Goal: Task Accomplishment & Management: Manage account settings

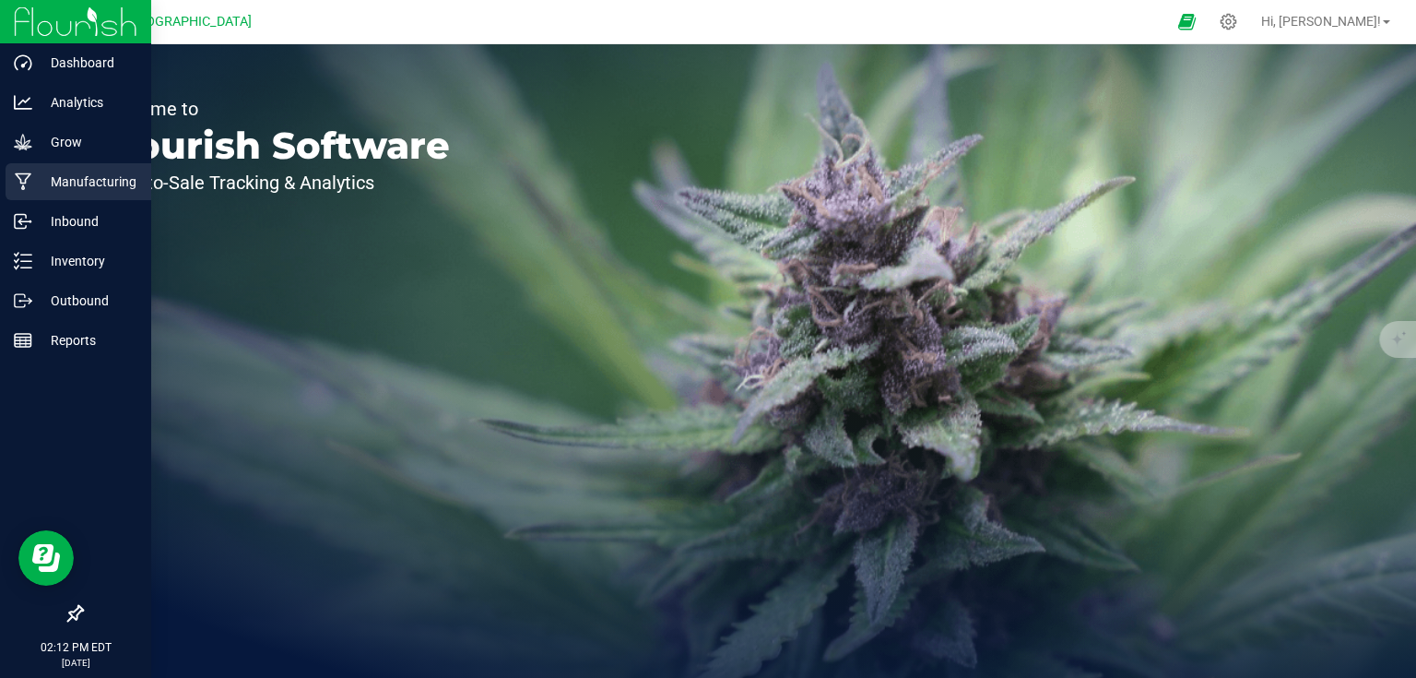
click at [59, 200] on link "Manufacturing" at bounding box center [75, 183] width 151 height 40
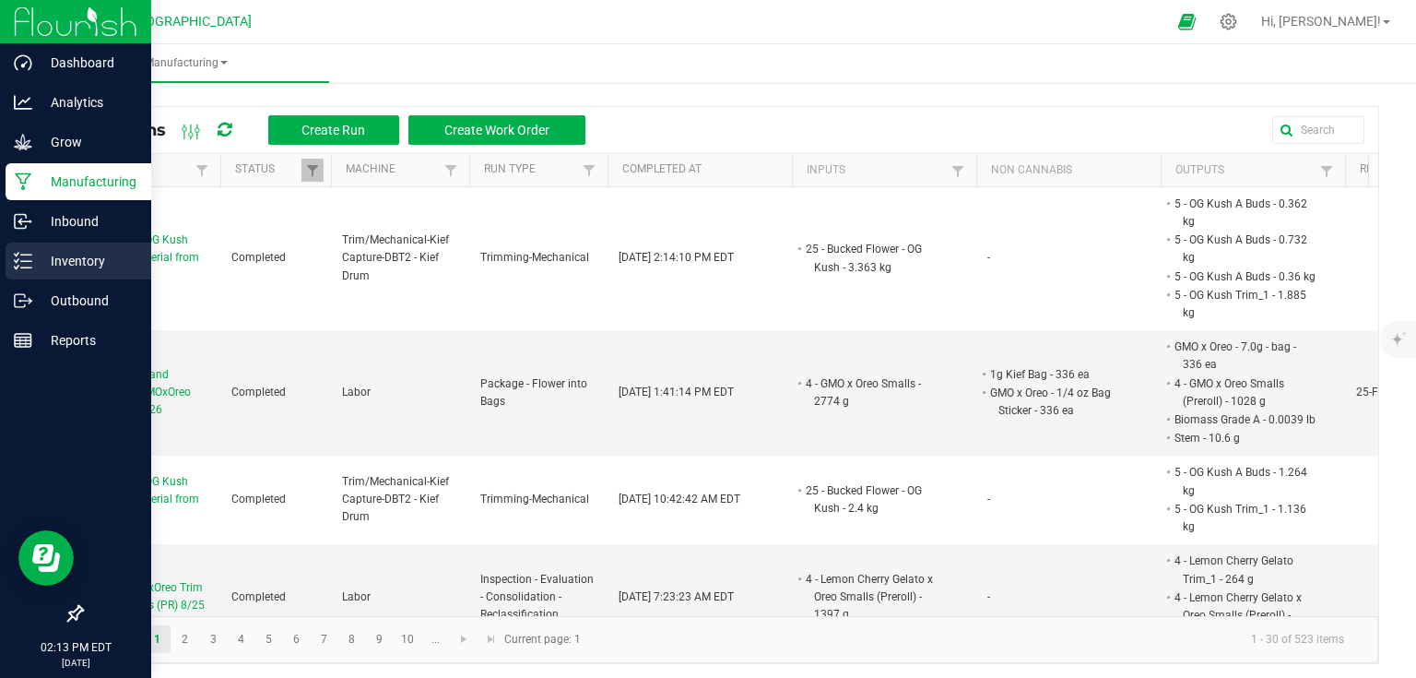
click at [69, 245] on div "Inventory" at bounding box center [79, 260] width 146 height 37
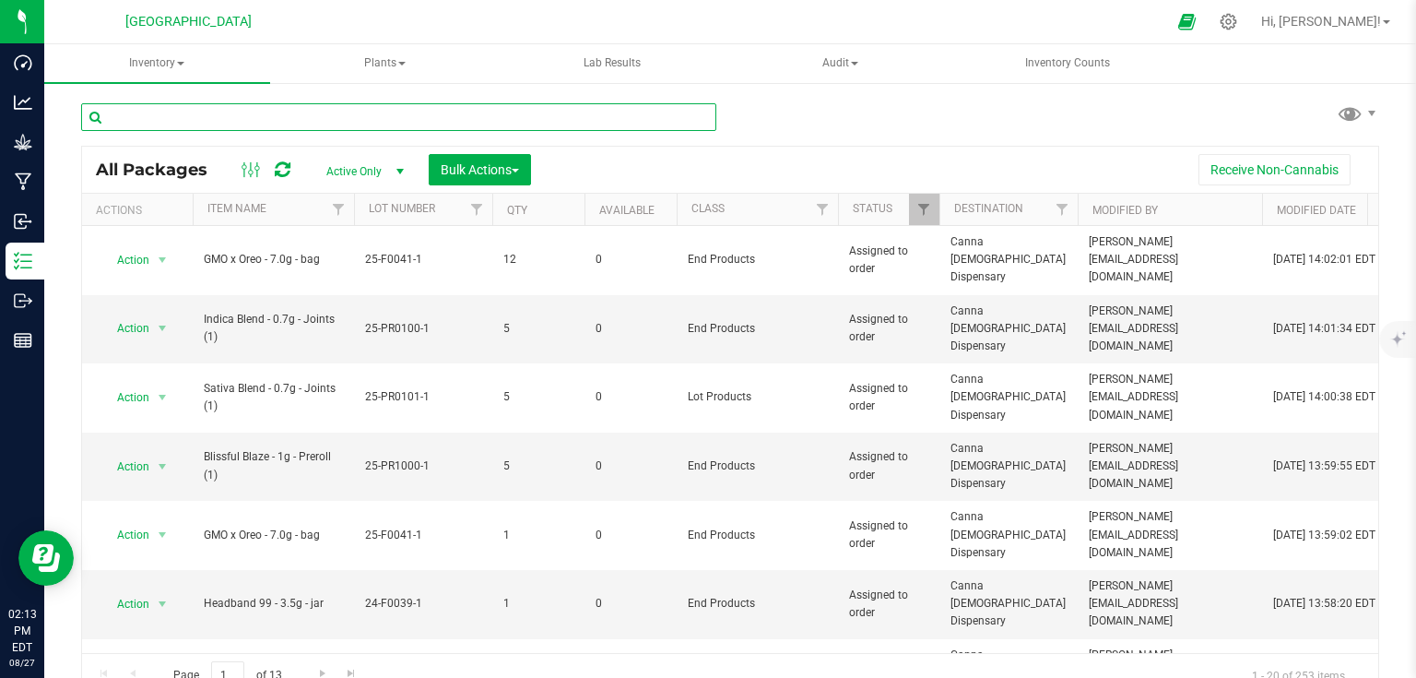
click at [365, 118] on input "text" at bounding box center [398, 117] width 635 height 28
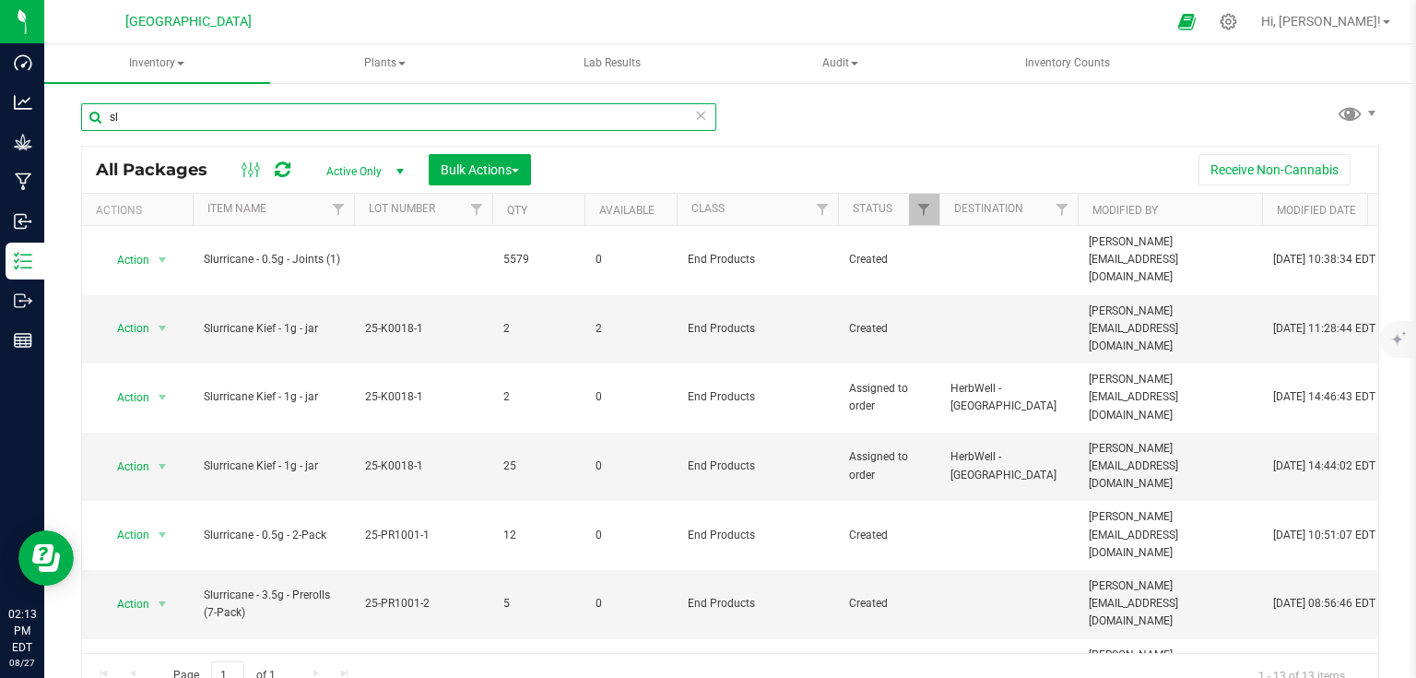
type input "s"
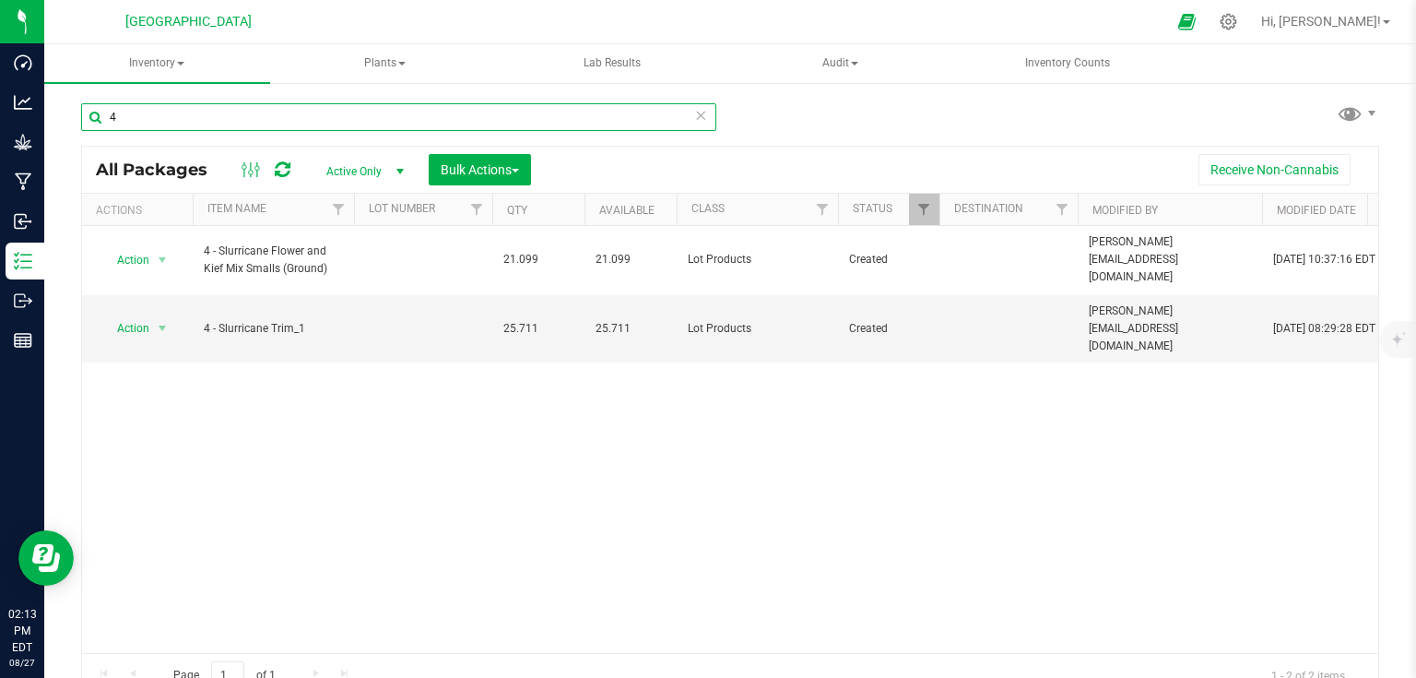
type input "4"
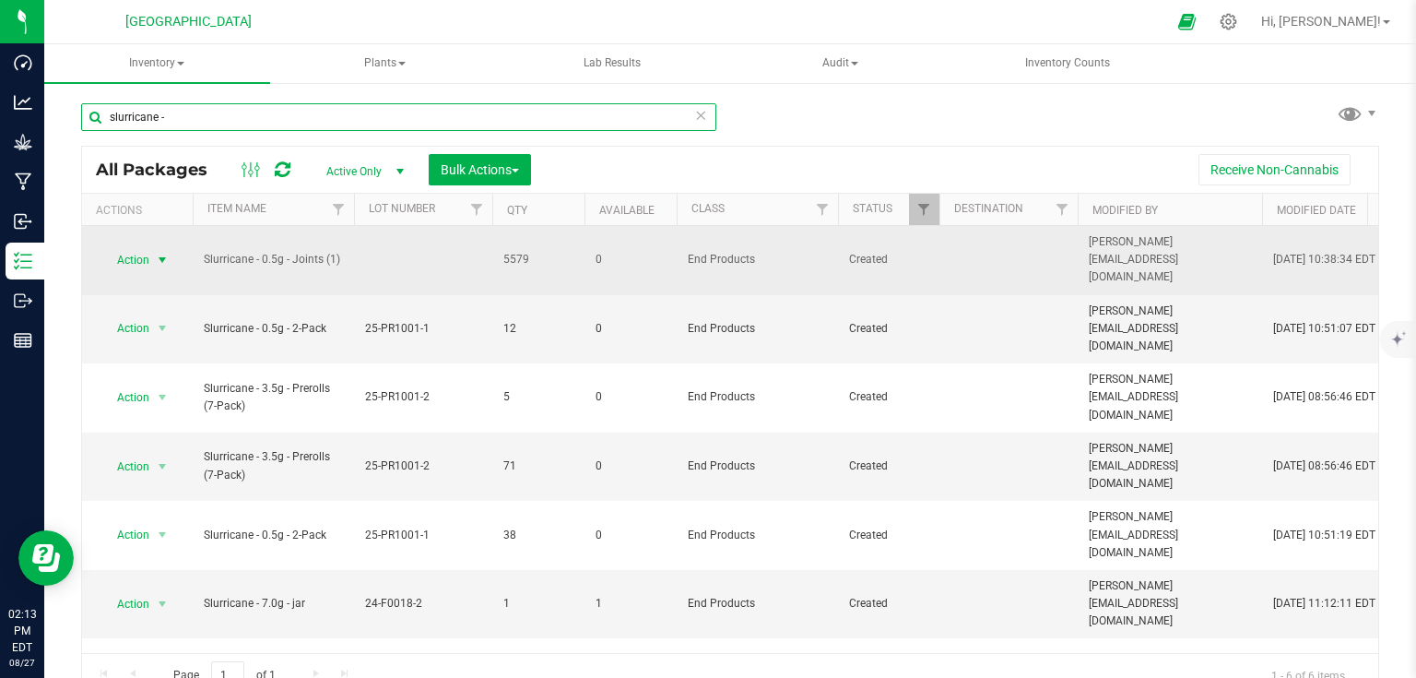
type input "slurricane -"
click at [156, 253] on span "select" at bounding box center [162, 260] width 15 height 15
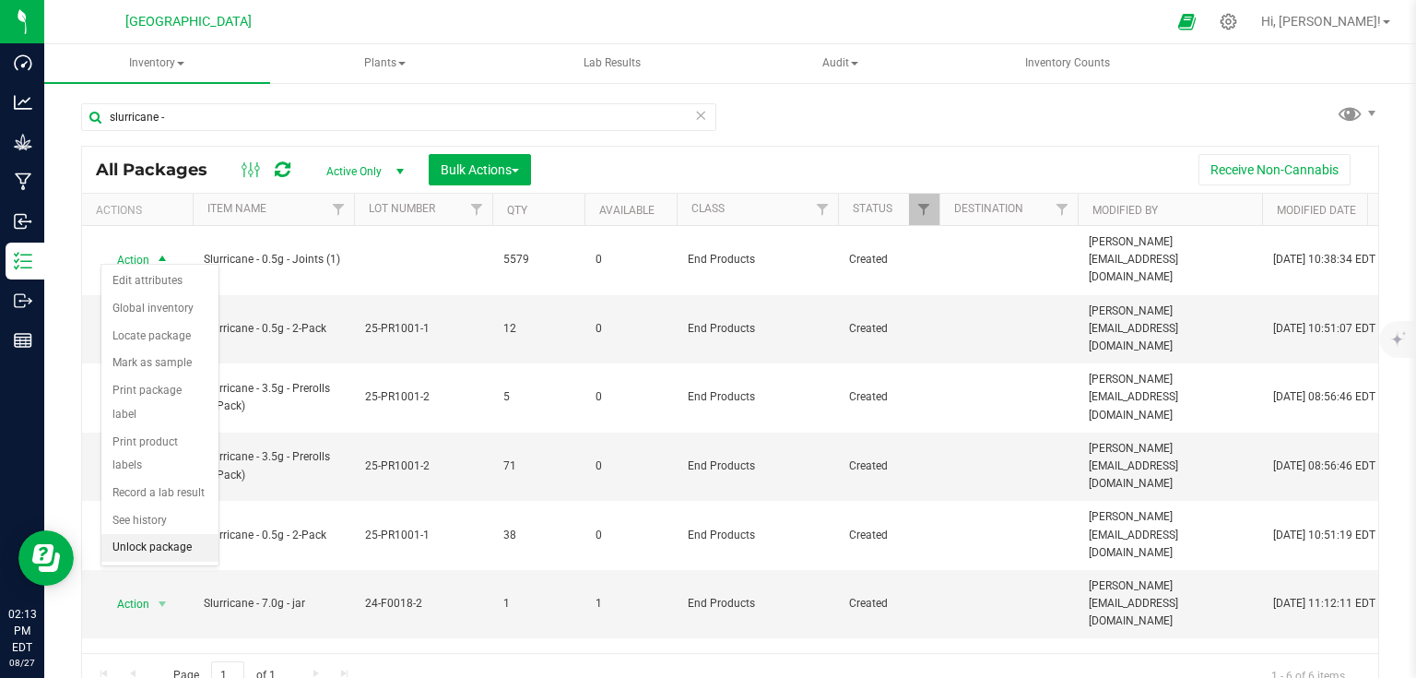
click at [160, 534] on li "Unlock package" at bounding box center [159, 548] width 117 height 28
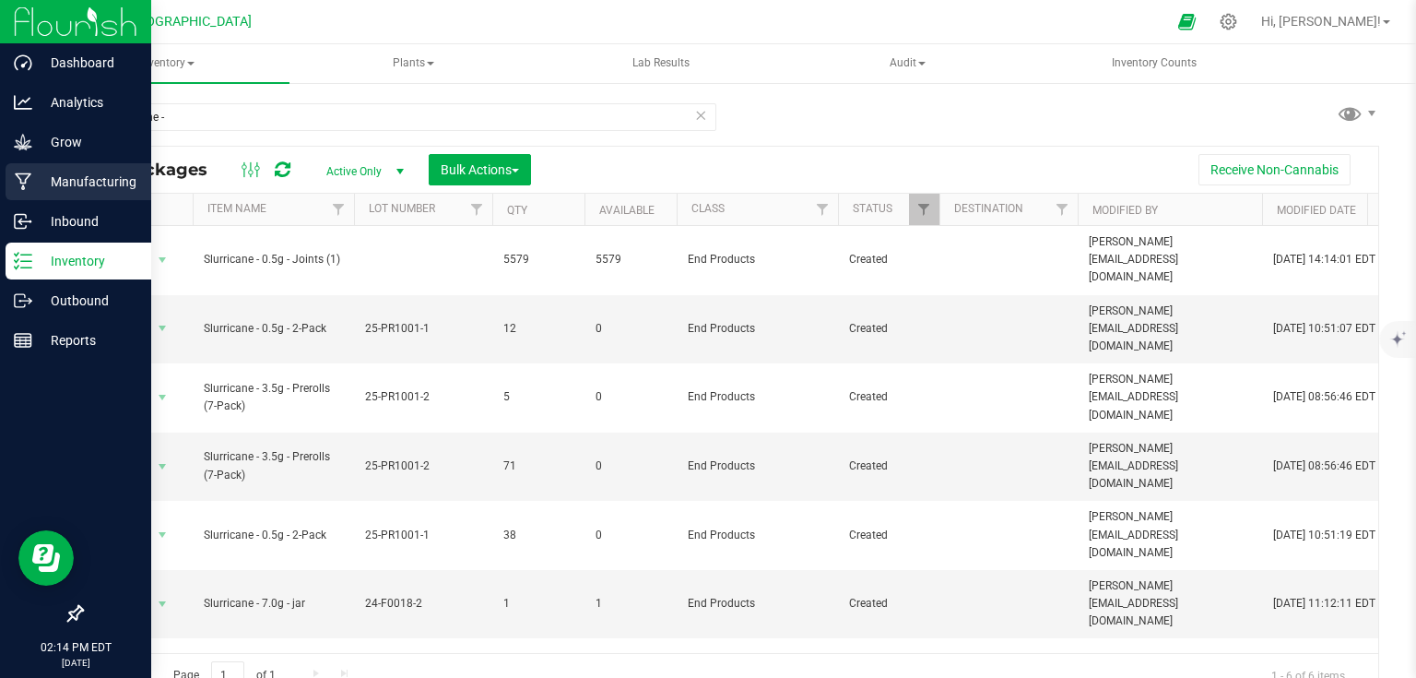
click at [41, 187] on p "Manufacturing" at bounding box center [87, 182] width 111 height 22
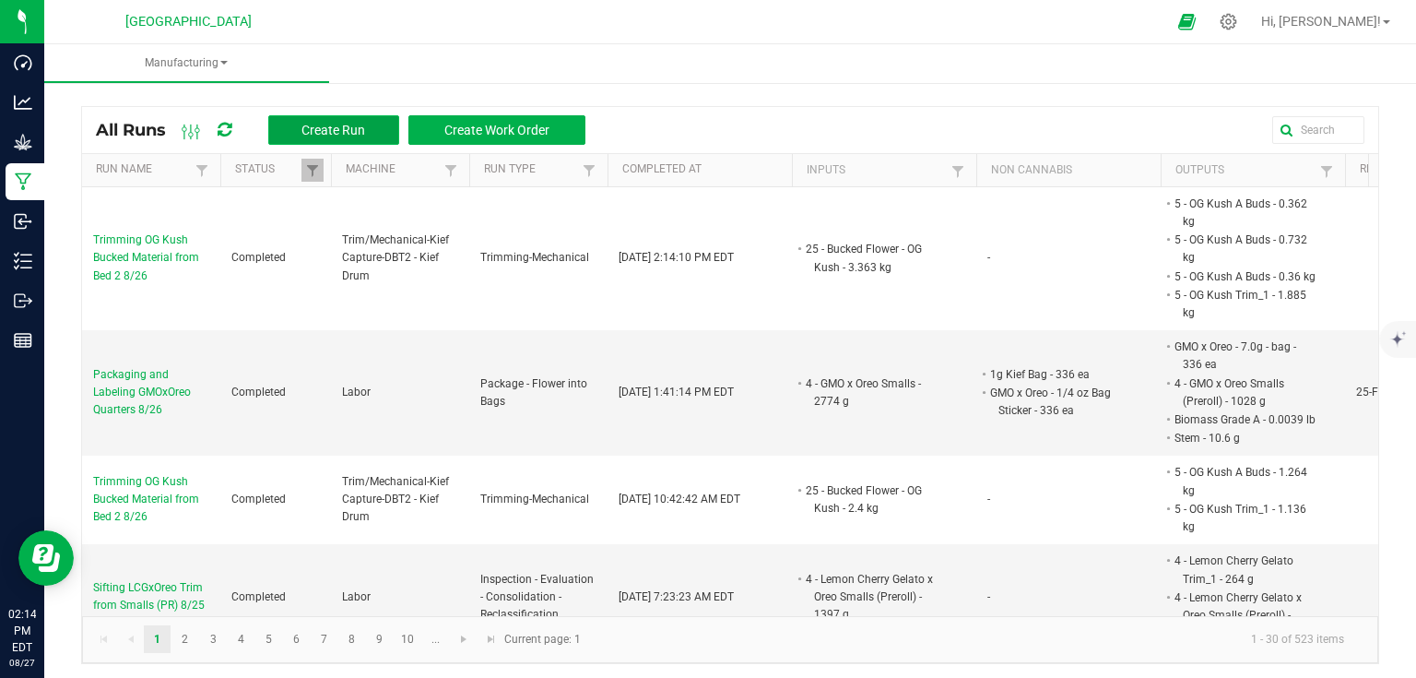
click at [297, 133] on button "Create Run" at bounding box center [333, 129] width 131 height 29
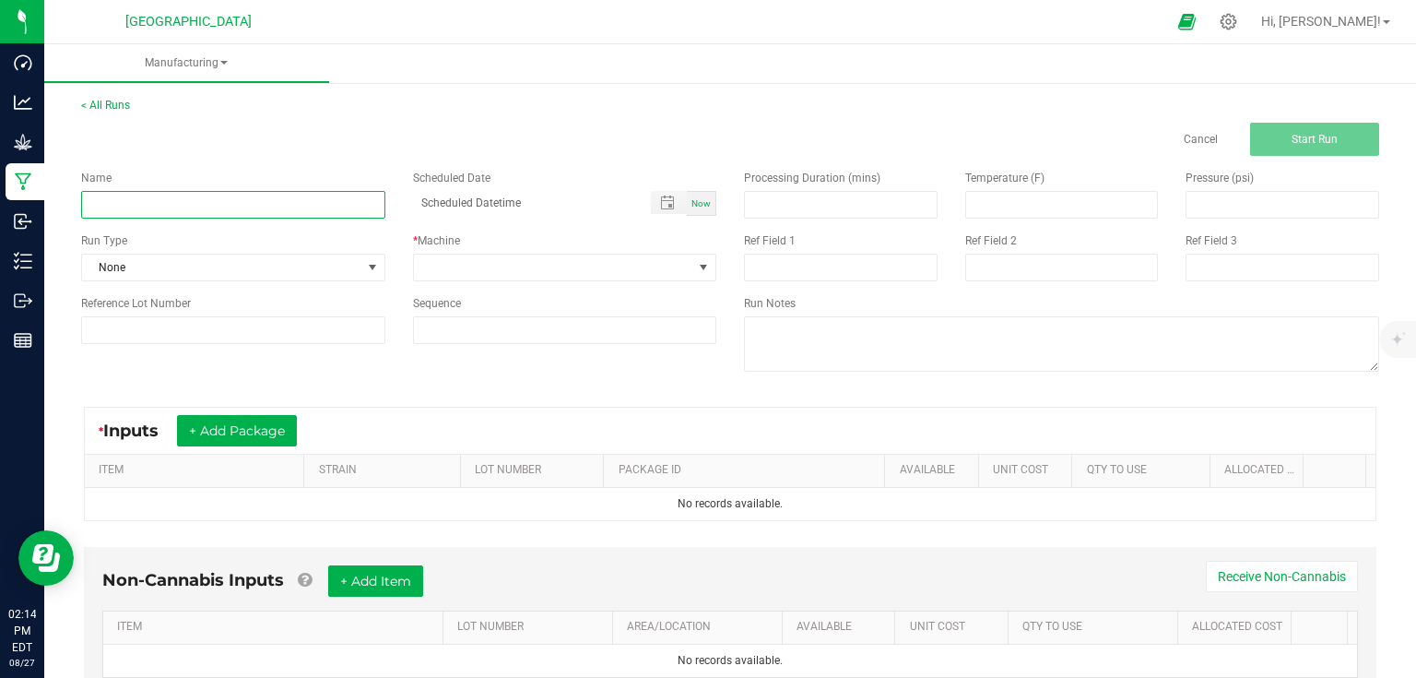
click at [290, 215] on input at bounding box center [233, 205] width 304 height 28
type input "Packaging and Labeling Slurricane 2-pack 8/26-8/27"
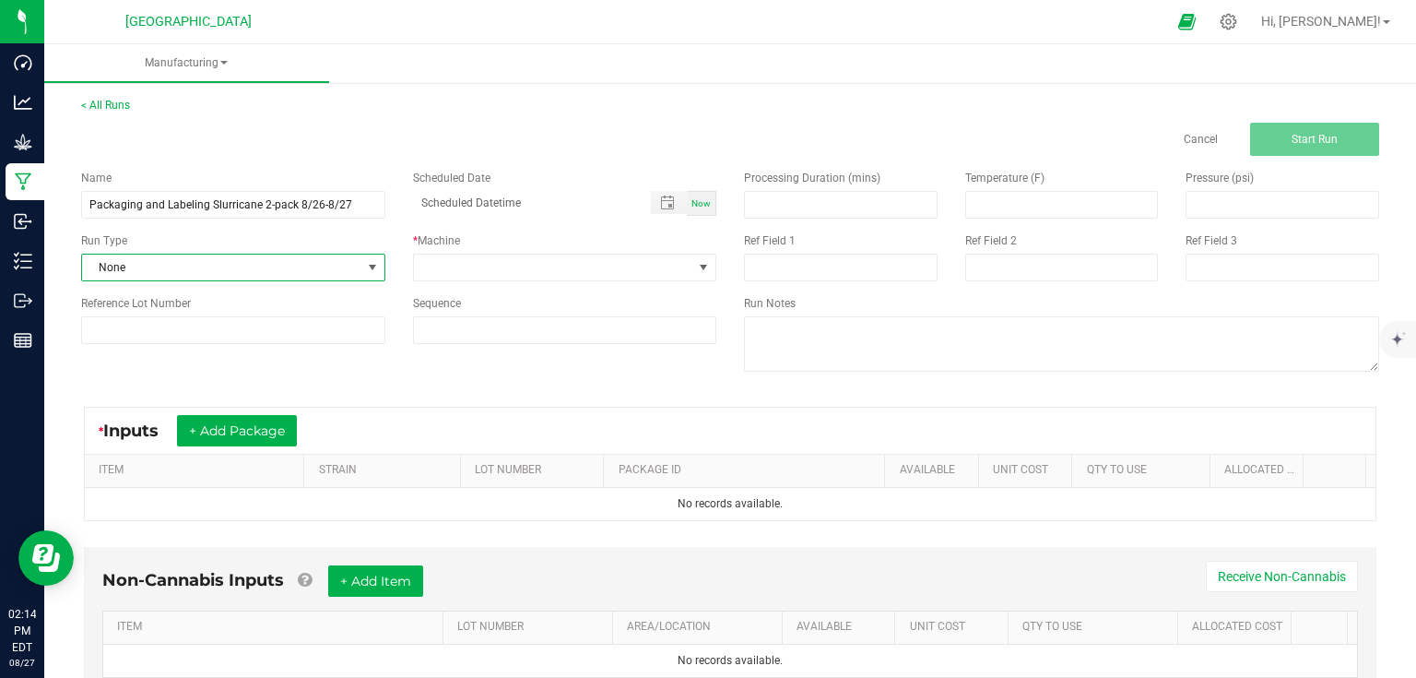
click at [308, 269] on span "None" at bounding box center [221, 267] width 279 height 26
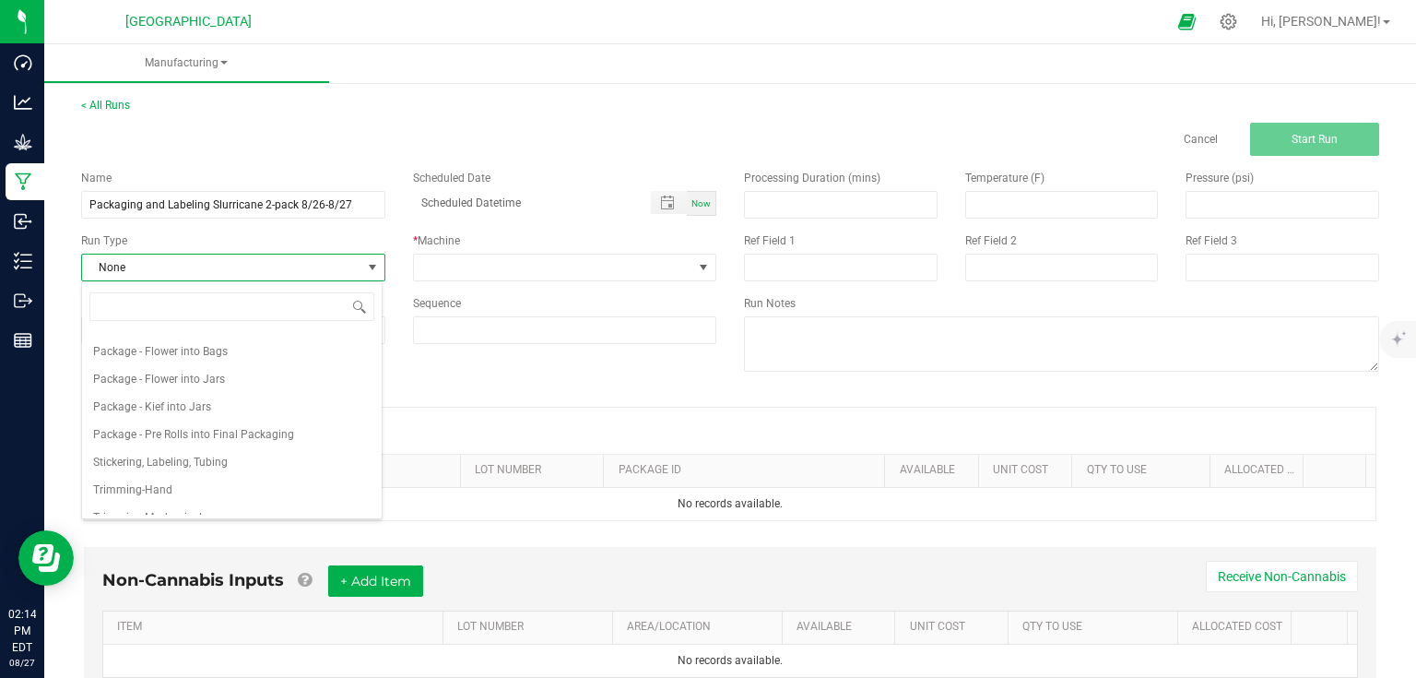
scroll to position [283, 0]
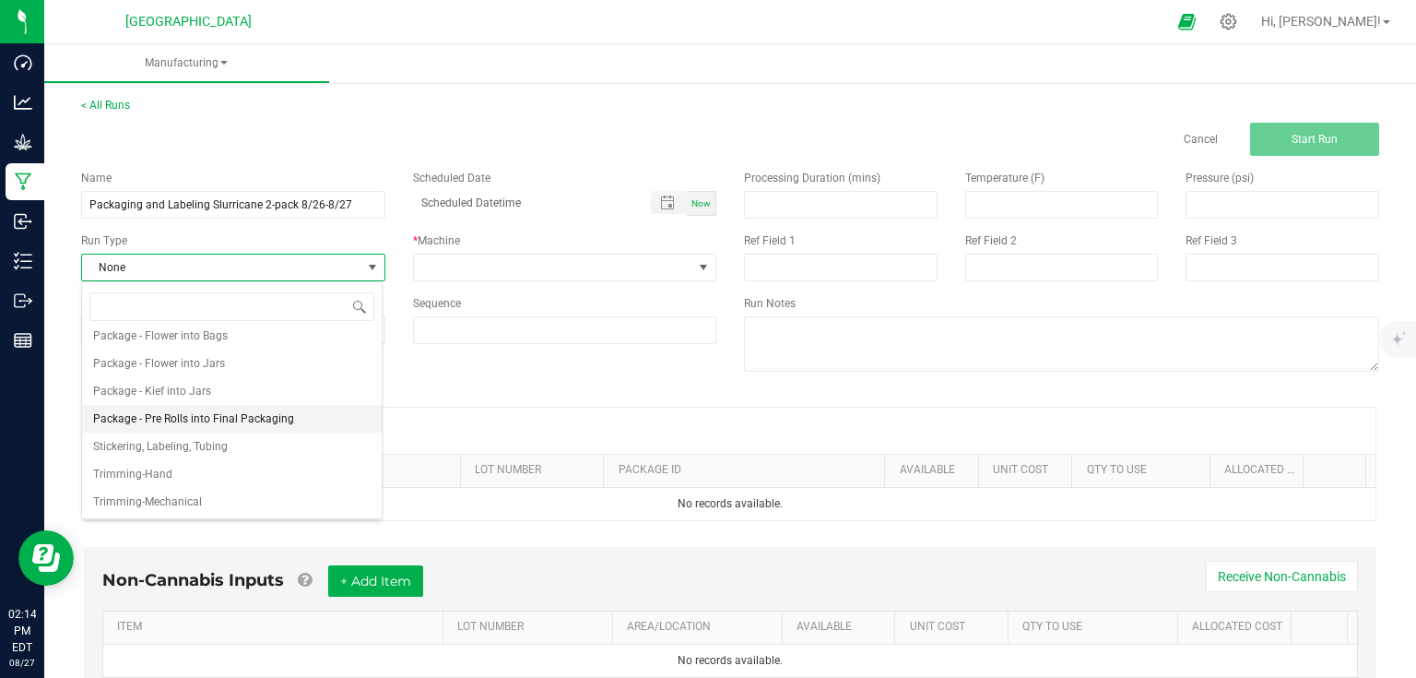
click at [253, 413] on span "Package - Pre Rolls into Final Packaging" at bounding box center [193, 418] width 201 height 18
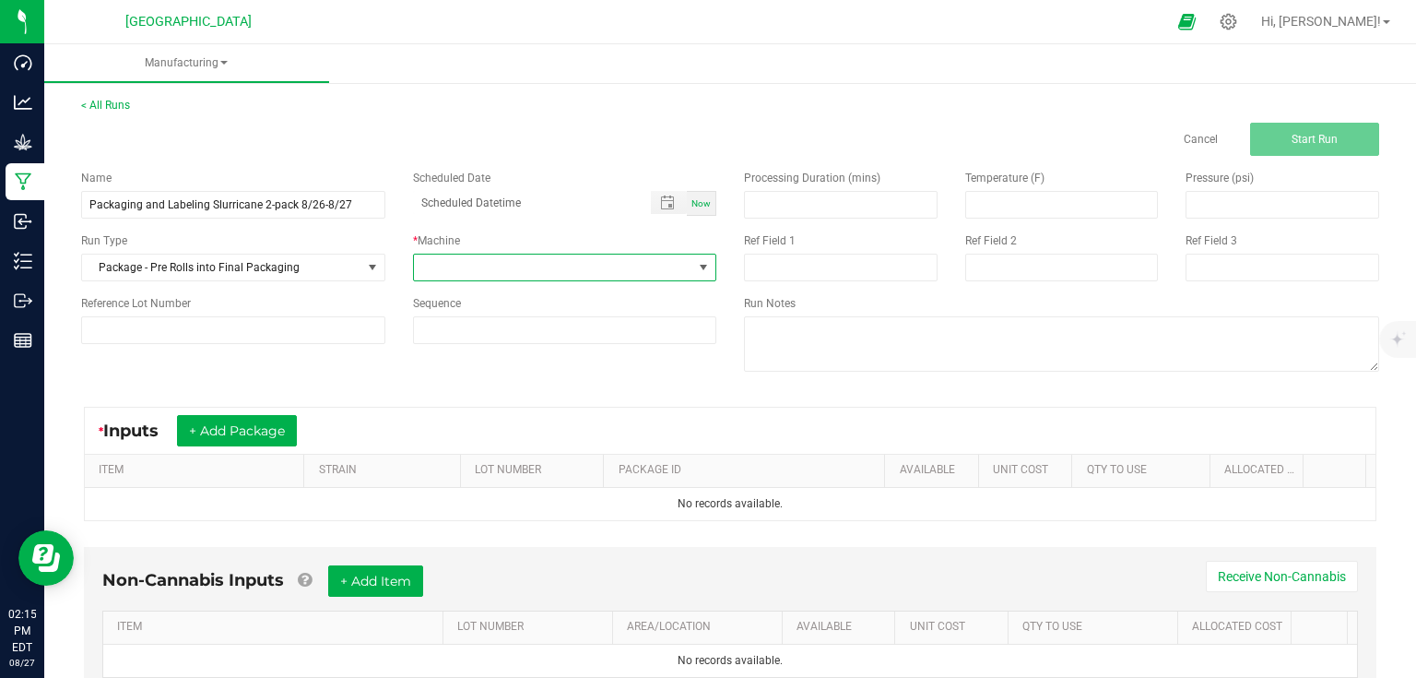
click at [524, 261] on span at bounding box center [553, 267] width 279 height 26
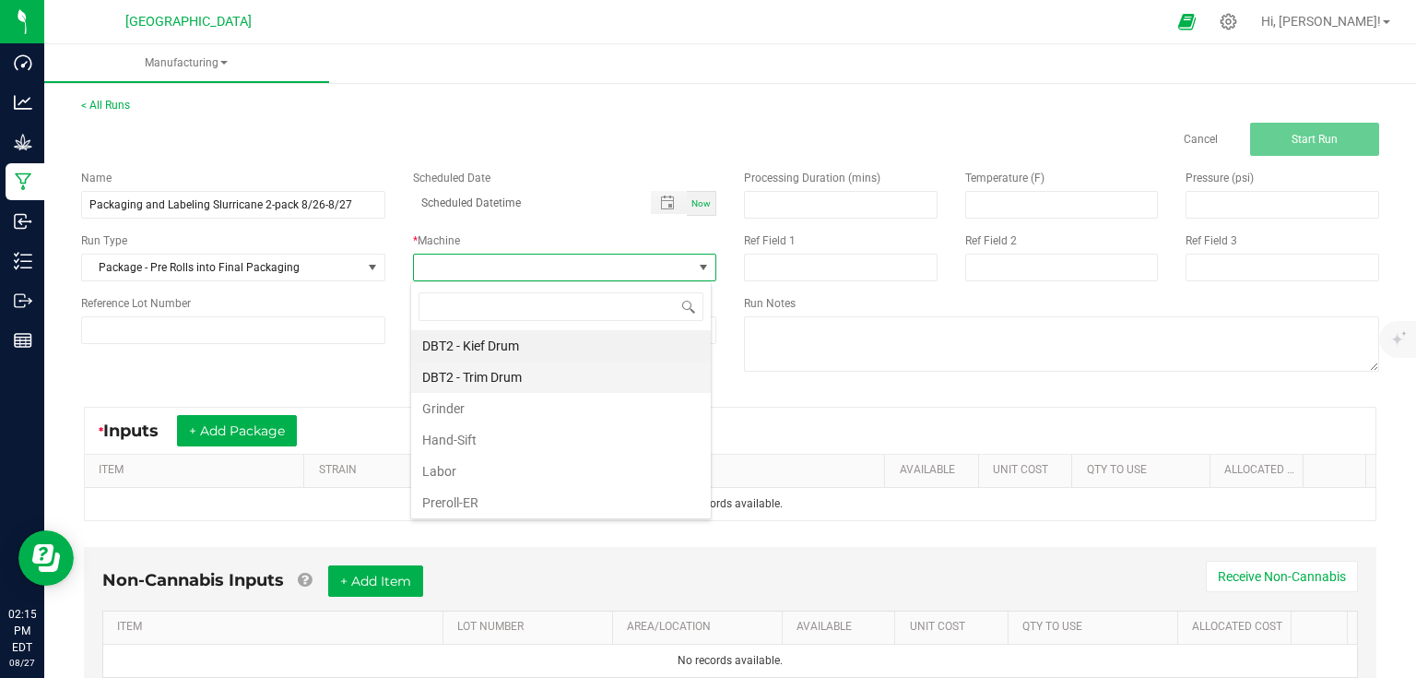
scroll to position [27, 300]
click at [473, 467] on li "Labor" at bounding box center [561, 470] width 300 height 31
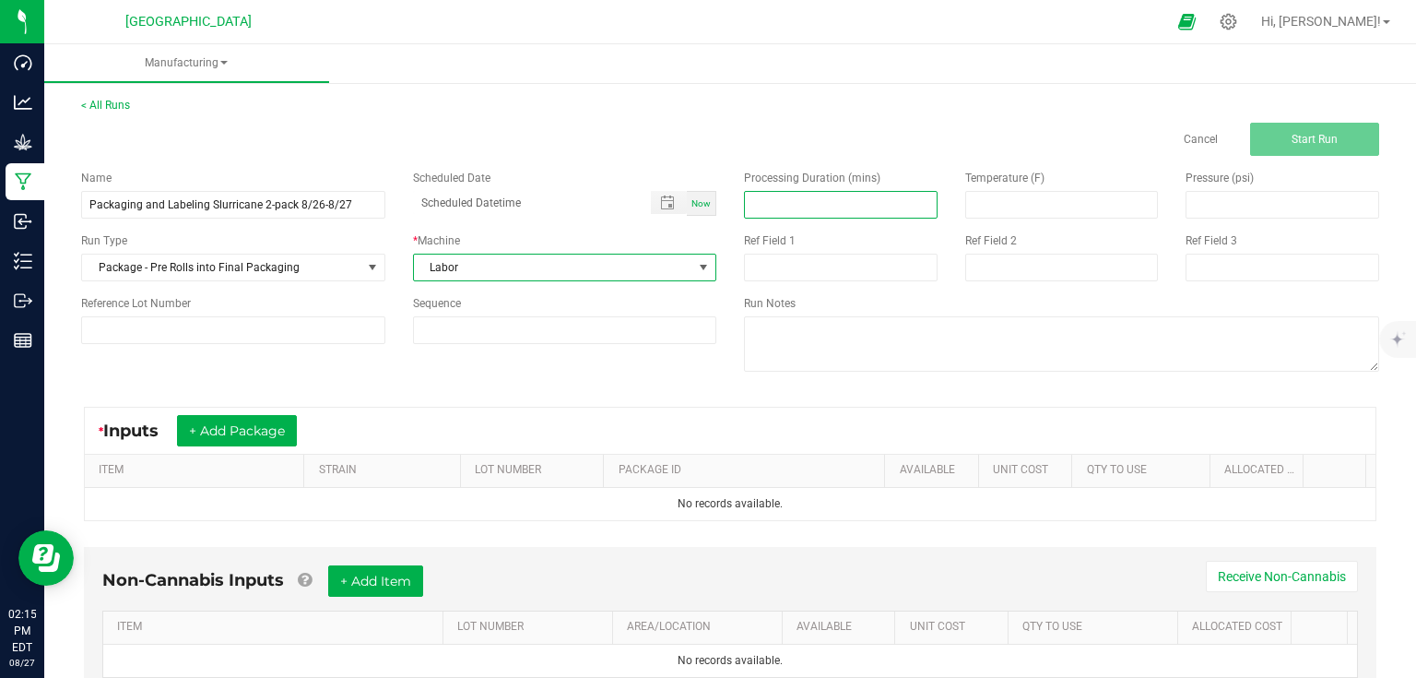
click at [815, 210] on input at bounding box center [841, 205] width 192 height 26
type input "230.00"
click at [349, 378] on div "Name Packaging and Labeling Slurricane 2-pack 8/26-8/27 Scheduled Date Now Run …" at bounding box center [730, 273] width 1326 height 234
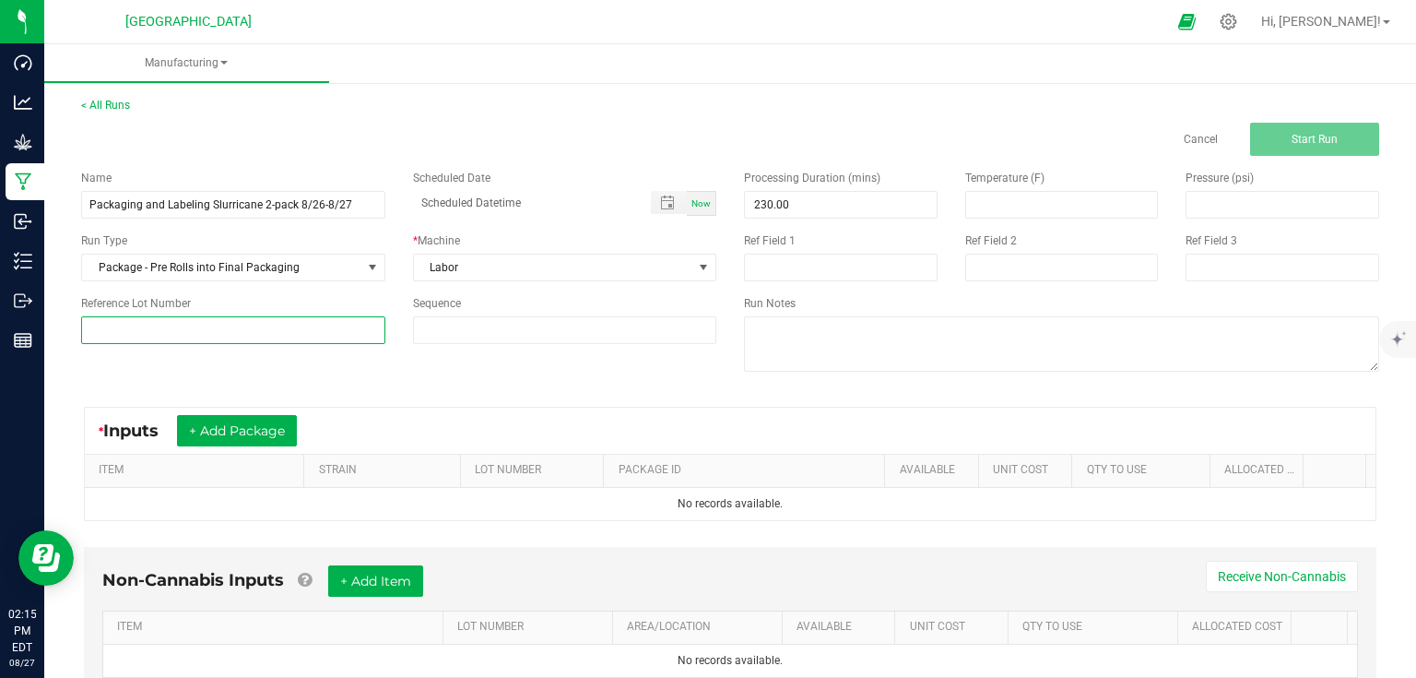
click at [357, 322] on input at bounding box center [233, 330] width 304 height 28
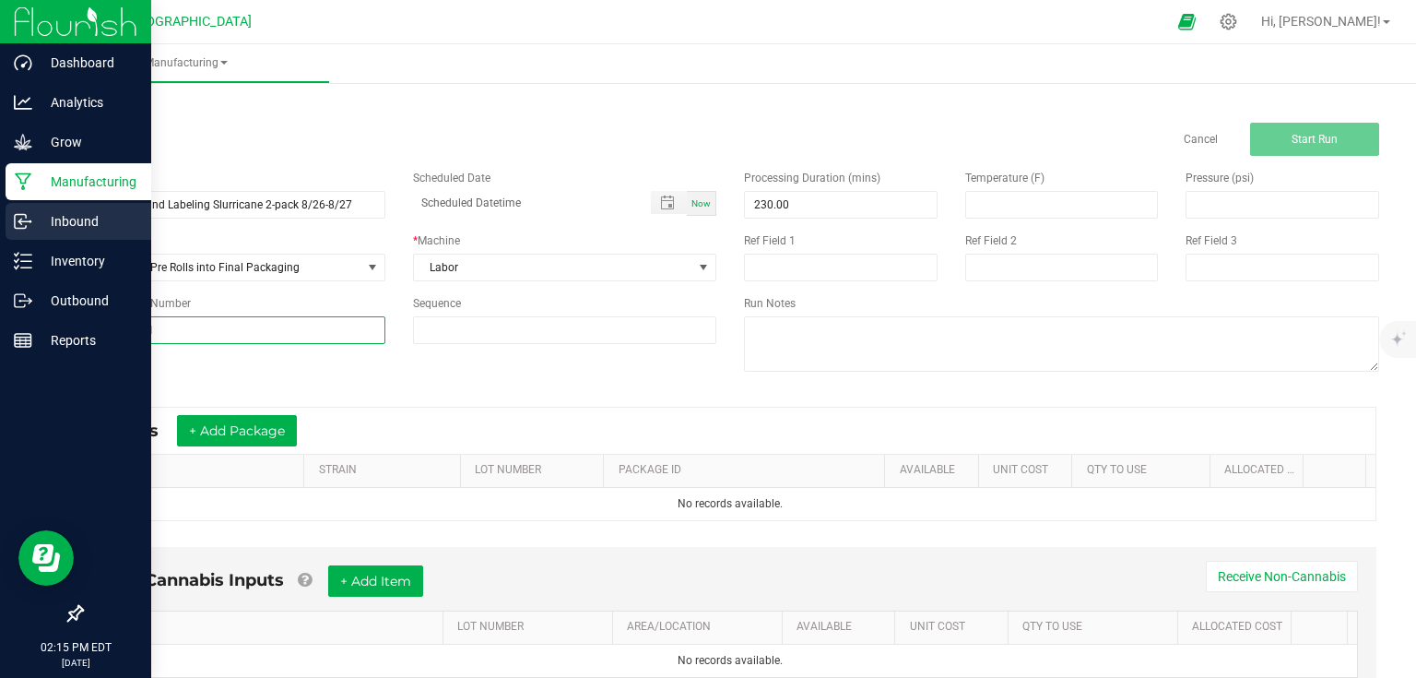
type input "25-PR1001-1"
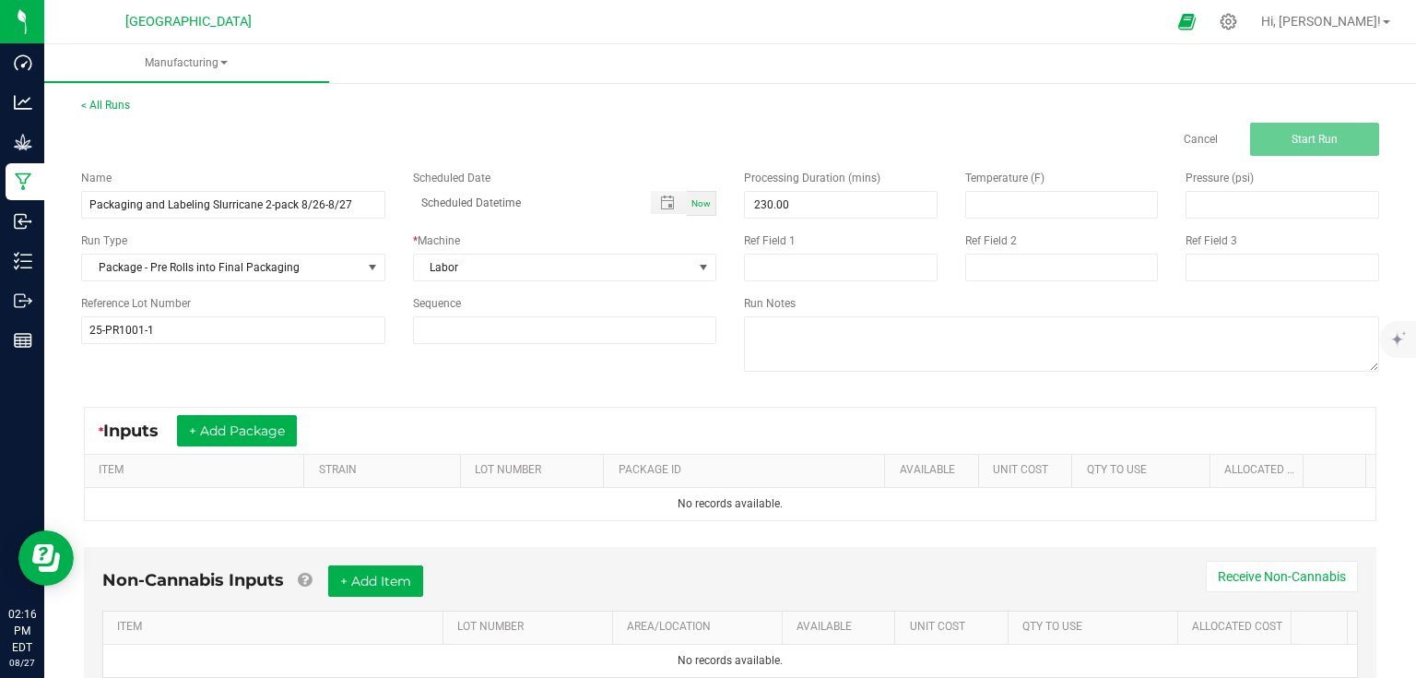
click at [388, 354] on div "Name Packaging and Labeling Slurricane 2-pack 8/26-8/27 Scheduled Date Now Run …" at bounding box center [398, 257] width 663 height 202
click at [607, 397] on div "* Inputs + Add Package ITEM STRAIN LOT NUMBER PACKAGE ID AVAILABLE Unit Cost QT…" at bounding box center [730, 463] width 1326 height 147
click at [297, 429] on button "+ Add Package" at bounding box center [237, 430] width 120 height 31
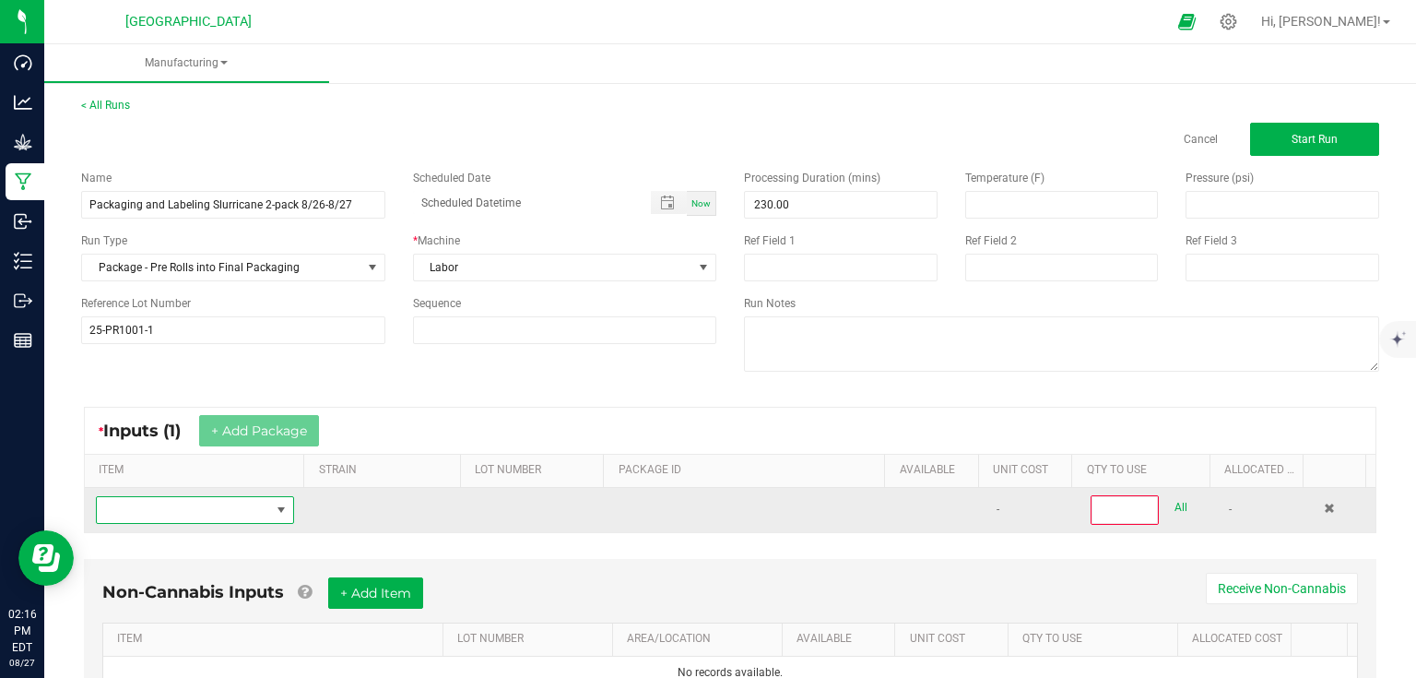
click at [234, 509] on span "NO DATA FOUND" at bounding box center [183, 510] width 173 height 26
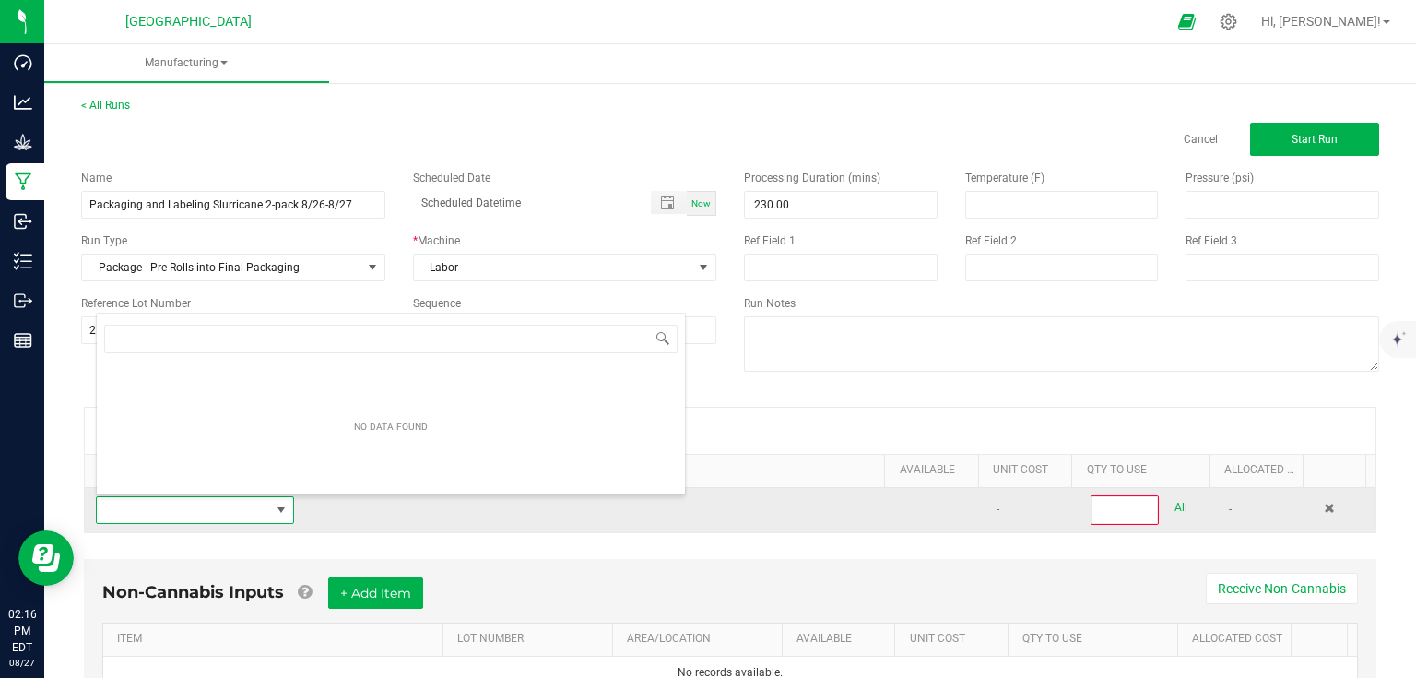
scroll to position [27, 192]
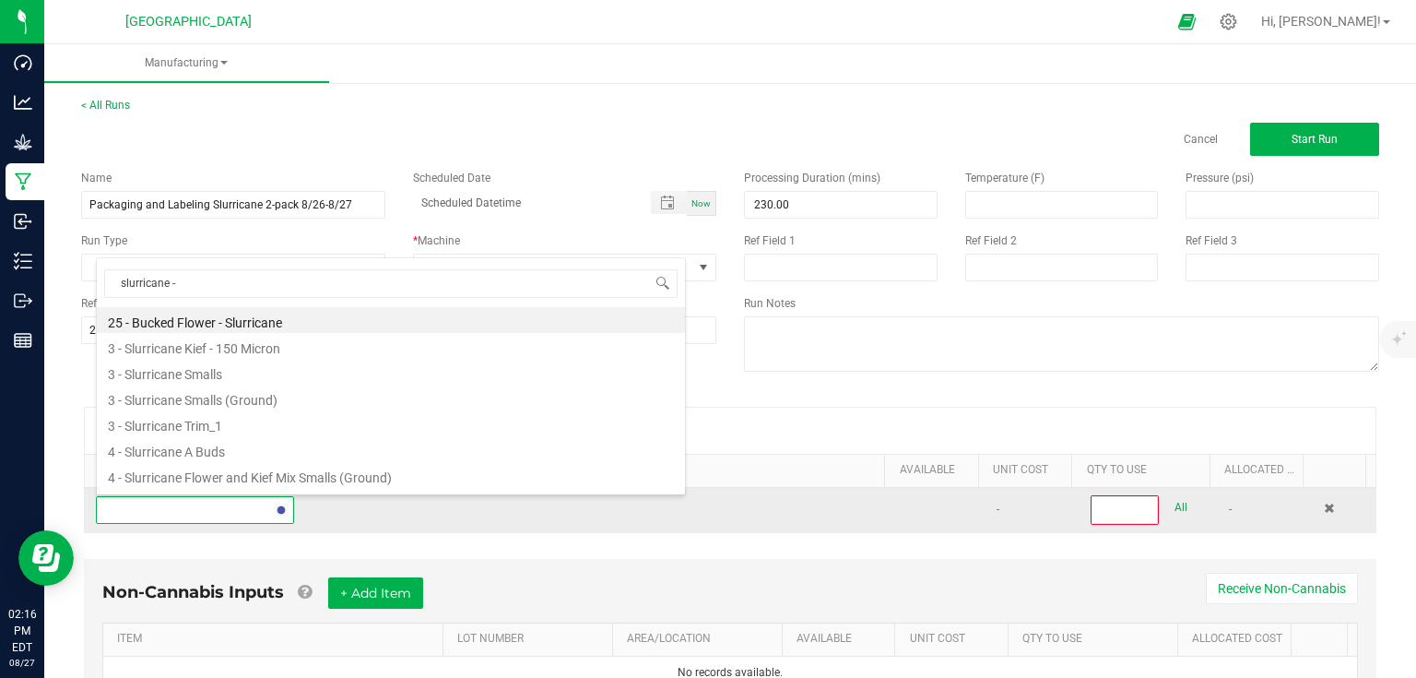
type input "slurricane -"
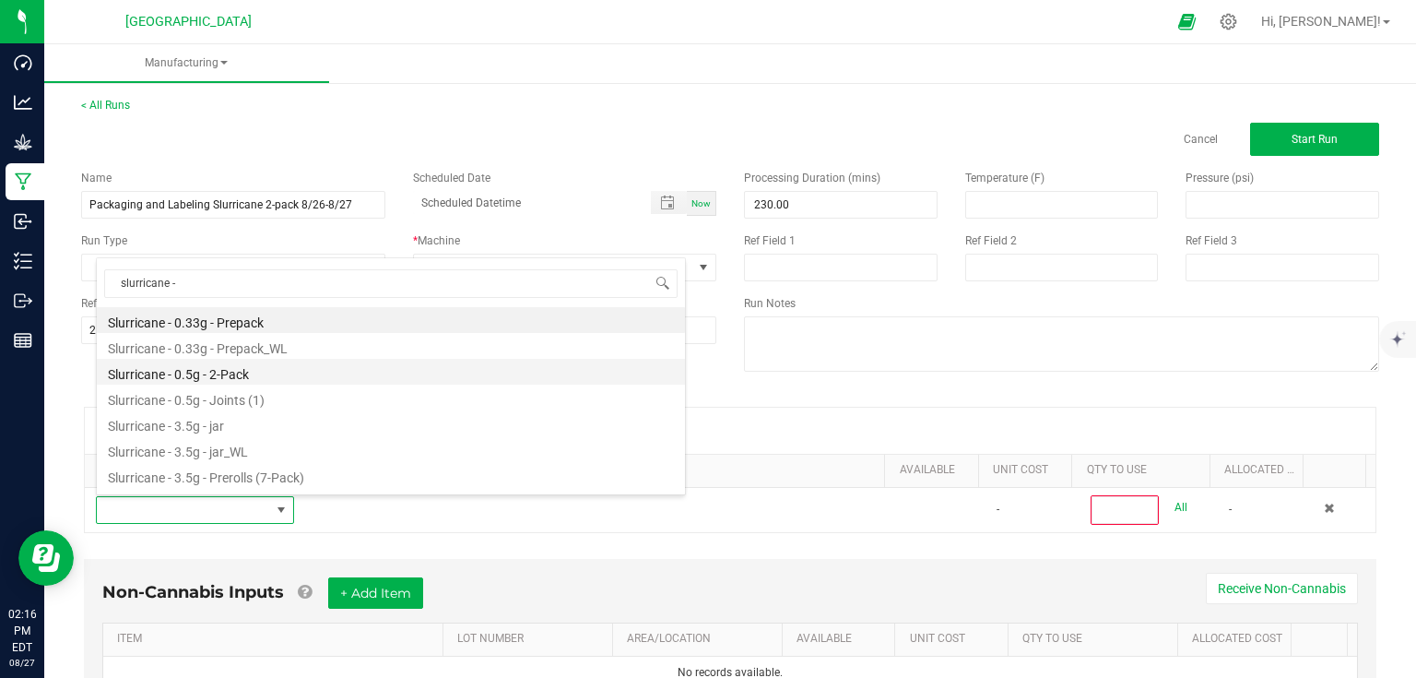
click at [242, 374] on li "Slurricane - 0.5g - 2-Pack" at bounding box center [391, 372] width 588 height 26
type input "0"
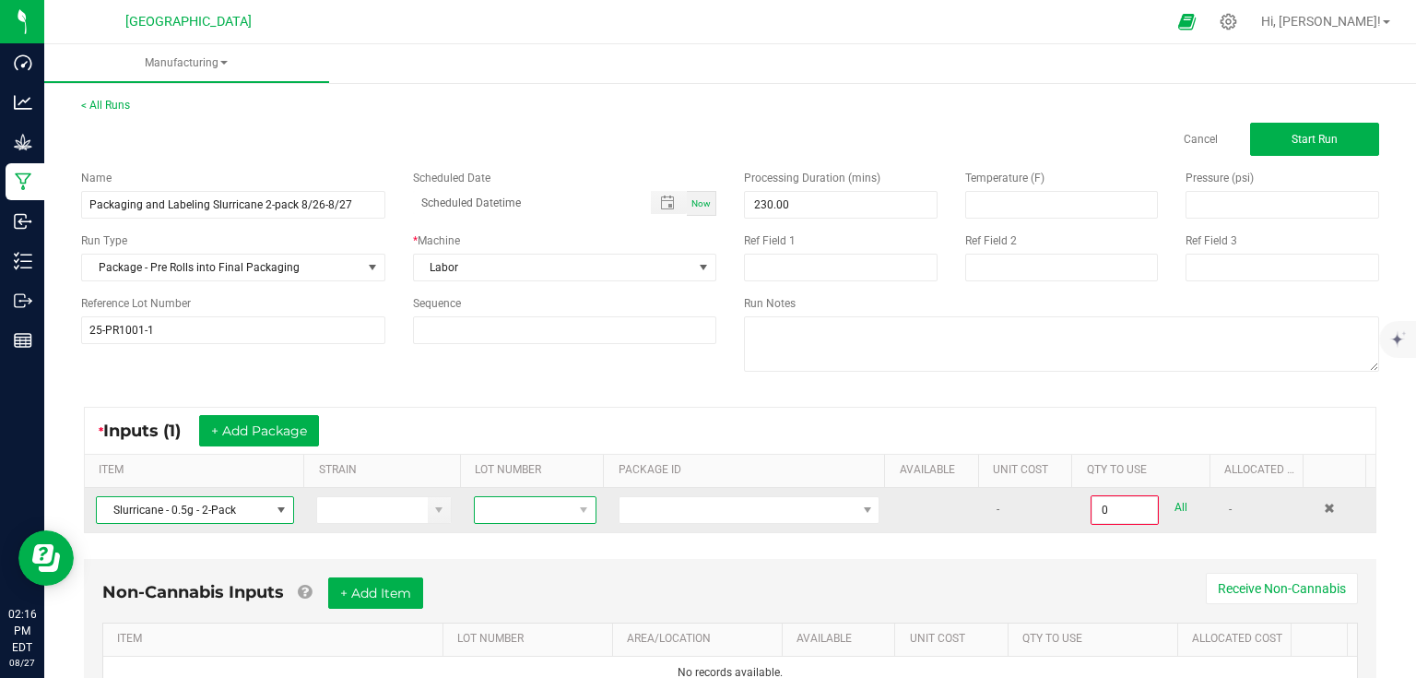
click at [572, 508] on span at bounding box center [583, 510] width 23 height 26
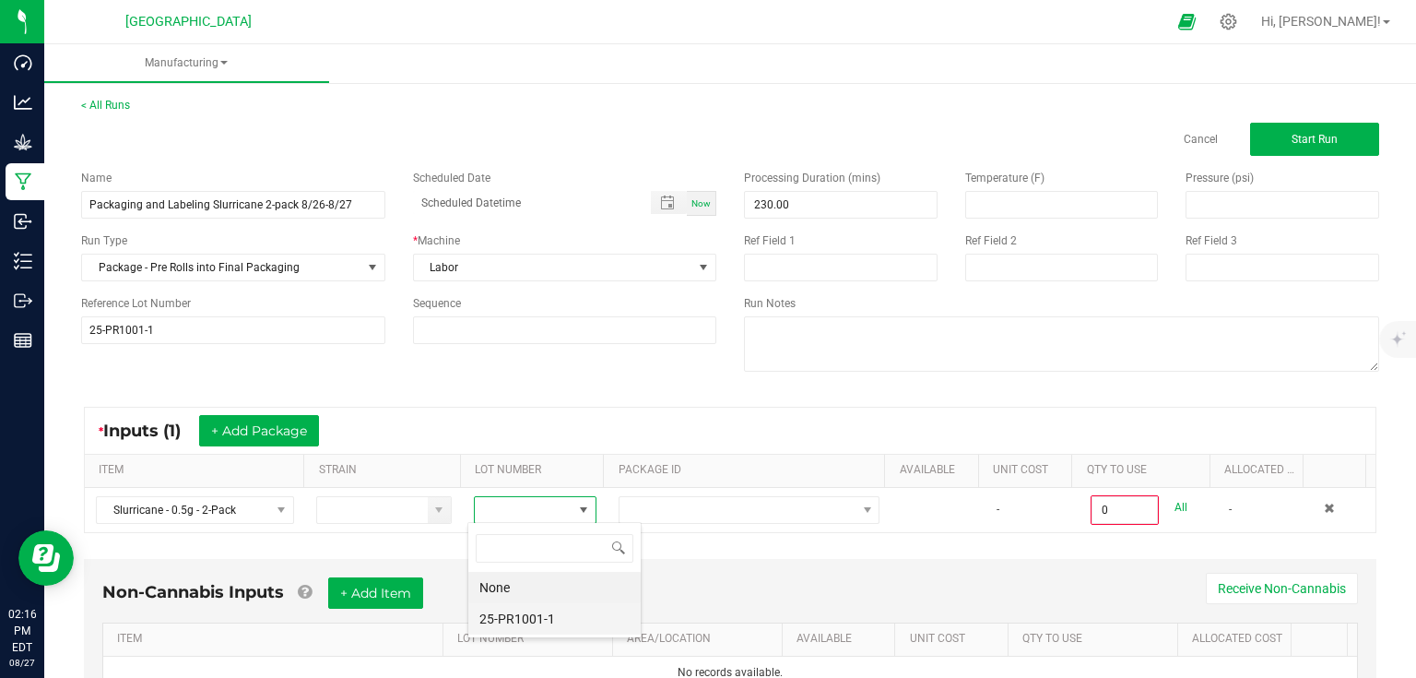
click at [559, 614] on li "25-PR1001-1" at bounding box center [554, 618] width 172 height 31
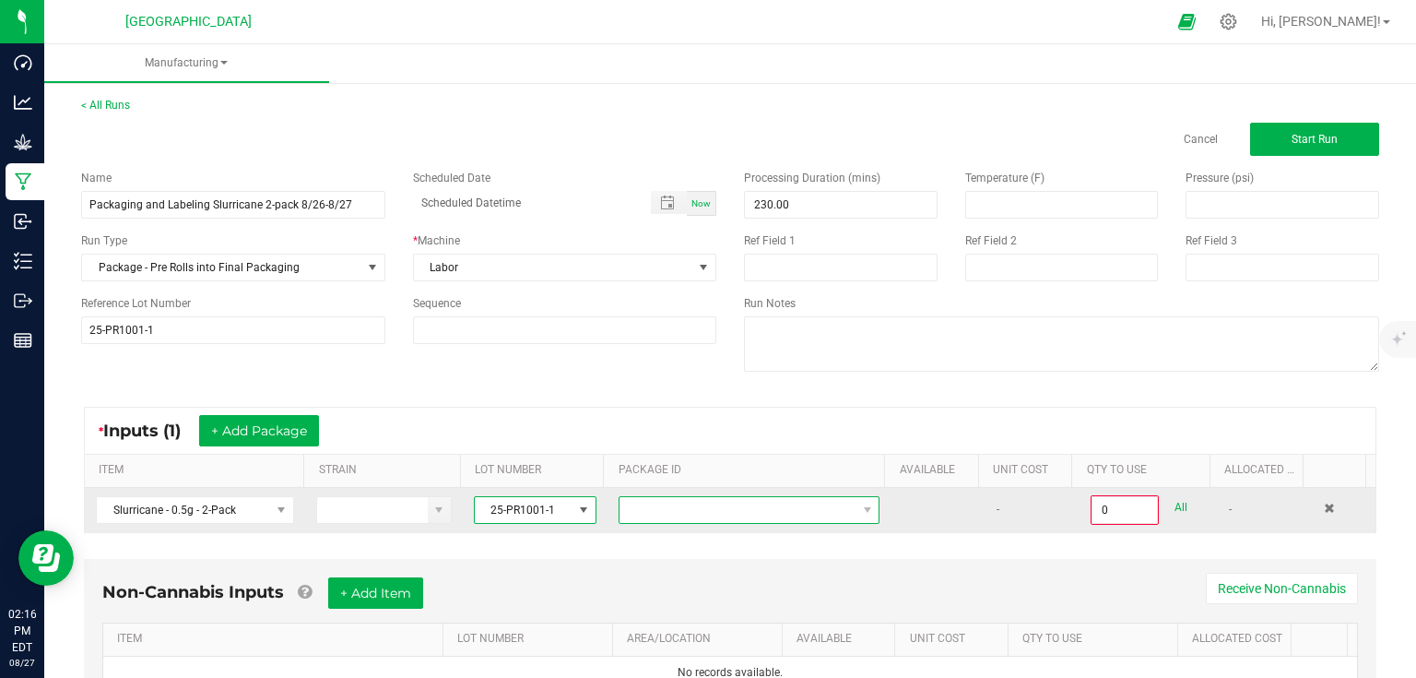
click at [628, 514] on span "NO DATA FOUND" at bounding box center [737, 510] width 236 height 26
click at [662, 516] on span "NO DATA FOUND" at bounding box center [737, 510] width 236 height 26
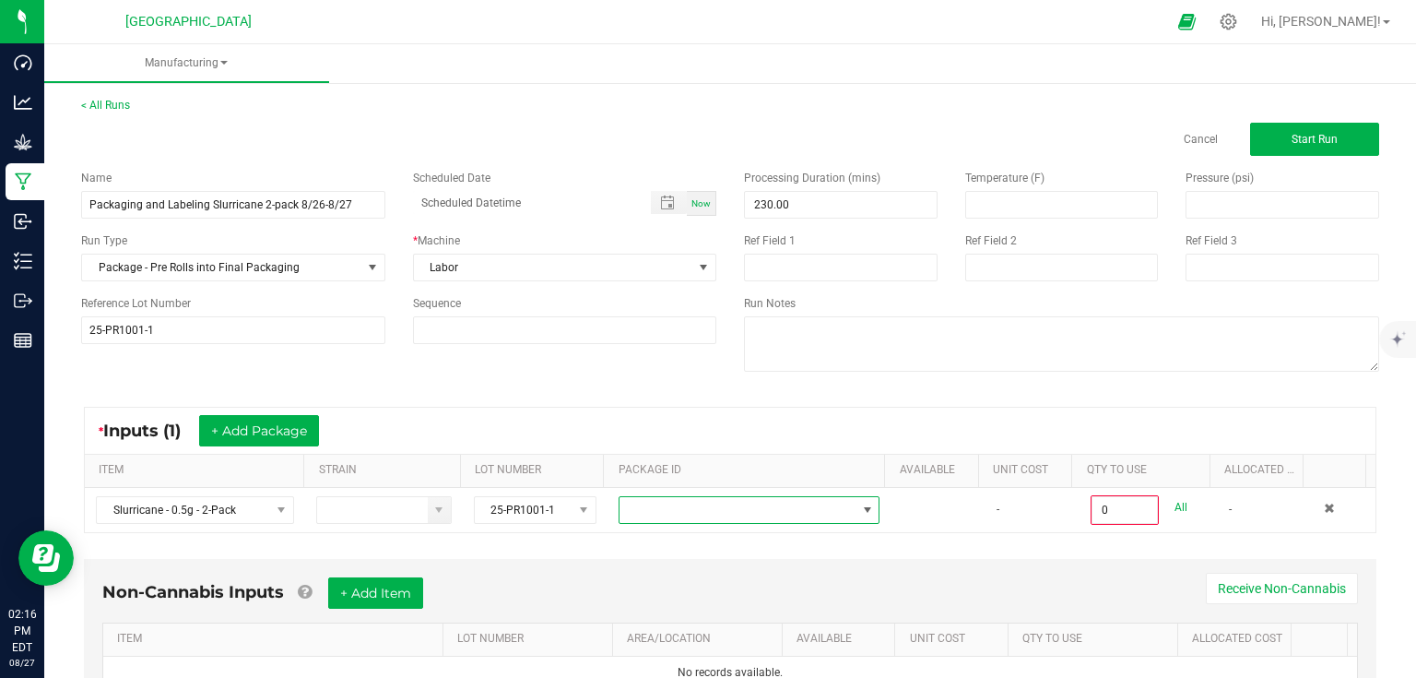
click at [655, 543] on div "* Inputs (1) + Add Package ITEM STRAIN LOT NUMBER PACKAGE ID AVAILABLE Unit Cos…" at bounding box center [730, 469] width 1326 height 159
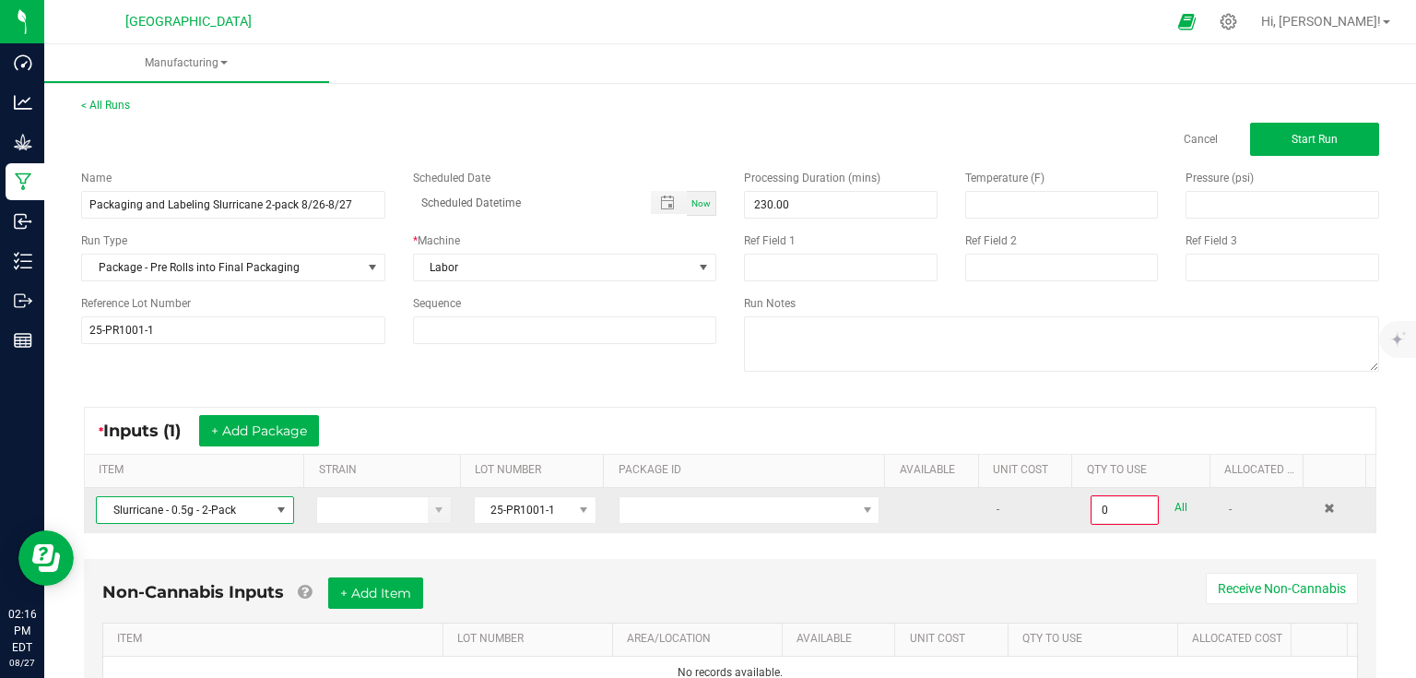
click at [274, 515] on span at bounding box center [281, 509] width 15 height 15
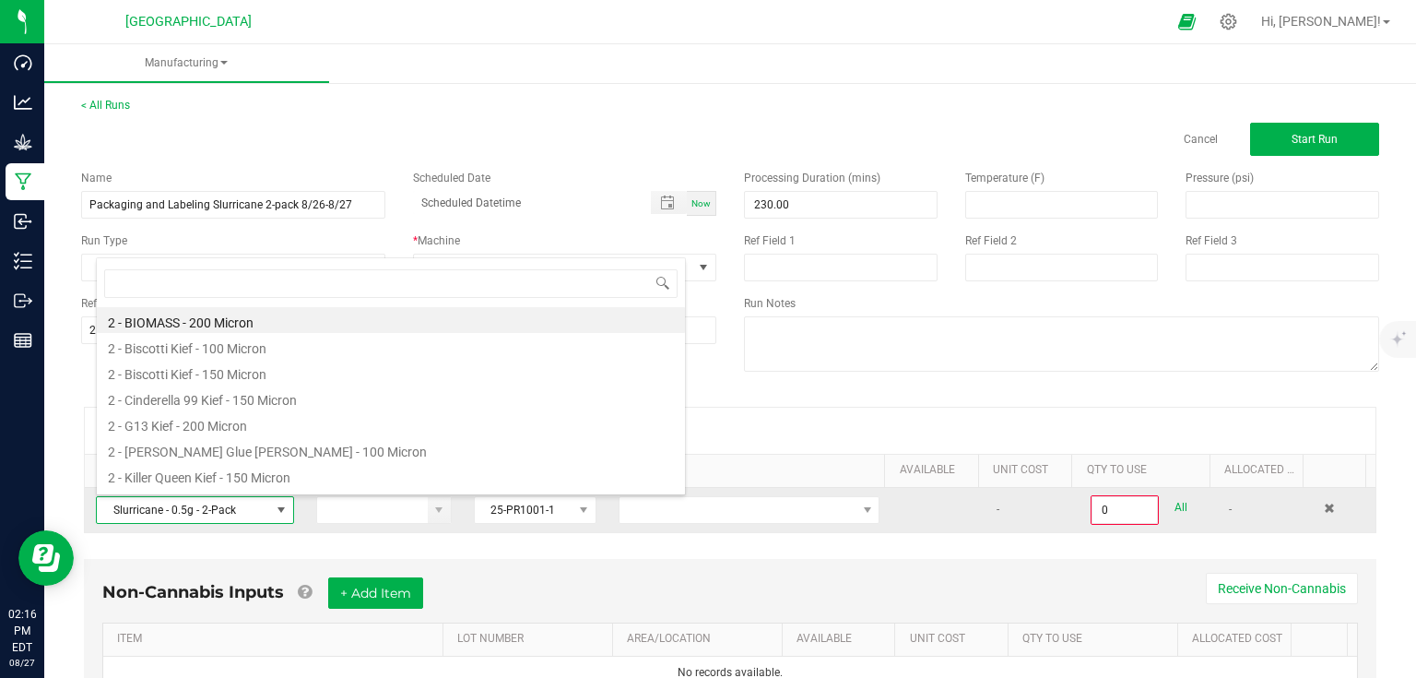
scroll to position [27, 192]
type input "slurricane -"
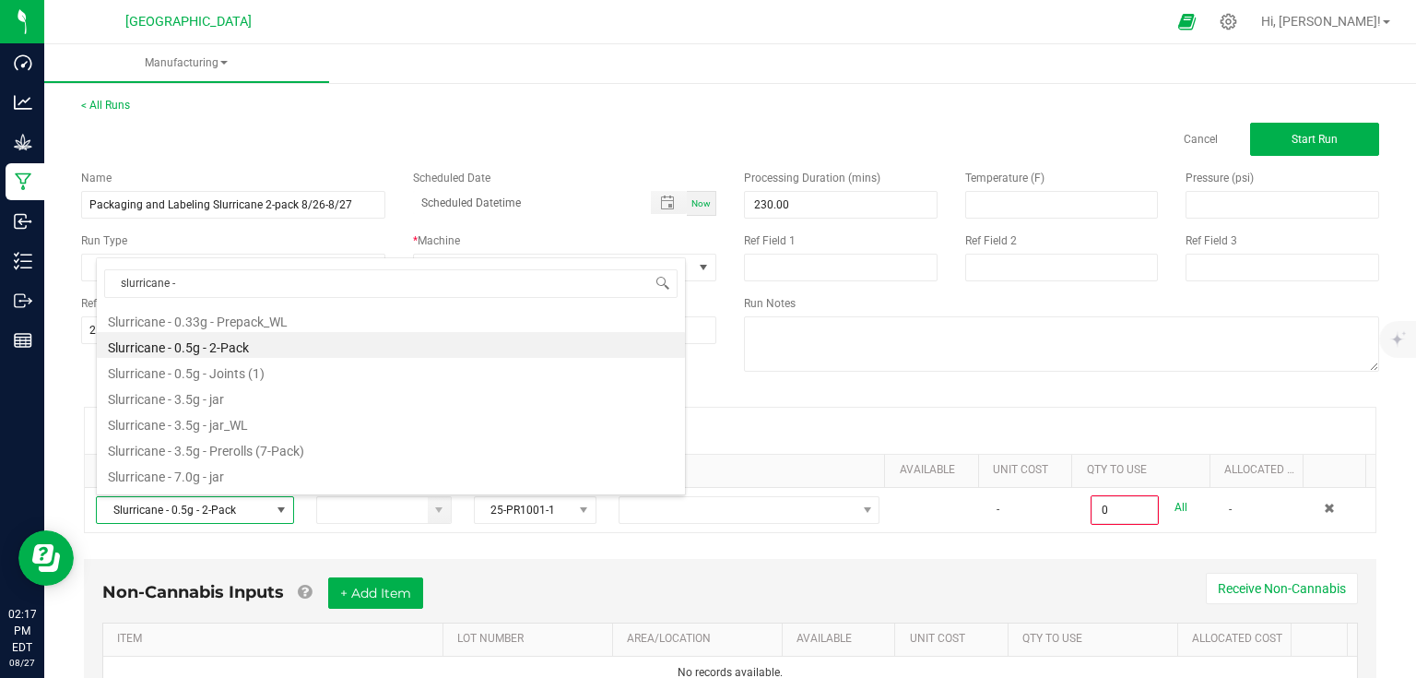
scroll to position [0, 0]
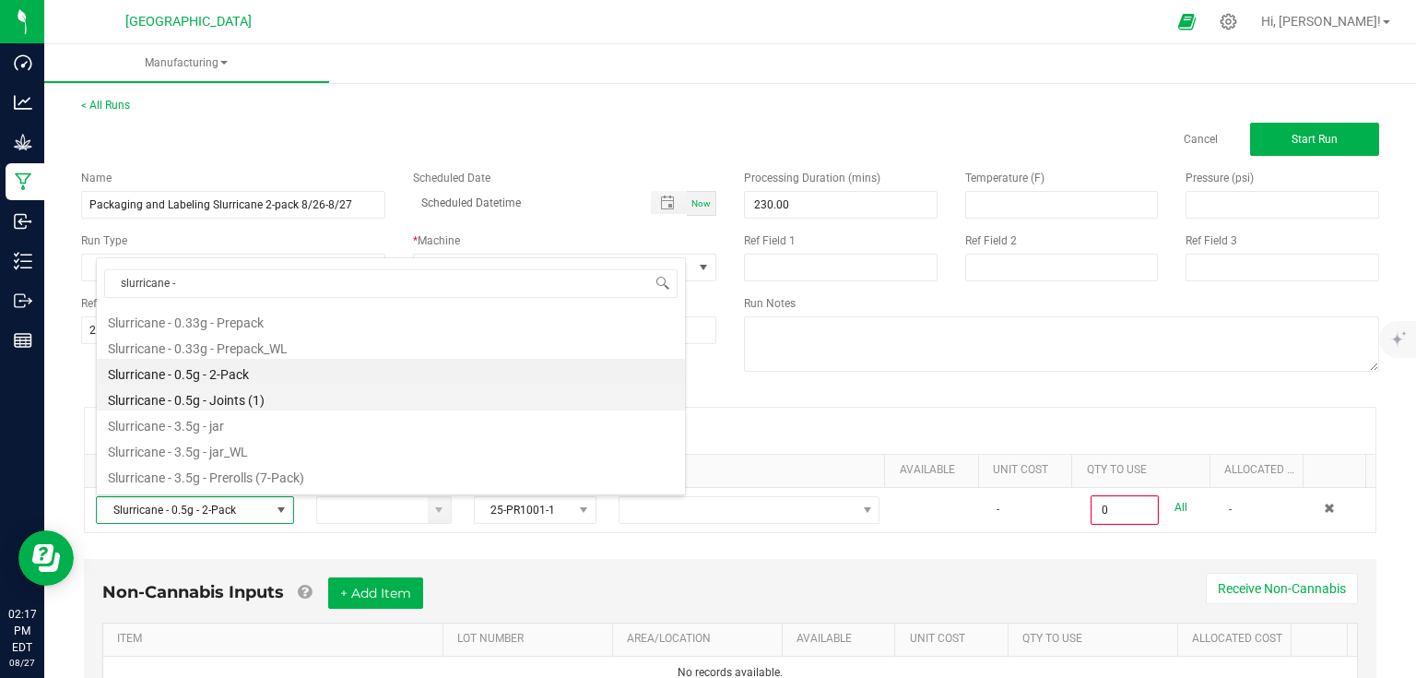
click at [265, 390] on li "Slurricane - 0.5g - Joints (1)" at bounding box center [391, 397] width 588 height 26
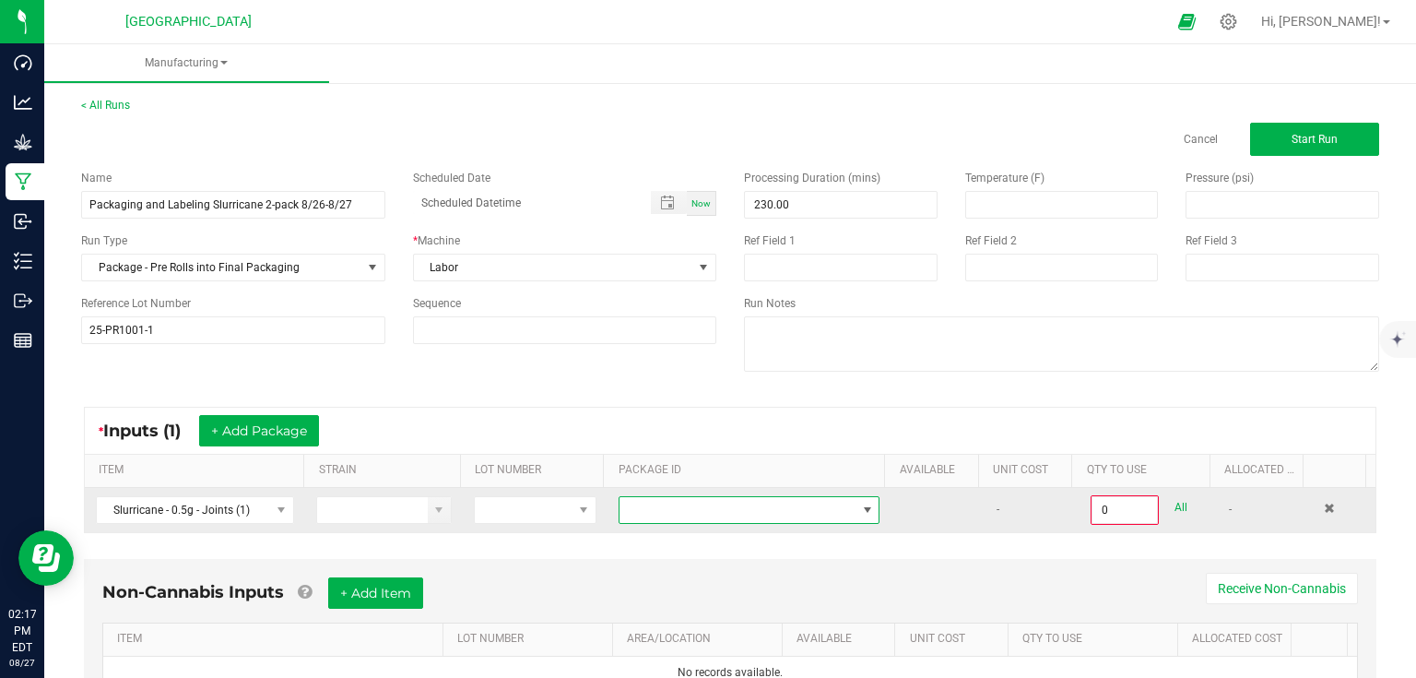
click at [648, 507] on span at bounding box center [737, 510] width 236 height 26
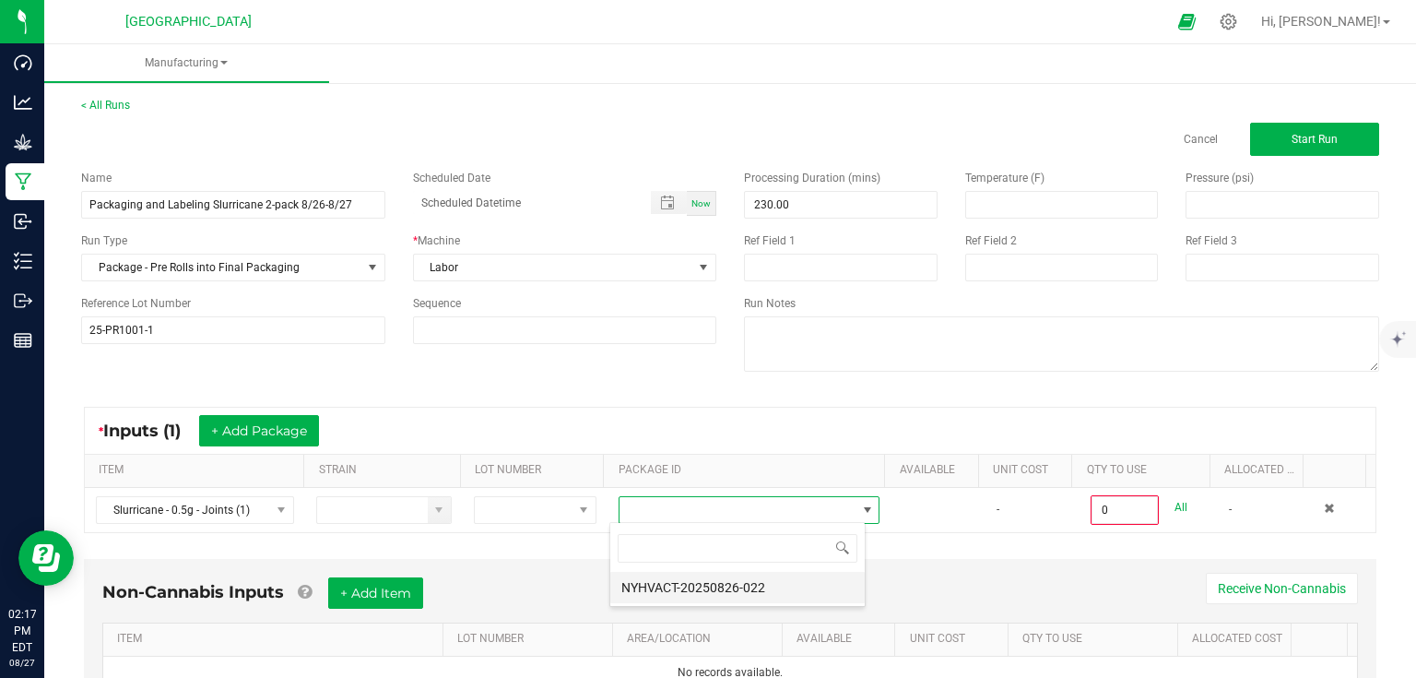
scroll to position [27, 255]
click at [667, 597] on li "NYHVACT-20250826-022" at bounding box center [737, 586] width 254 height 31
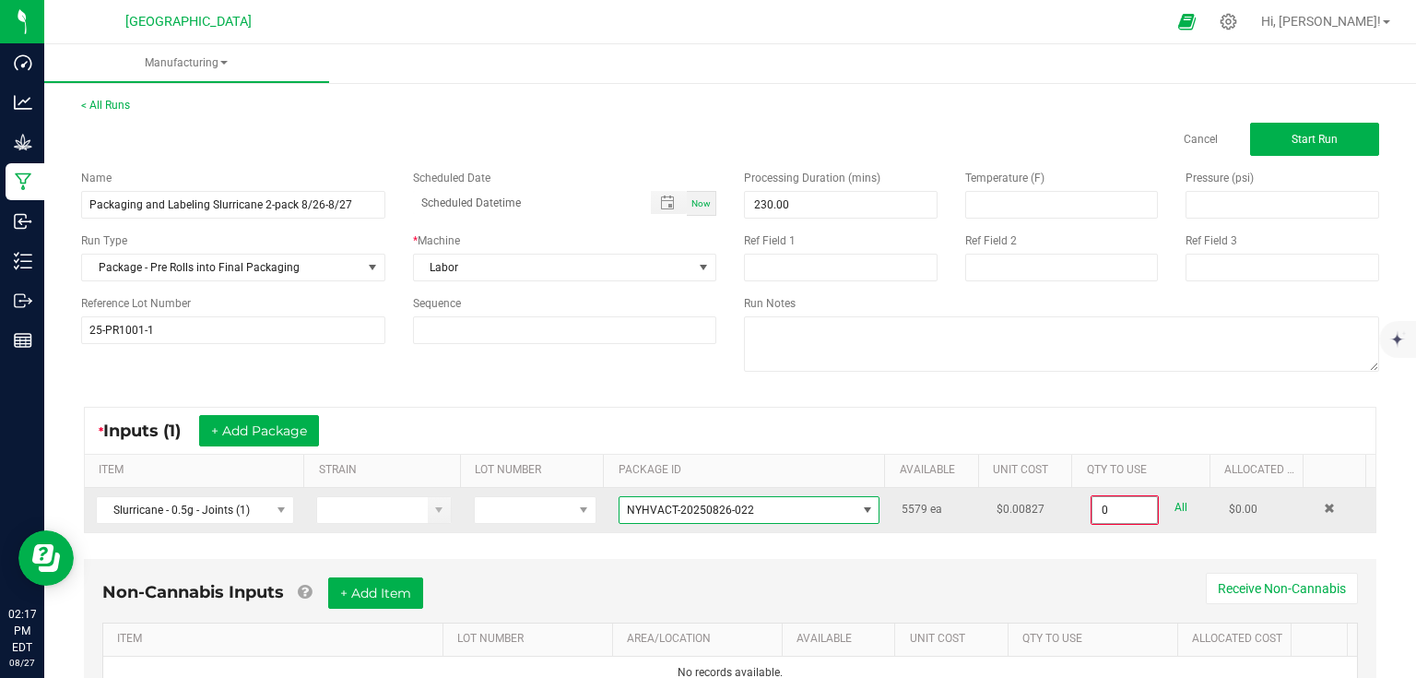
click at [1124, 503] on input "0" at bounding box center [1124, 510] width 65 height 26
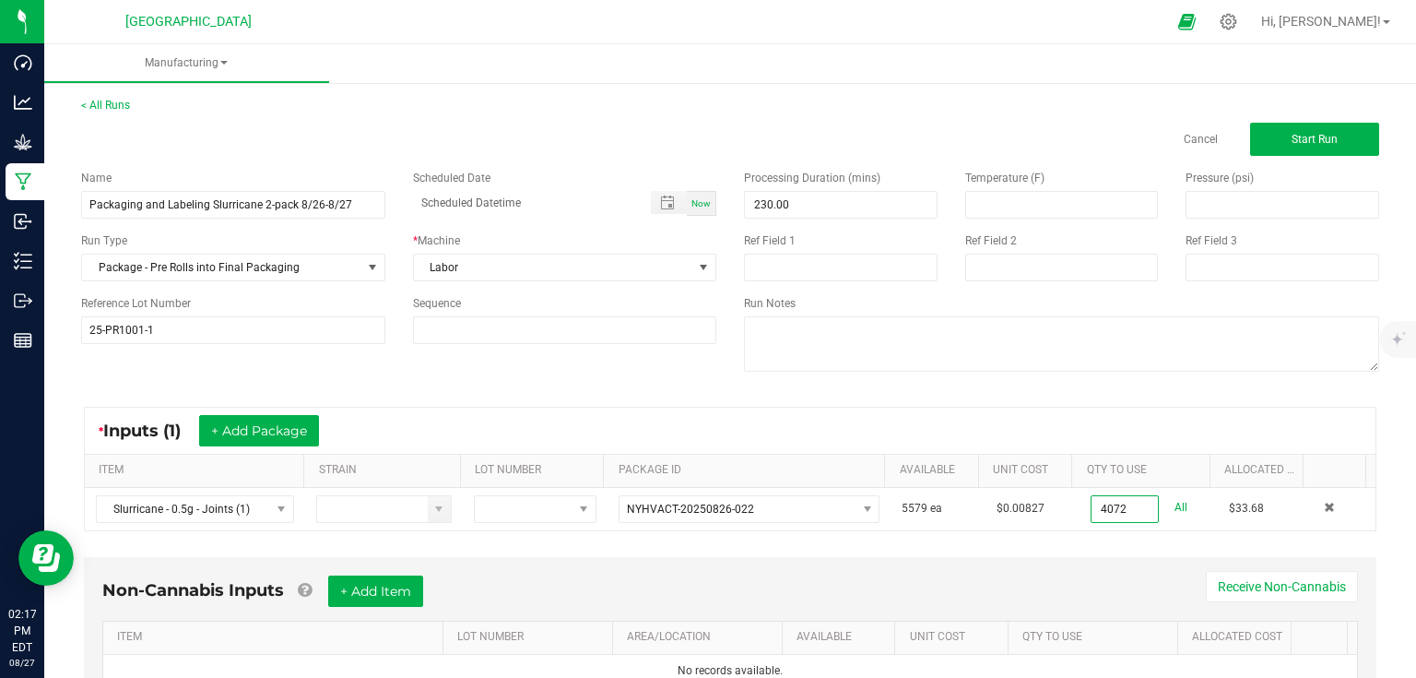
type input "4072 ea"
click at [1390, 497] on div "< All Runs Cancel Start Run Name Packaging and Labeling Slurricane 2-pack 8/26-…" at bounding box center [730, 418] width 1372 height 681
click at [1271, 147] on button "Start Run" at bounding box center [1314, 139] width 129 height 33
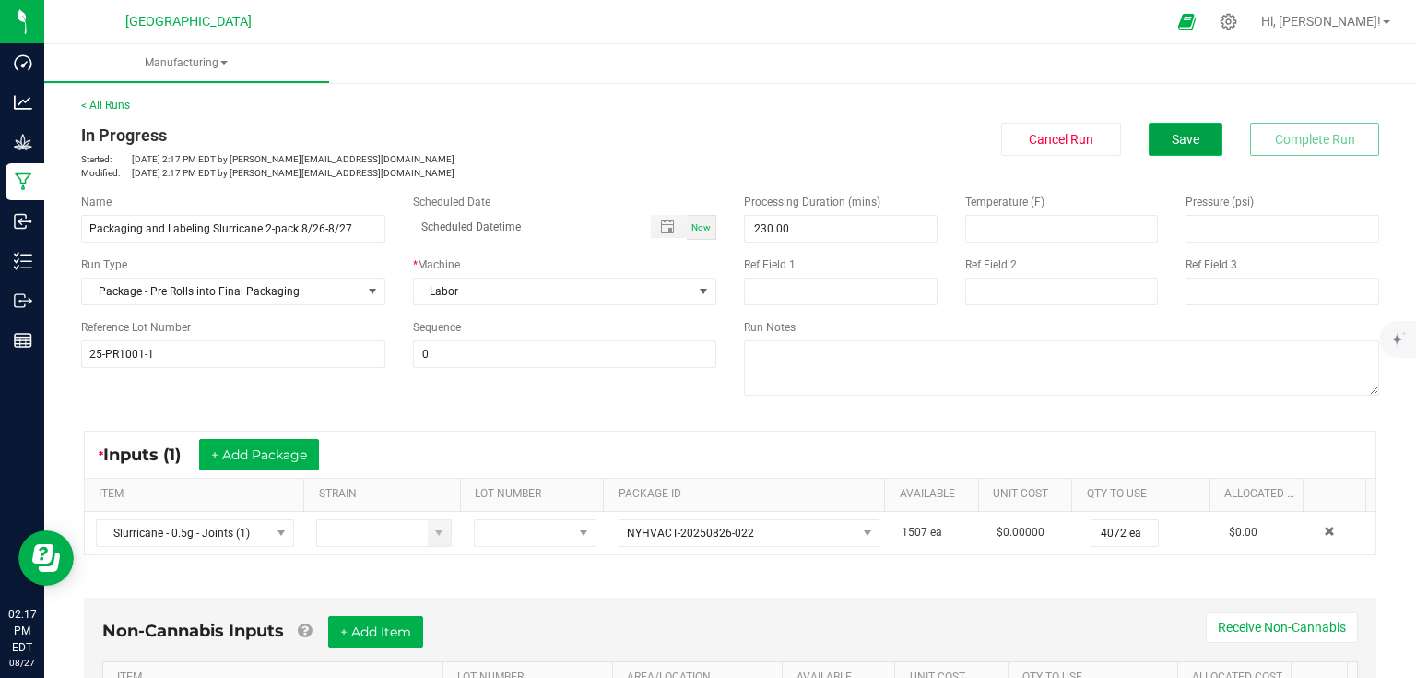
click at [1183, 152] on button "Save" at bounding box center [1186, 139] width 74 height 33
click at [802, 289] on input at bounding box center [841, 291] width 194 height 28
type input "108"
click at [656, 372] on div "Name Packaging and Labeling Slurricane 2-pack 8/26-8/27 Scheduled Date Now Run …" at bounding box center [398, 281] width 663 height 202
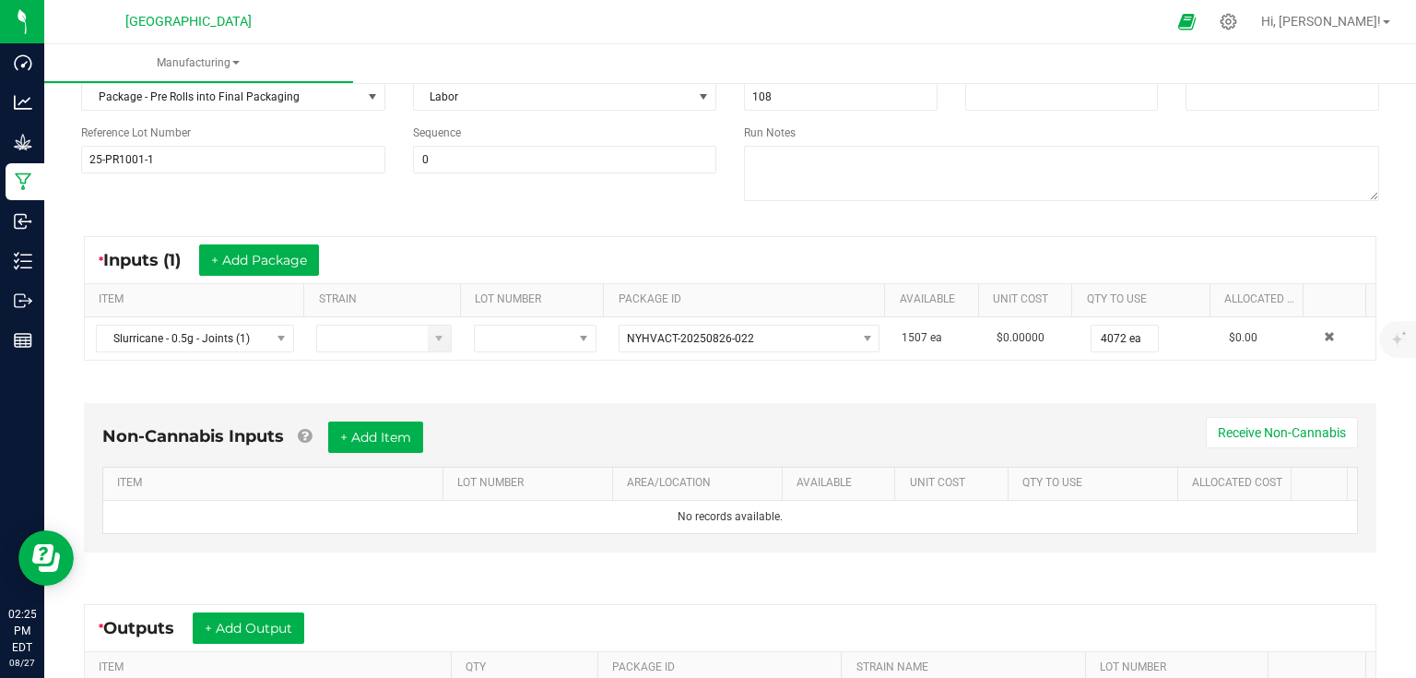
scroll to position [221, 0]
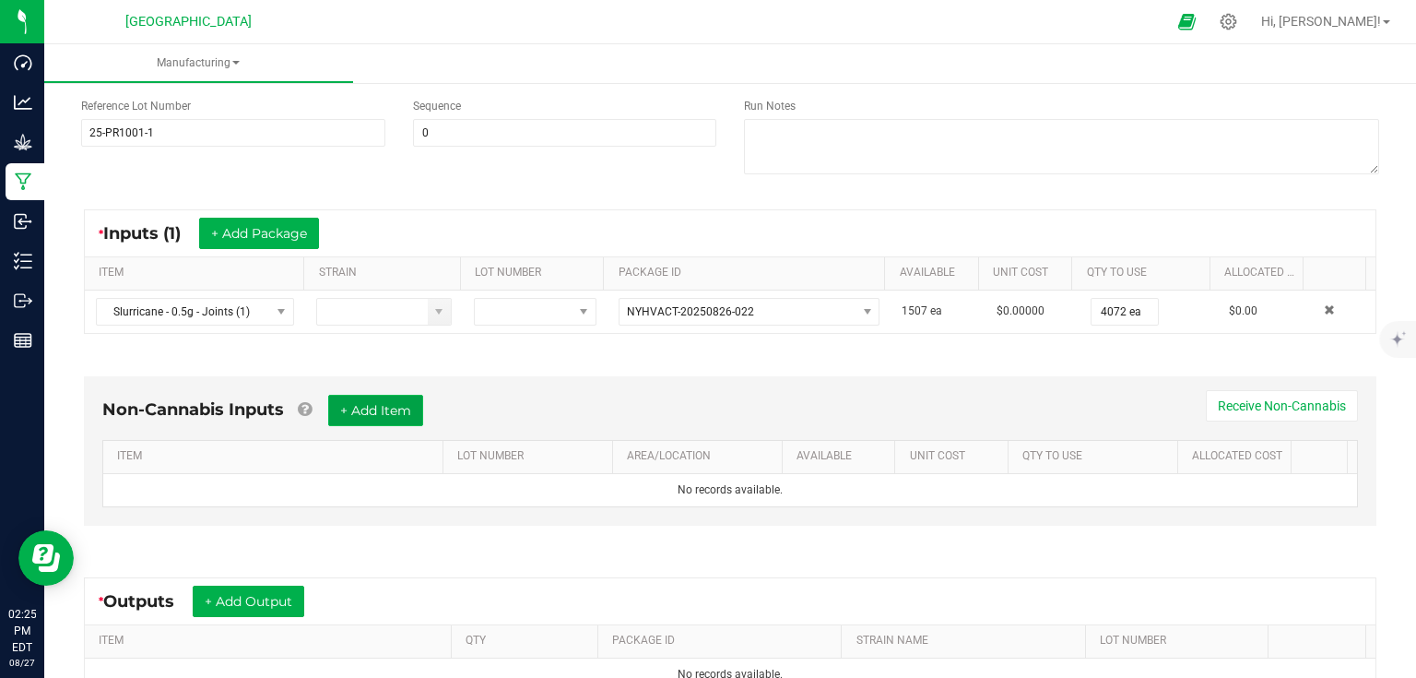
click at [387, 410] on button "+ Add Item" at bounding box center [375, 410] width 95 height 31
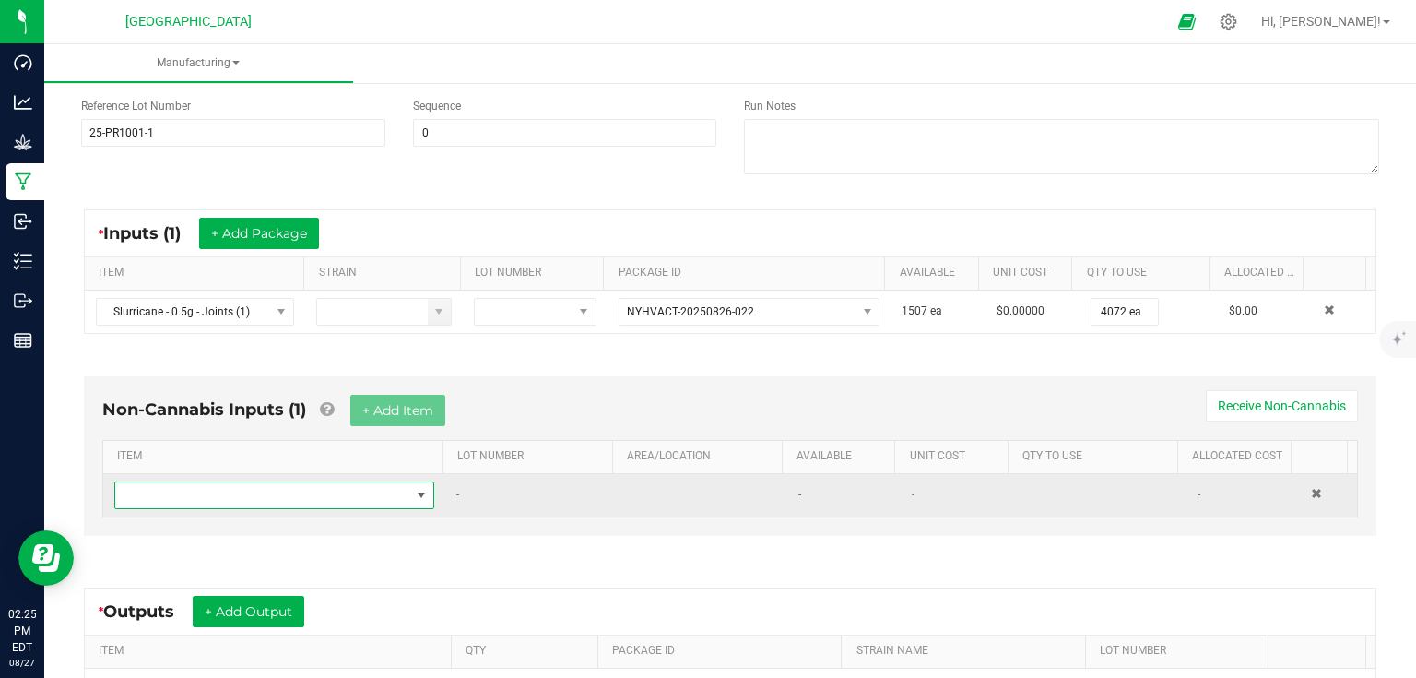
click at [348, 487] on span "NO DATA FOUND" at bounding box center [262, 495] width 295 height 26
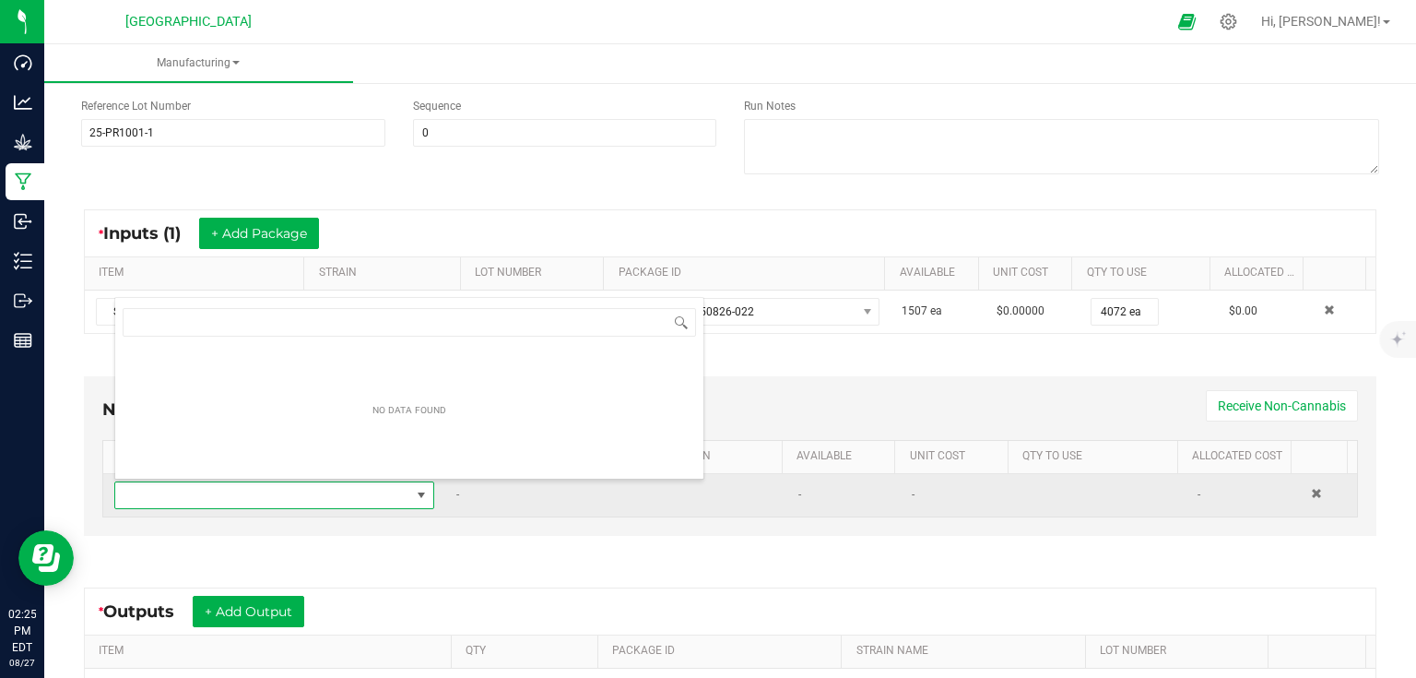
scroll to position [27, 310]
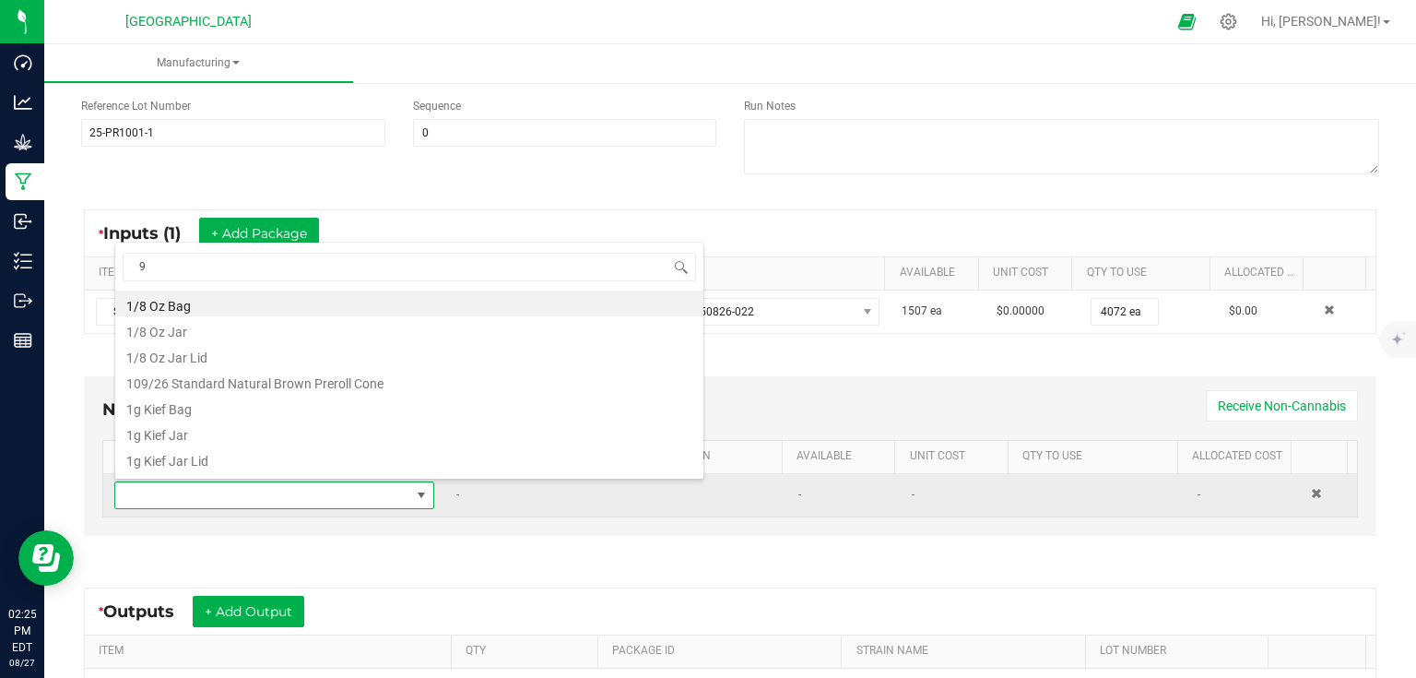
type input "95"
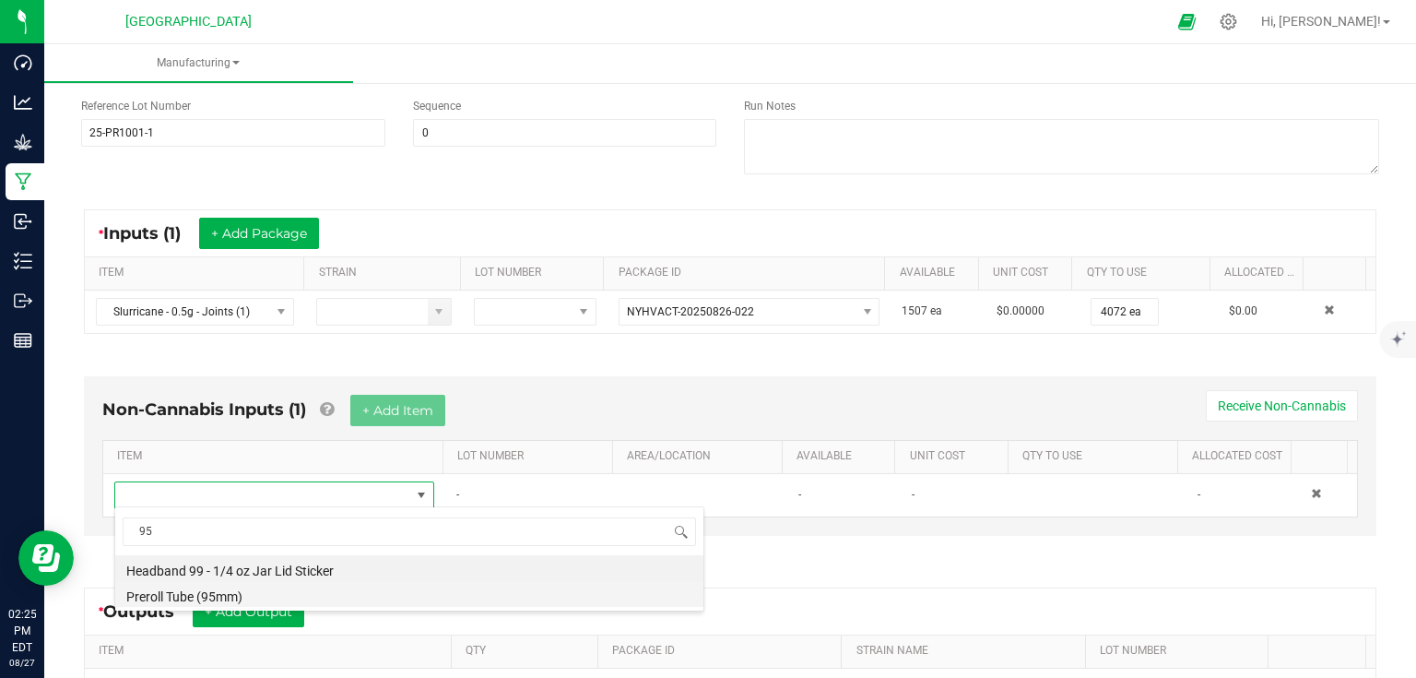
click at [218, 599] on li "Preroll Tube (95mm)" at bounding box center [409, 594] width 588 height 26
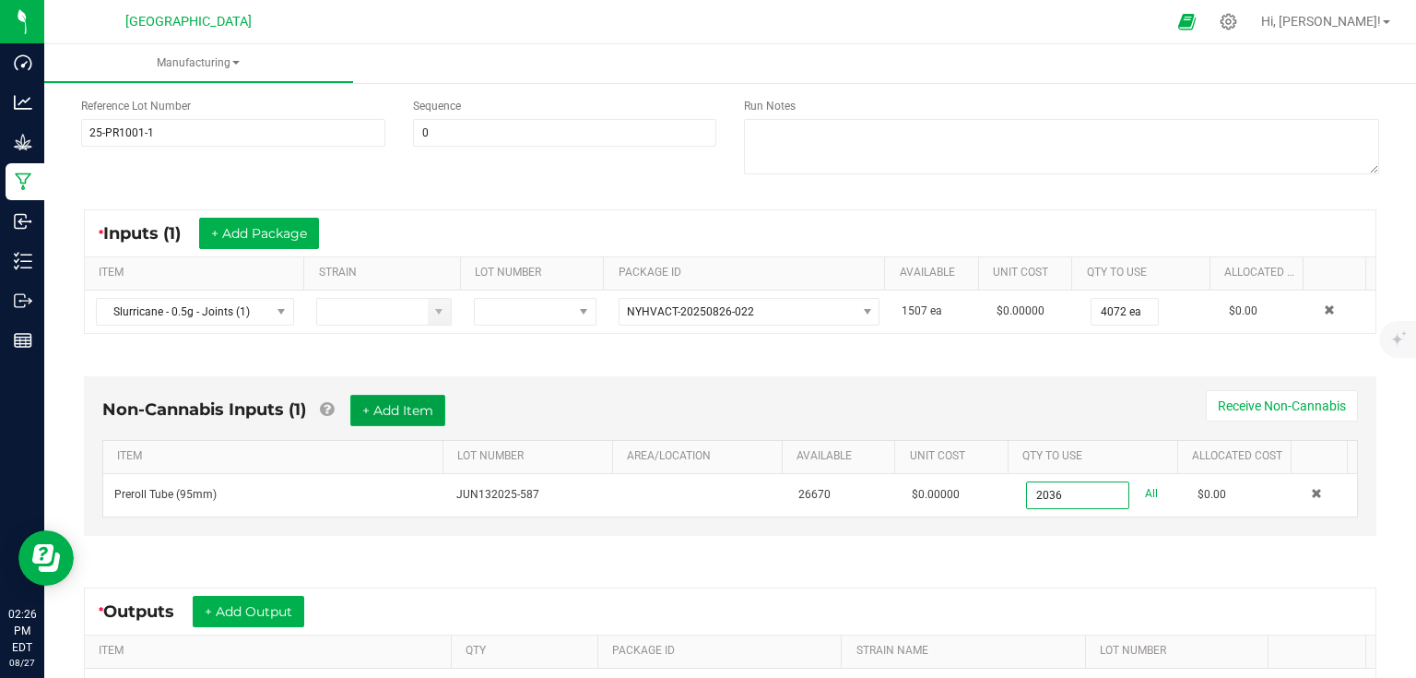
type input "2036 ea"
click at [398, 410] on button "+ Add Item" at bounding box center [397, 410] width 95 height 31
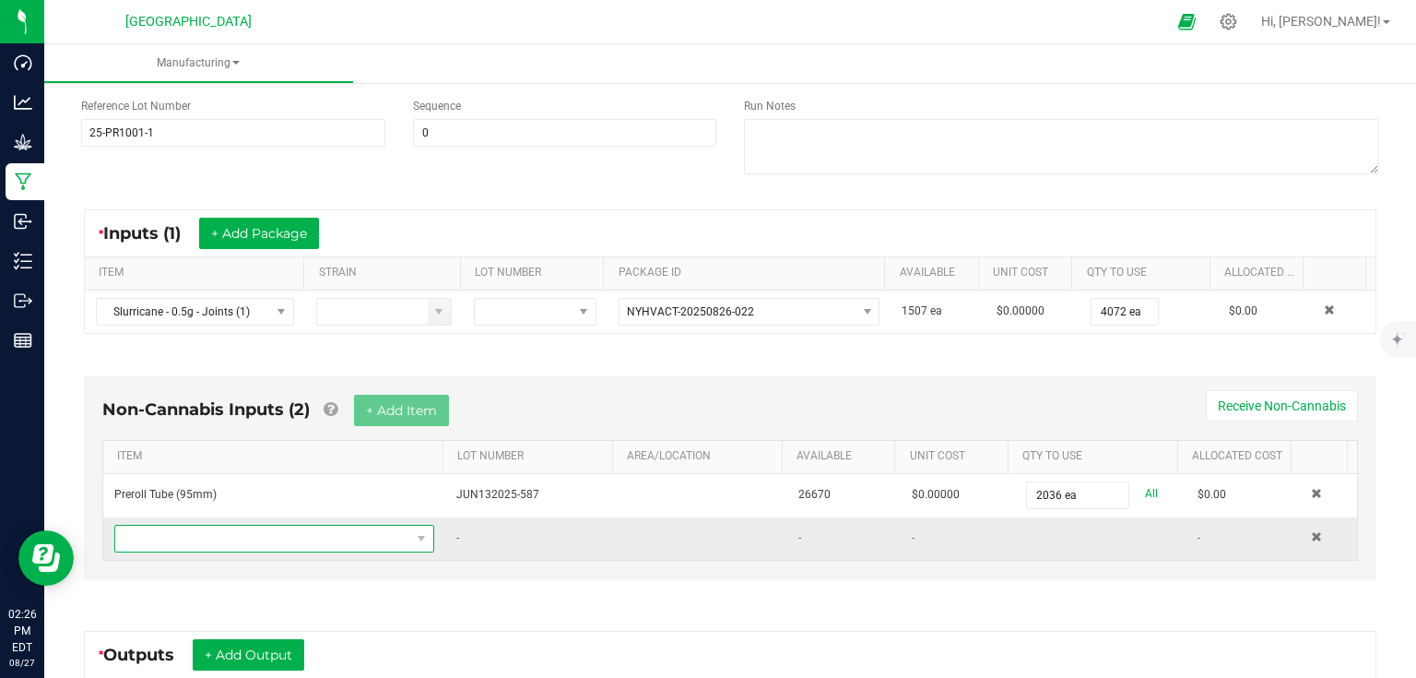
click at [254, 536] on span "NO DATA FOUND" at bounding box center [262, 538] width 295 height 26
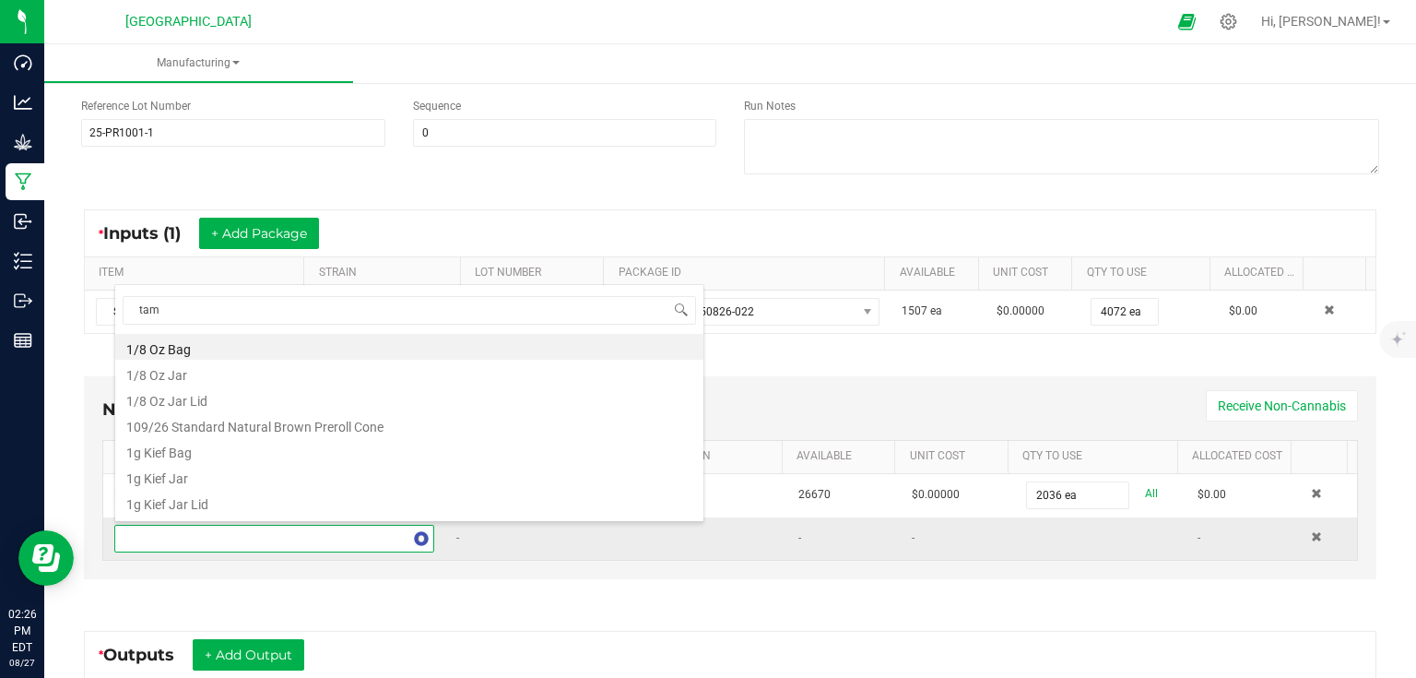
type input "tamp"
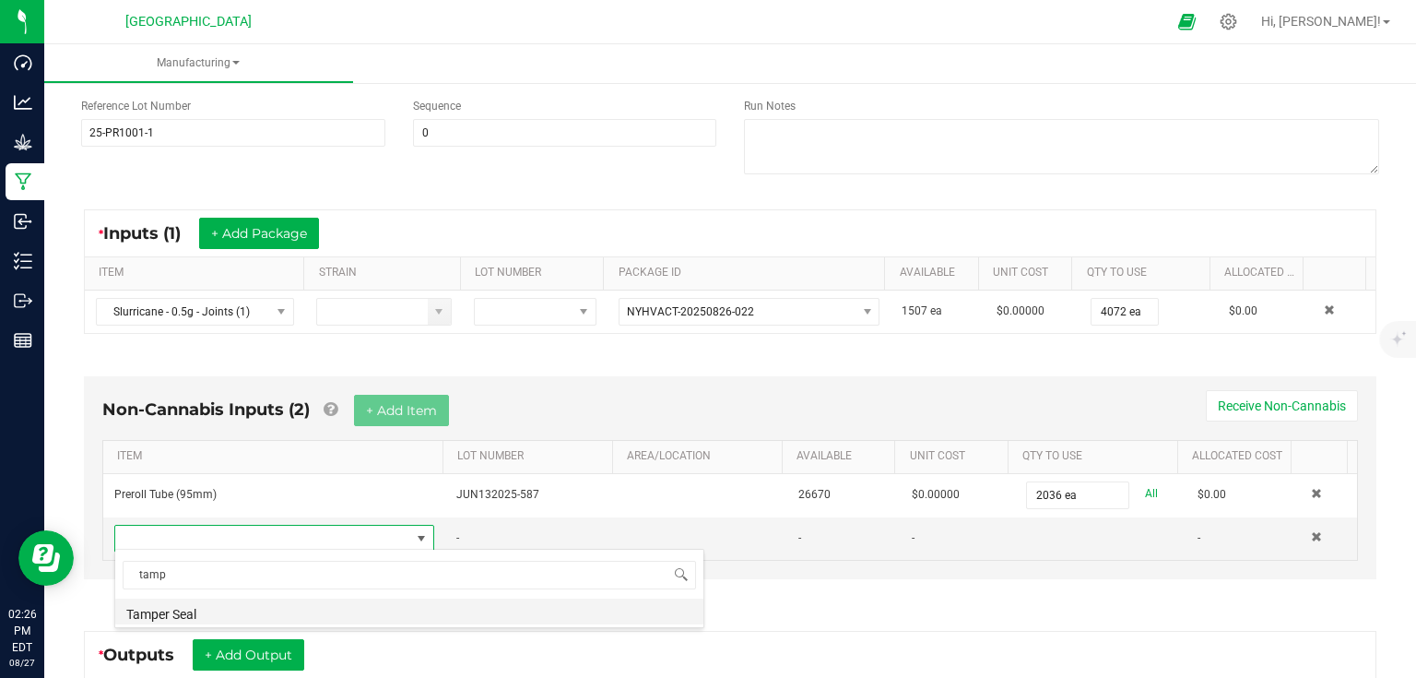
click at [203, 613] on li "Tamper Seal" at bounding box center [409, 611] width 588 height 26
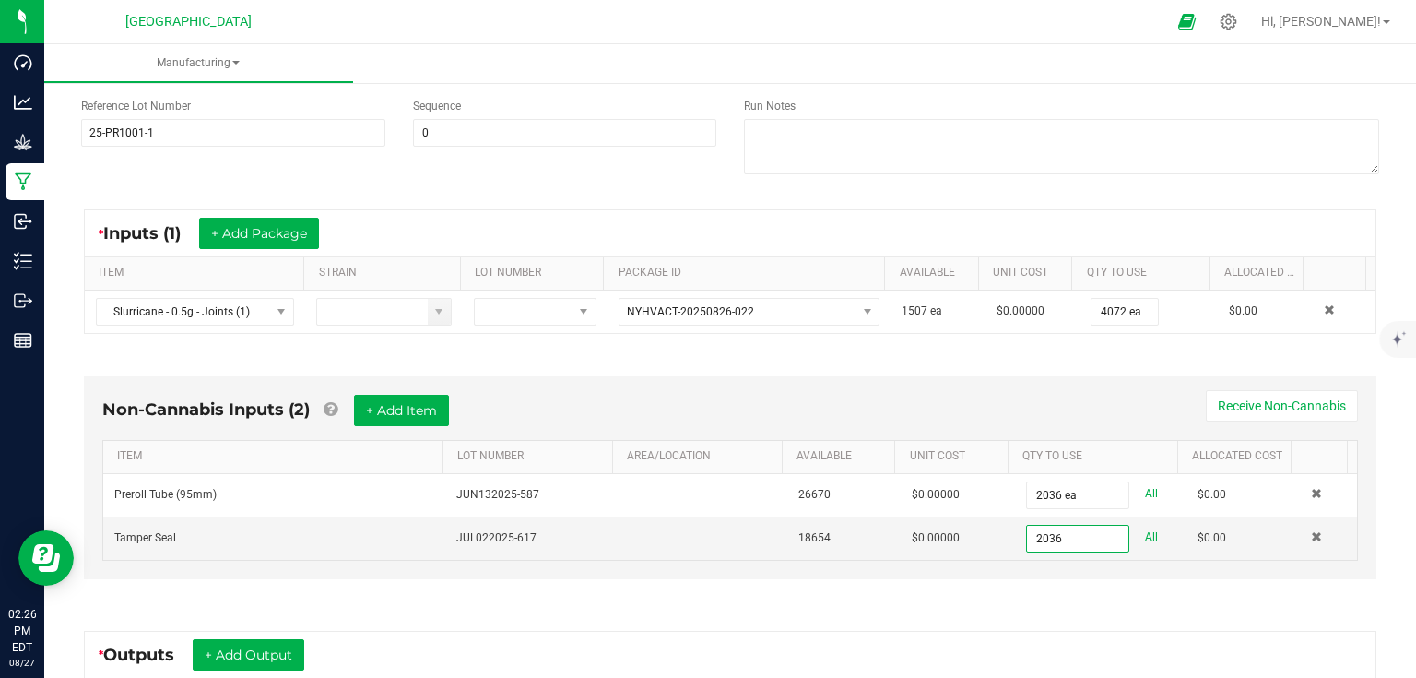
type input "2036 ea"
click at [1003, 594] on div "Non-Cannabis Inputs (2) + Add Item Receive Non-Cannabis ITEM LOT NUMBER AREA/LO…" at bounding box center [730, 482] width 1326 height 264
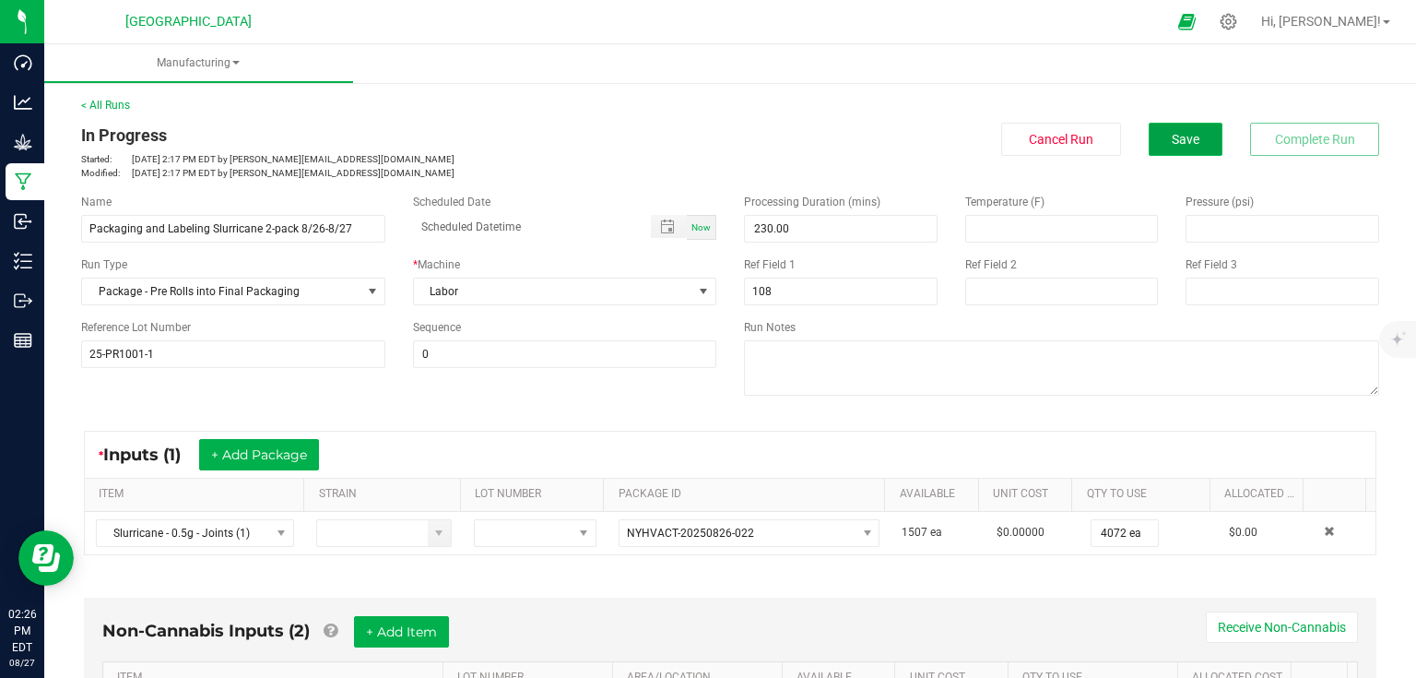
click at [1200, 145] on button "Save" at bounding box center [1186, 139] width 74 height 33
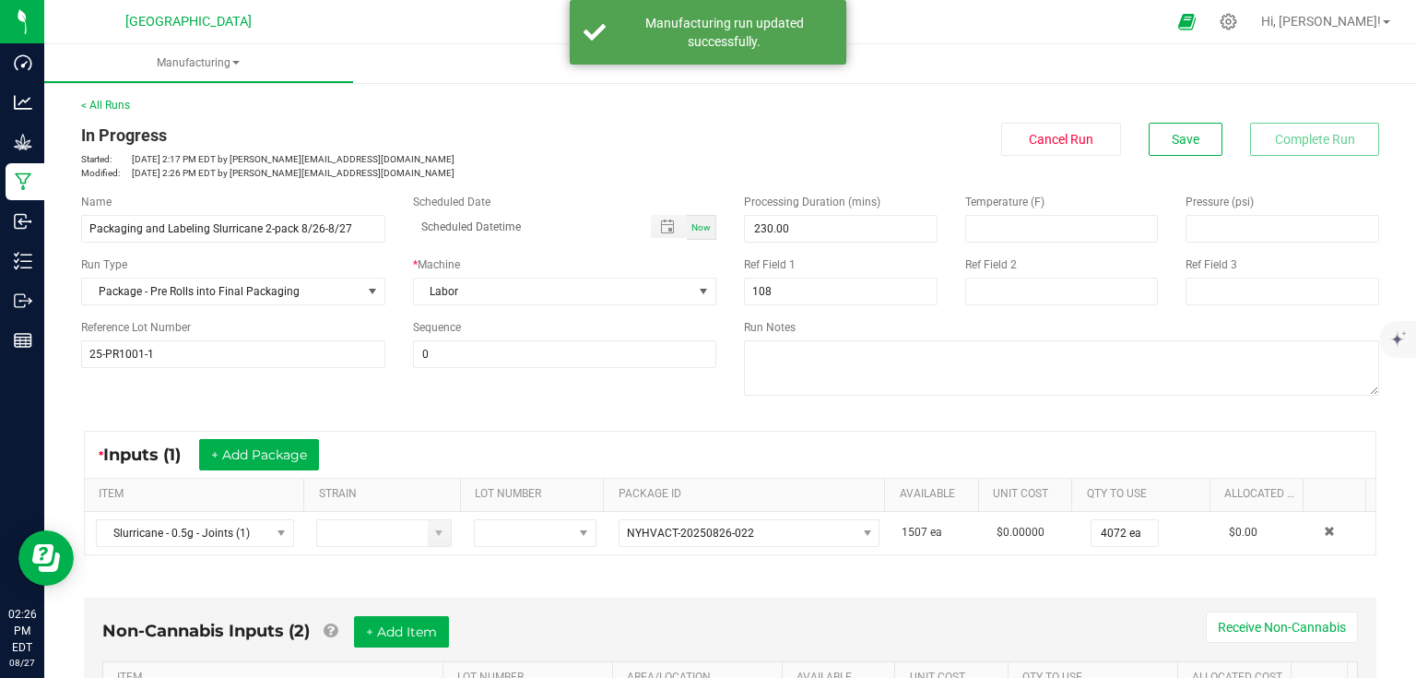
scroll to position [442, 0]
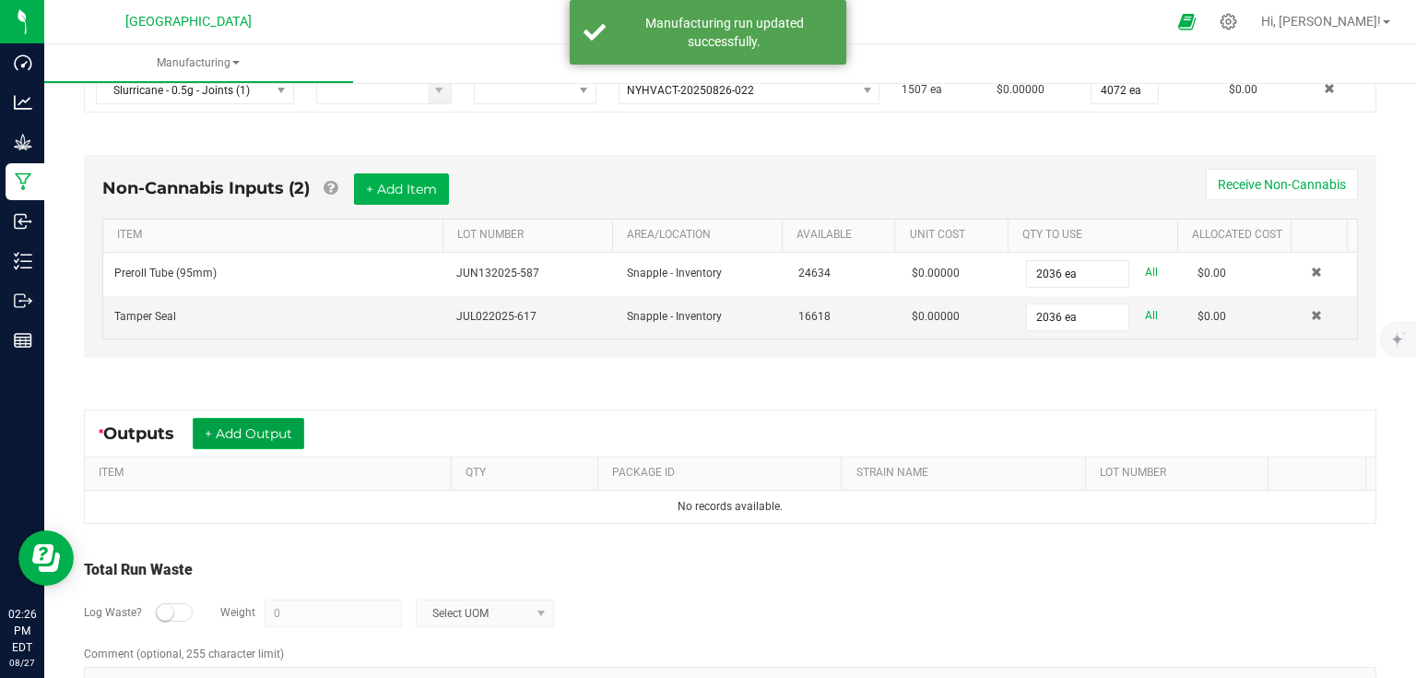
click at [266, 428] on button "+ Add Output" at bounding box center [249, 433] width 112 height 31
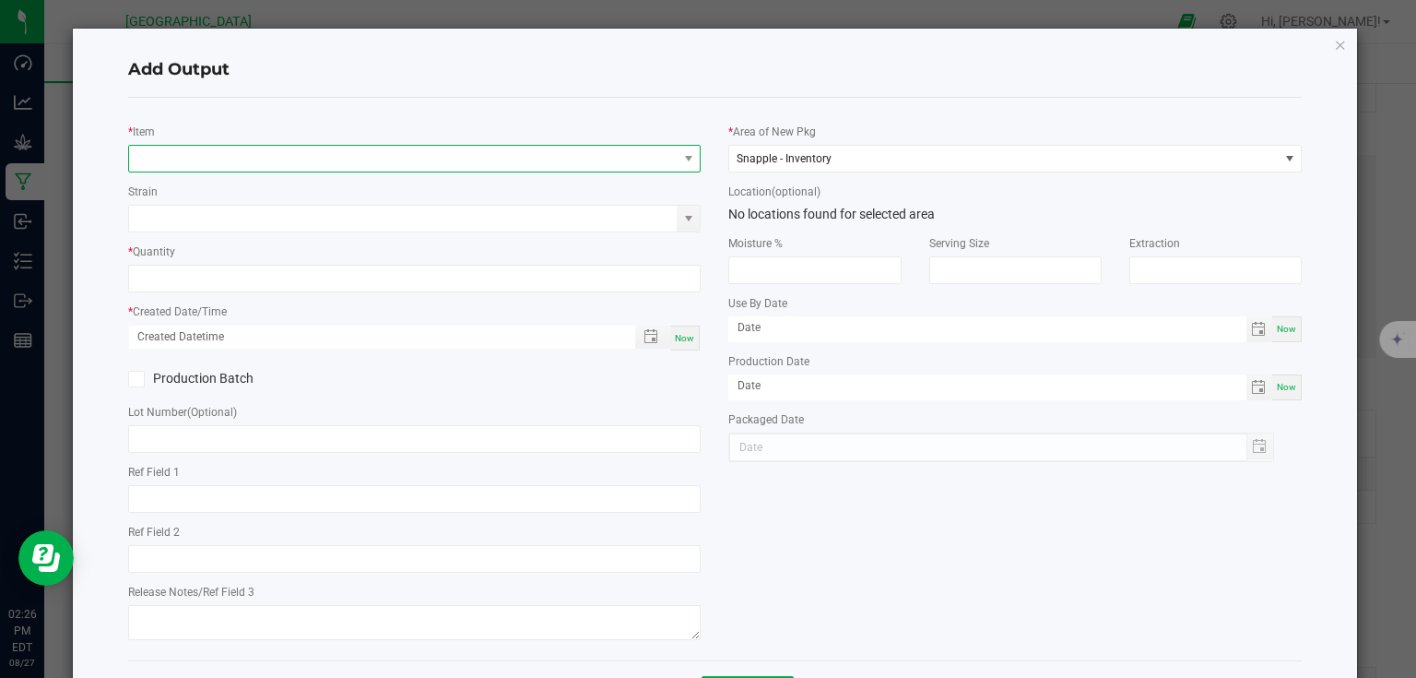
click at [420, 162] on span "NO DATA FOUND" at bounding box center [403, 159] width 548 height 26
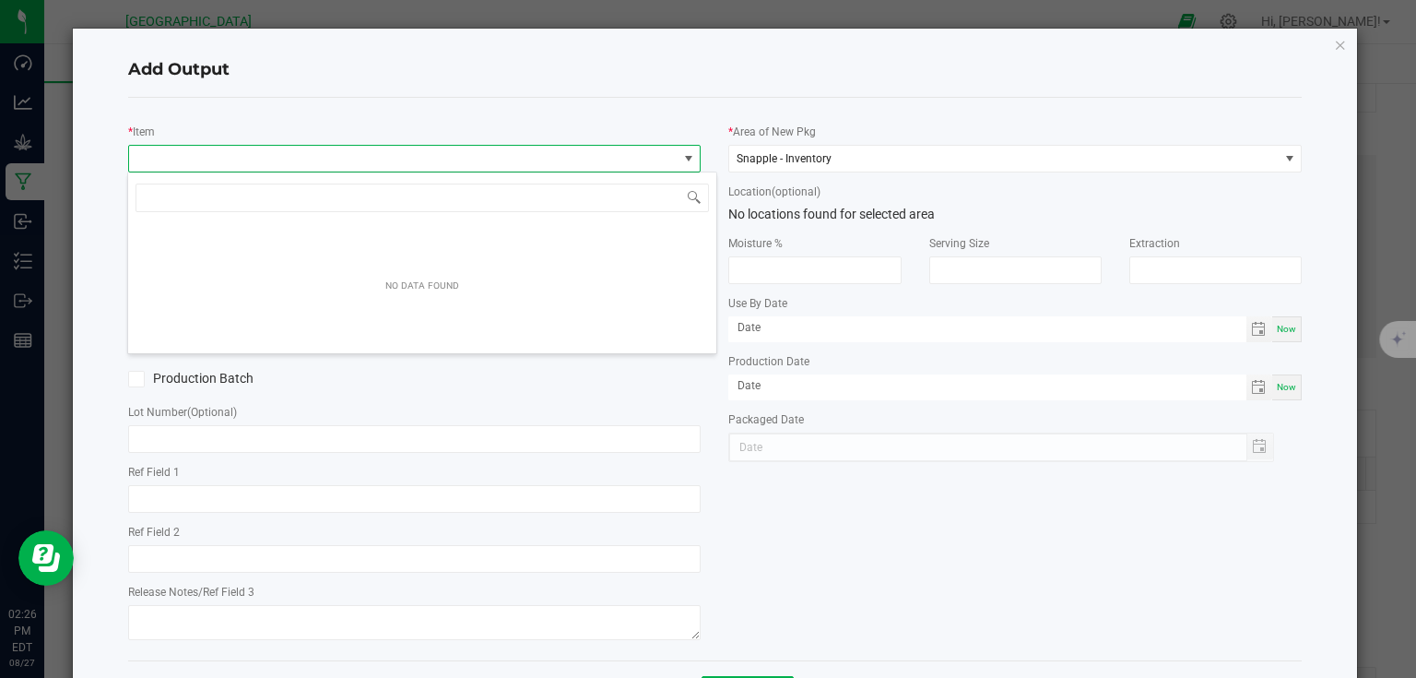
scroll to position [27, 568]
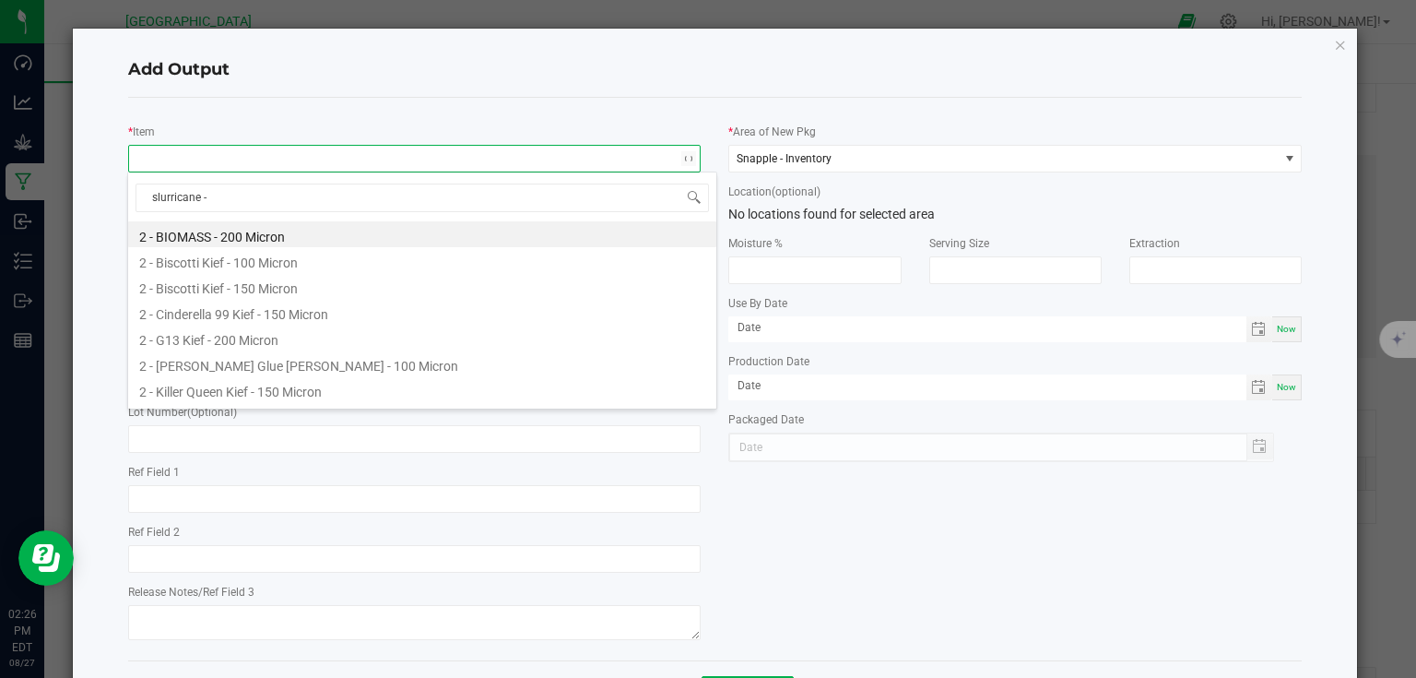
type input "slurricane -"
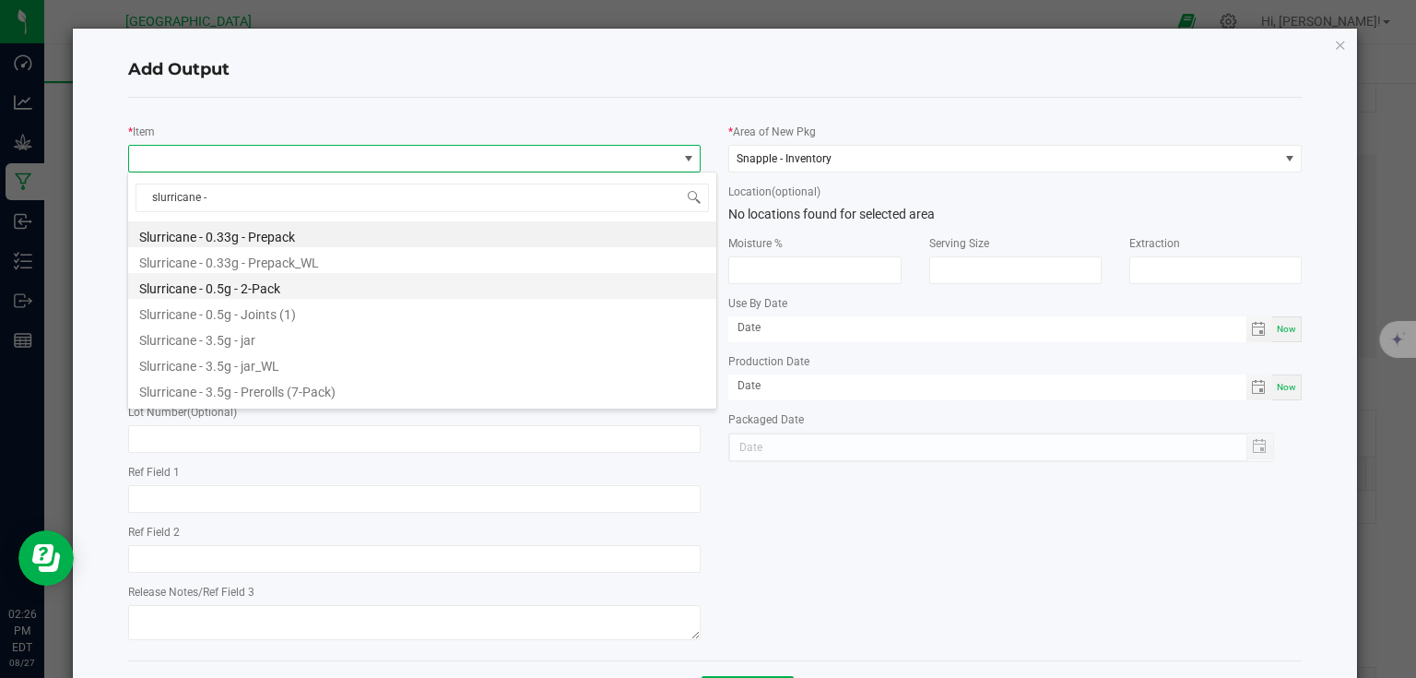
click at [316, 284] on li "Slurricane - 0.5g - 2-Pack" at bounding box center [422, 286] width 588 height 26
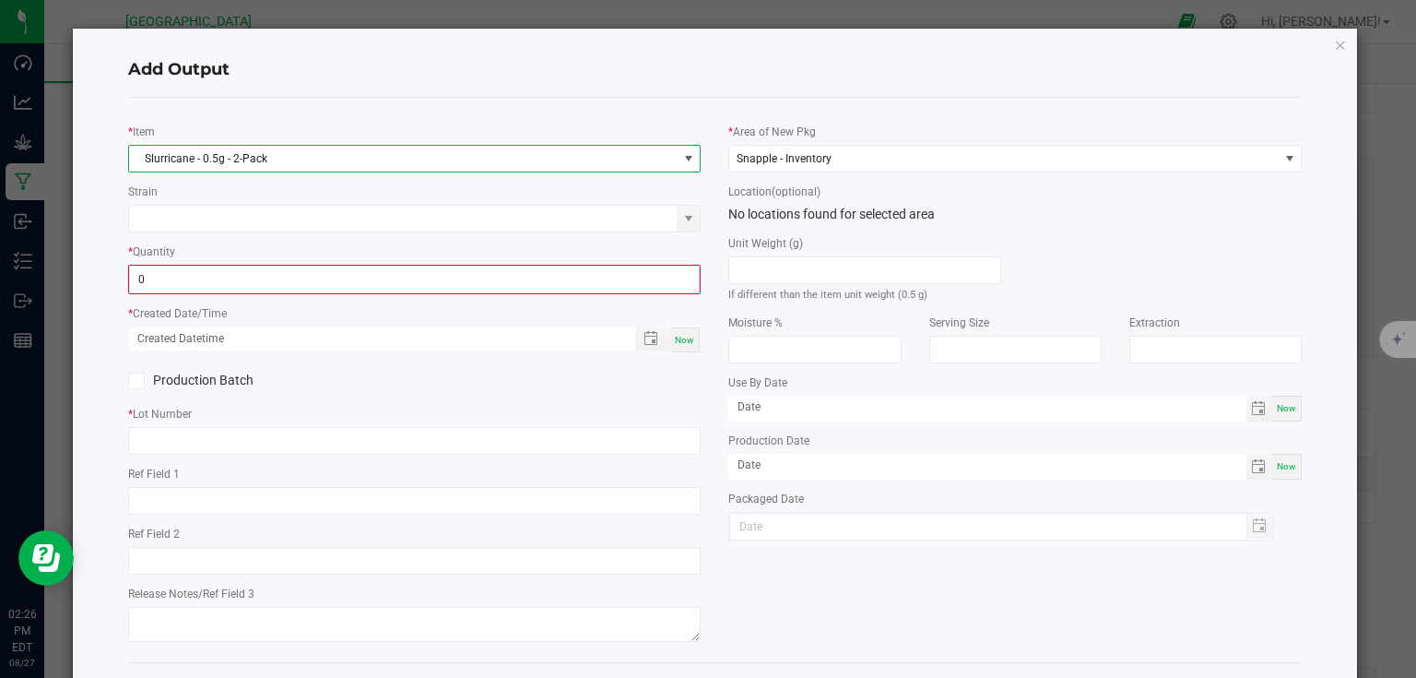
click at [316, 284] on input "0" at bounding box center [415, 279] width 570 height 26
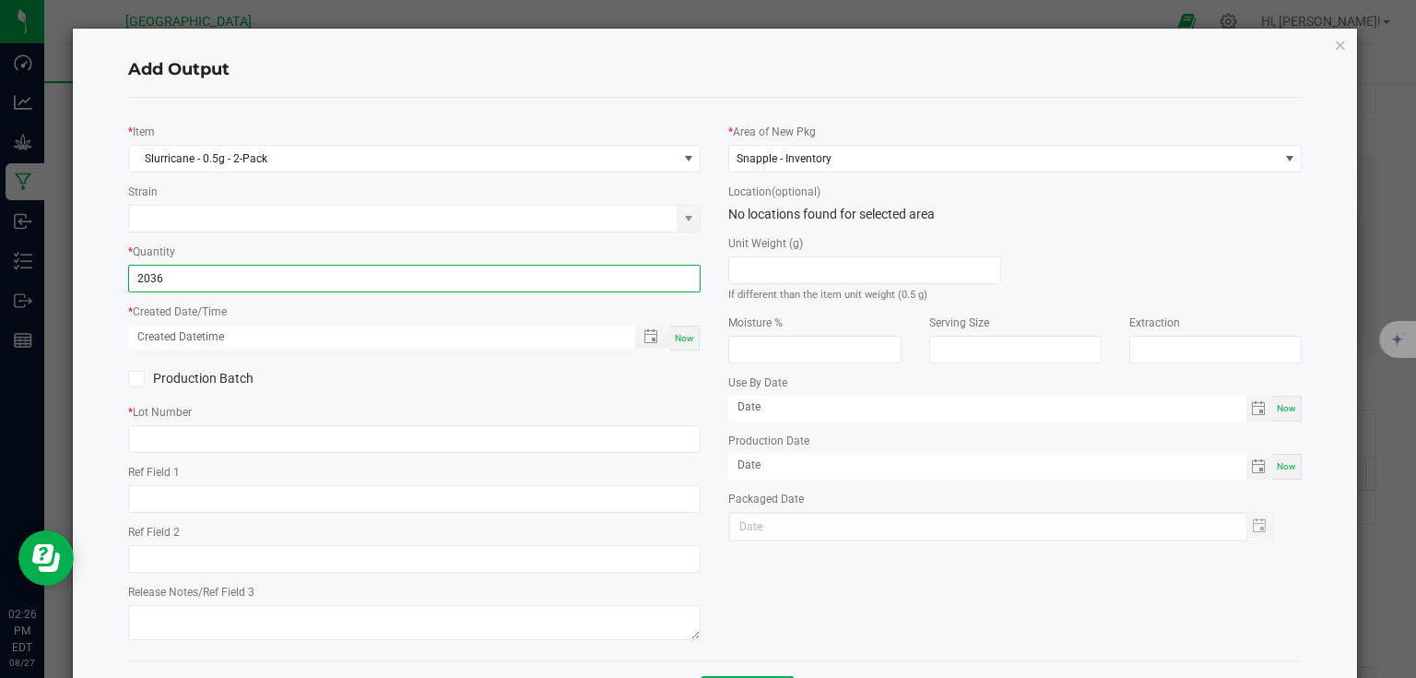
type input "2036 ea"
click at [675, 339] on span "Now" at bounding box center [684, 338] width 19 height 10
type input "[DATE] 2:26 PM"
type input "[DATE]"
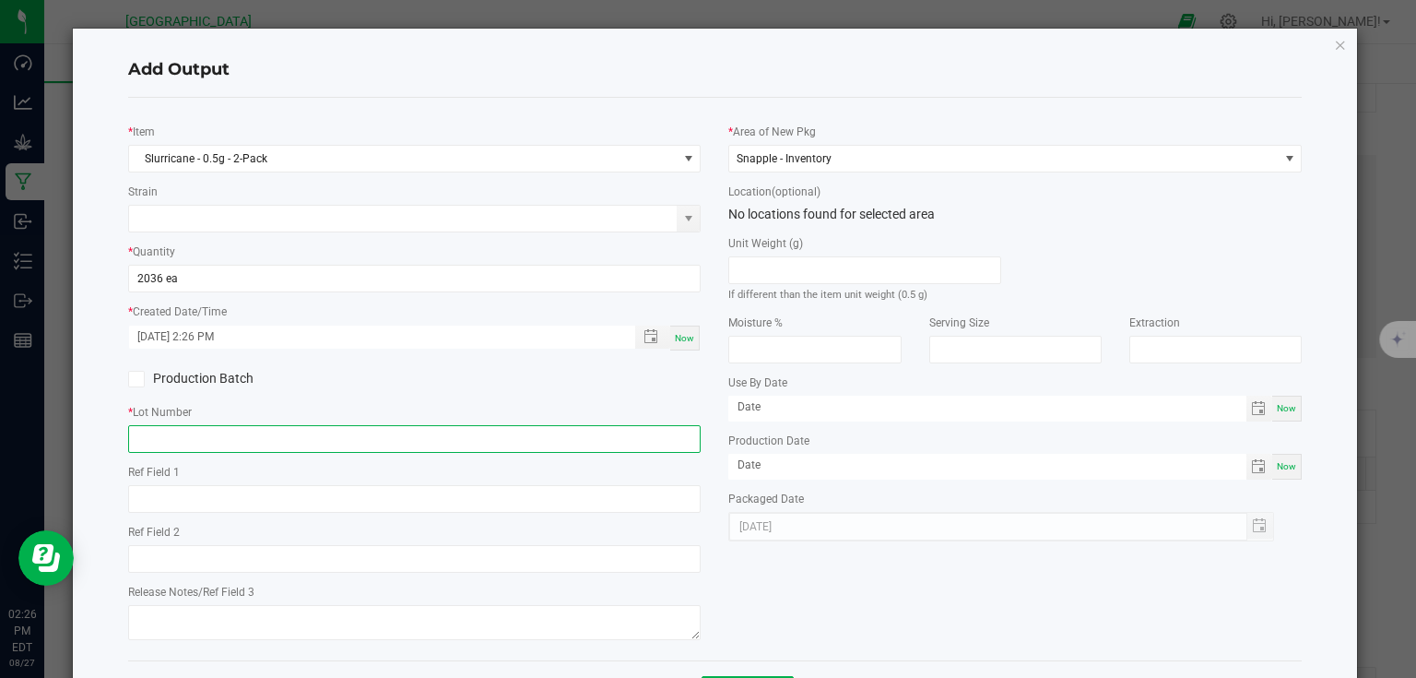
click at [638, 437] on input "text" at bounding box center [414, 439] width 573 height 28
type input "25-PR1001-1"
click at [660, 395] on div "* Item Slurricane - 0.5g - 2-Pack Strain * Quantity 2036 ea * Created Date/Time…" at bounding box center [414, 378] width 601 height 533
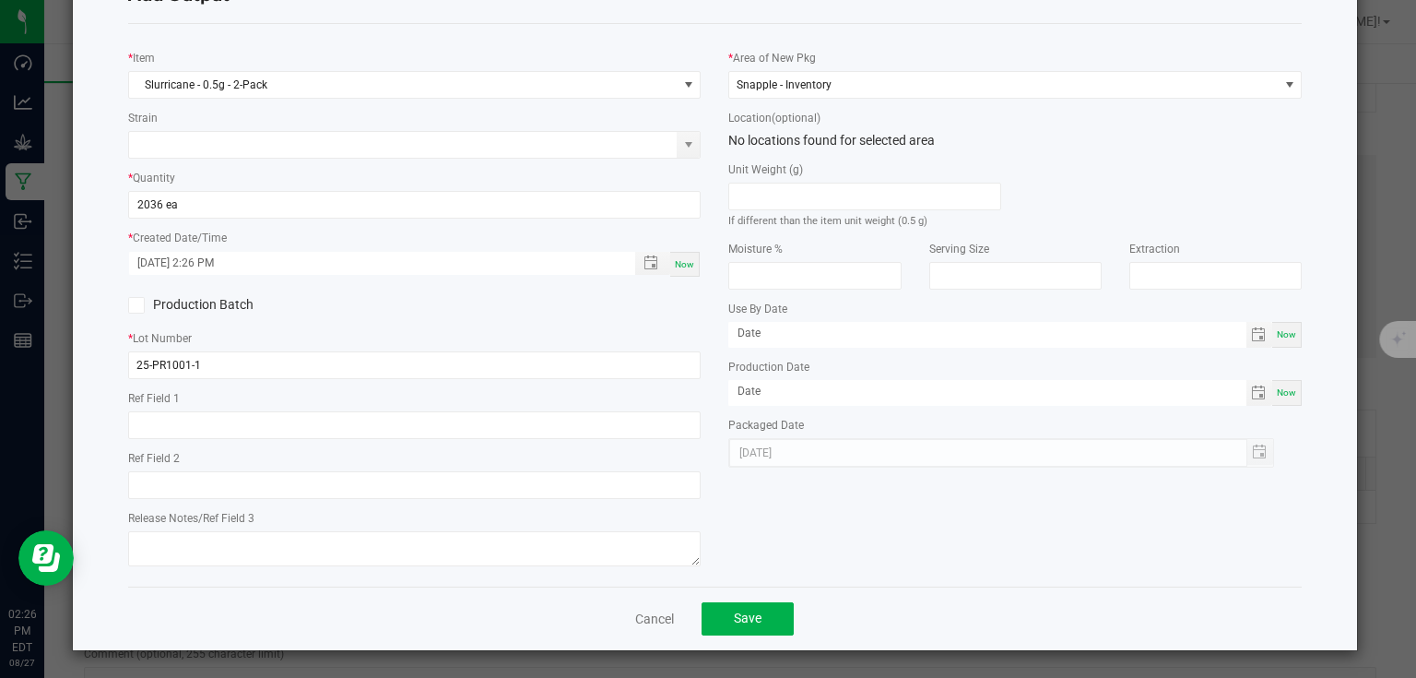
scroll to position [75, 0]
click at [756, 610] on span "Save" at bounding box center [748, 616] width 28 height 15
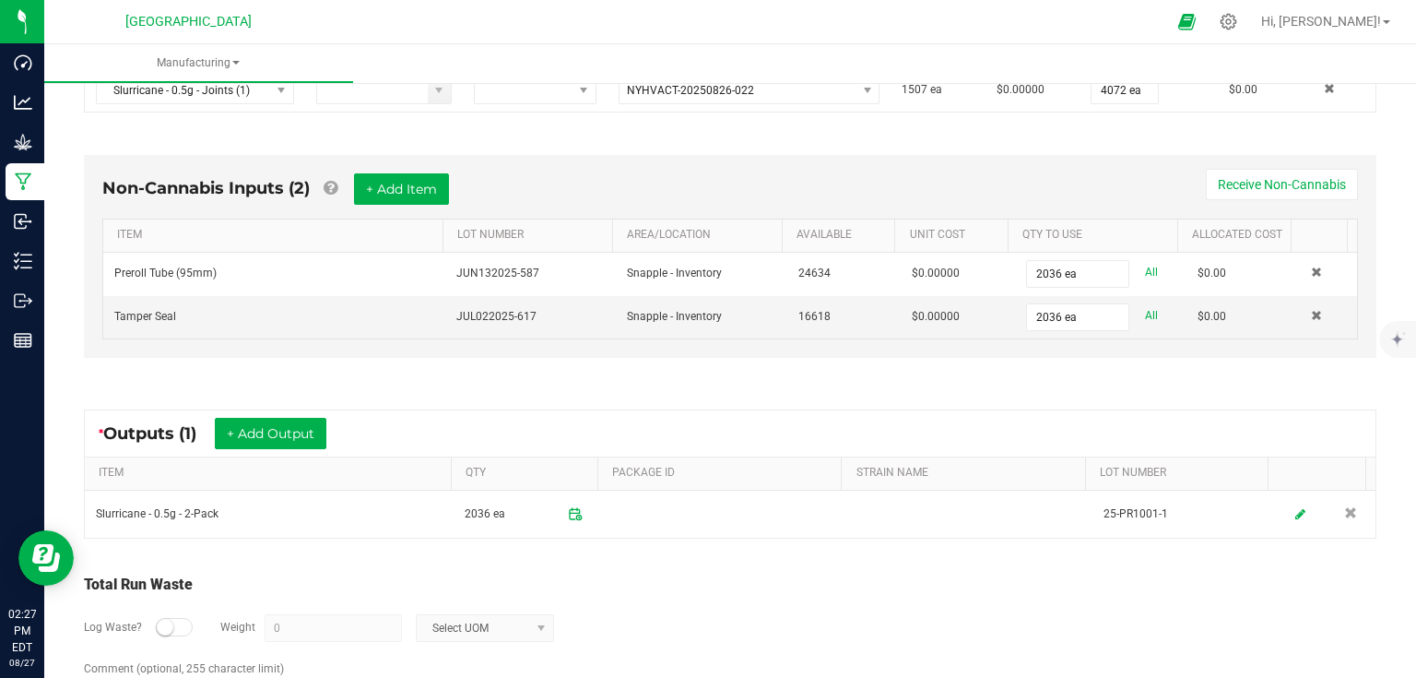
click at [691, 560] on div "Total Run Waste Log Waste? Weight 0 Select UOM Comment (optional, 255 character…" at bounding box center [730, 642] width 1326 height 175
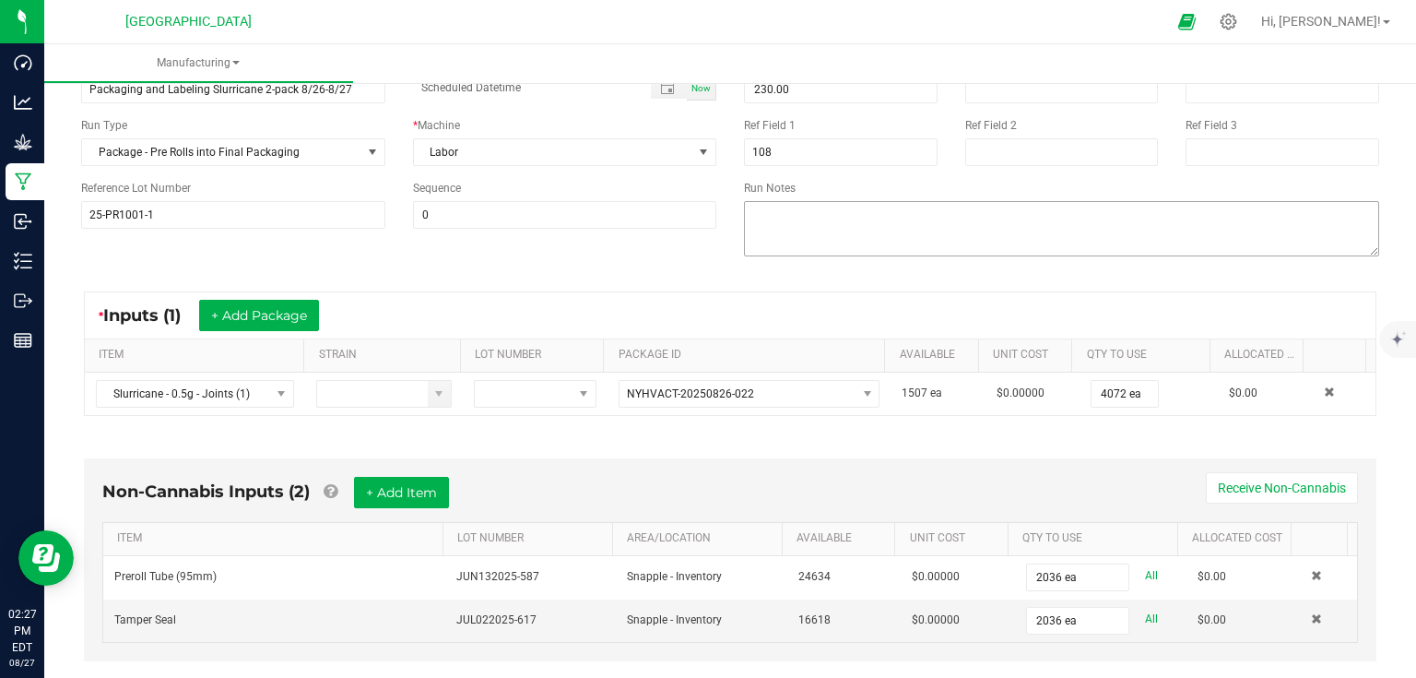
scroll to position [0, 0]
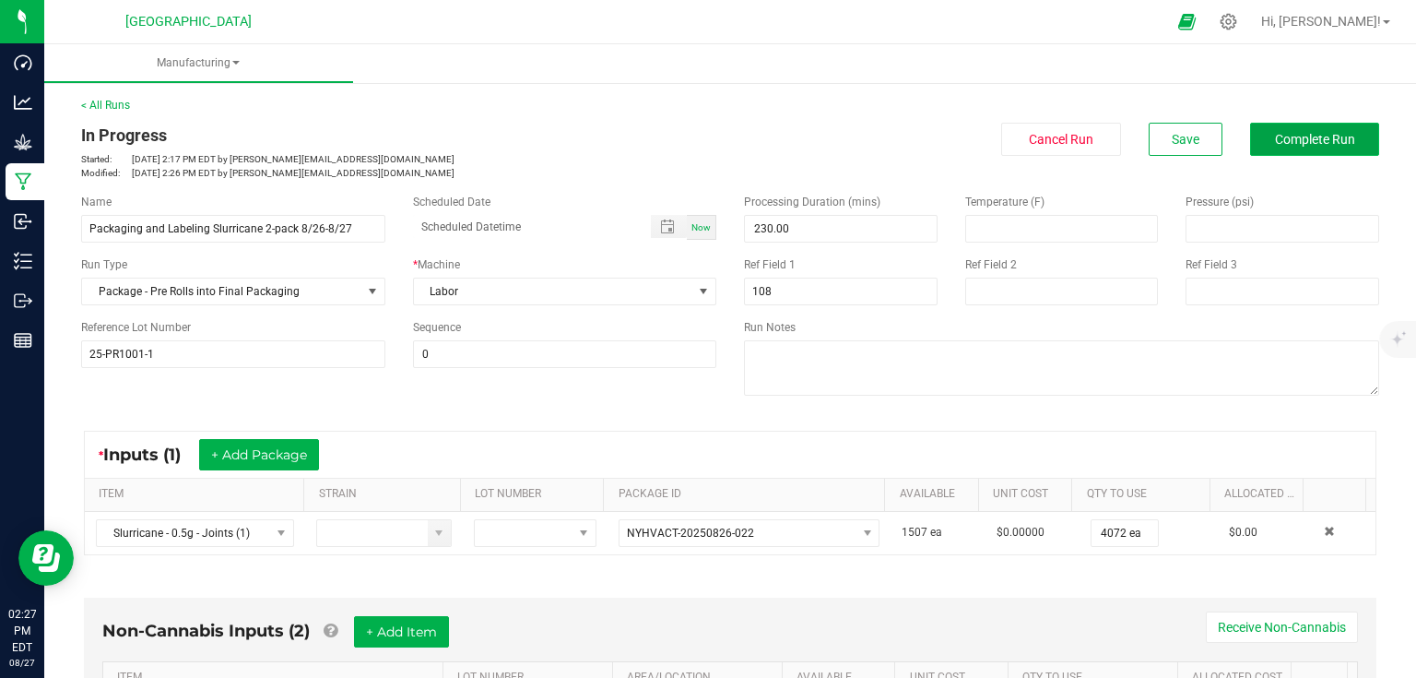
click at [1337, 136] on span "Complete Run" at bounding box center [1315, 139] width 80 height 15
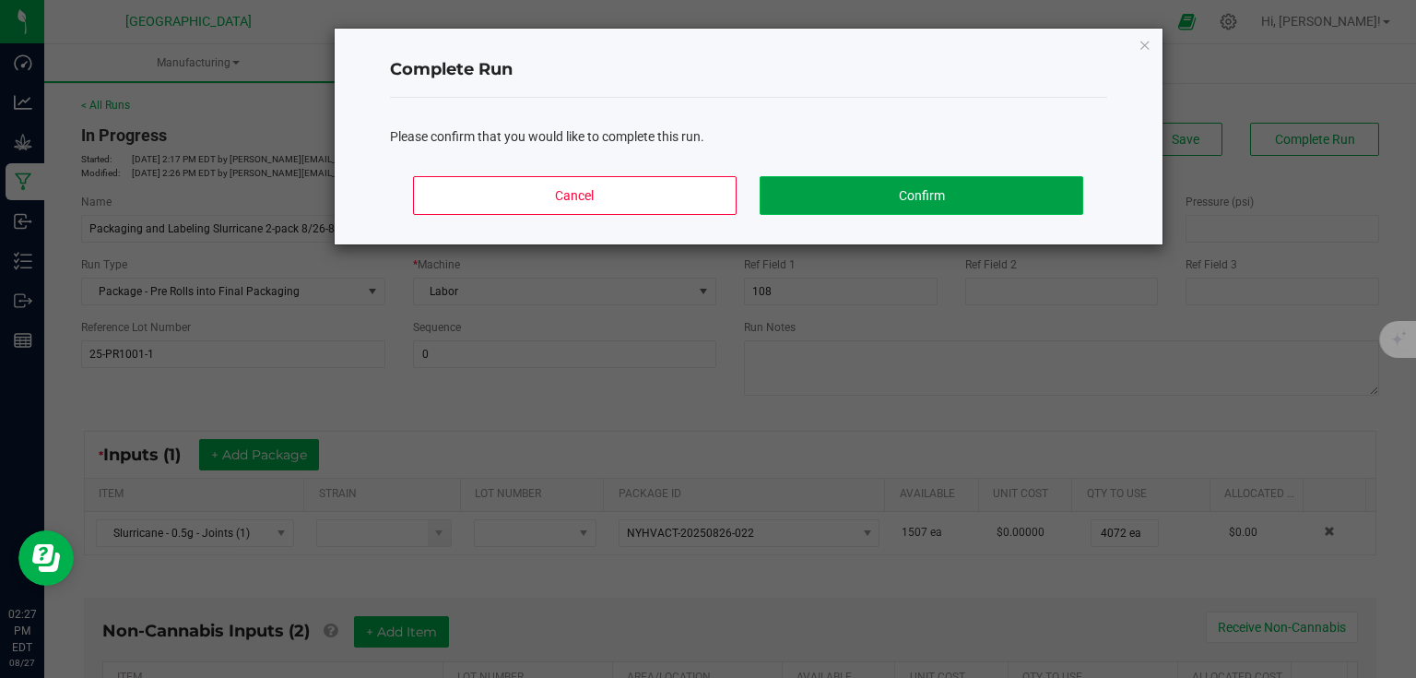
click at [1021, 194] on button "Confirm" at bounding box center [921, 195] width 323 height 39
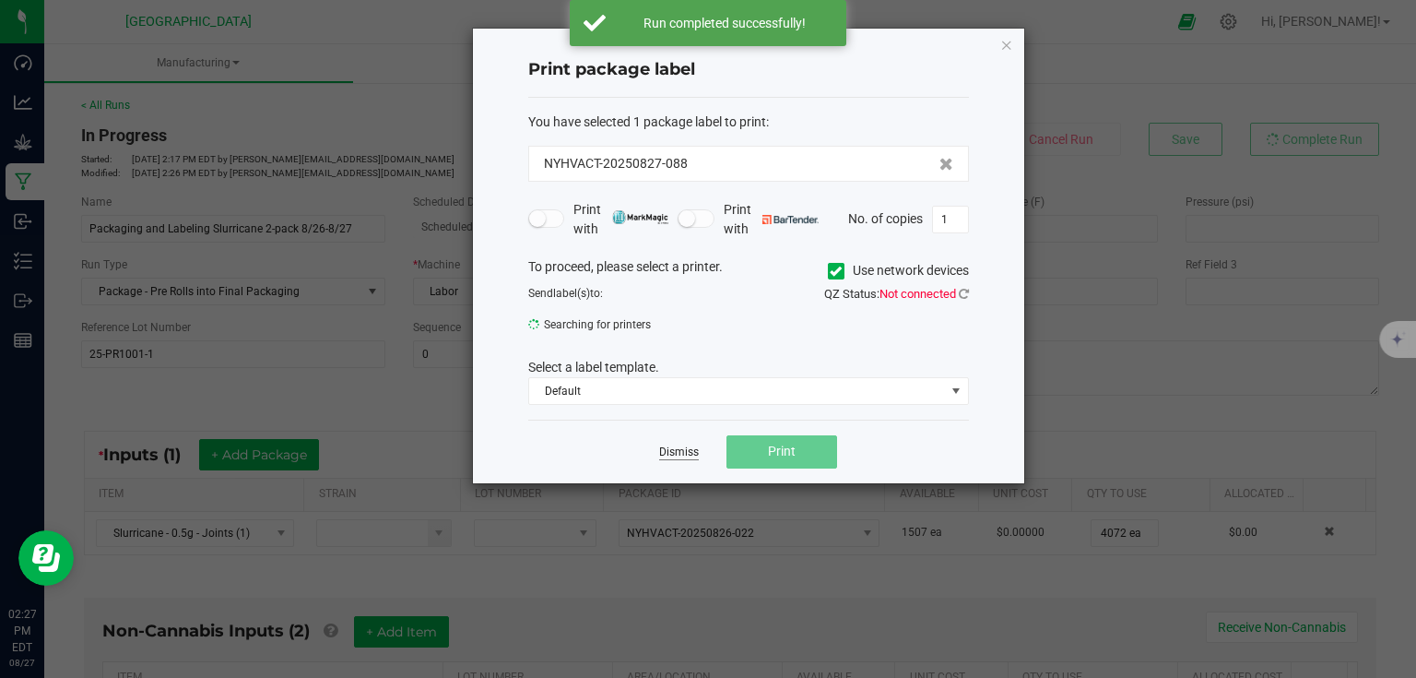
click at [669, 450] on link "Dismiss" at bounding box center [679, 452] width 40 height 16
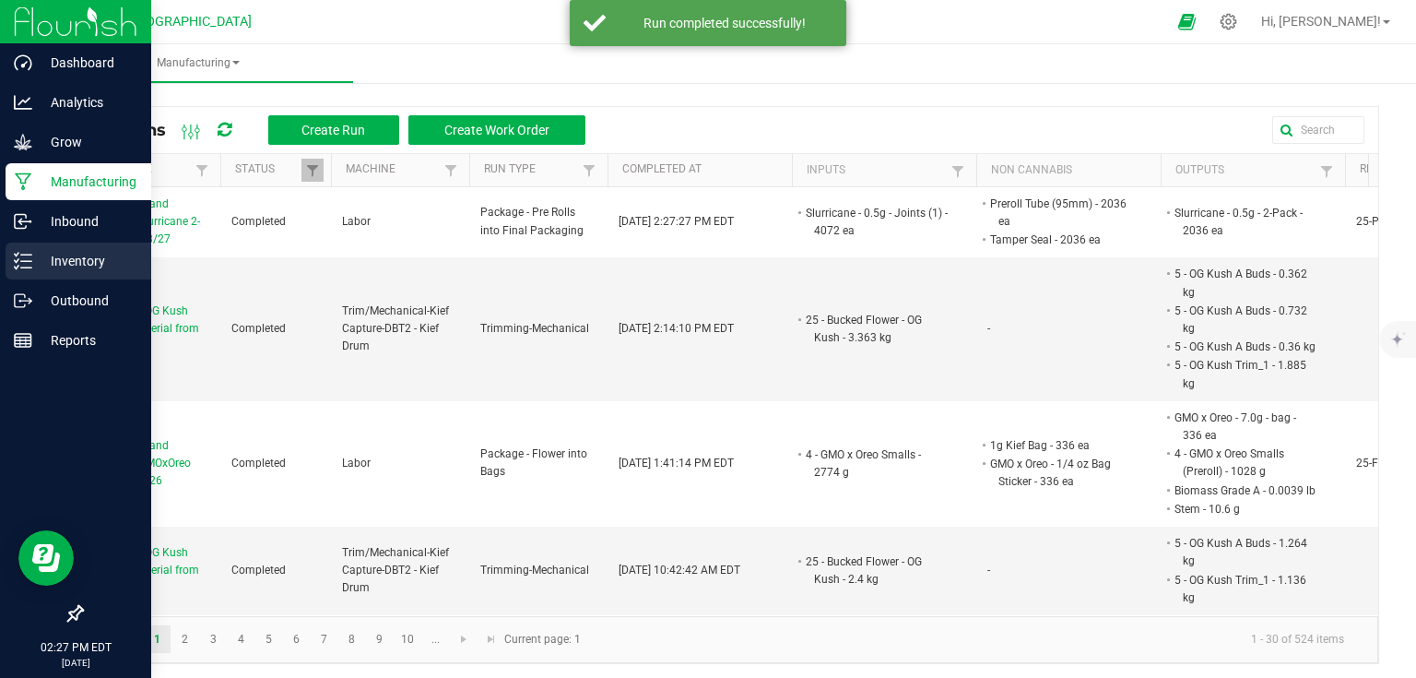
click at [22, 259] on icon at bounding box center [23, 261] width 18 height 18
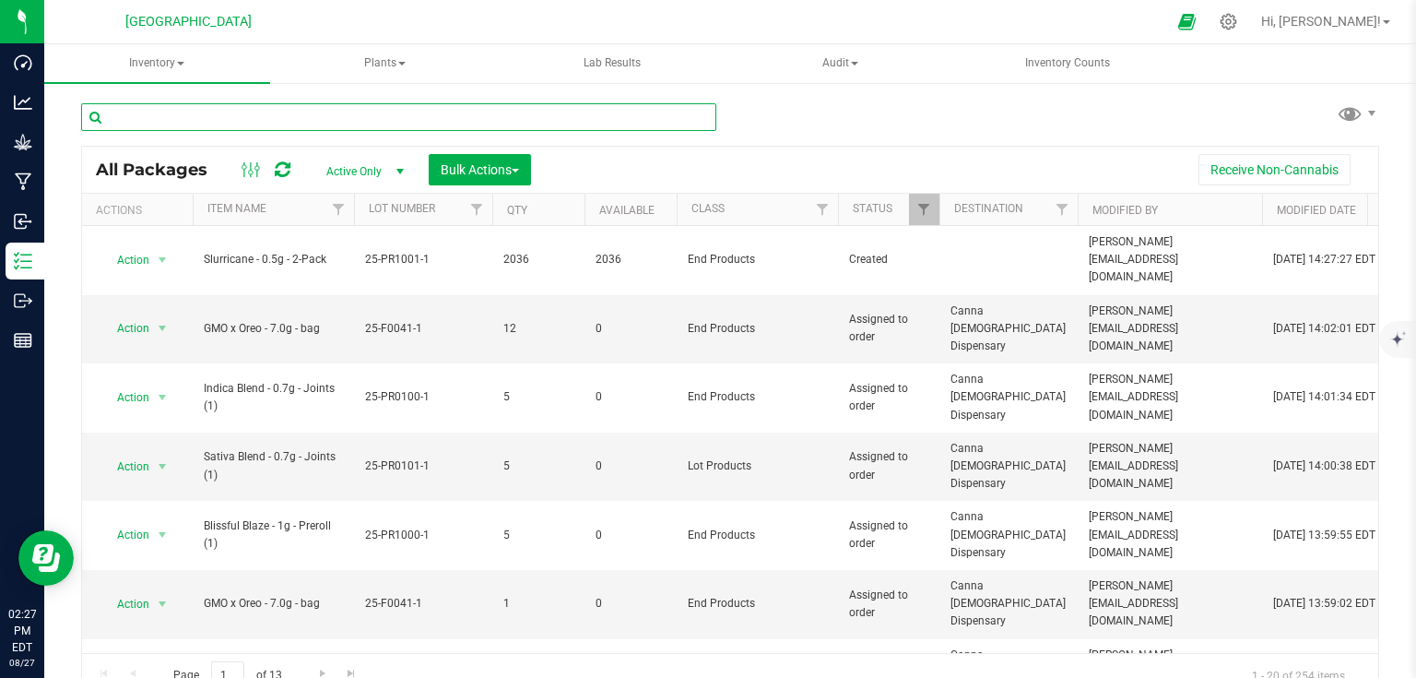
click at [288, 118] on input "text" at bounding box center [398, 117] width 635 height 28
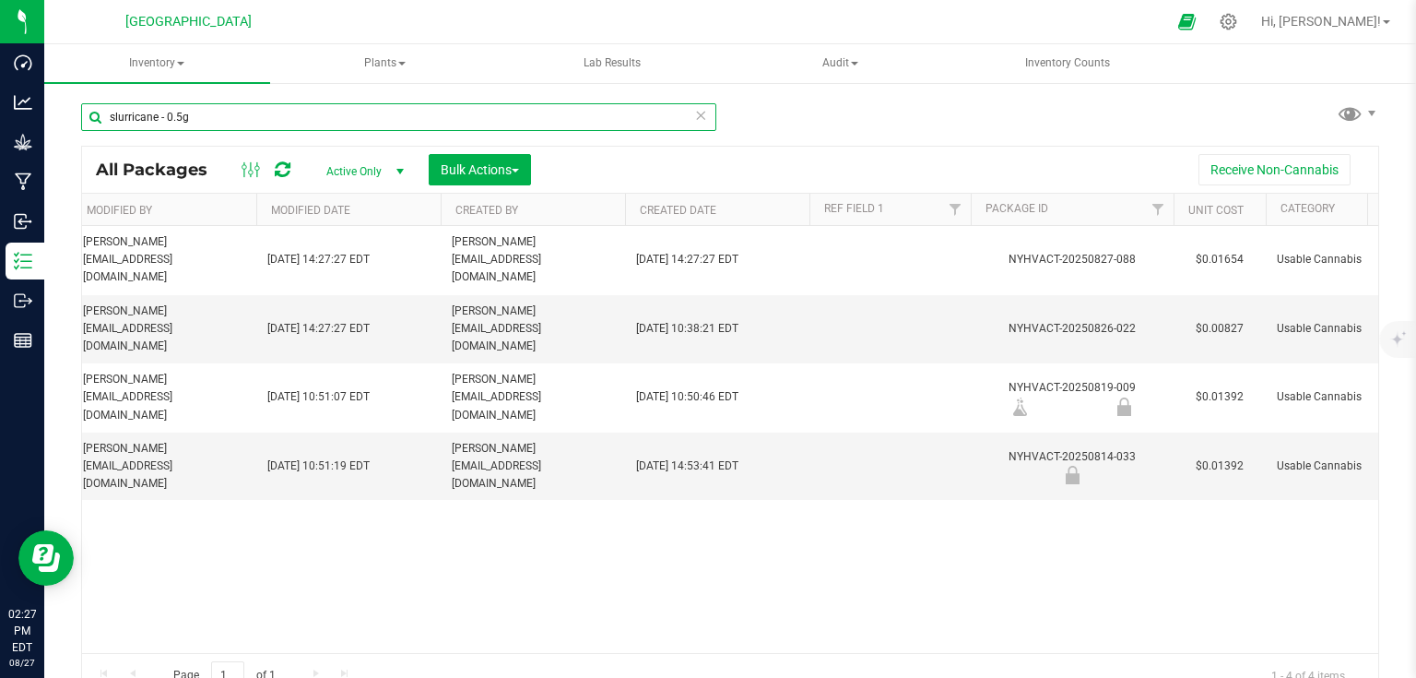
scroll to position [0, 828]
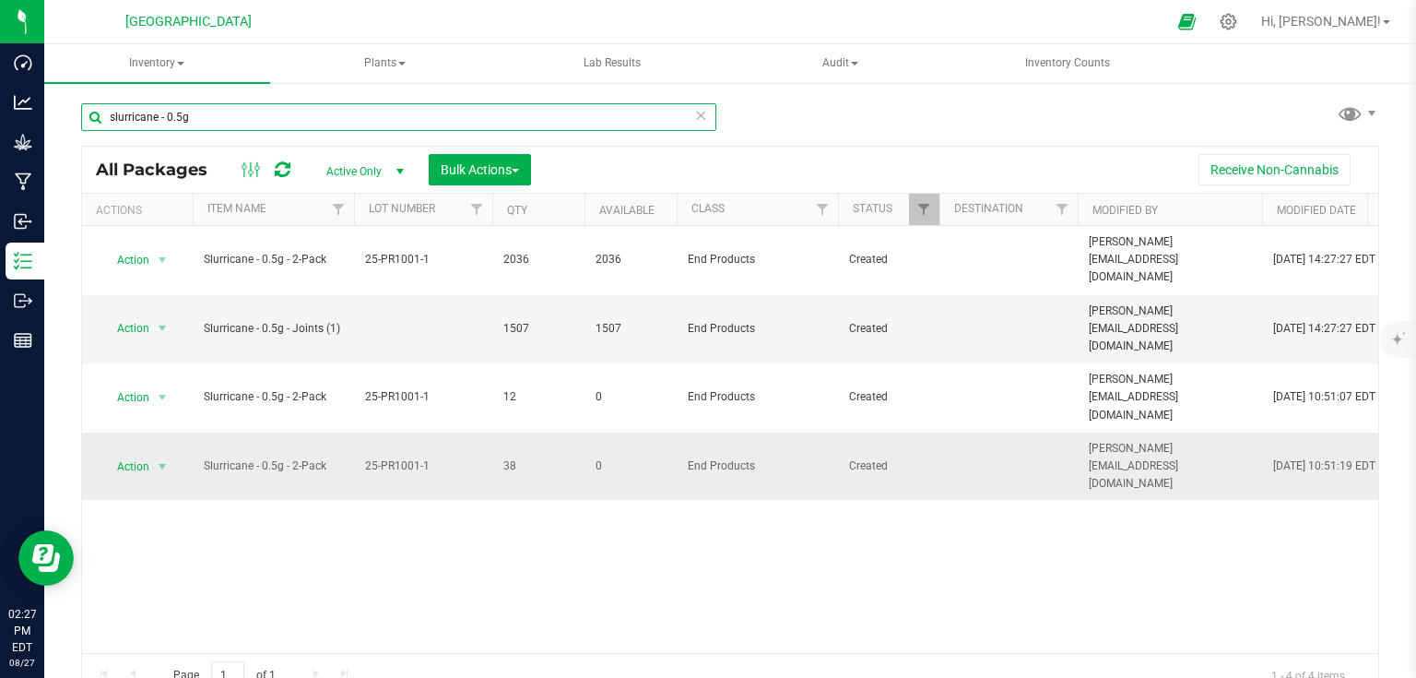
type input "slurricane - 0.5g"
click at [162, 454] on span "select" at bounding box center [162, 467] width 23 height 26
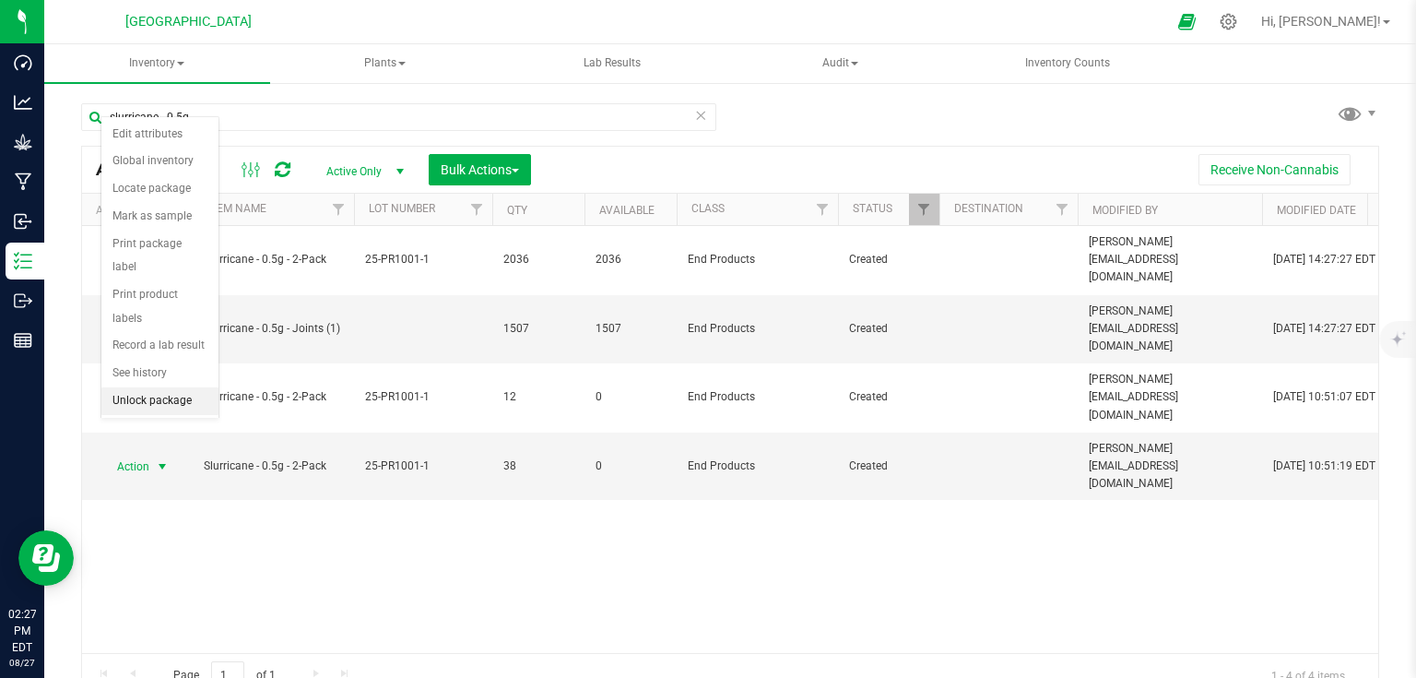
click at [142, 387] on li "Unlock package" at bounding box center [159, 401] width 117 height 28
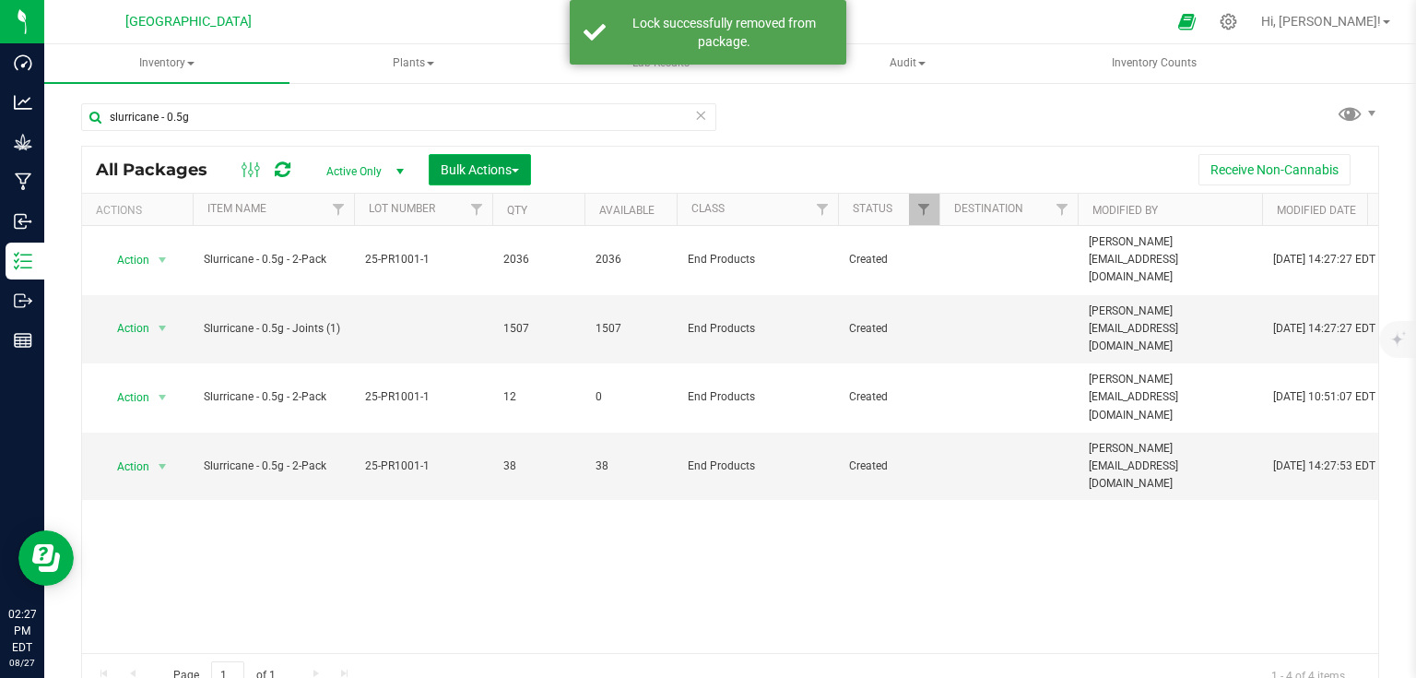
click at [484, 172] on span "Bulk Actions" at bounding box center [480, 169] width 78 height 15
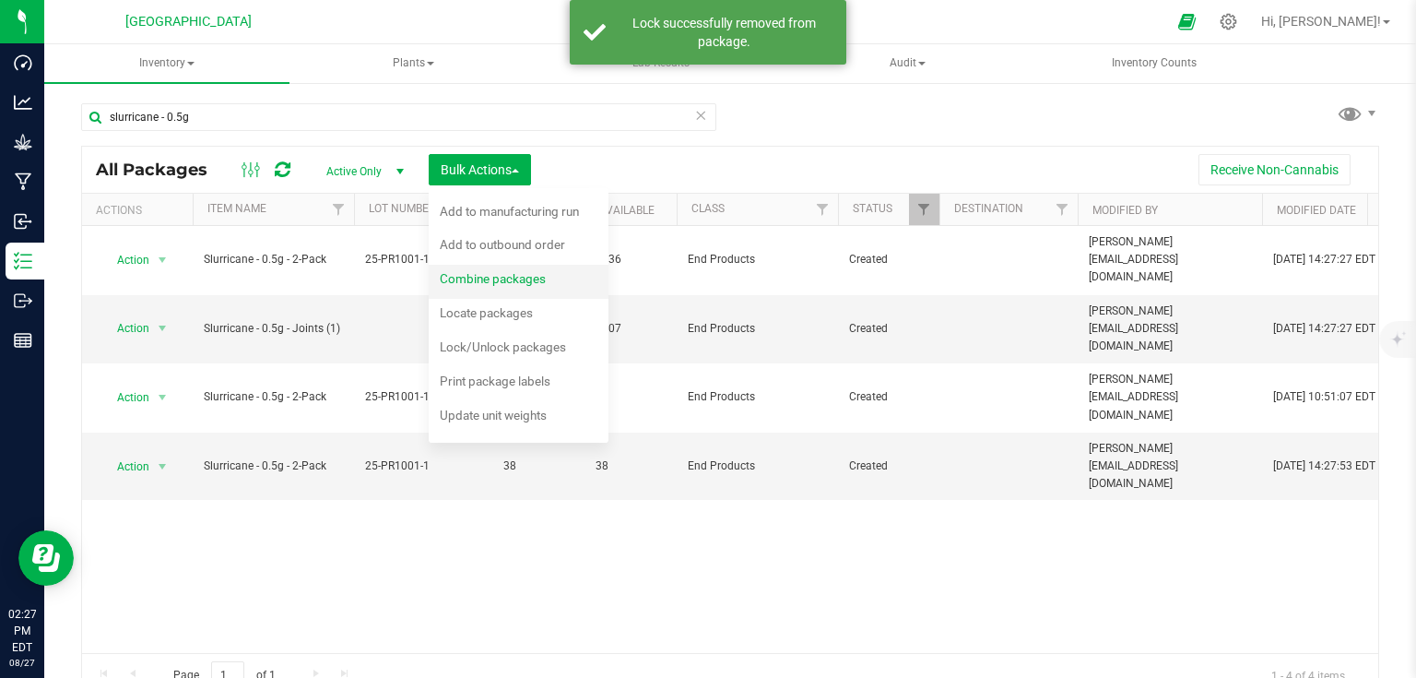
click at [474, 284] on span "Combine packages" at bounding box center [493, 278] width 106 height 15
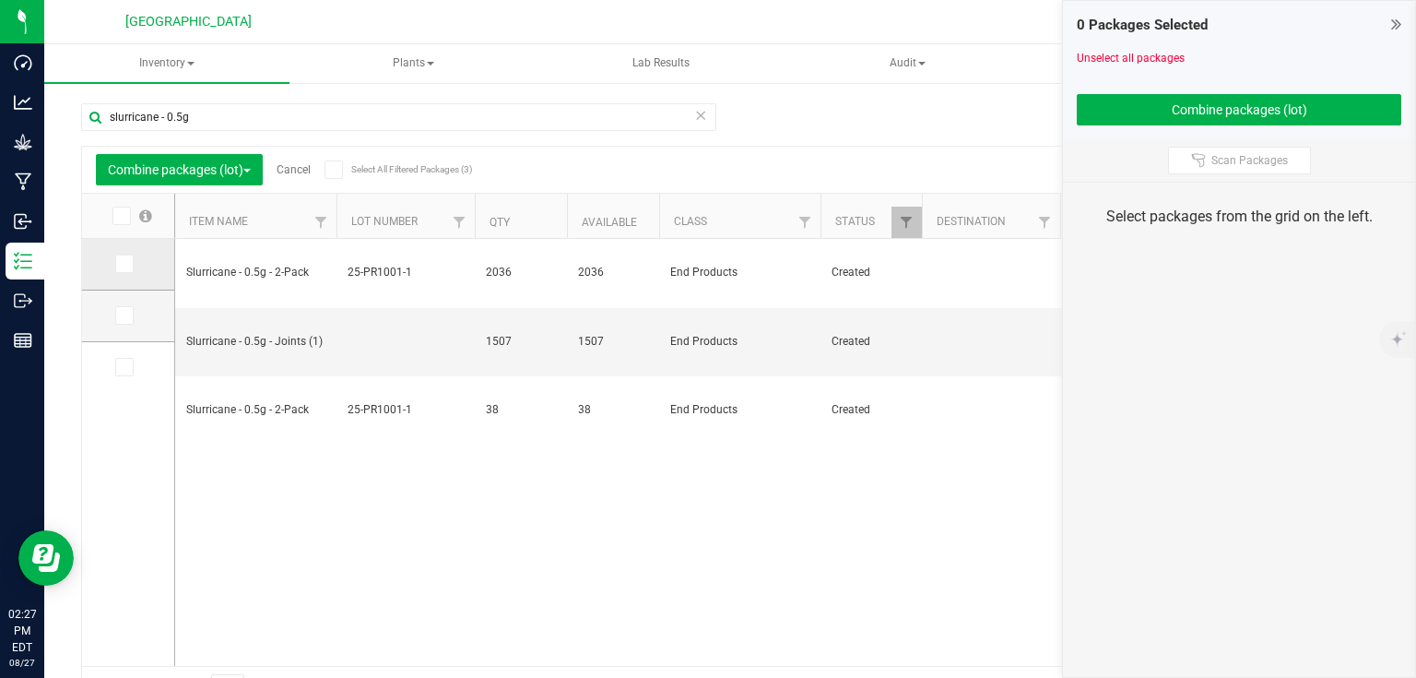
click at [124, 264] on icon at bounding box center [123, 264] width 12 height 0
click at [0, 0] on input "checkbox" at bounding box center [0, 0] width 0 height 0
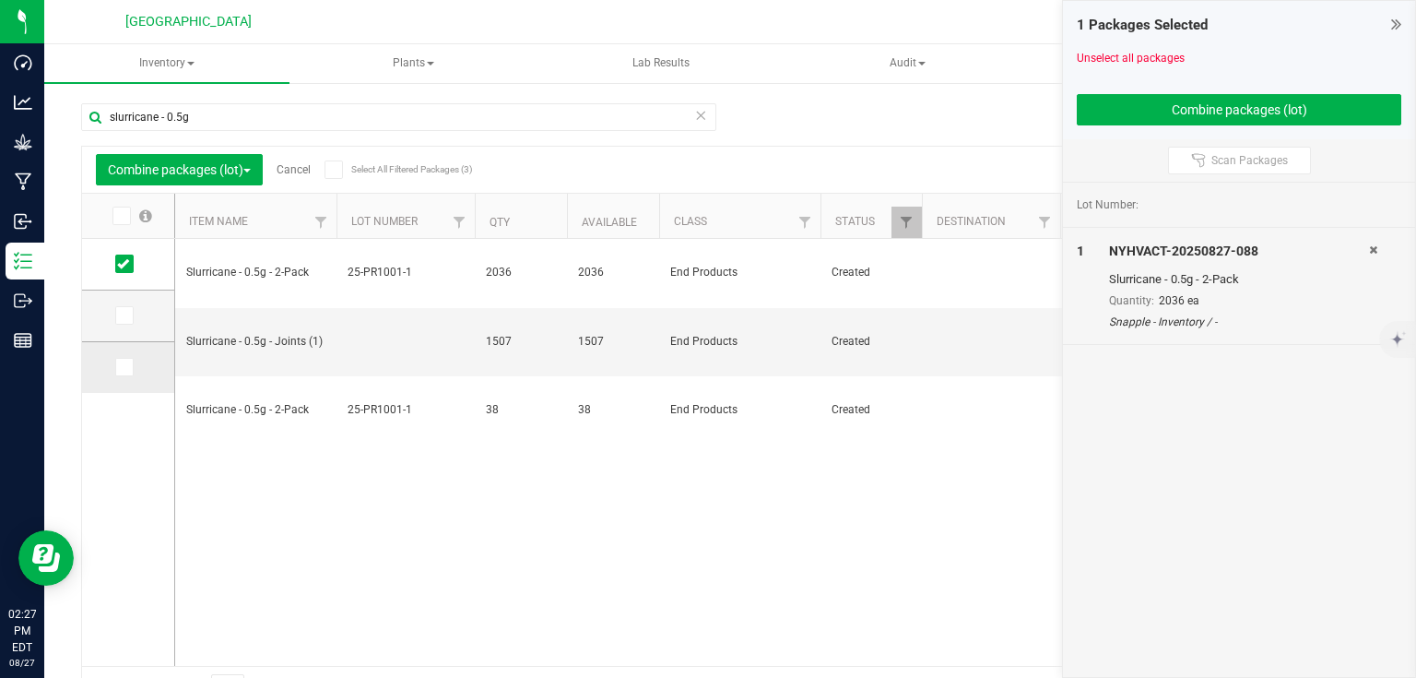
click at [118, 367] on icon at bounding box center [123, 367] width 12 height 0
click at [0, 0] on input "checkbox" at bounding box center [0, 0] width 0 height 0
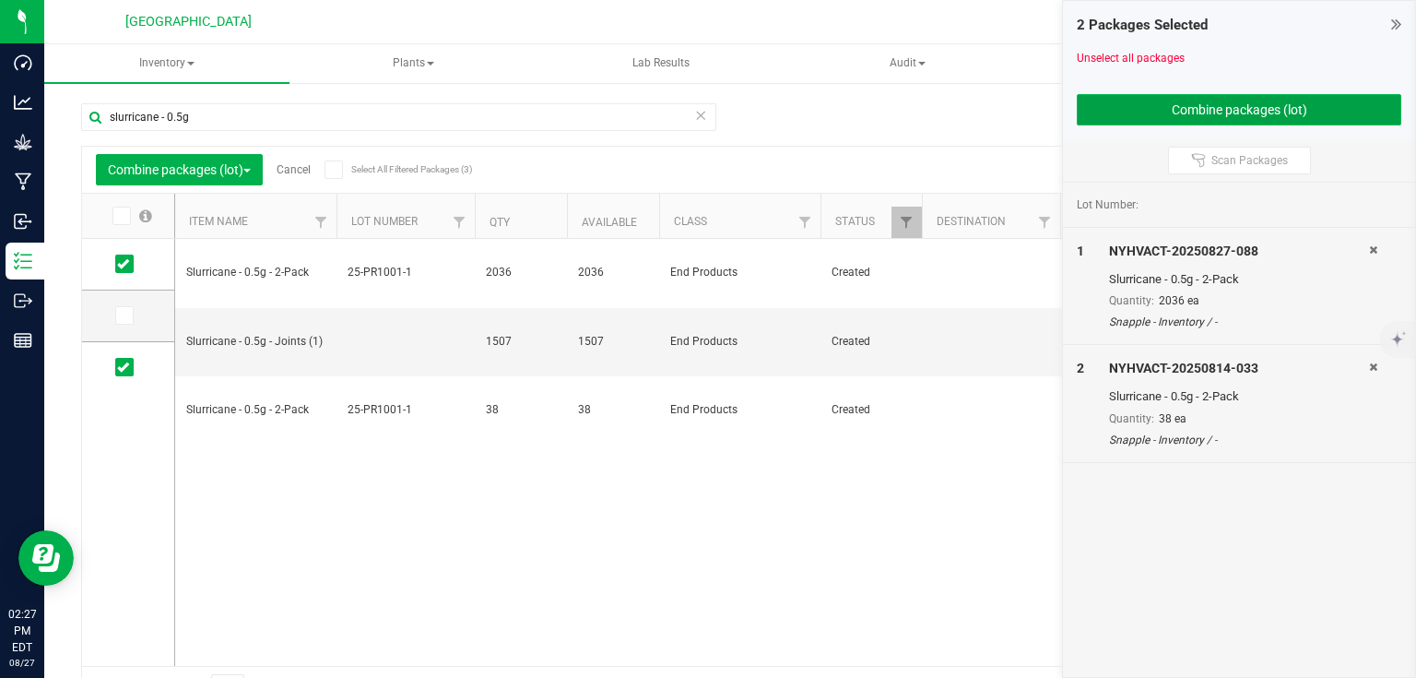
click at [1143, 117] on button "Combine packages (lot)" at bounding box center [1239, 109] width 324 height 31
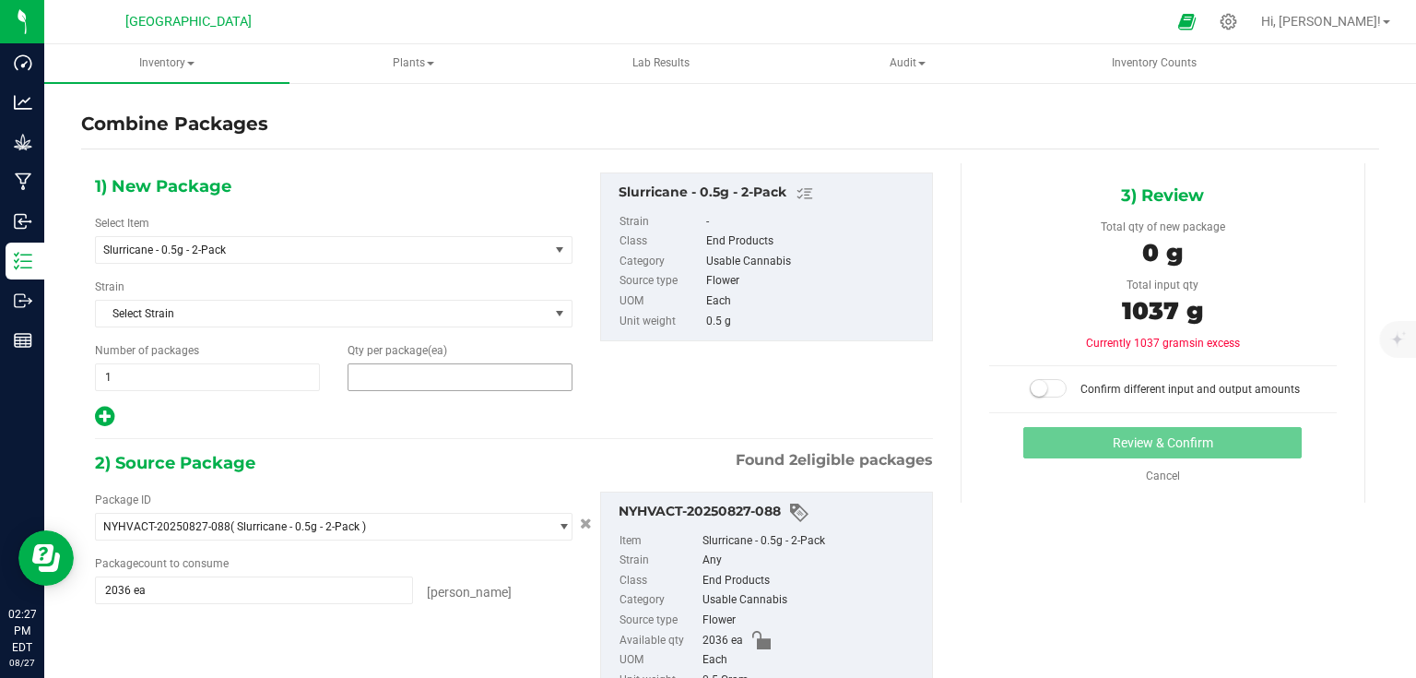
click at [402, 376] on span at bounding box center [460, 377] width 225 height 28
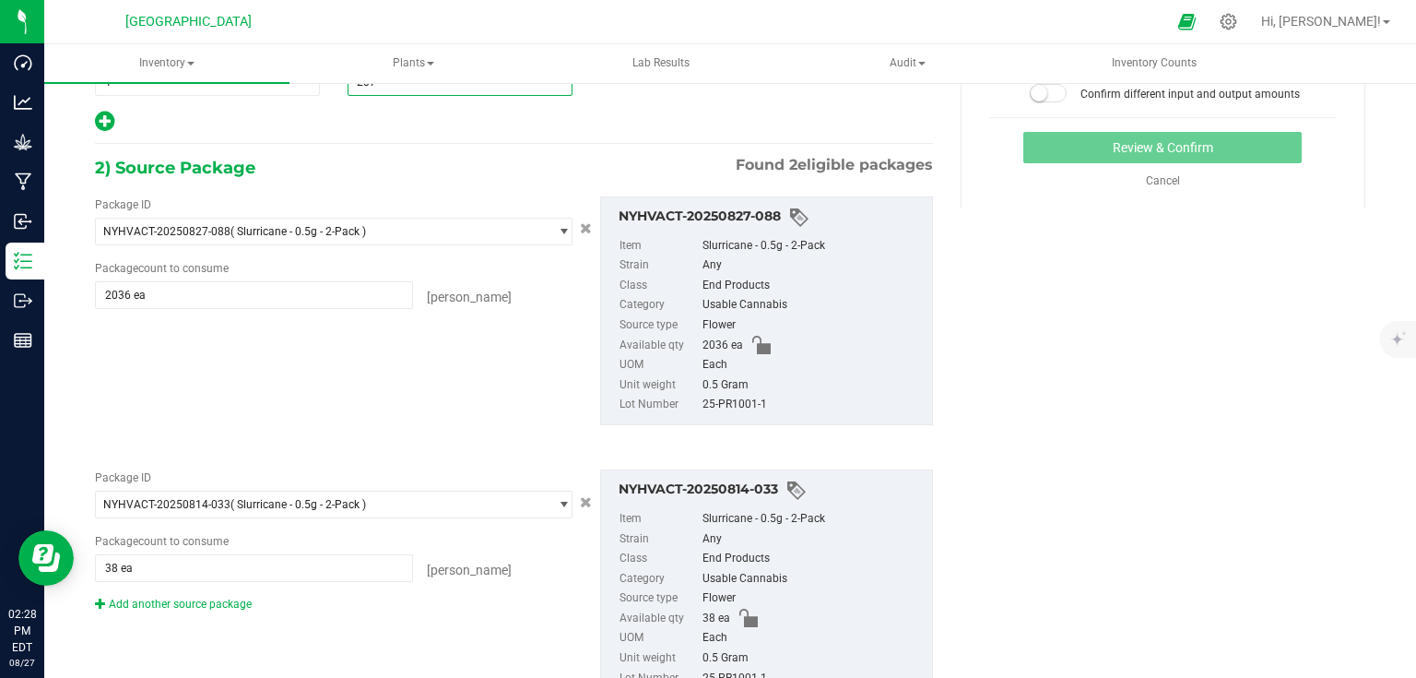
type input "2074"
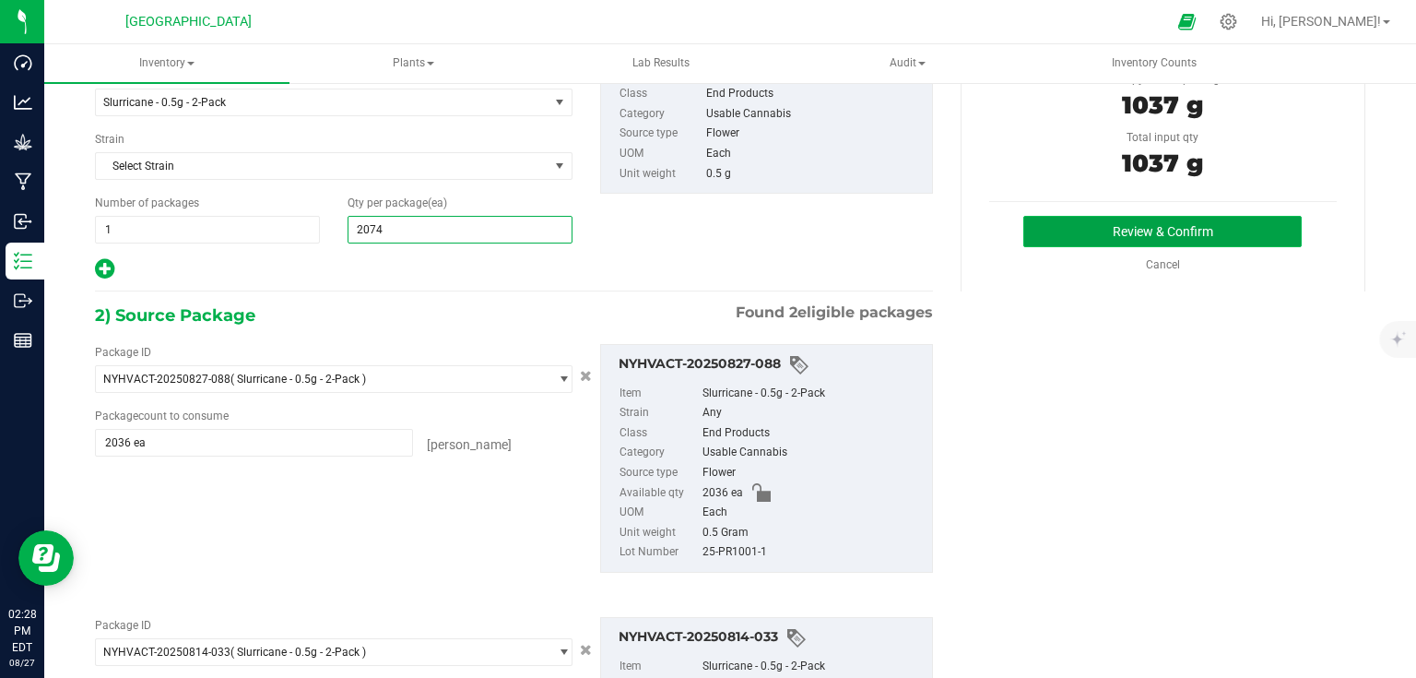
type input "2,074"
click at [1036, 232] on button "Review & Confirm" at bounding box center [1162, 231] width 278 height 31
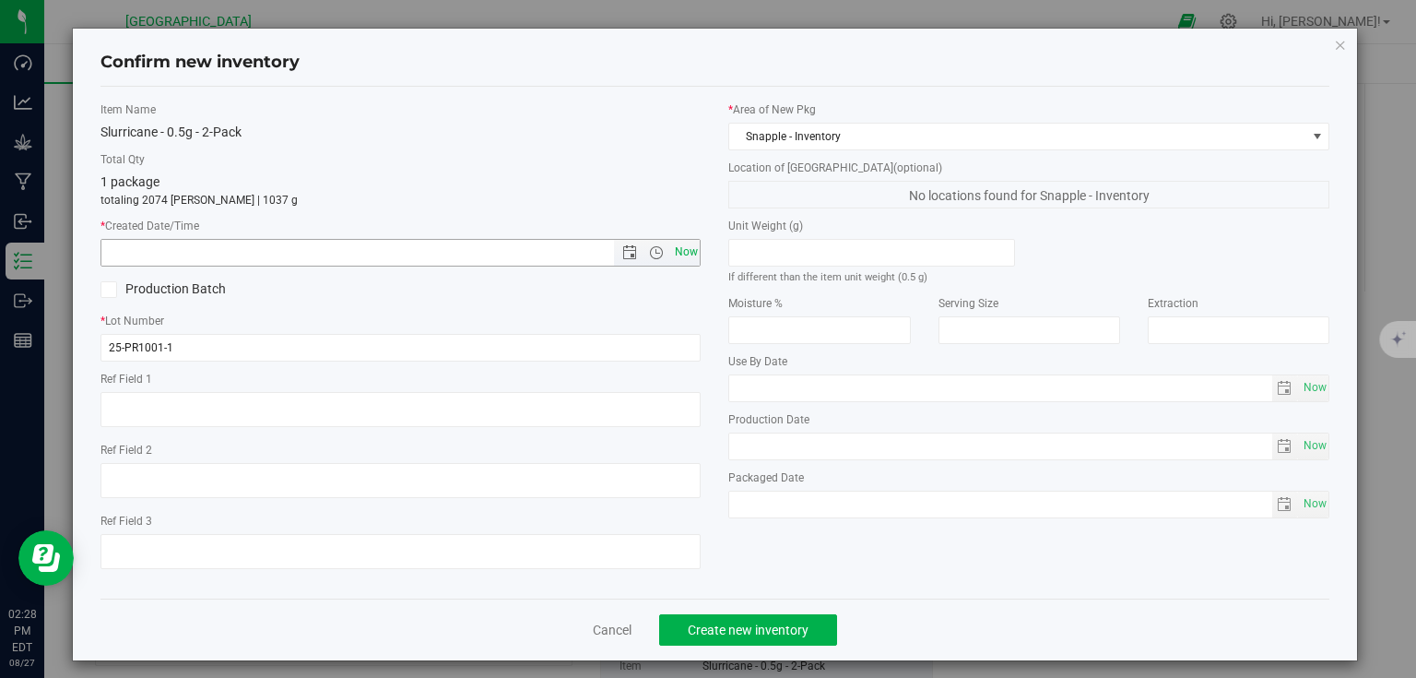
click at [693, 258] on span "Now" at bounding box center [685, 252] width 31 height 27
type input "[DATE] 2:28 PM"
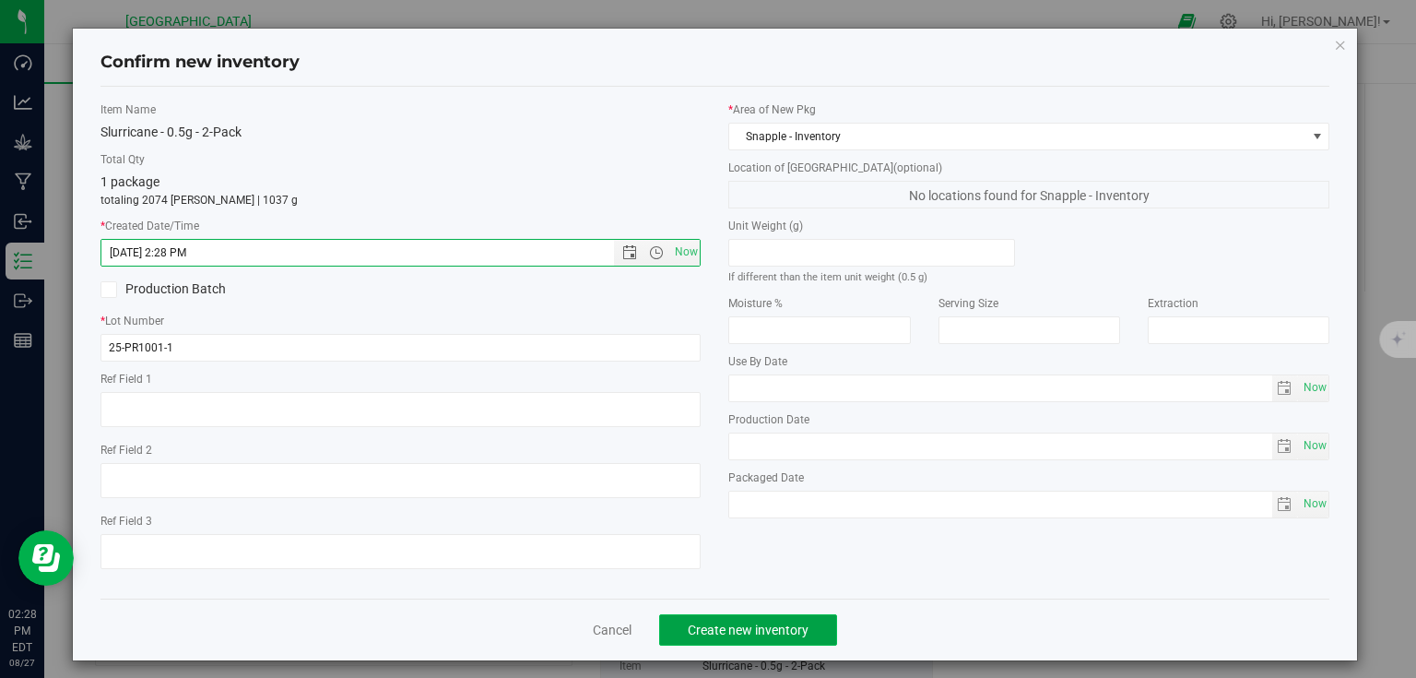
click at [704, 630] on span "Create new inventory" at bounding box center [748, 629] width 121 height 15
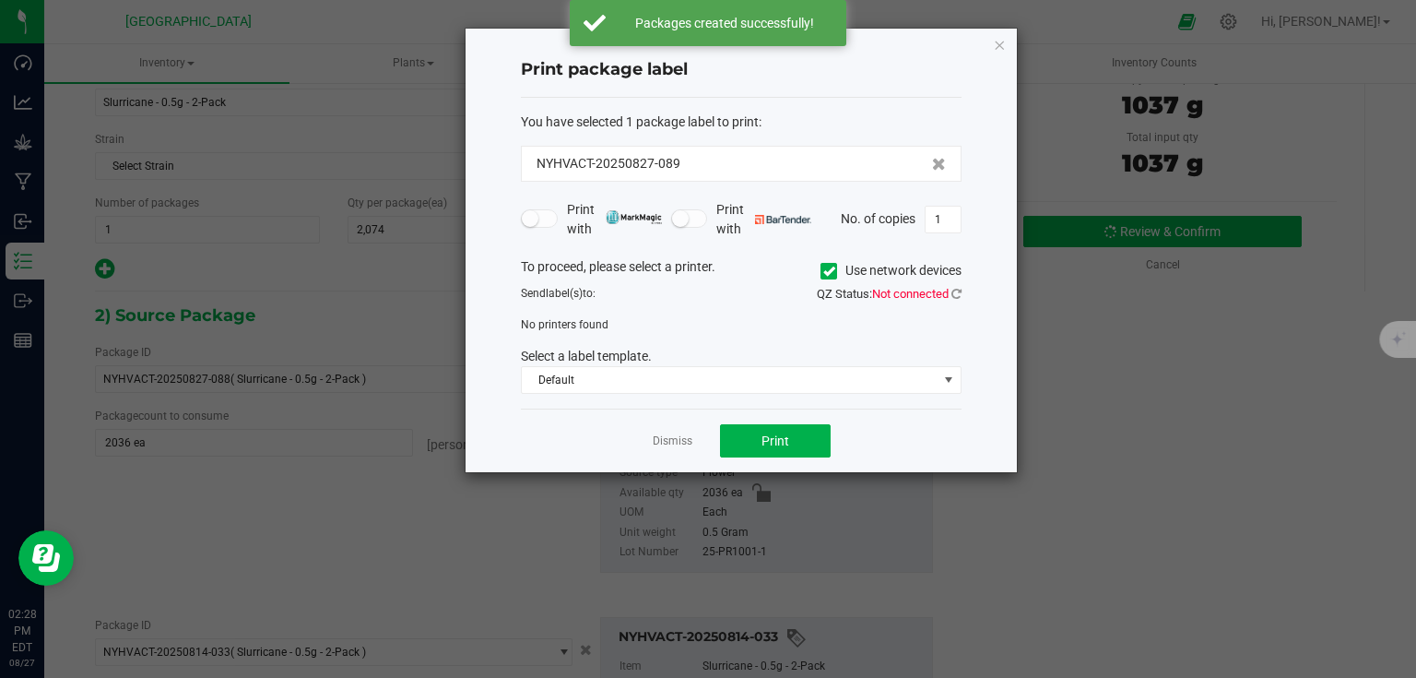
click at [695, 428] on div "Dismiss Print" at bounding box center [741, 440] width 441 height 64
click at [669, 446] on link "Dismiss" at bounding box center [673, 441] width 40 height 16
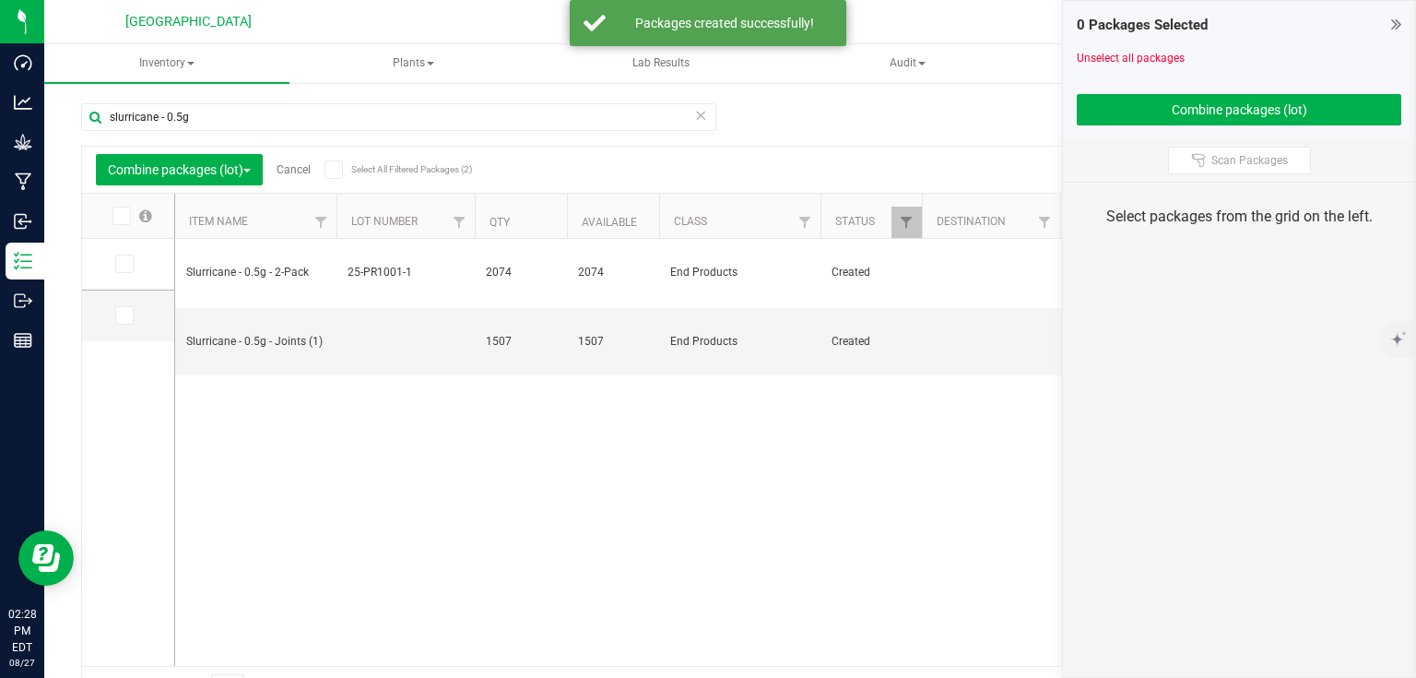
click at [1401, 25] on icon at bounding box center [1396, 24] width 10 height 18
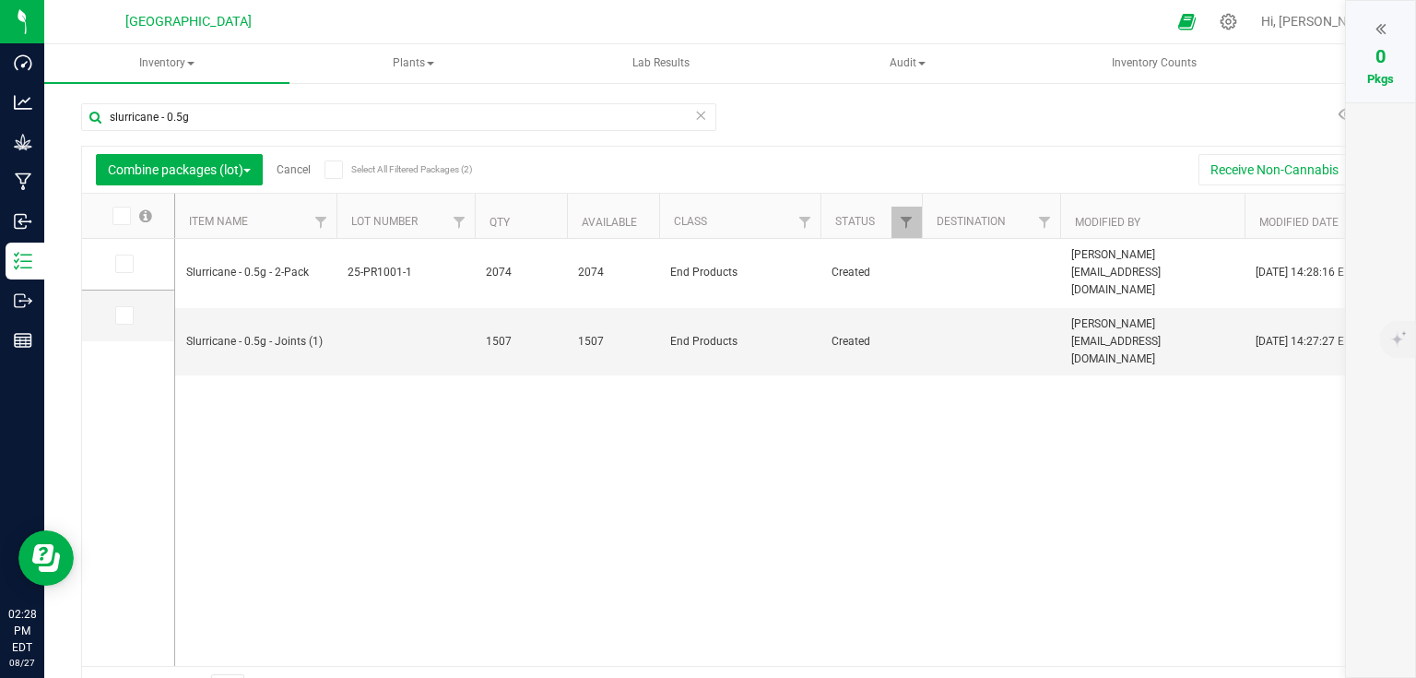
click at [299, 166] on link "Cancel" at bounding box center [294, 169] width 34 height 13
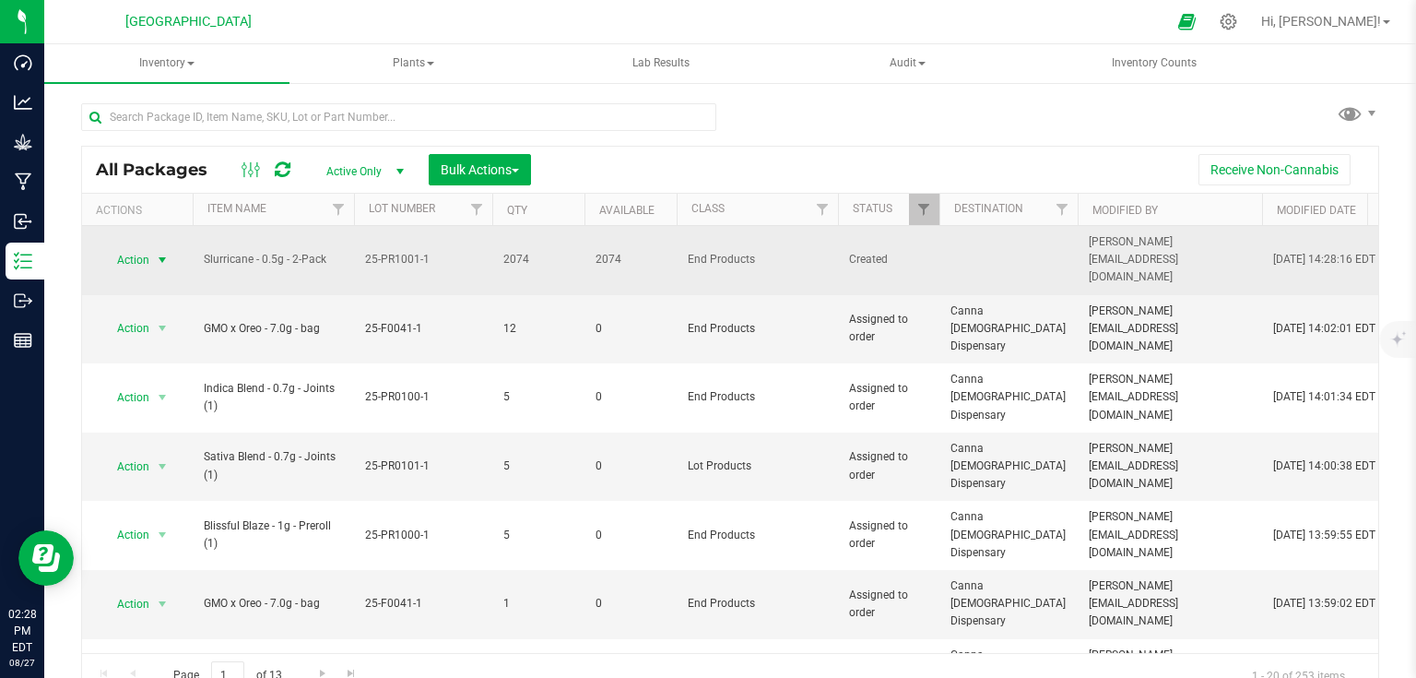
click at [165, 253] on span "select" at bounding box center [162, 260] width 15 height 15
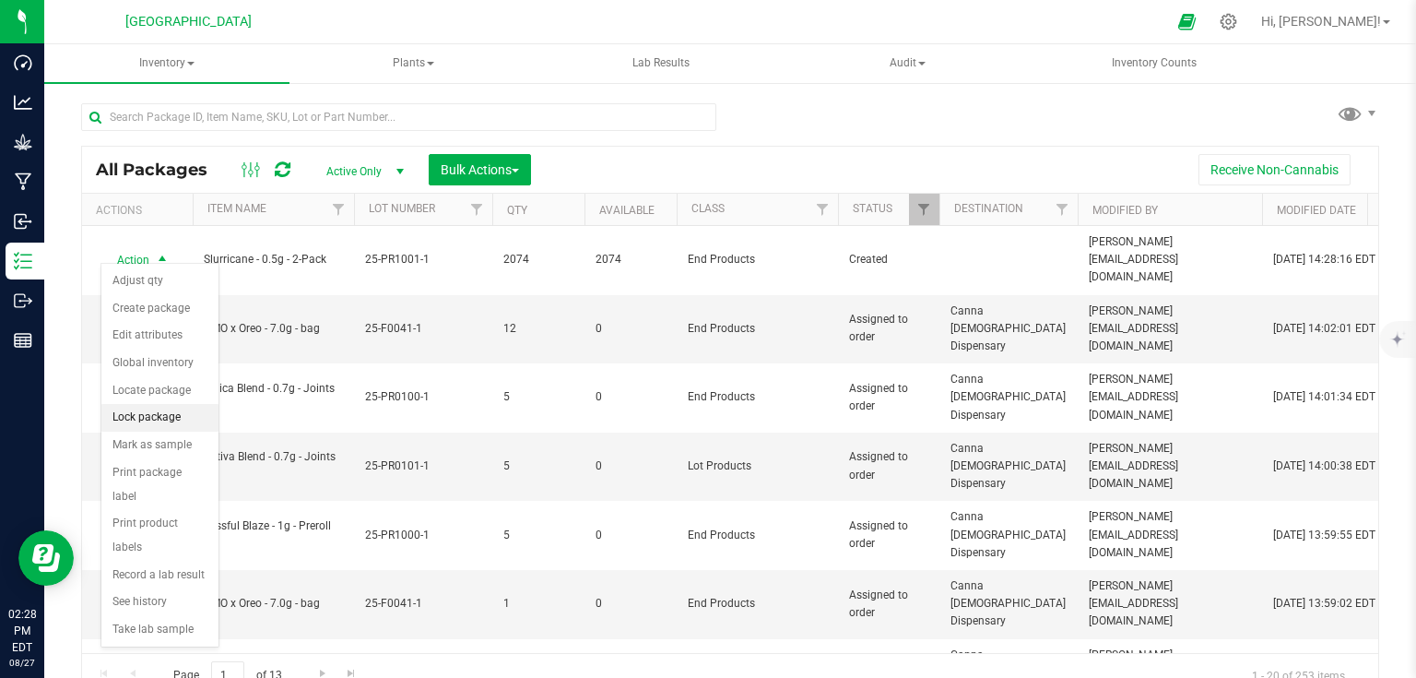
click at [162, 417] on li "Lock package" at bounding box center [159, 418] width 117 height 28
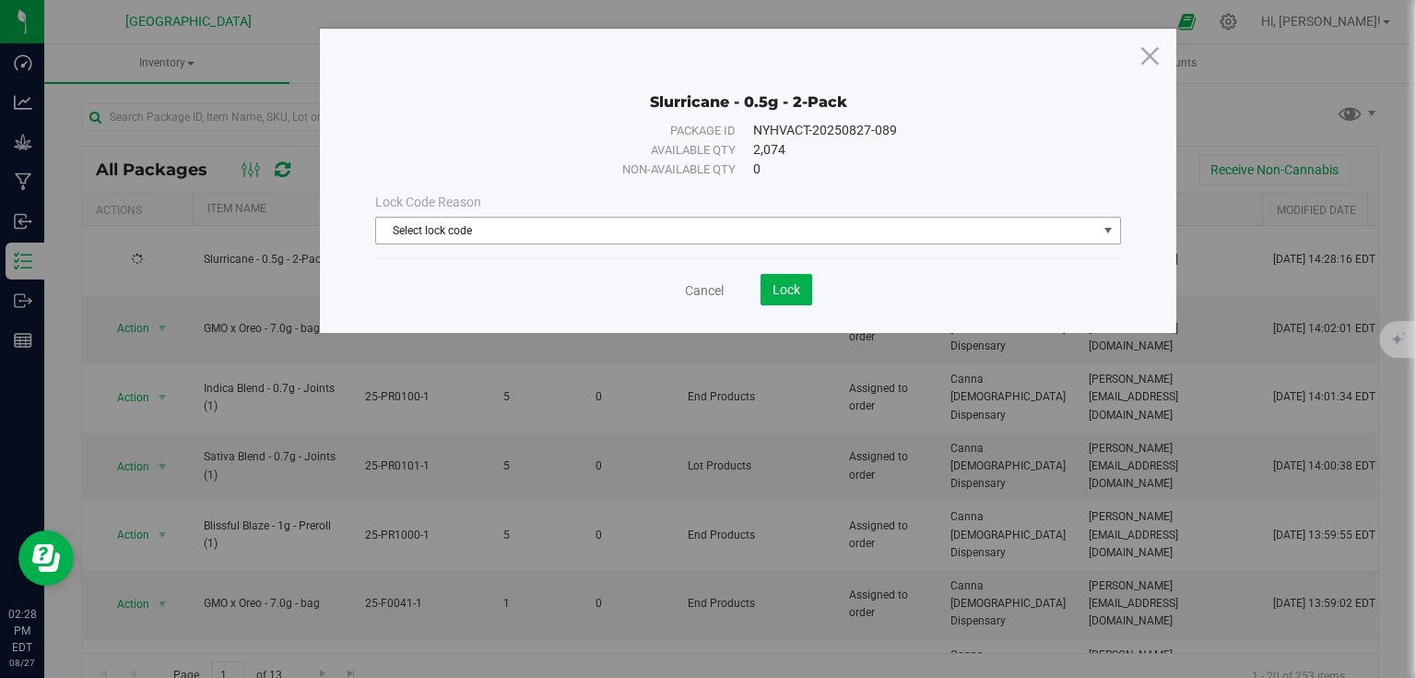
click at [528, 240] on span "Select lock code" at bounding box center [736, 231] width 721 height 26
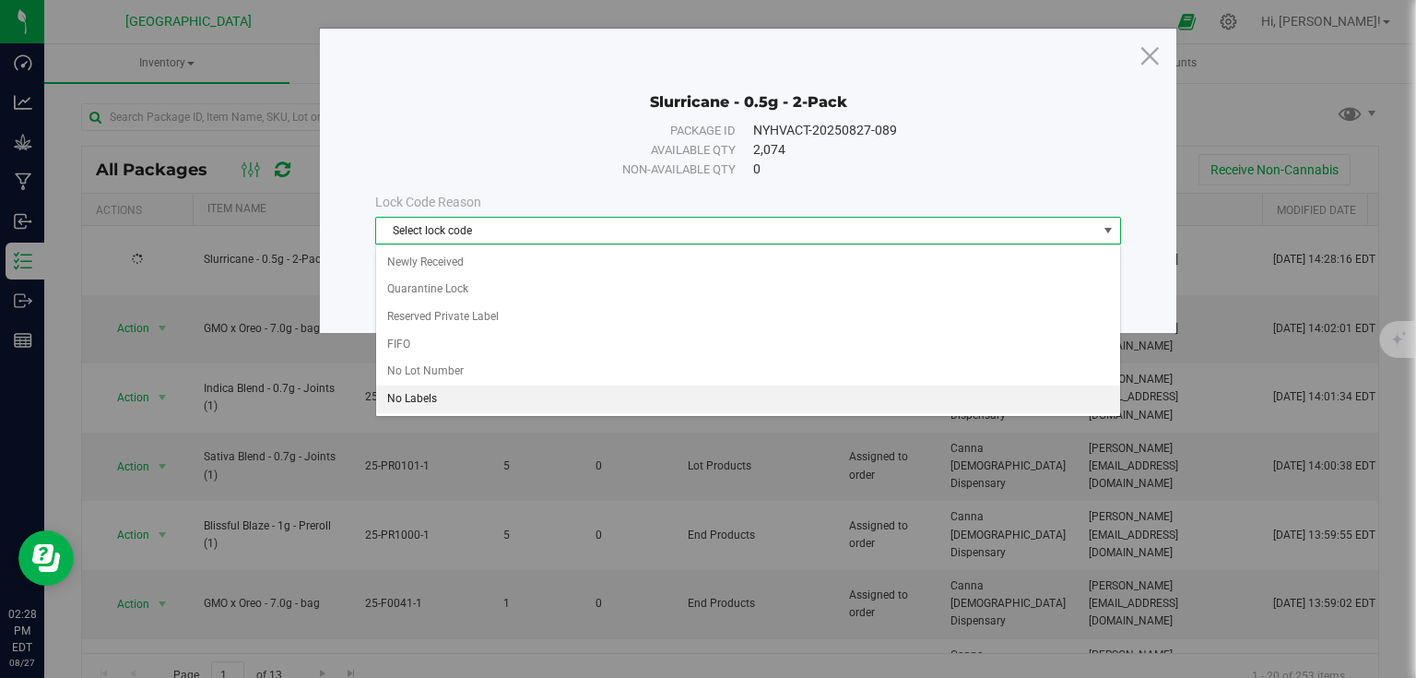
click at [423, 396] on li "No Labels" at bounding box center [748, 399] width 744 height 28
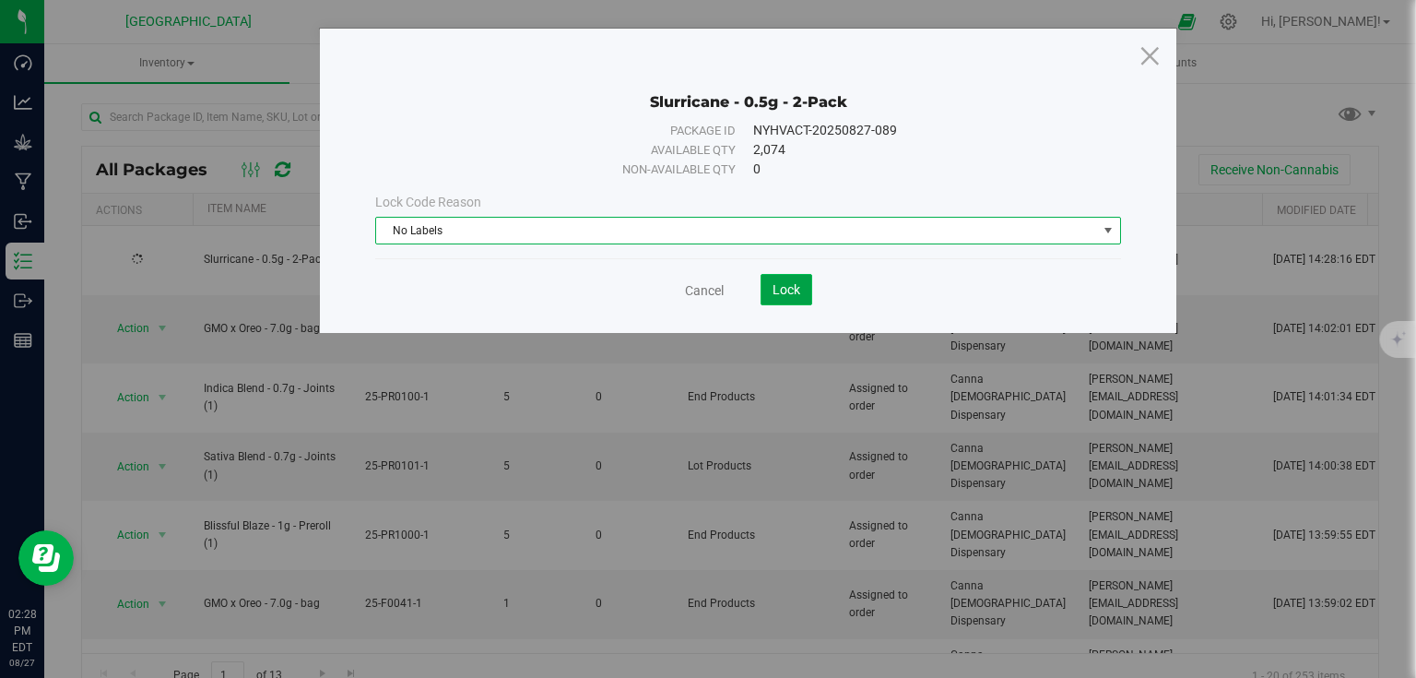
click at [782, 275] on button "Lock" at bounding box center [786, 289] width 52 height 31
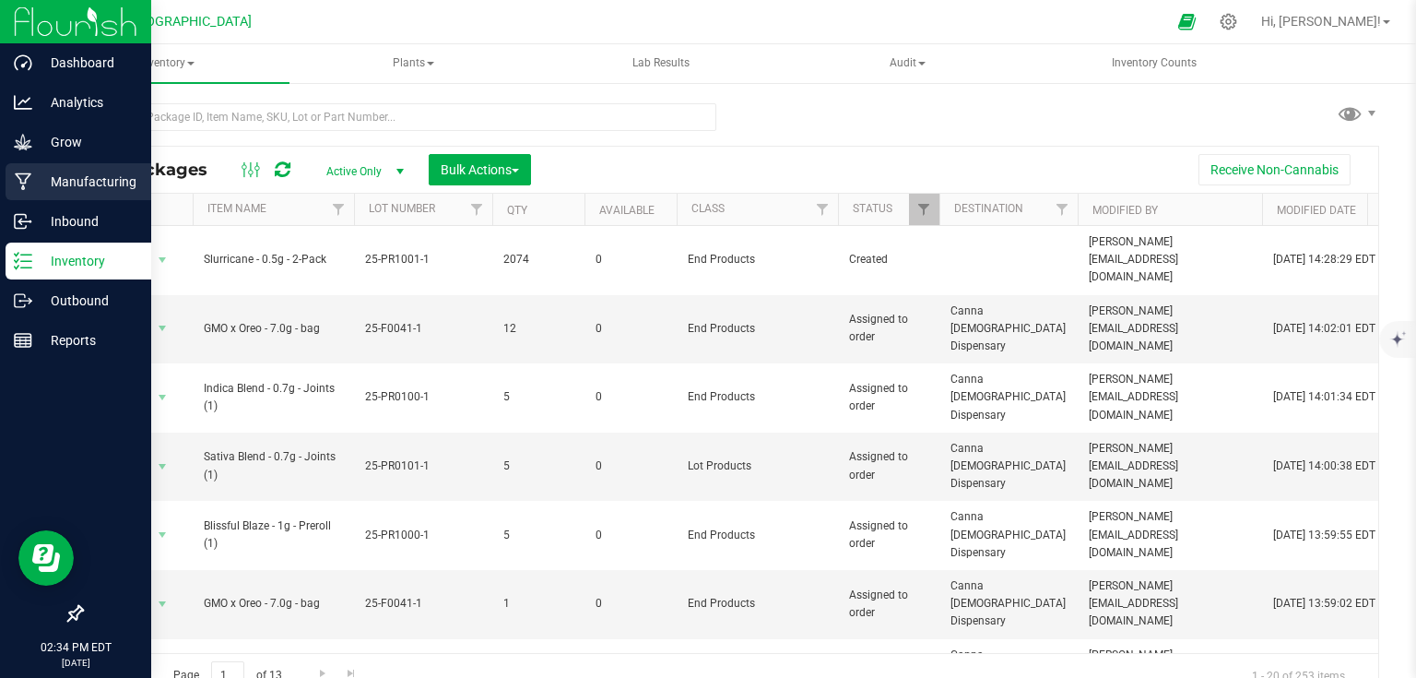
click at [29, 187] on icon at bounding box center [24, 181] width 18 height 18
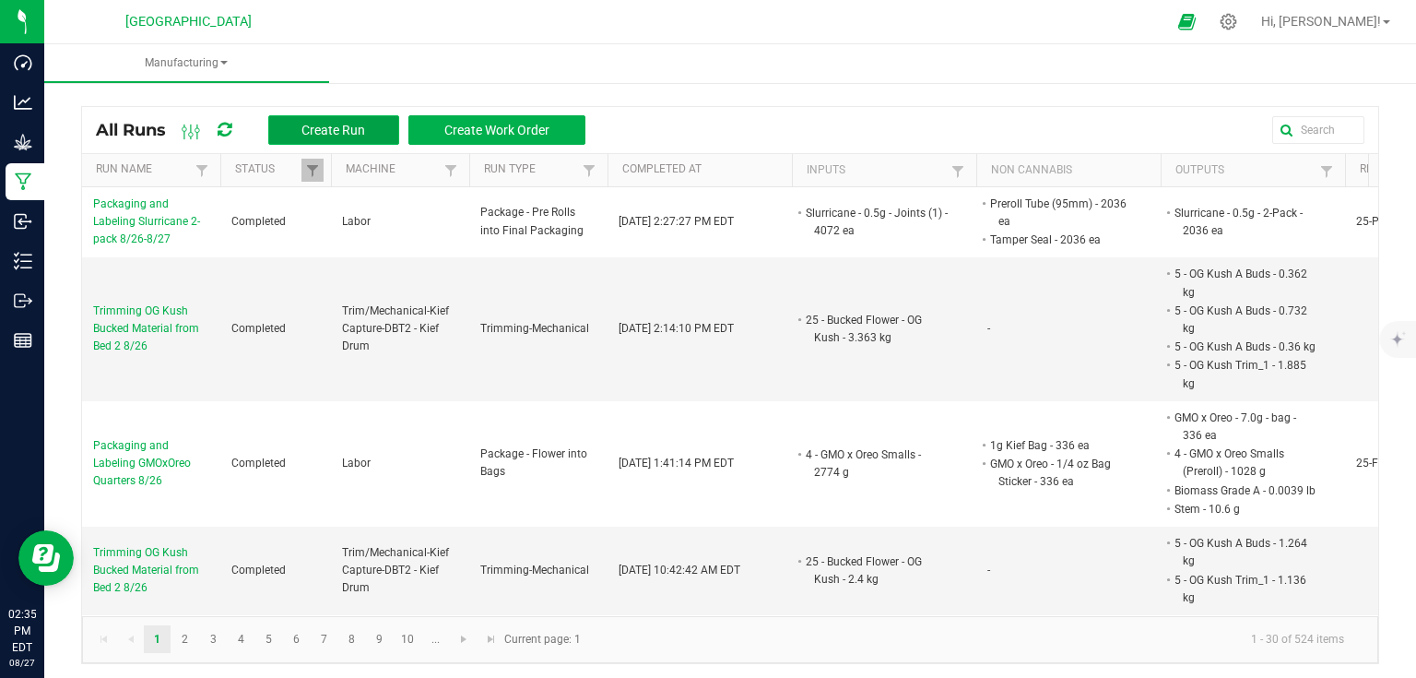
click at [309, 129] on span "Create Run" at bounding box center [333, 130] width 64 height 15
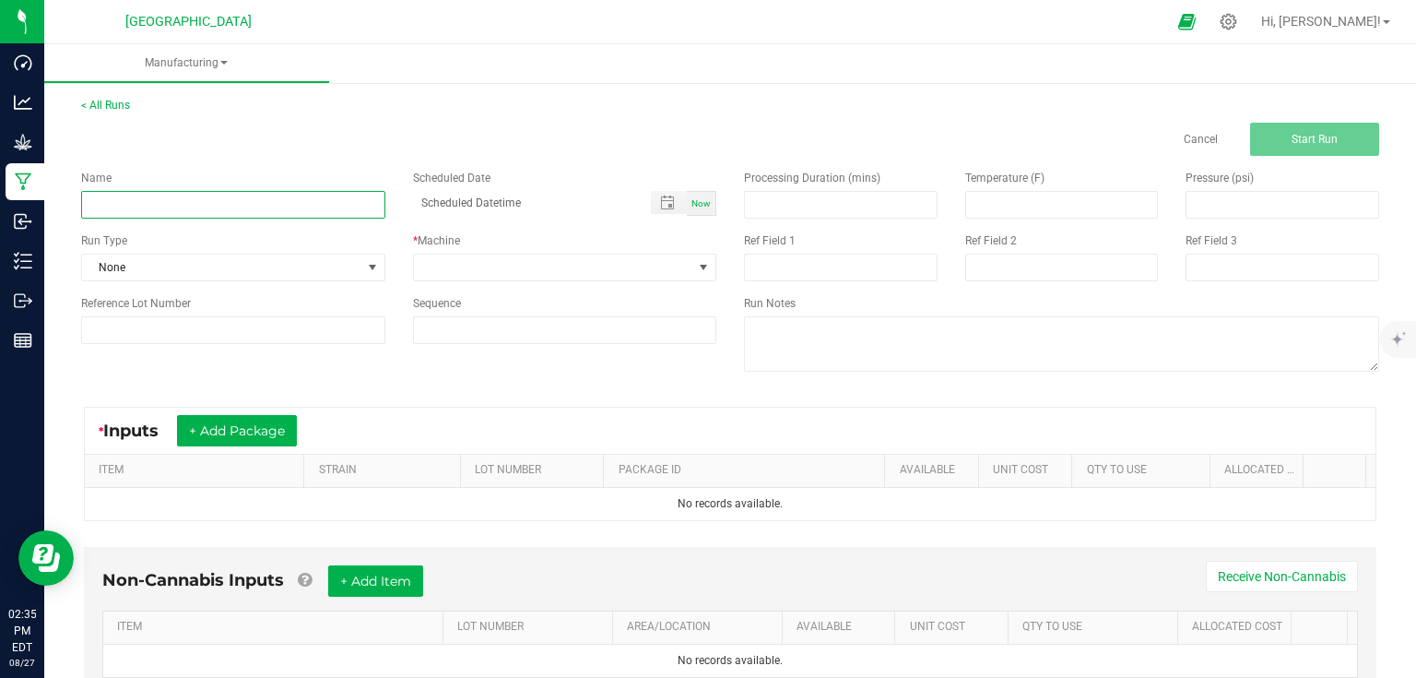
click at [284, 200] on input at bounding box center [233, 205] width 304 height 28
type input "Trimming OG Kush Bucked Material from Bed 2 8/27"
click at [395, 394] on div "* Inputs + Add Package ITEM STRAIN LOT NUMBER PACKAGE ID AVAILABLE Unit Cost QT…" at bounding box center [730, 463] width 1326 height 147
click at [524, 259] on span at bounding box center [553, 267] width 279 height 26
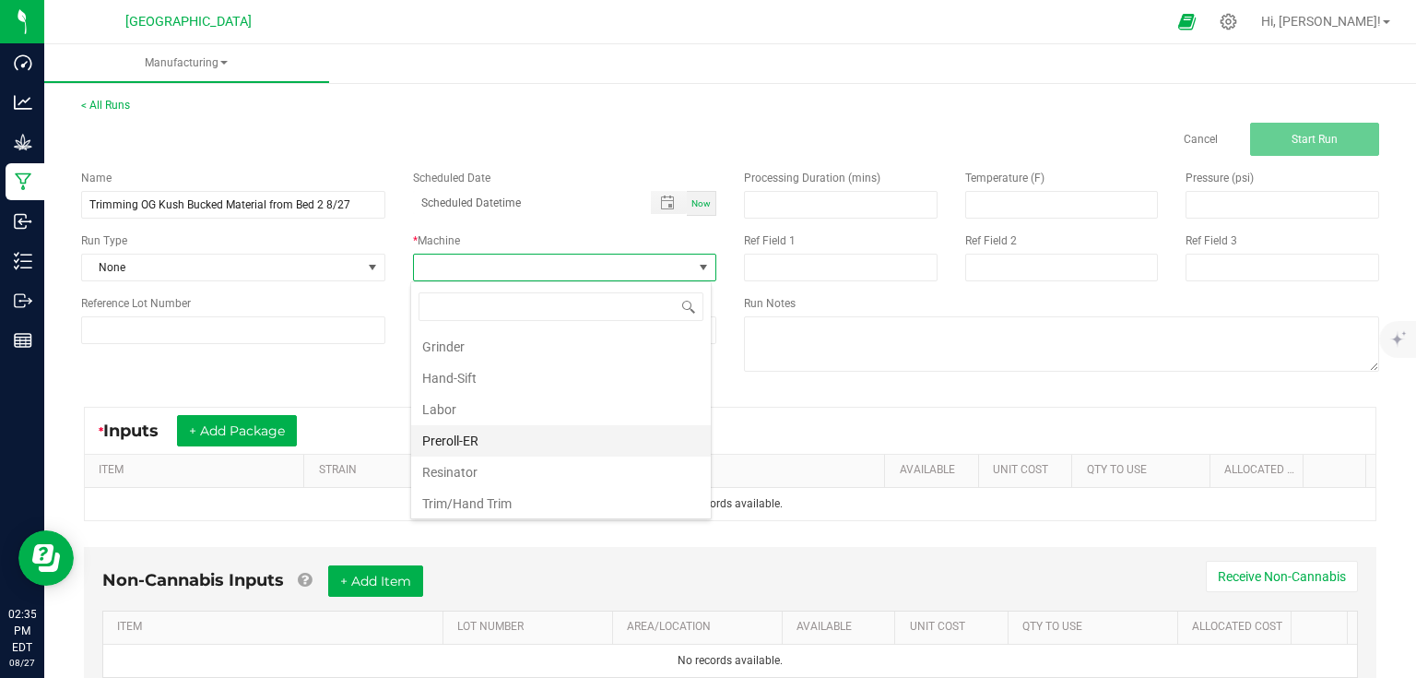
scroll to position [122, 0]
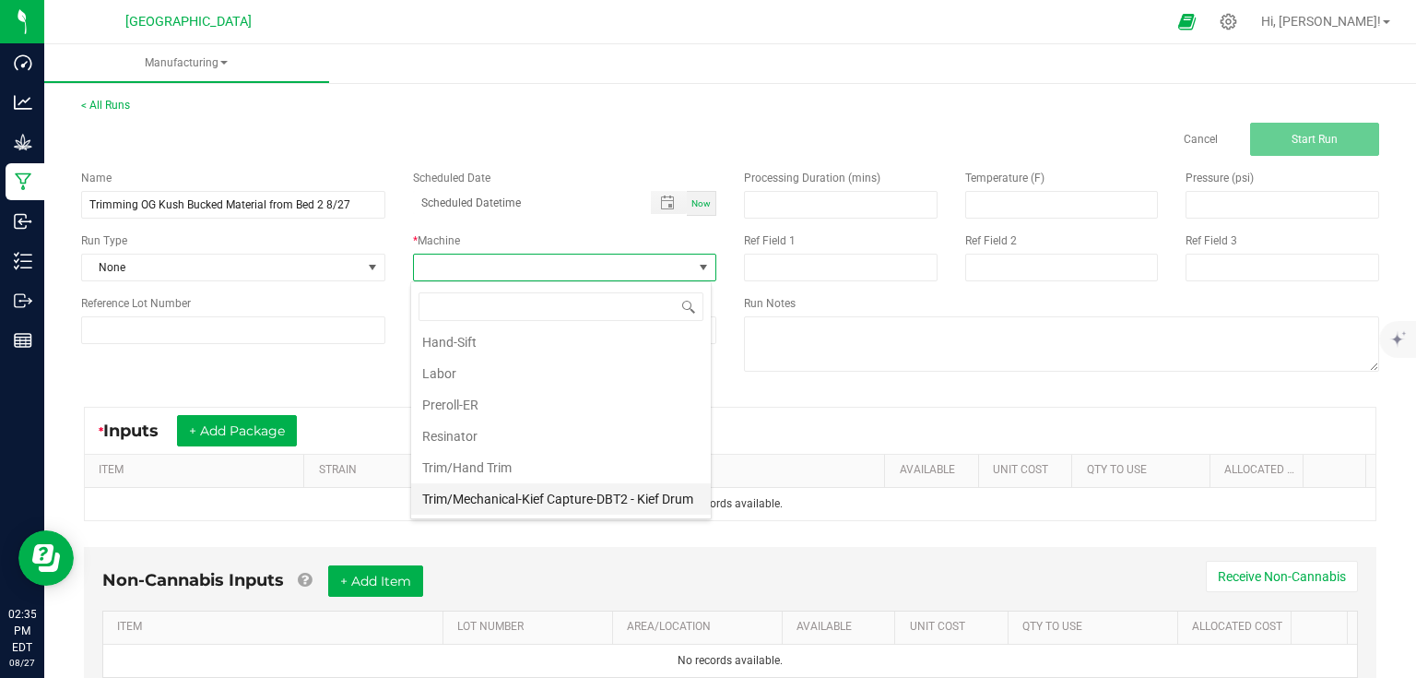
click at [516, 483] on li "Trim/Mechanical-Kief Capture-DBT2 - Kief Drum" at bounding box center [561, 498] width 300 height 31
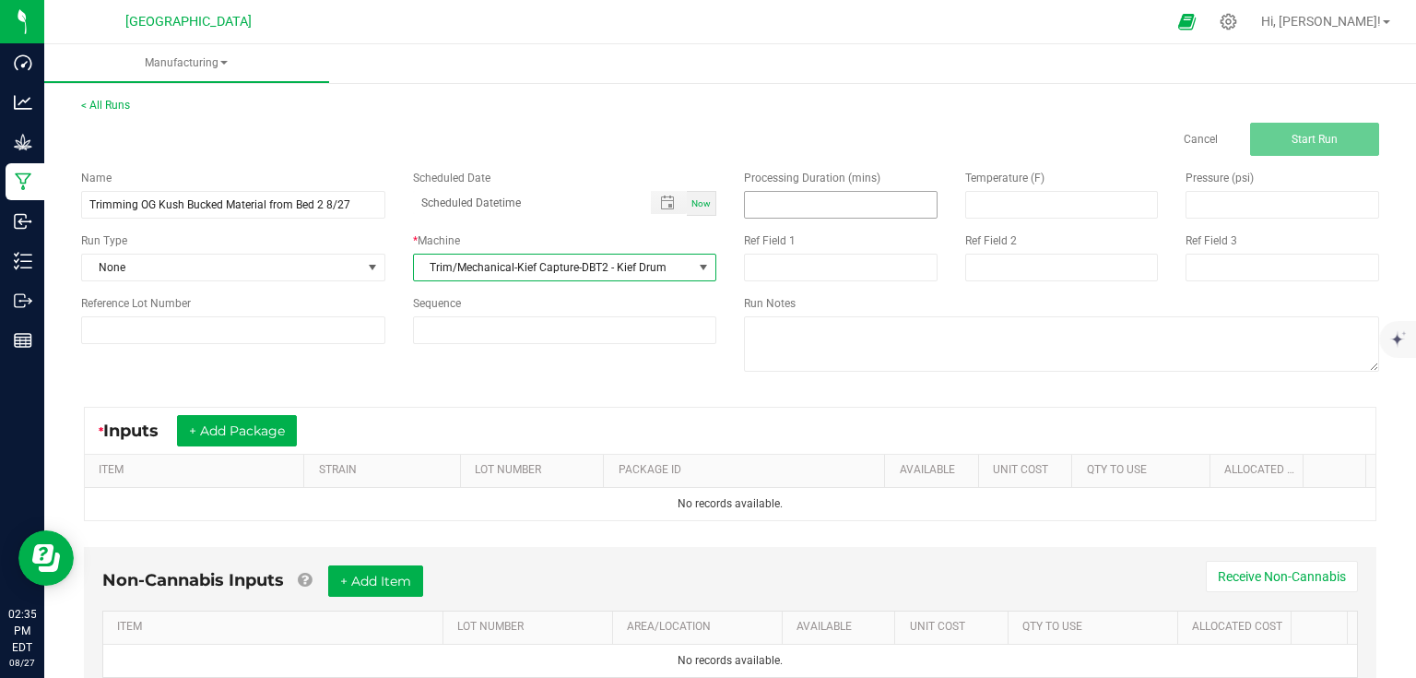
click at [822, 202] on input at bounding box center [841, 205] width 192 height 26
type input "75.00"
click at [357, 262] on span "None" at bounding box center [221, 267] width 279 height 26
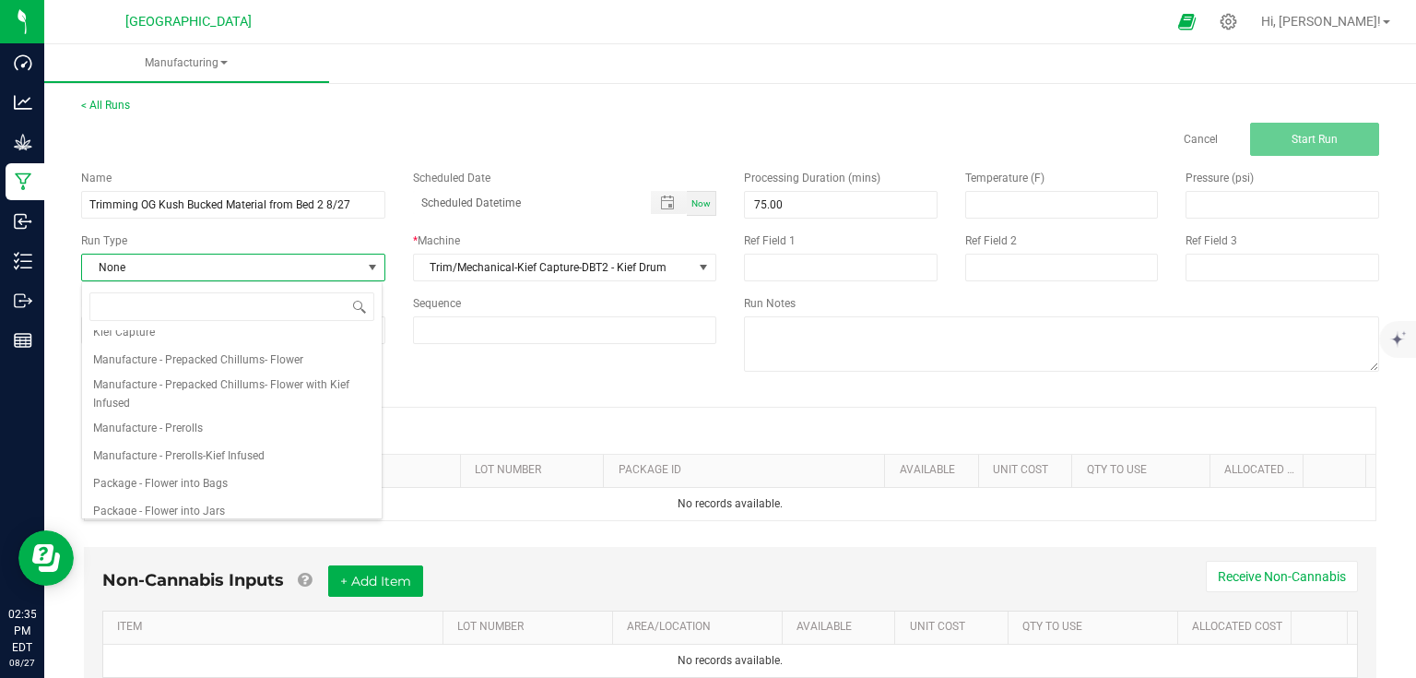
scroll to position [283, 0]
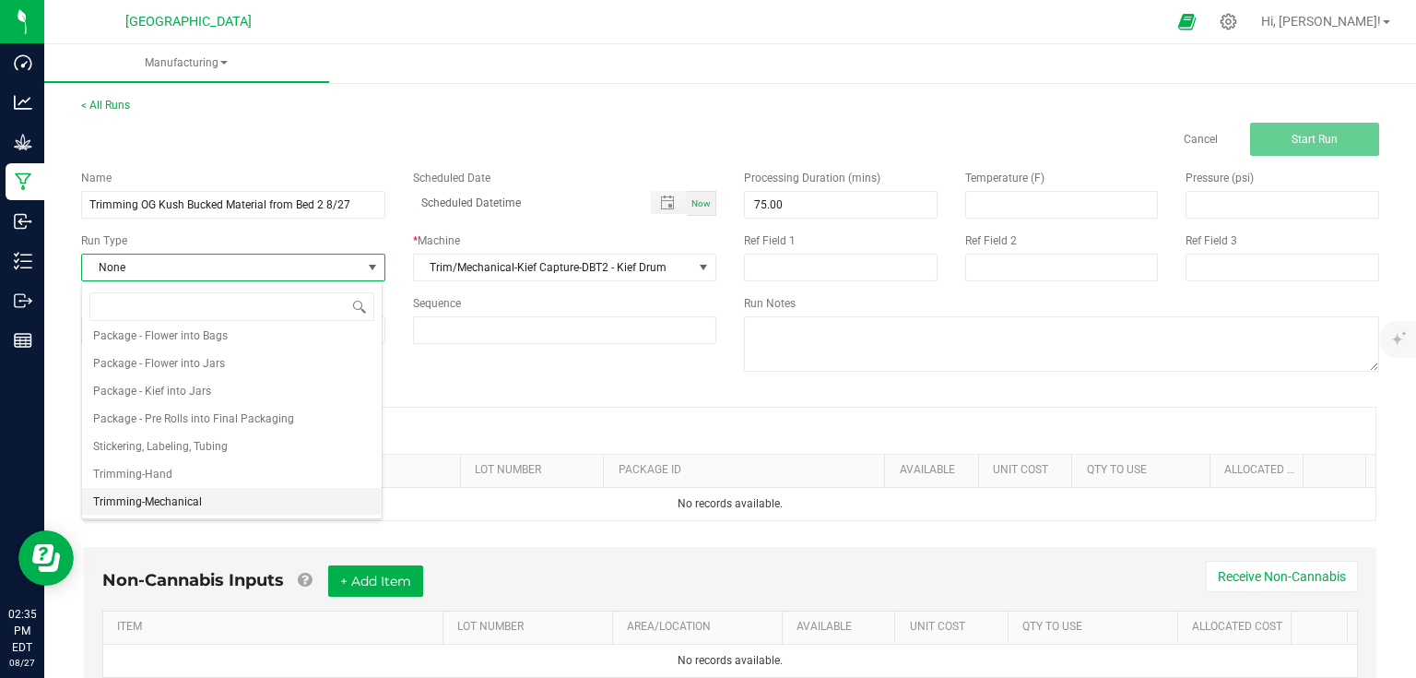
click at [199, 503] on span "Trimming-Mechanical" at bounding box center [147, 501] width 109 height 18
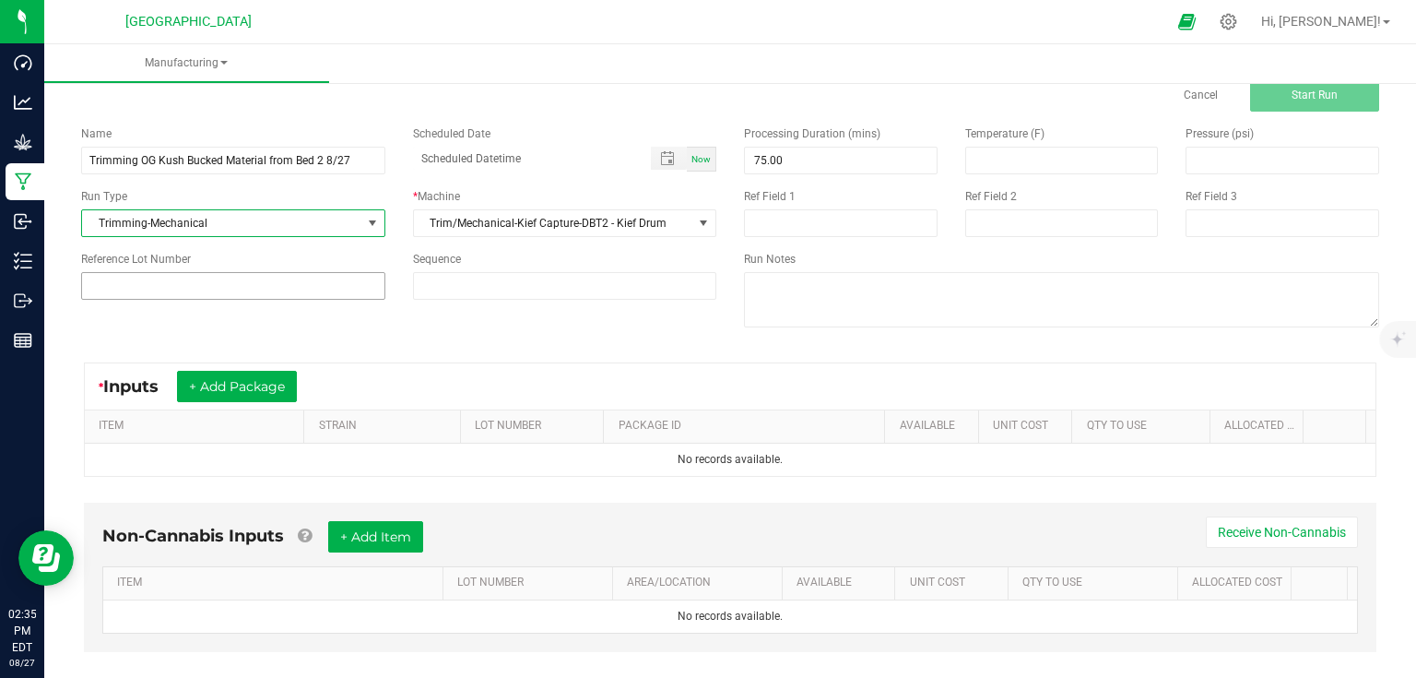
scroll to position [69, 0]
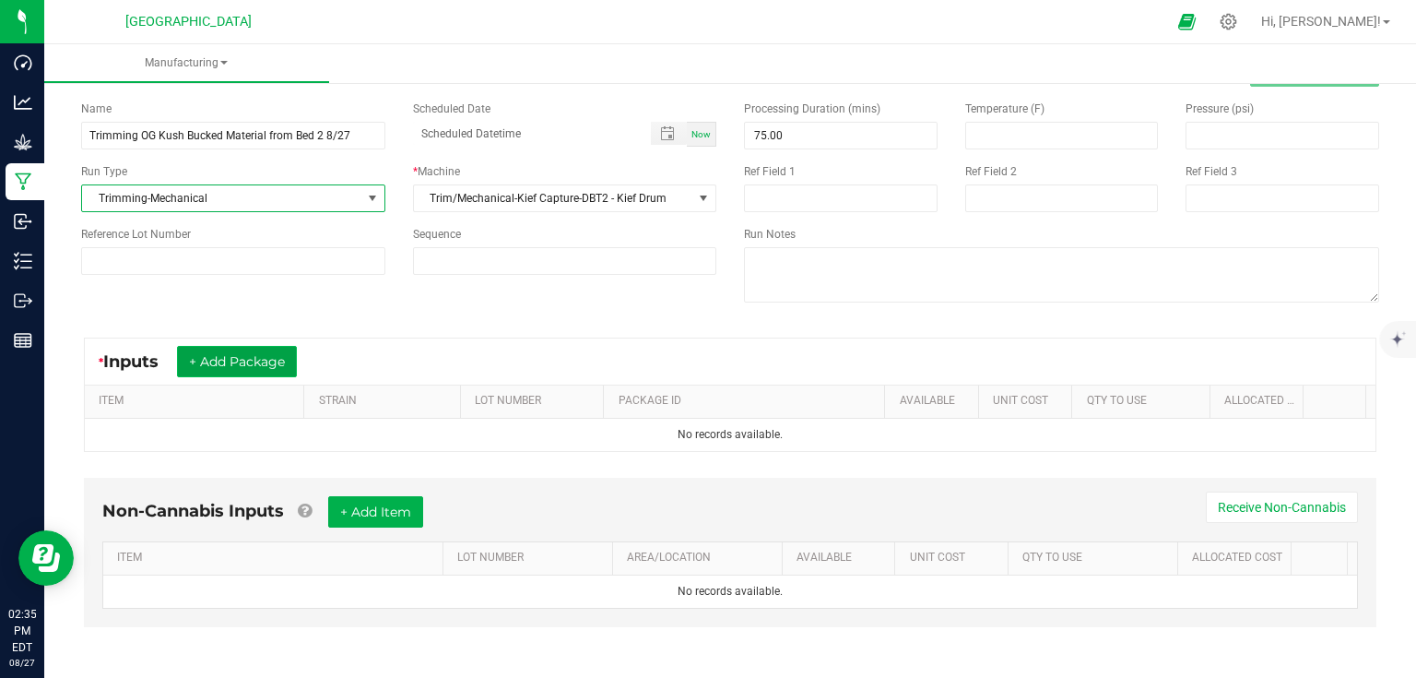
click at [265, 358] on button "+ Add Package" at bounding box center [237, 361] width 120 height 31
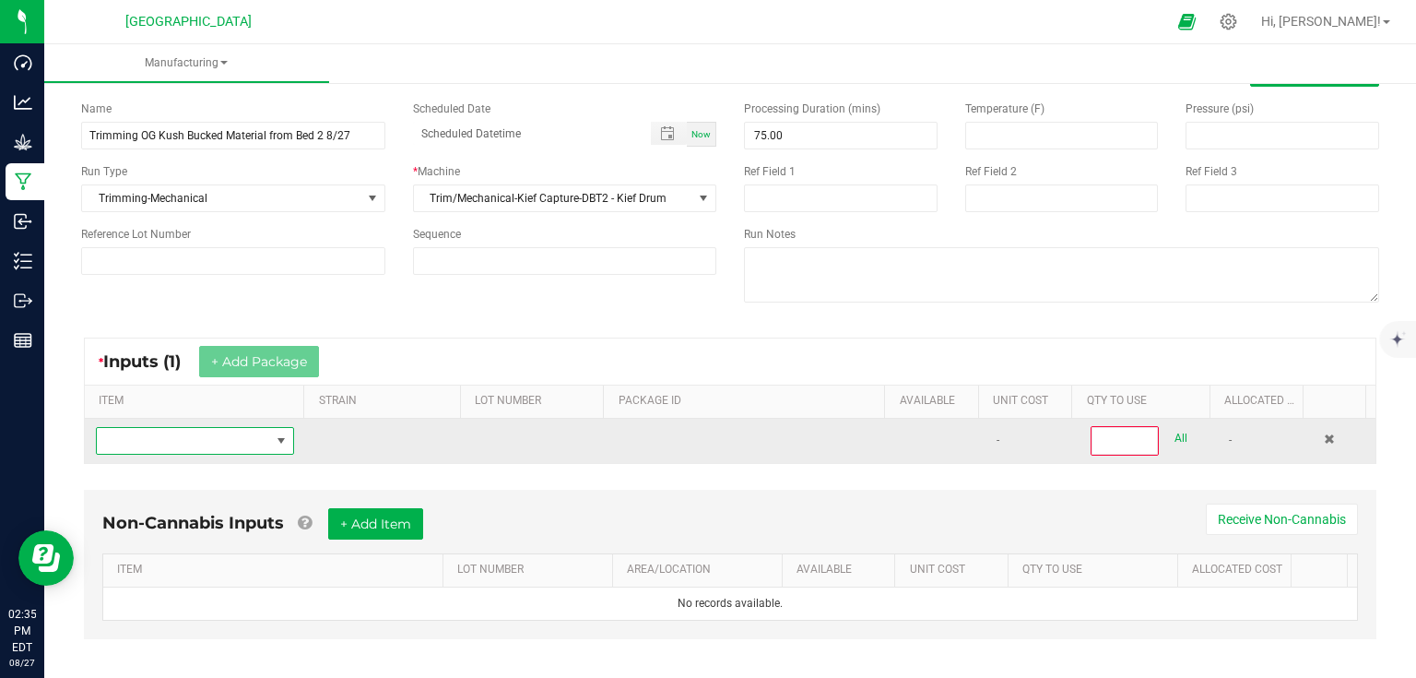
click at [206, 428] on span "NO DATA FOUND" at bounding box center [183, 441] width 173 height 26
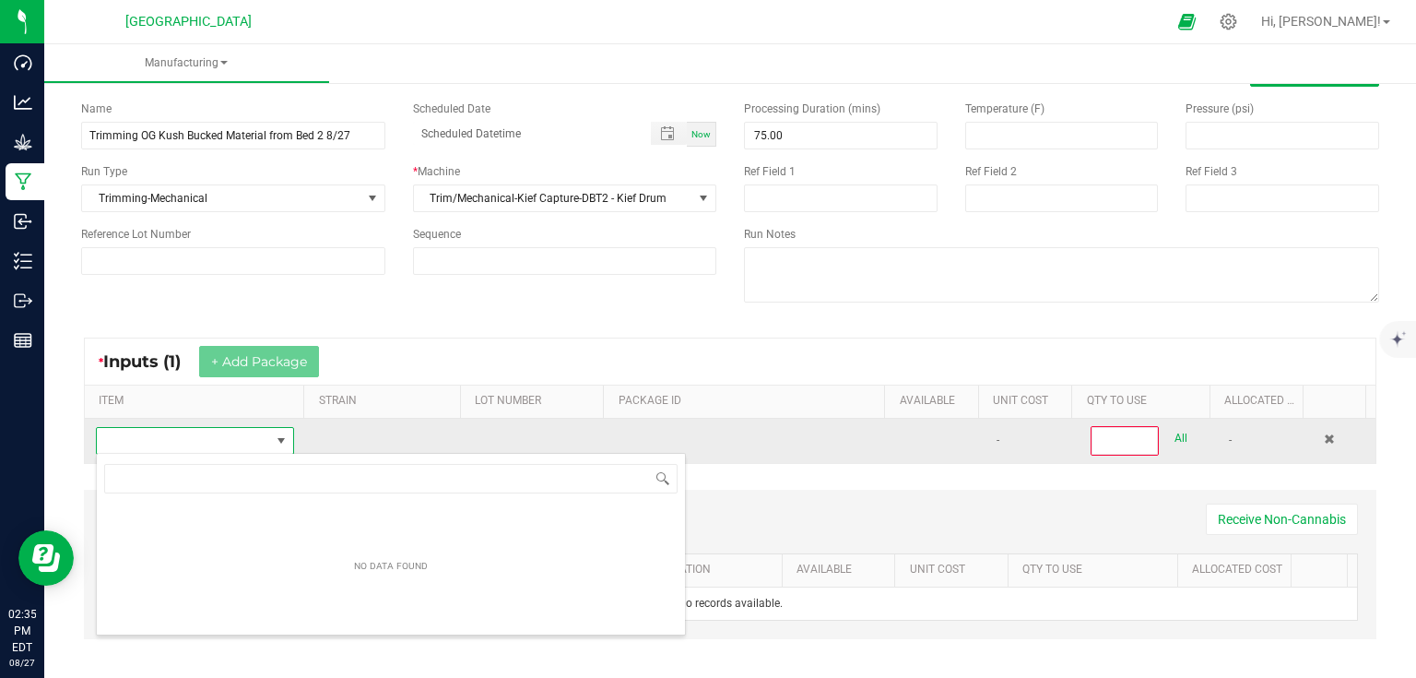
scroll to position [27, 192]
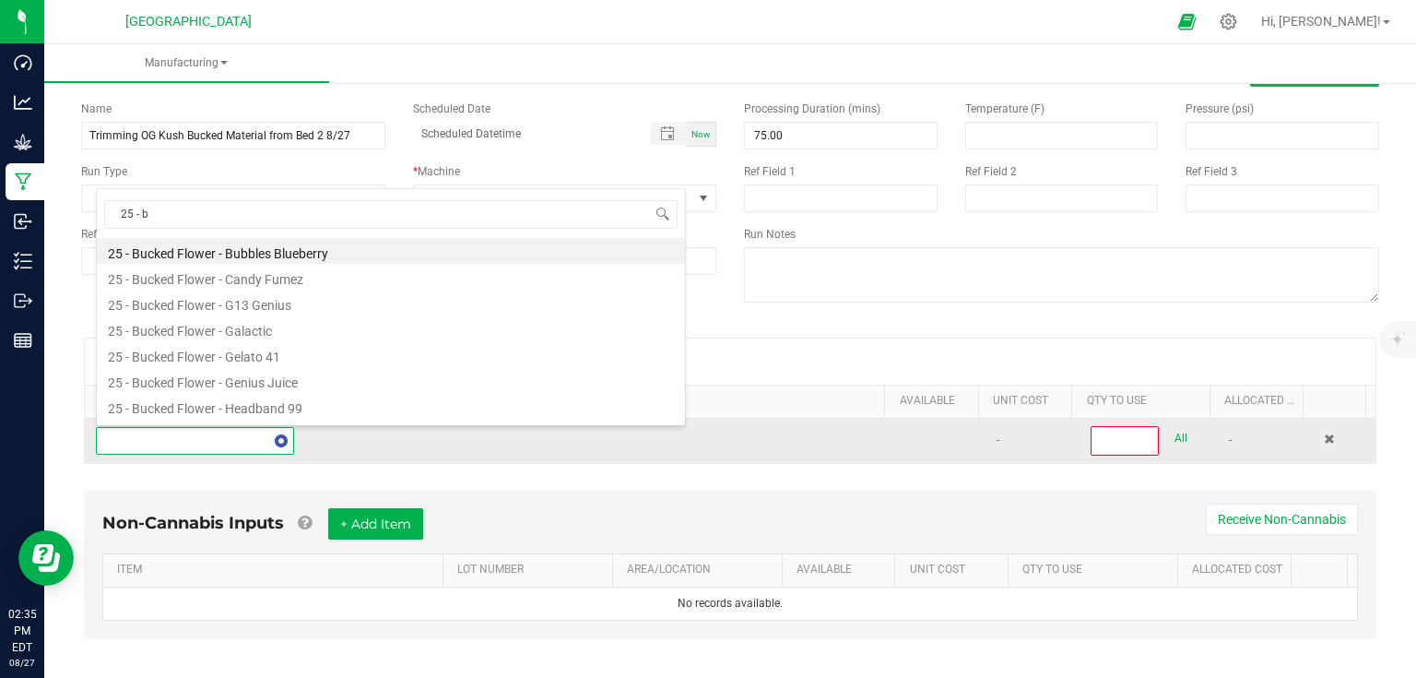
type input "25 - bu"
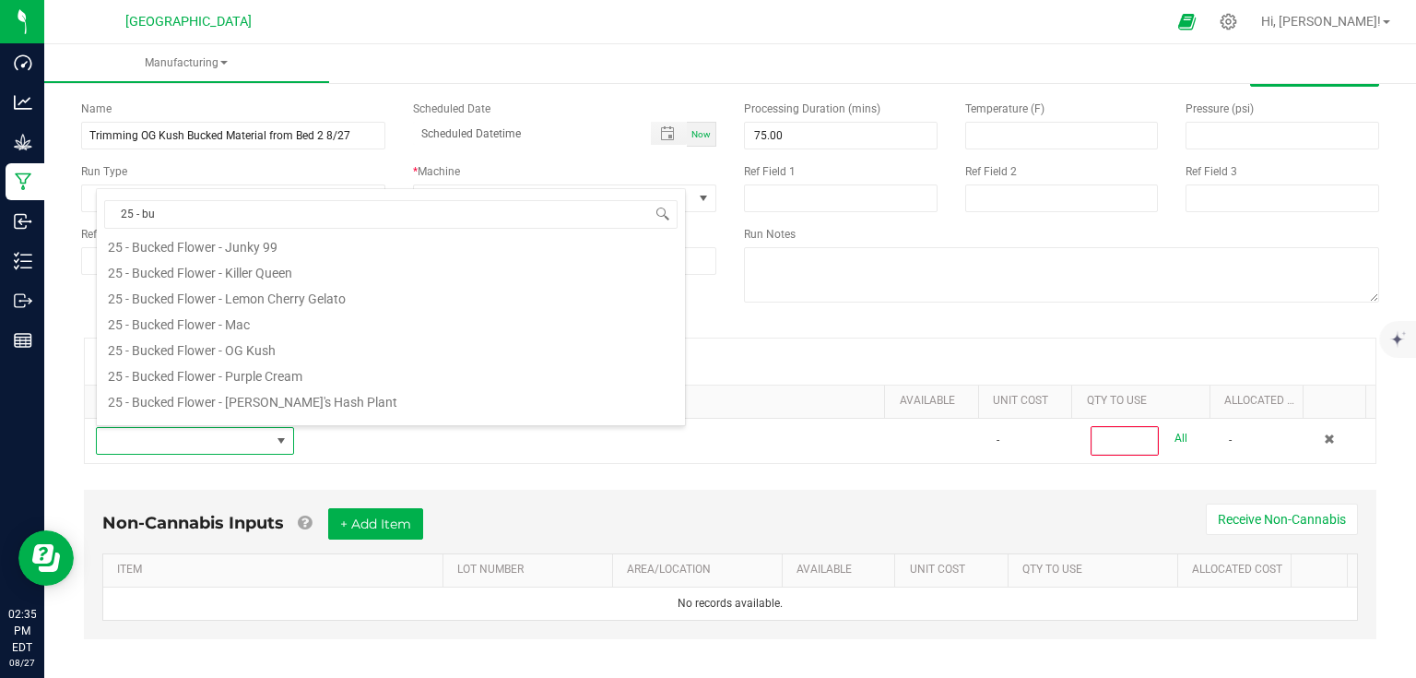
scroll to position [221, 0]
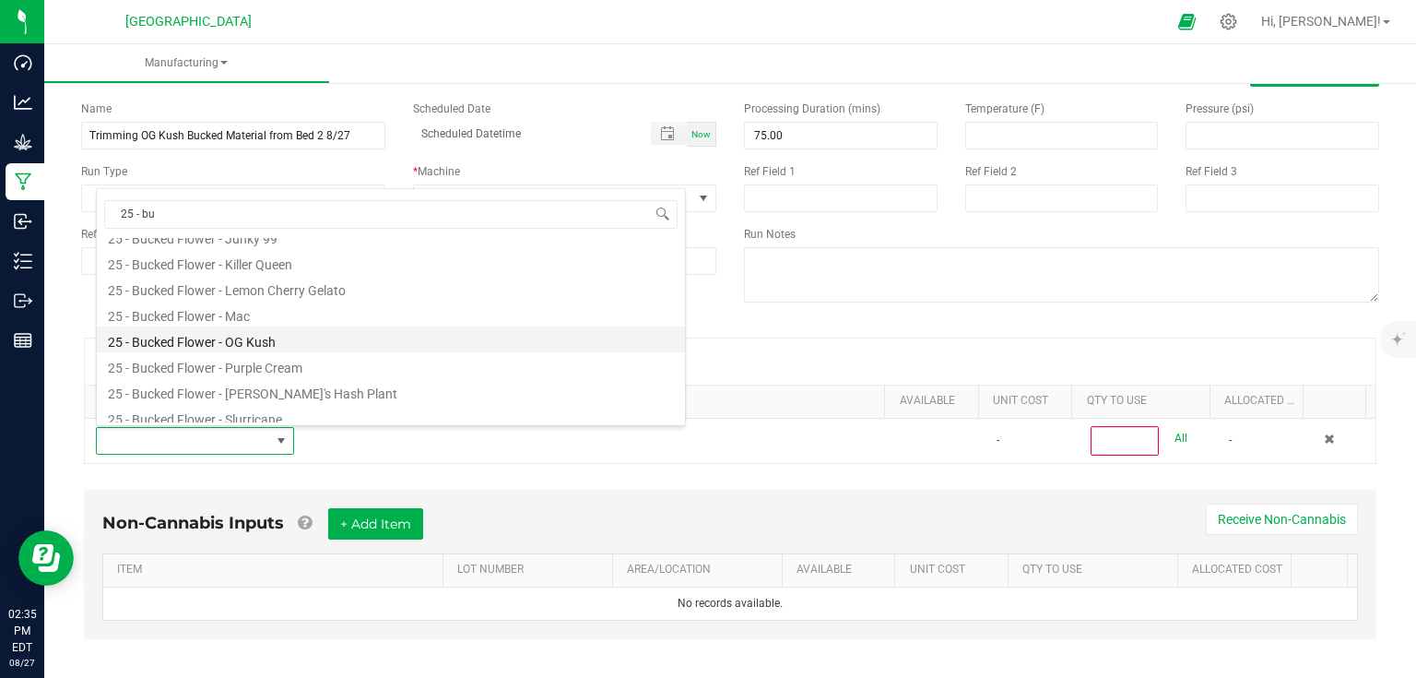
click at [270, 337] on li "25 - Bucked Flower - OG Kush" at bounding box center [391, 339] width 588 height 26
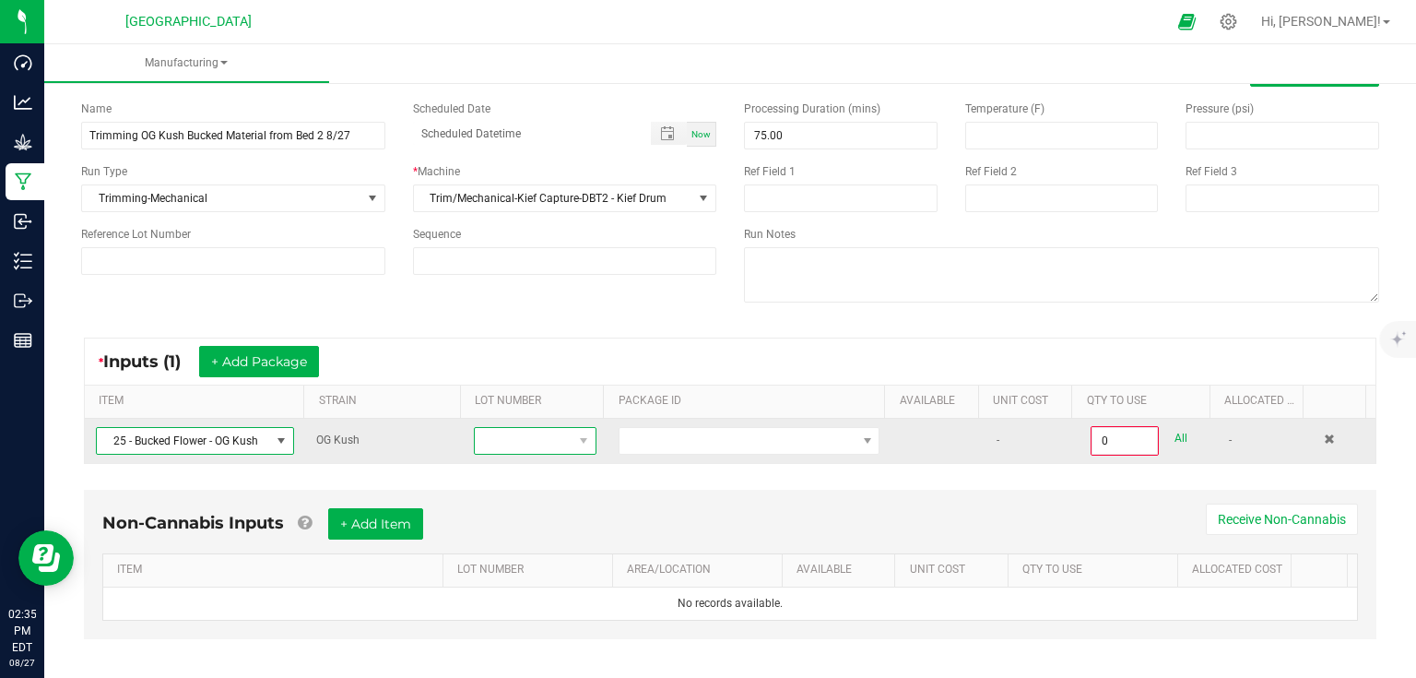
click at [520, 439] on span at bounding box center [524, 441] width 98 height 26
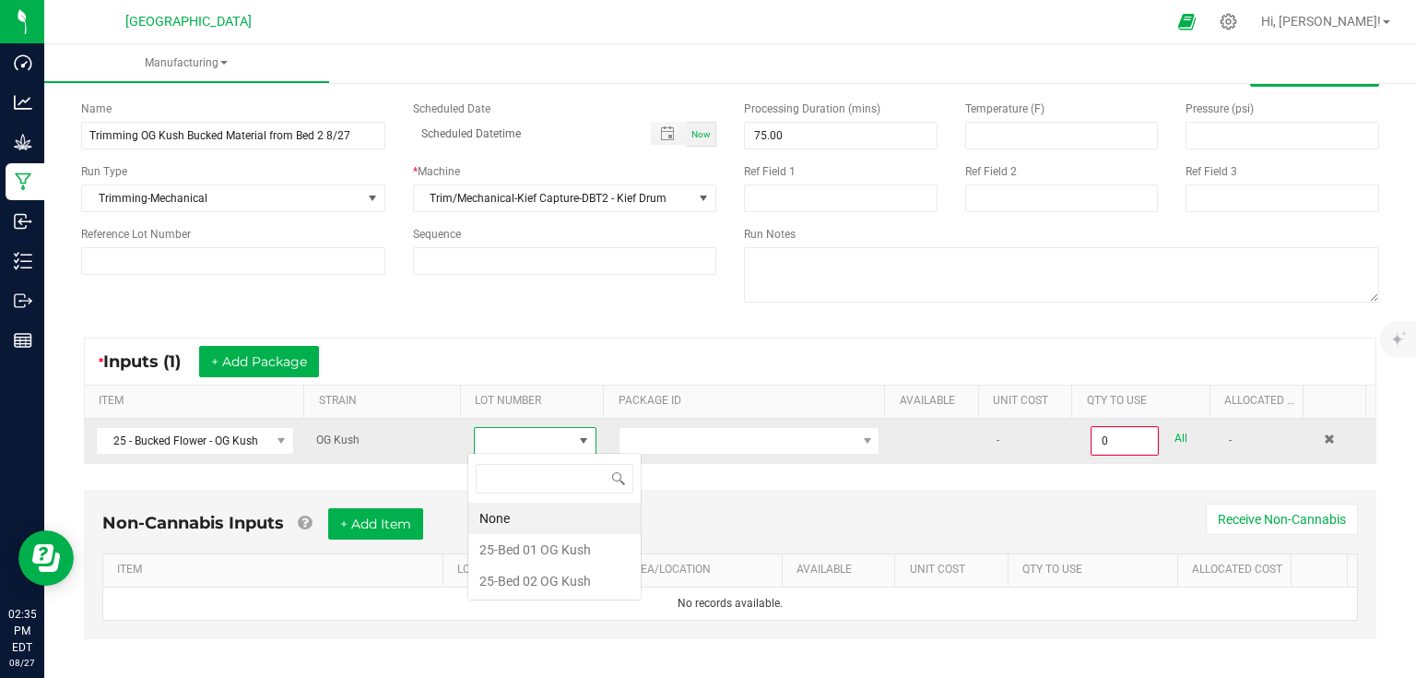
scroll to position [27, 120]
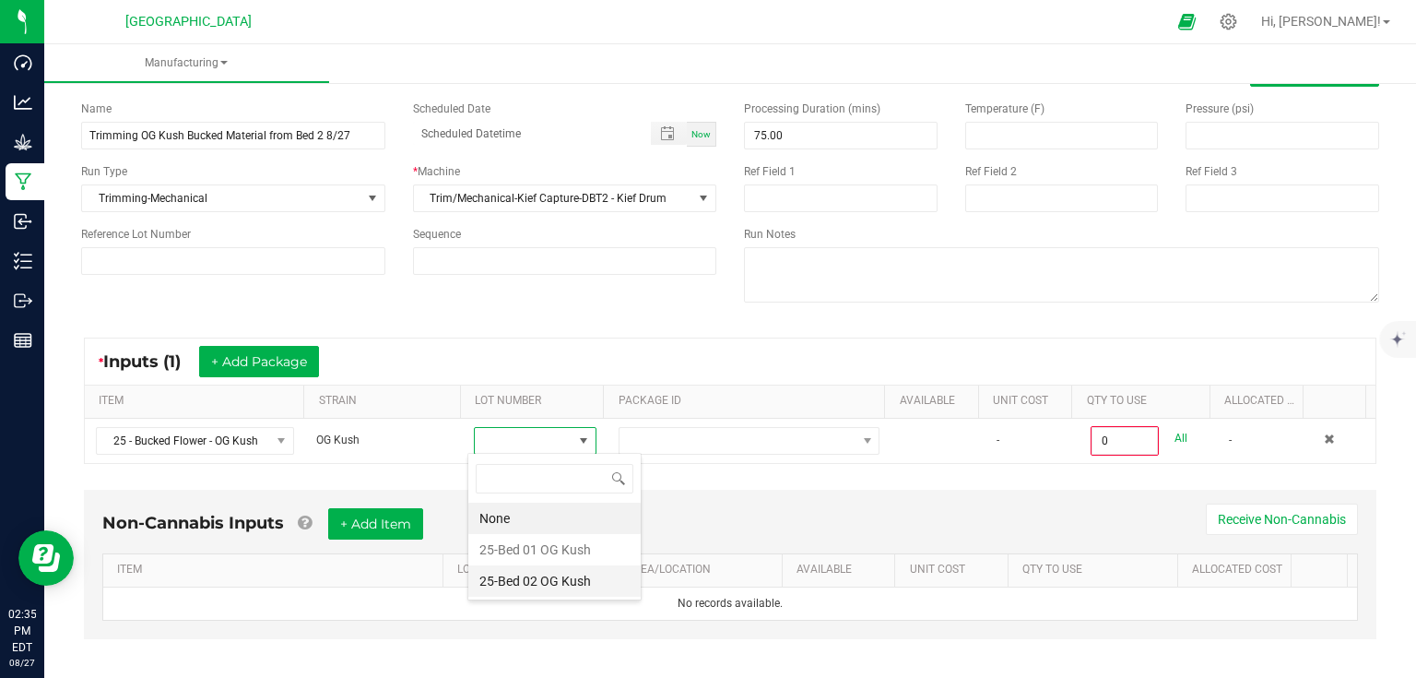
click at [522, 582] on Kush "25-Bed 02 OG Kush" at bounding box center [554, 580] width 172 height 31
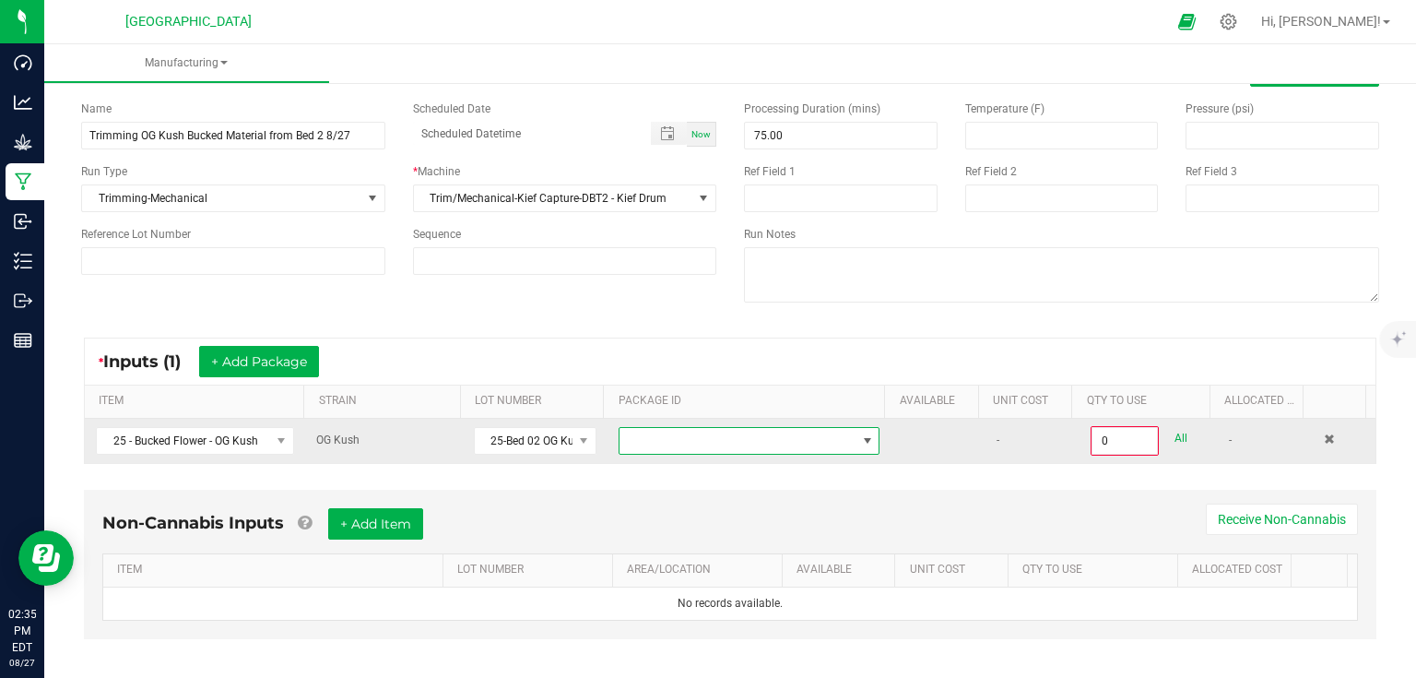
click at [671, 434] on span at bounding box center [737, 441] width 236 height 26
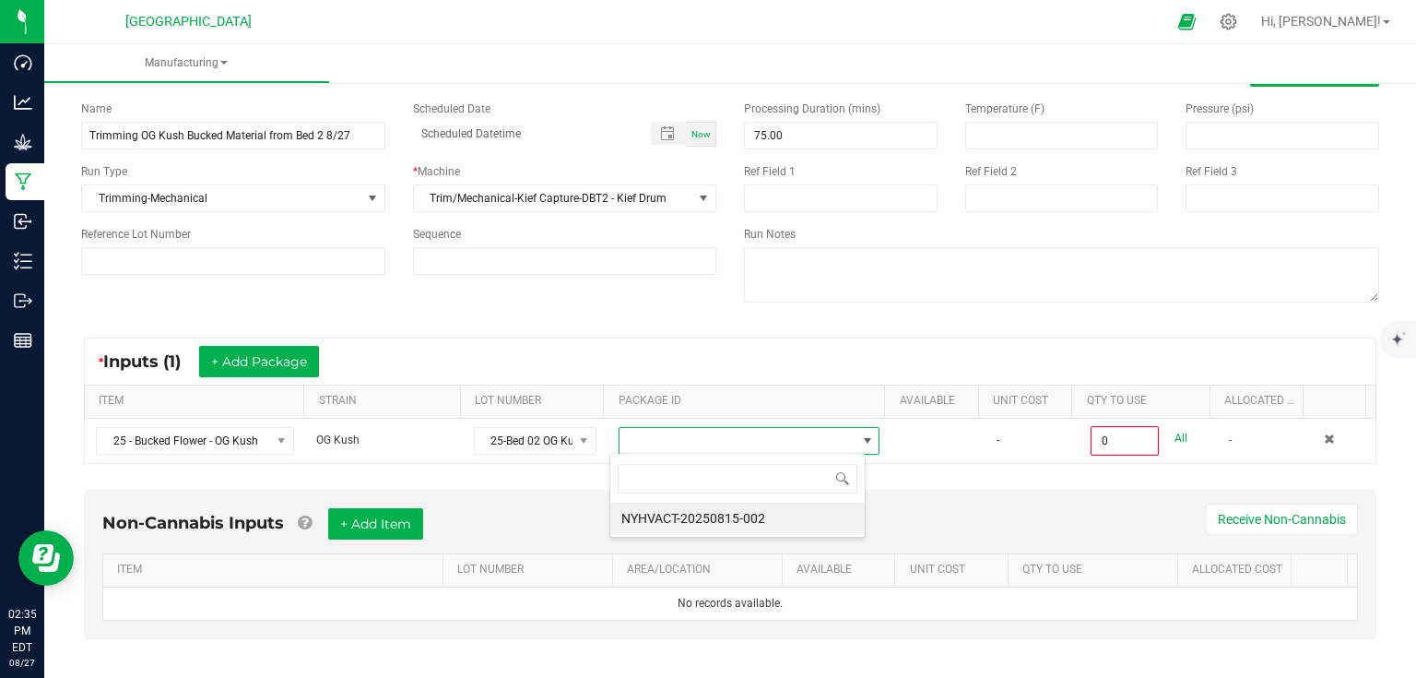
scroll to position [27, 255]
click at [739, 513] on li "NYHVACT-20250815-002" at bounding box center [737, 517] width 254 height 31
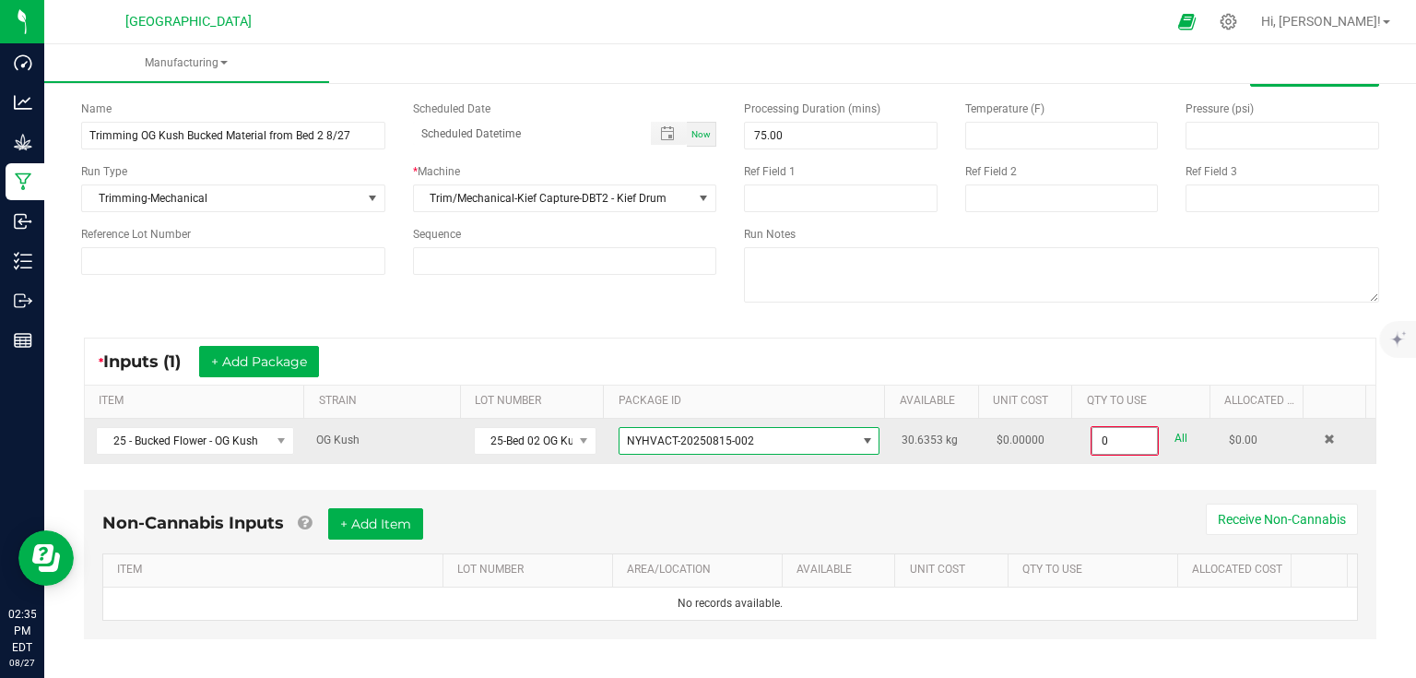
click at [1137, 435] on input "0" at bounding box center [1124, 441] width 65 height 26
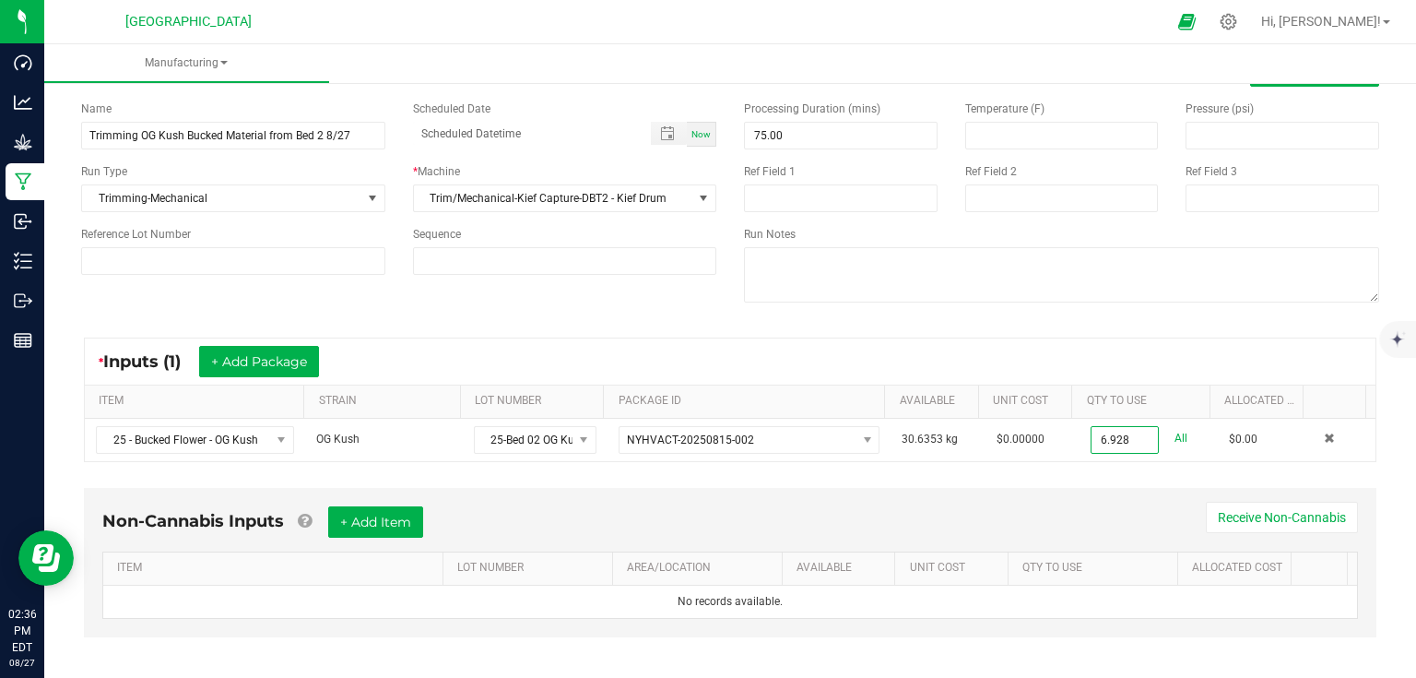
type input "6.9280 kg"
click at [1120, 489] on div "Non-Cannabis Inputs + Add Item Receive Non-Cannabis ITEM LOT NUMBER AREA/LOCATI…" at bounding box center [730, 562] width 1292 height 149
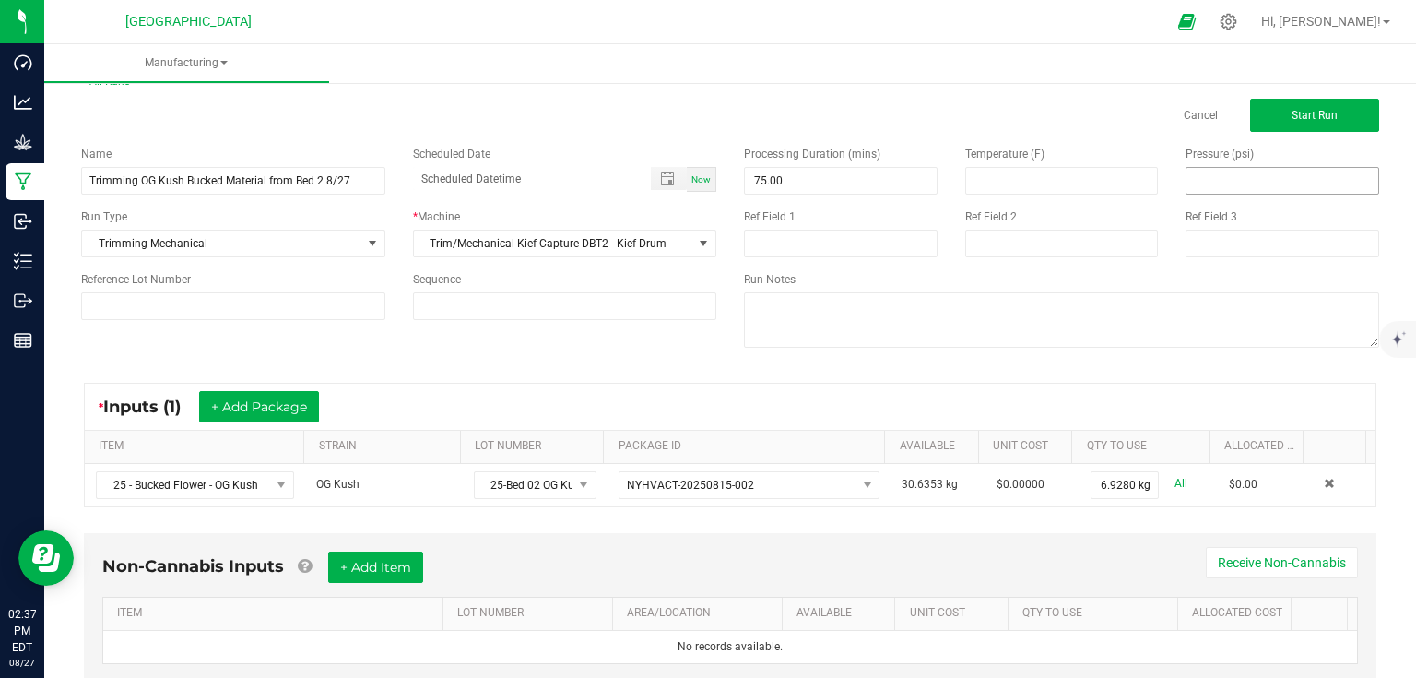
scroll to position [0, 0]
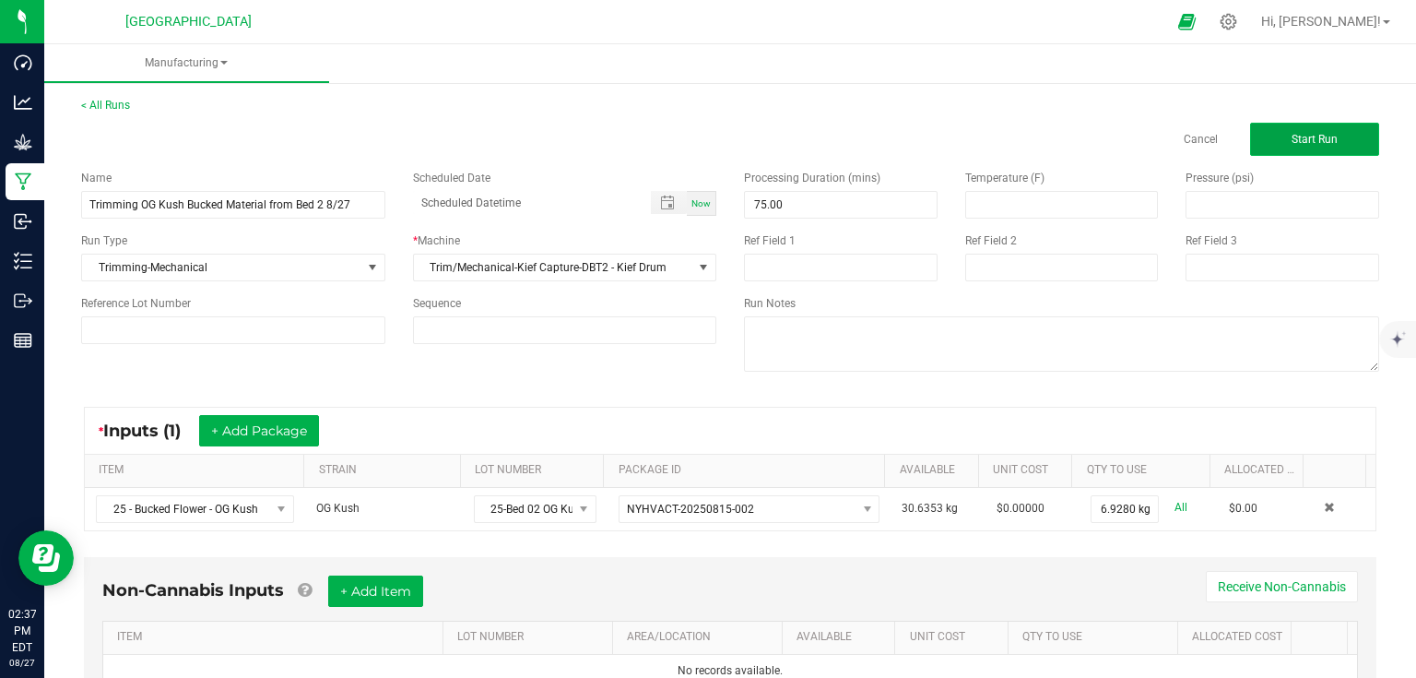
click at [1291, 144] on span "Start Run" at bounding box center [1314, 139] width 46 height 13
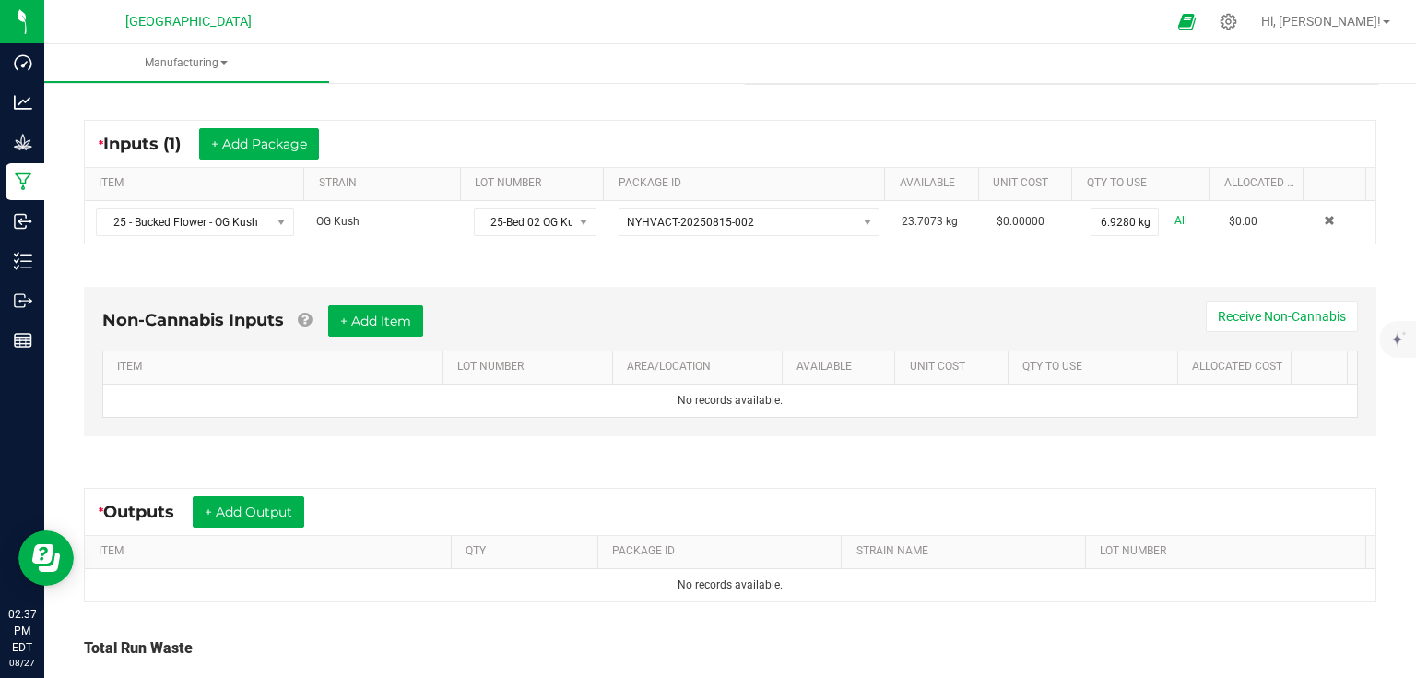
scroll to position [441, 0]
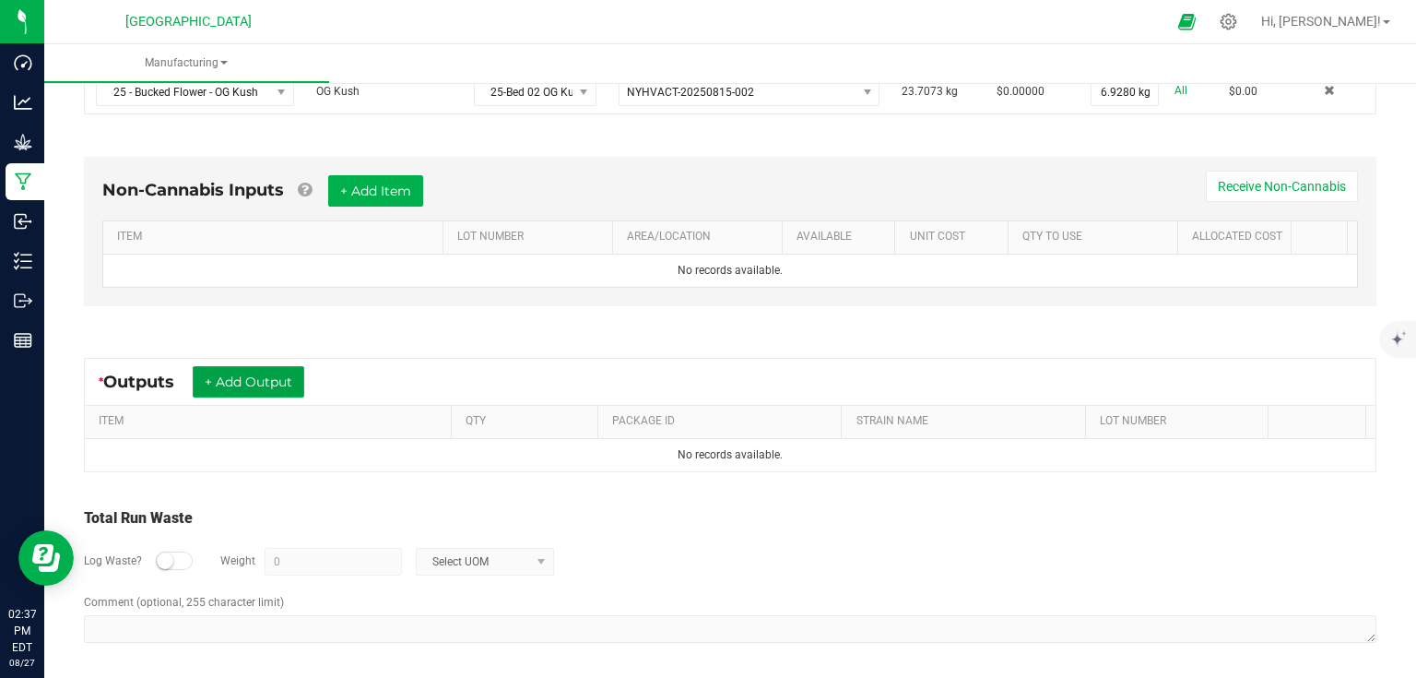
click at [259, 369] on button "+ Add Output" at bounding box center [249, 381] width 112 height 31
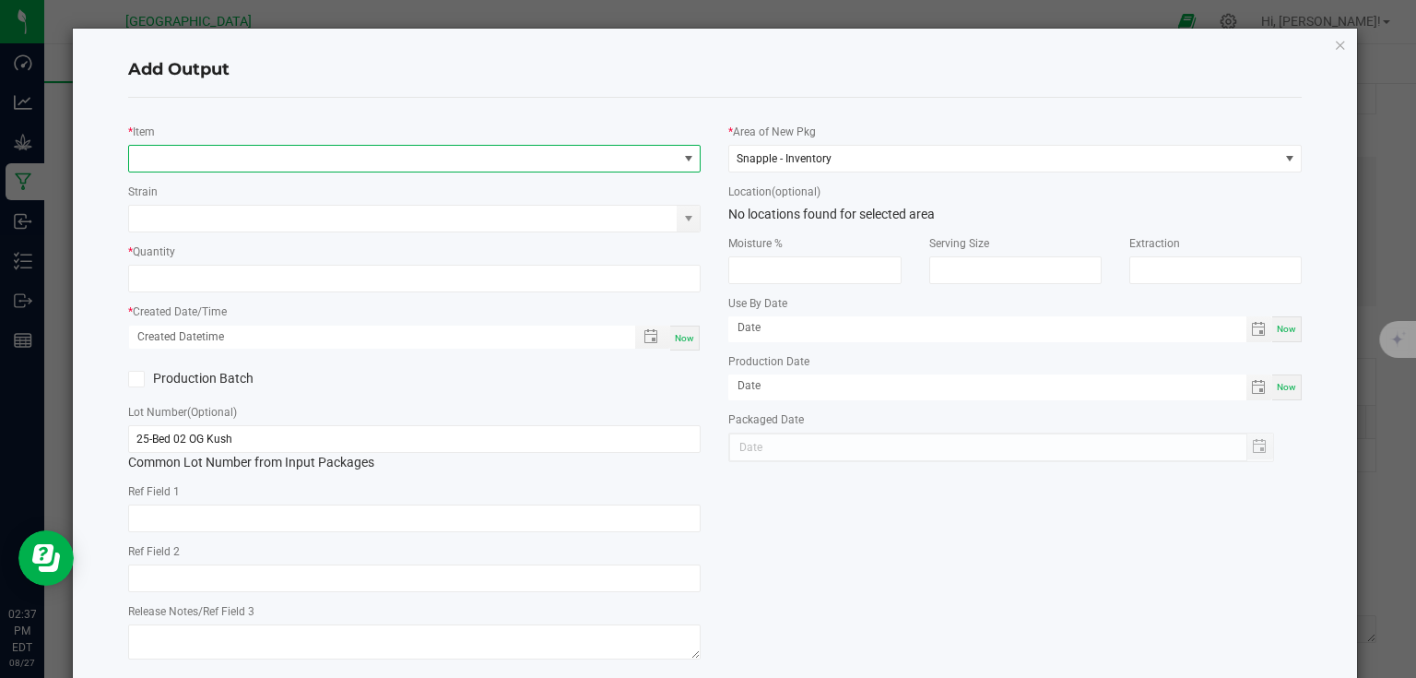
click at [405, 168] on span "NO DATA FOUND" at bounding box center [403, 159] width 548 height 26
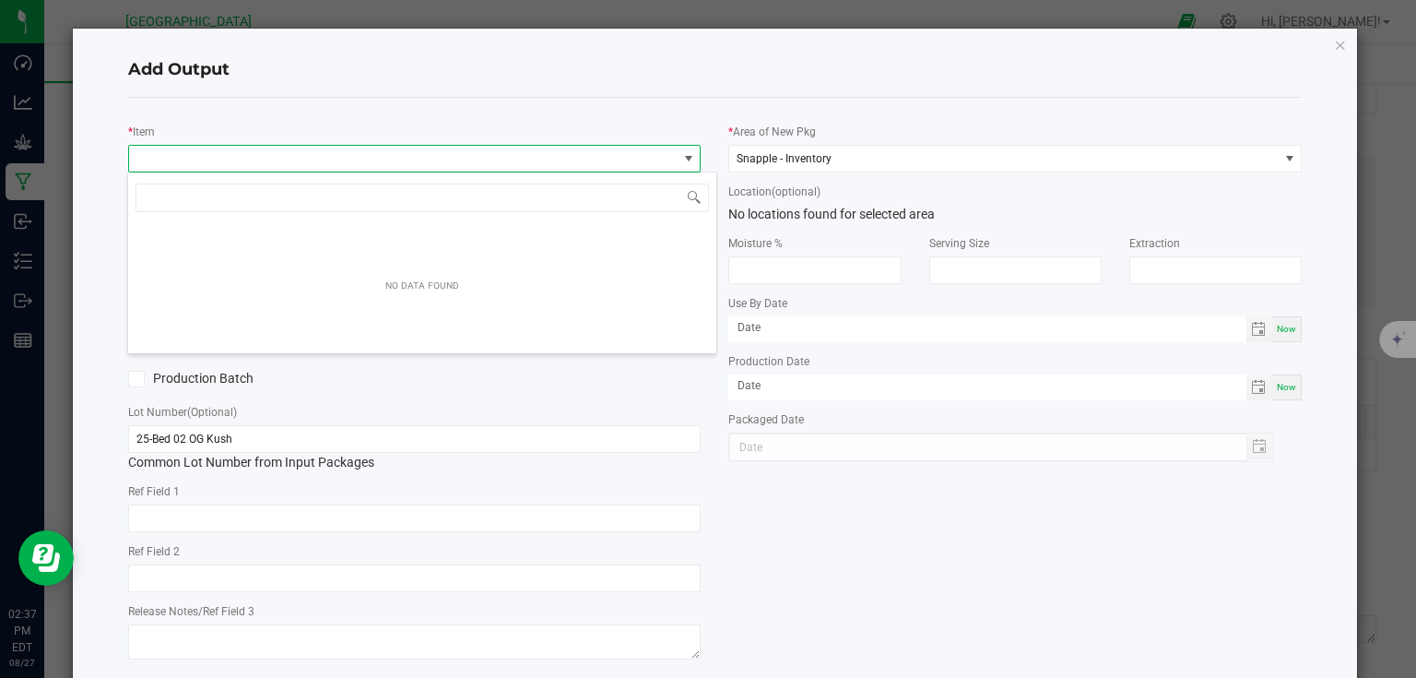
scroll to position [27, 568]
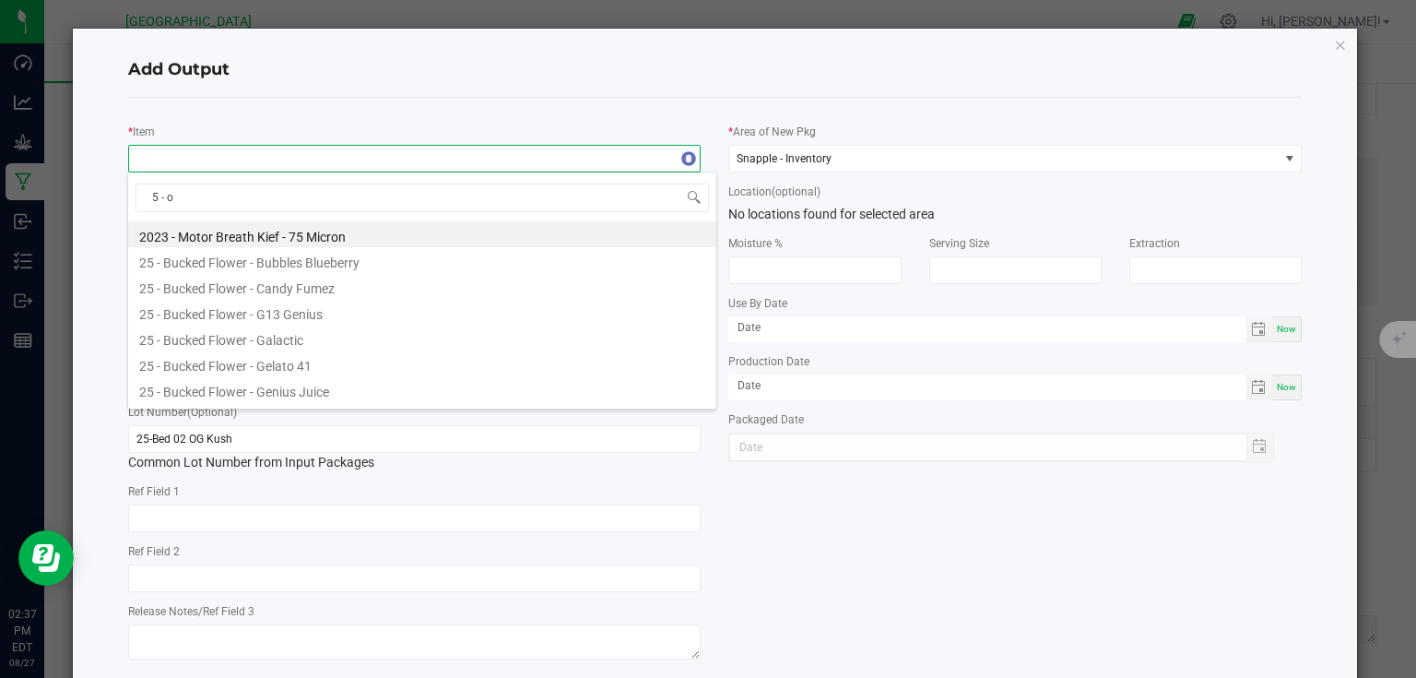
type input "5 - og"
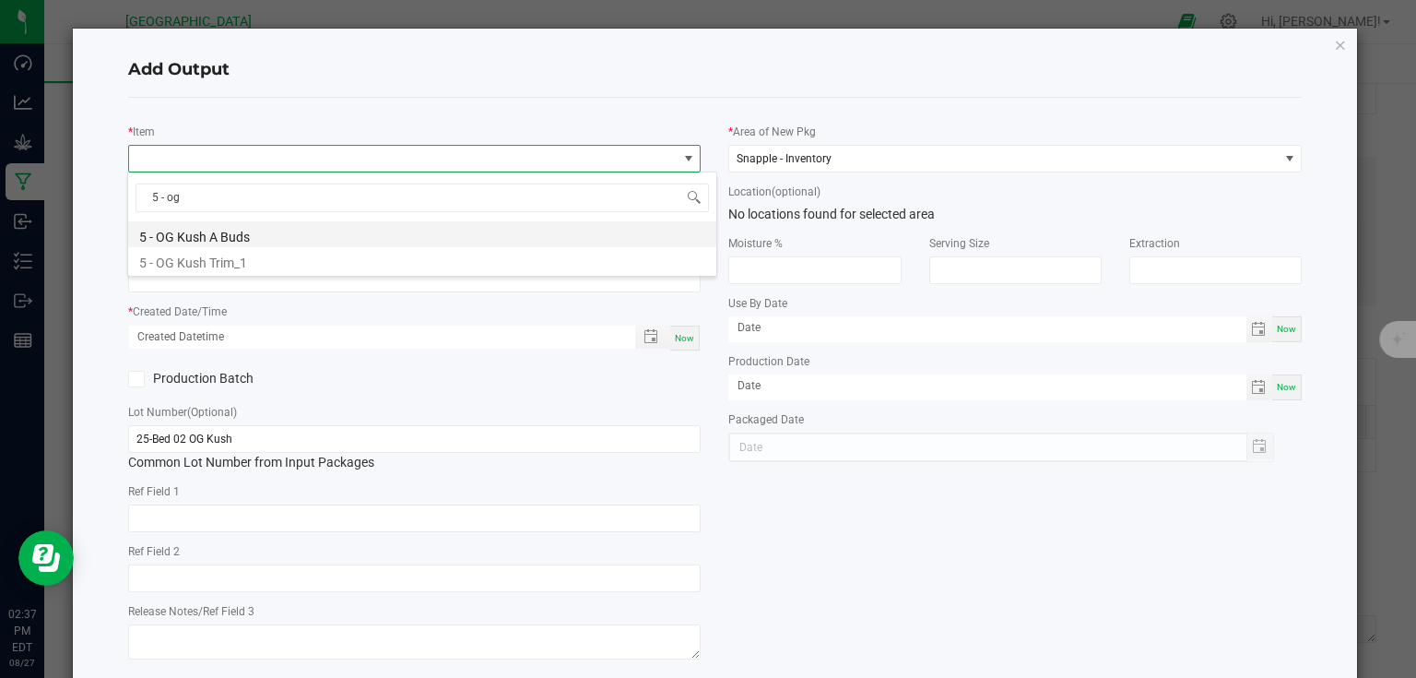
click at [284, 230] on li "5 - OG Kush A Buds" at bounding box center [422, 234] width 588 height 26
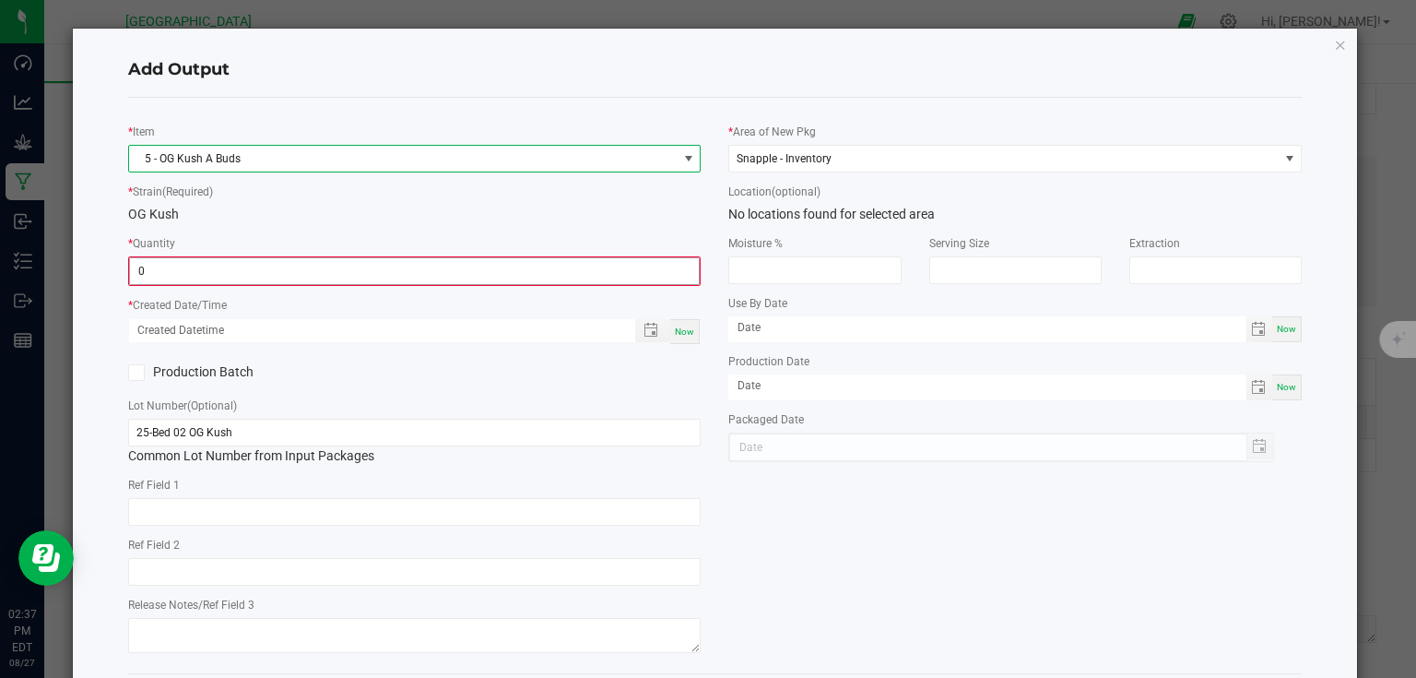
click at [269, 262] on input "0" at bounding box center [415, 271] width 570 height 26
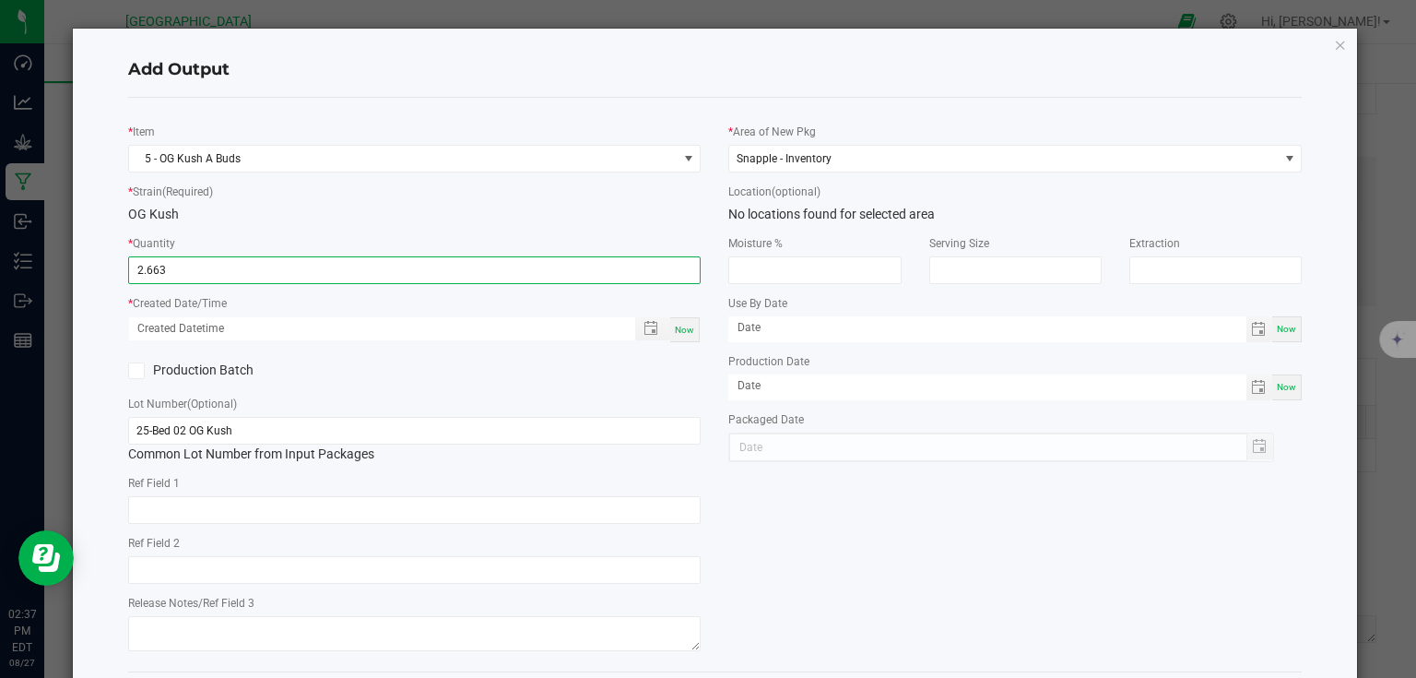
type input "2.6630 kg"
click at [687, 333] on span "Now" at bounding box center [684, 329] width 19 height 10
type input "[DATE] 2:37 PM"
type input "[DATE]"
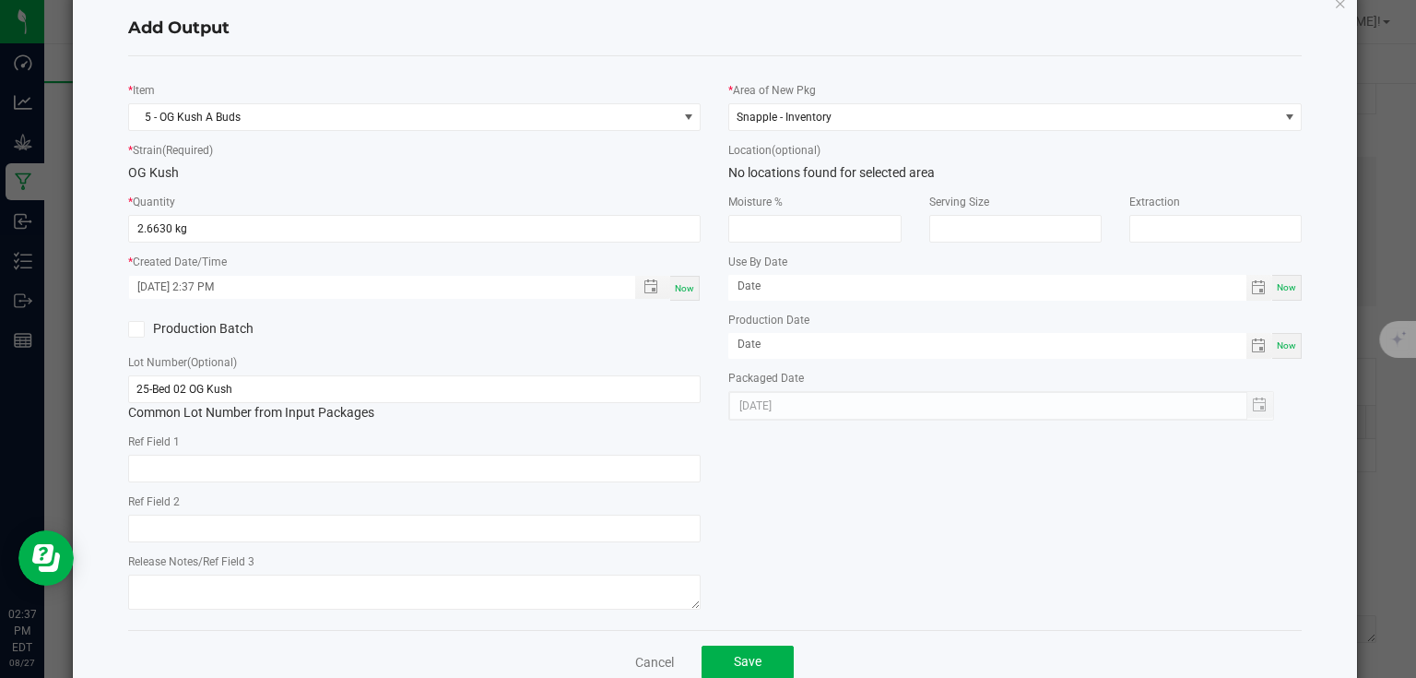
scroll to position [86, 0]
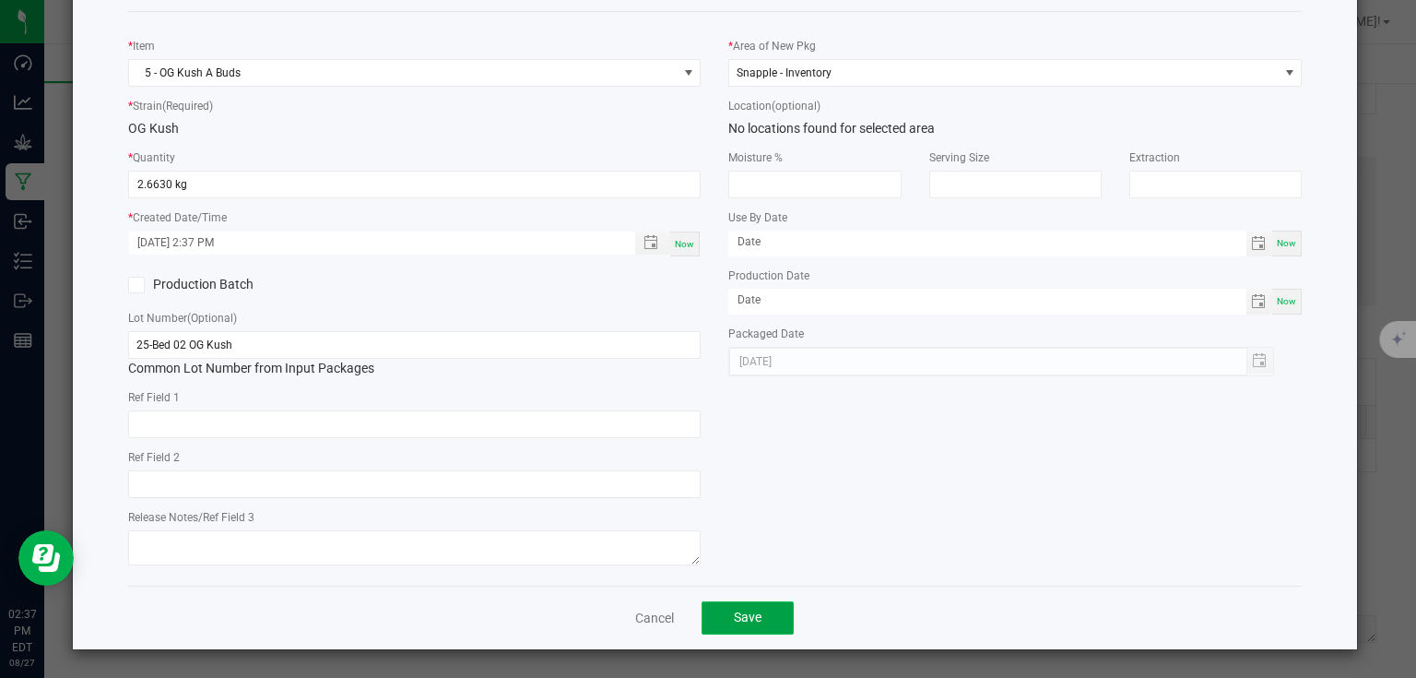
click at [774, 629] on button "Save" at bounding box center [747, 617] width 92 height 33
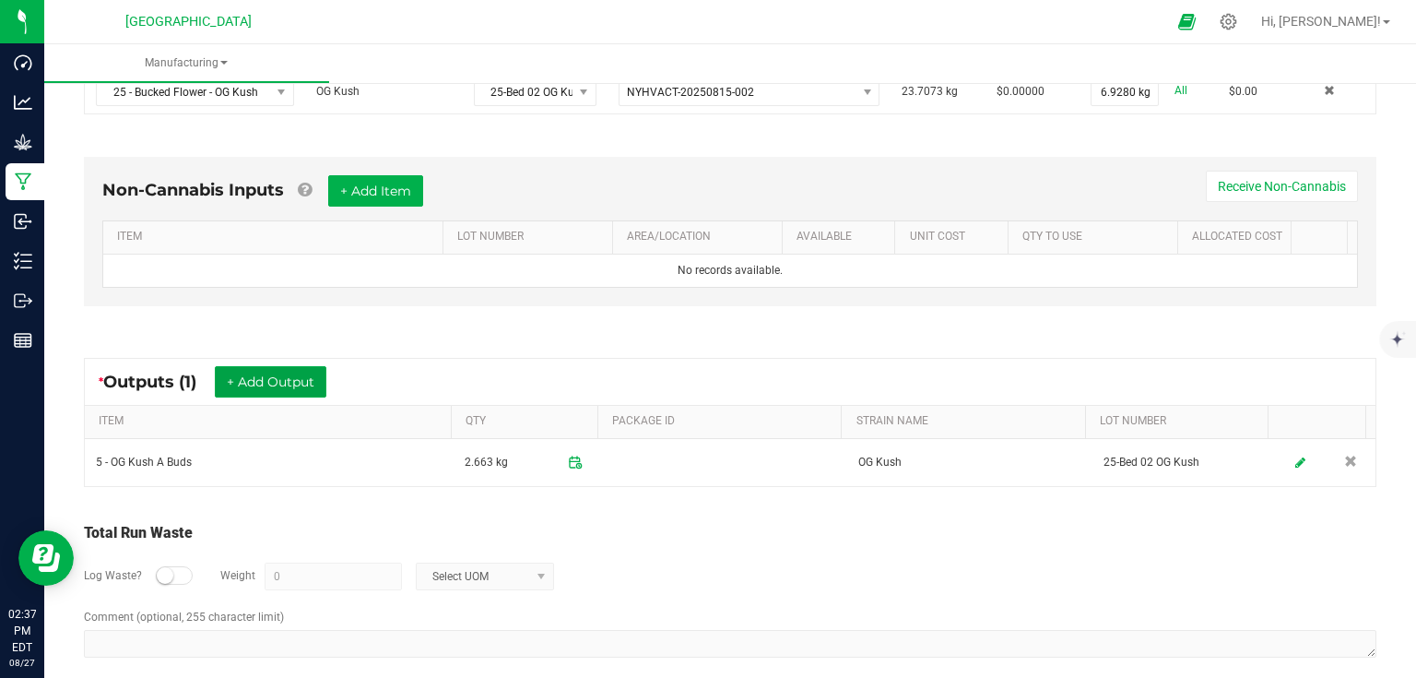
scroll to position [367, 0]
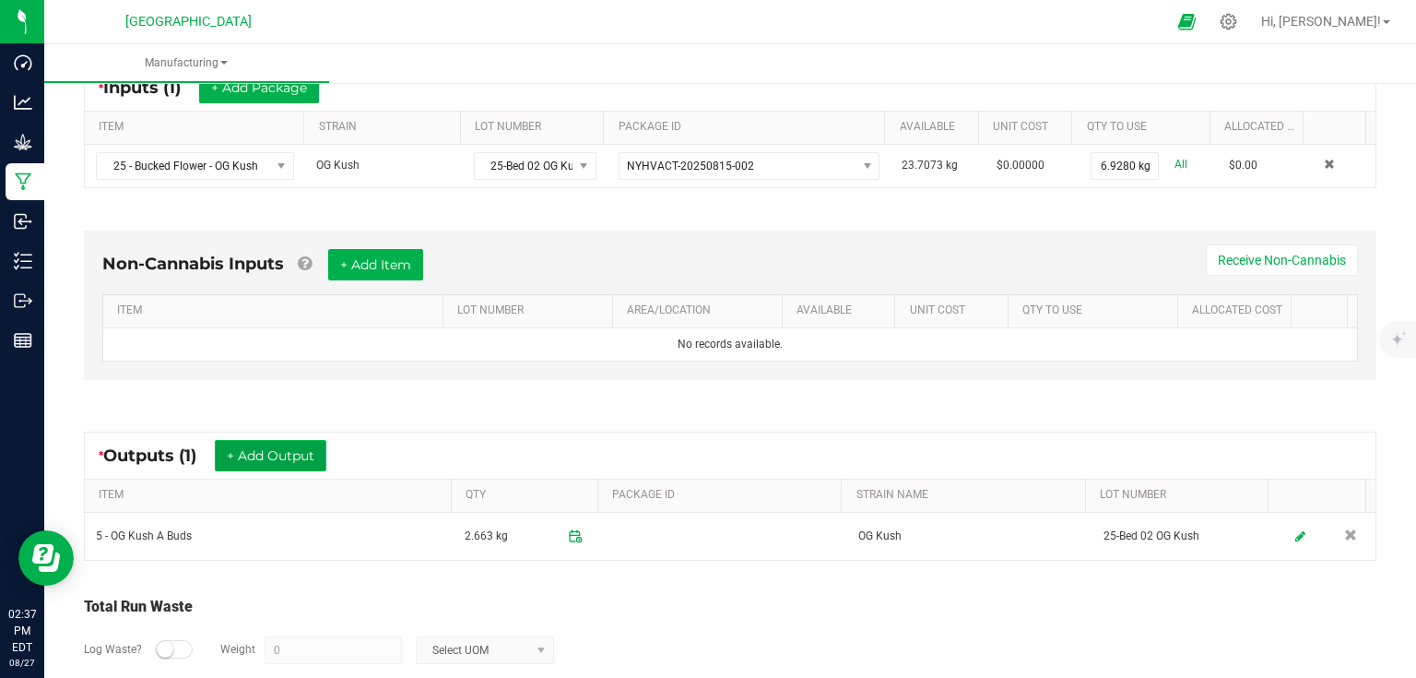
click at [309, 442] on button "+ Add Output" at bounding box center [271, 455] width 112 height 31
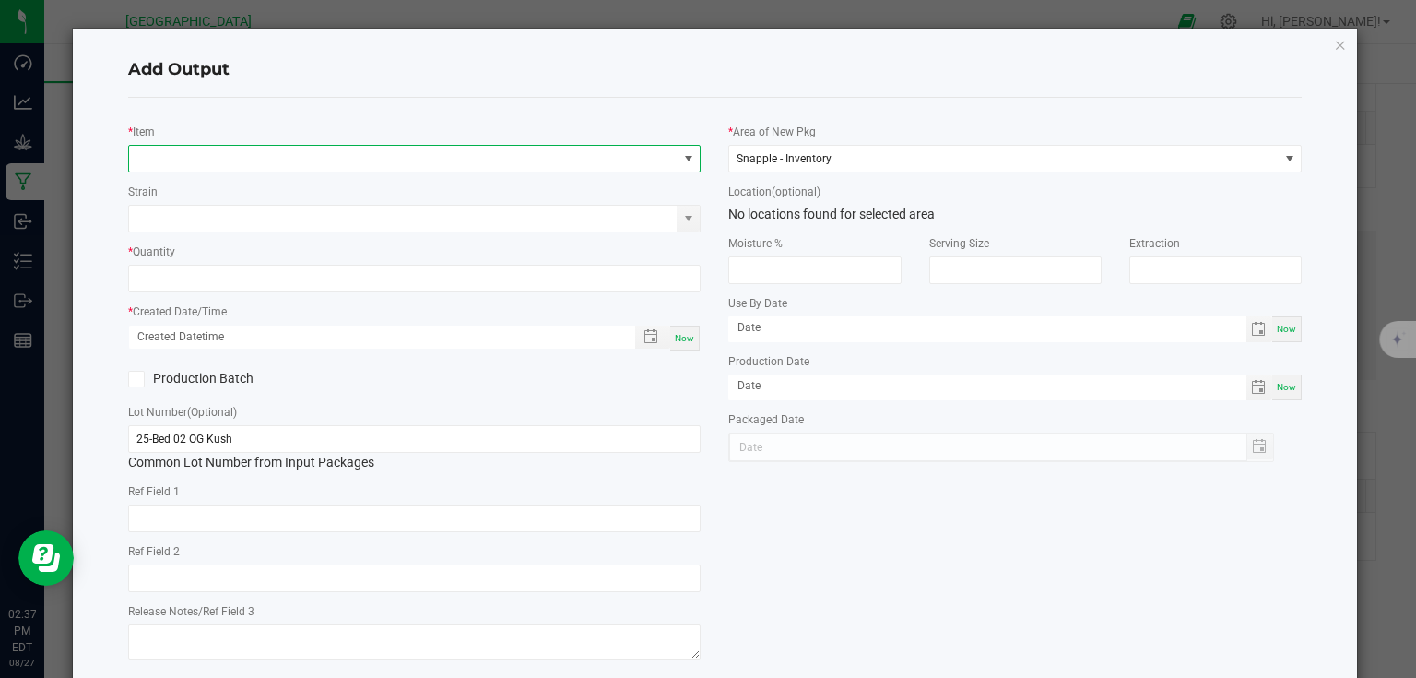
click at [372, 166] on span "NO DATA FOUND" at bounding box center [403, 159] width 548 height 26
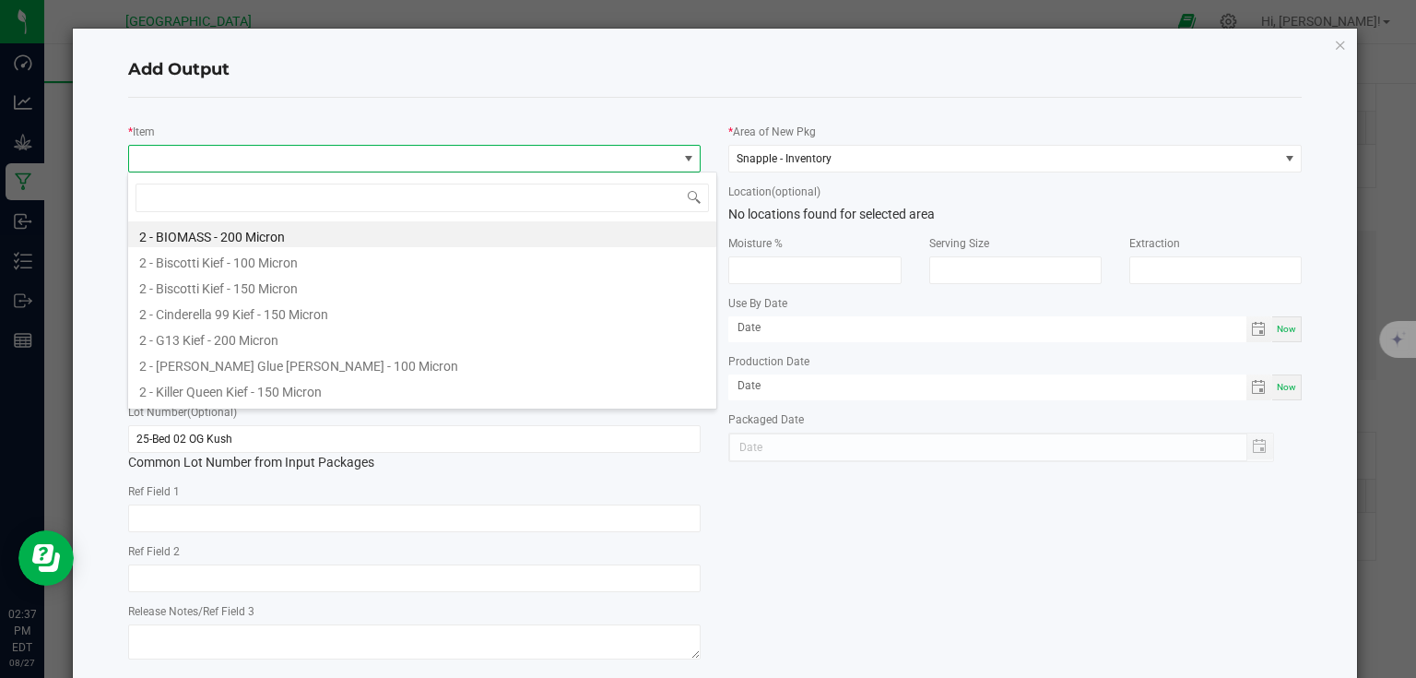
scroll to position [27, 568]
type input "5 - og"
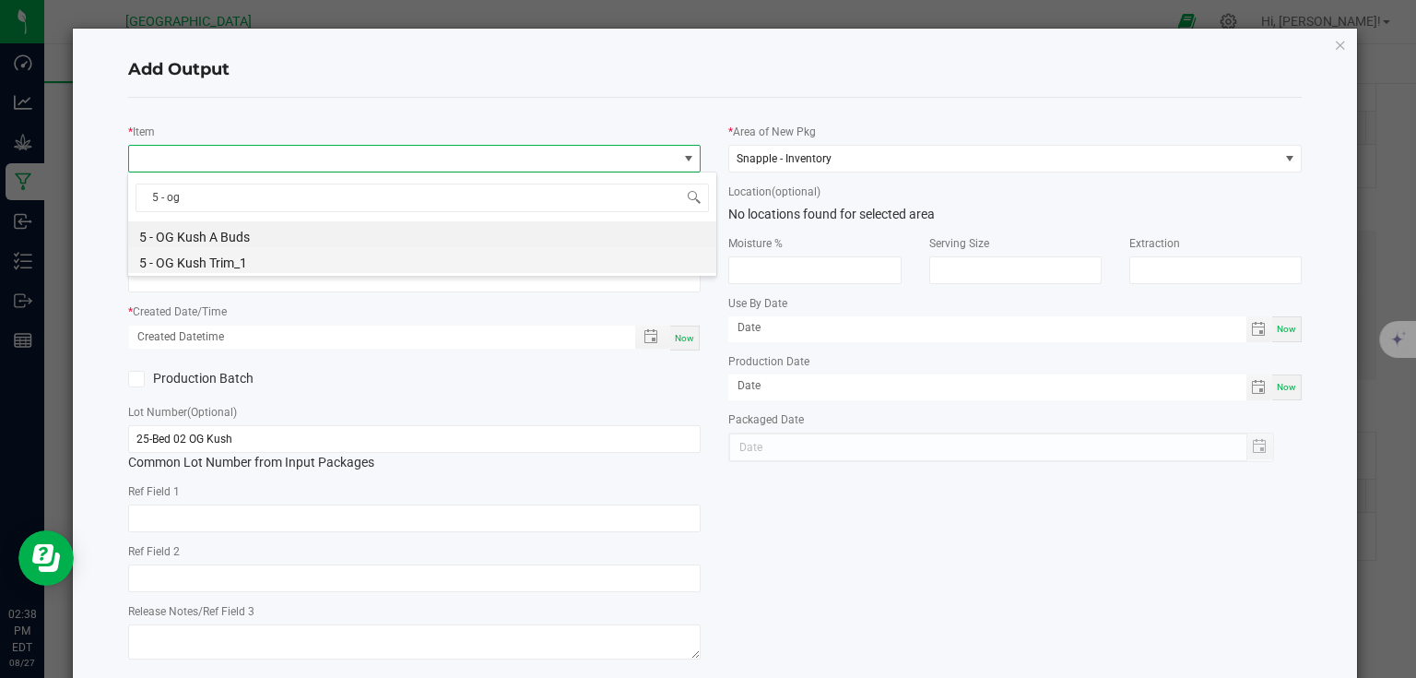
click at [251, 262] on li "5 - OG Kush Trim_1" at bounding box center [422, 260] width 588 height 26
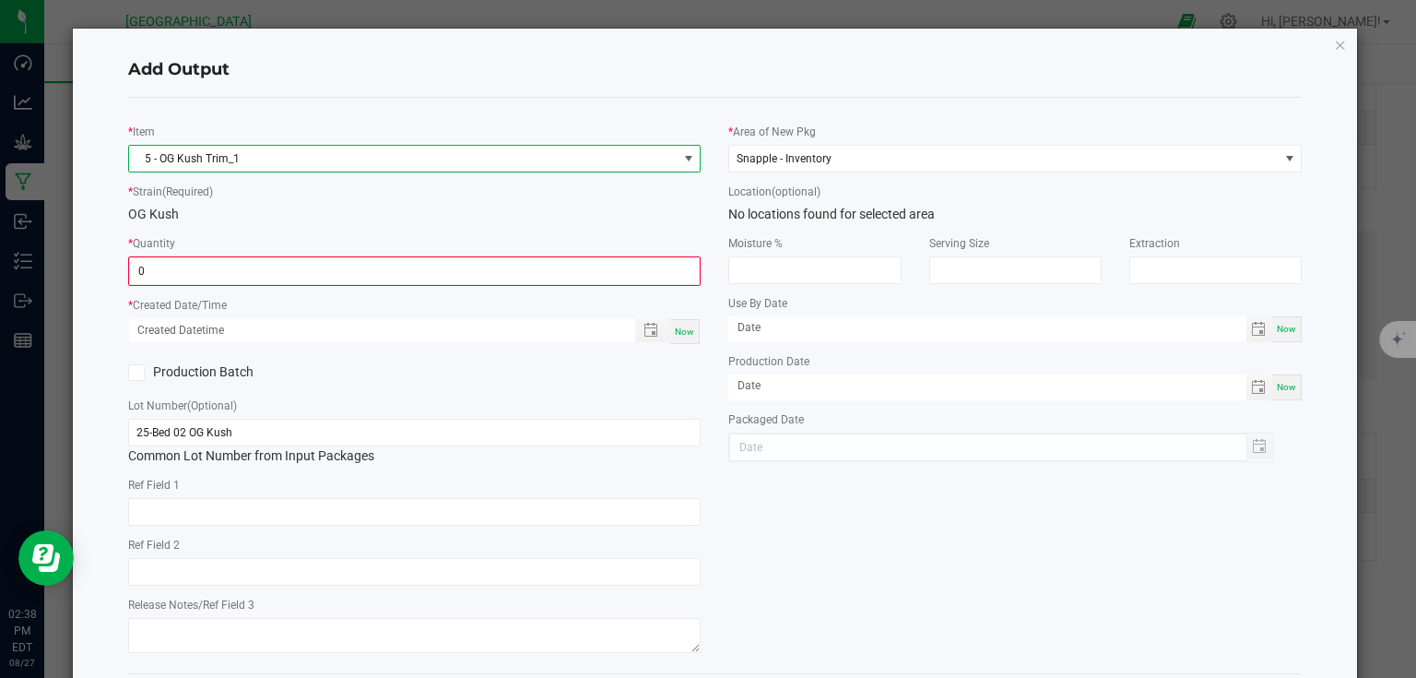
click at [251, 262] on input "0" at bounding box center [415, 271] width 570 height 26
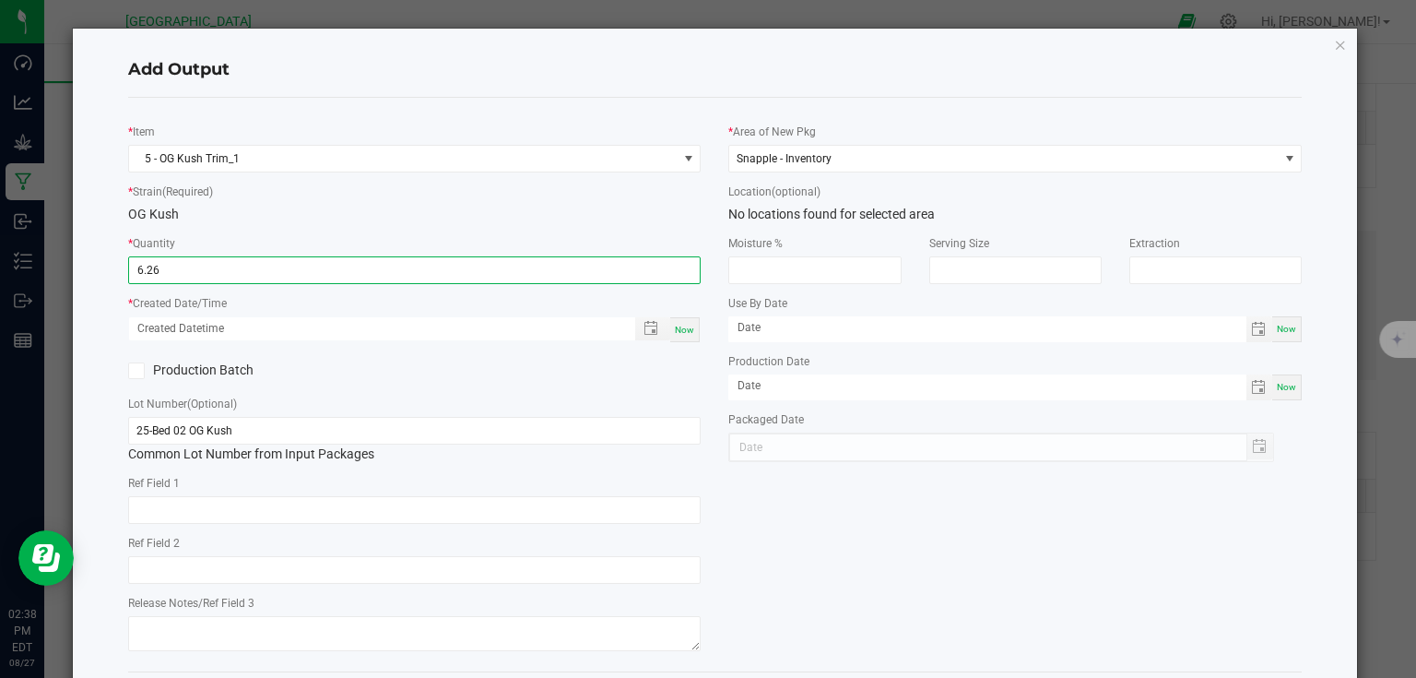
type input "6.2600 kg"
click at [678, 328] on span "Now" at bounding box center [684, 329] width 19 height 10
type input "[DATE] 2:38 PM"
type input "[DATE]"
click at [661, 360] on div "Production Batch" at bounding box center [414, 371] width 601 height 28
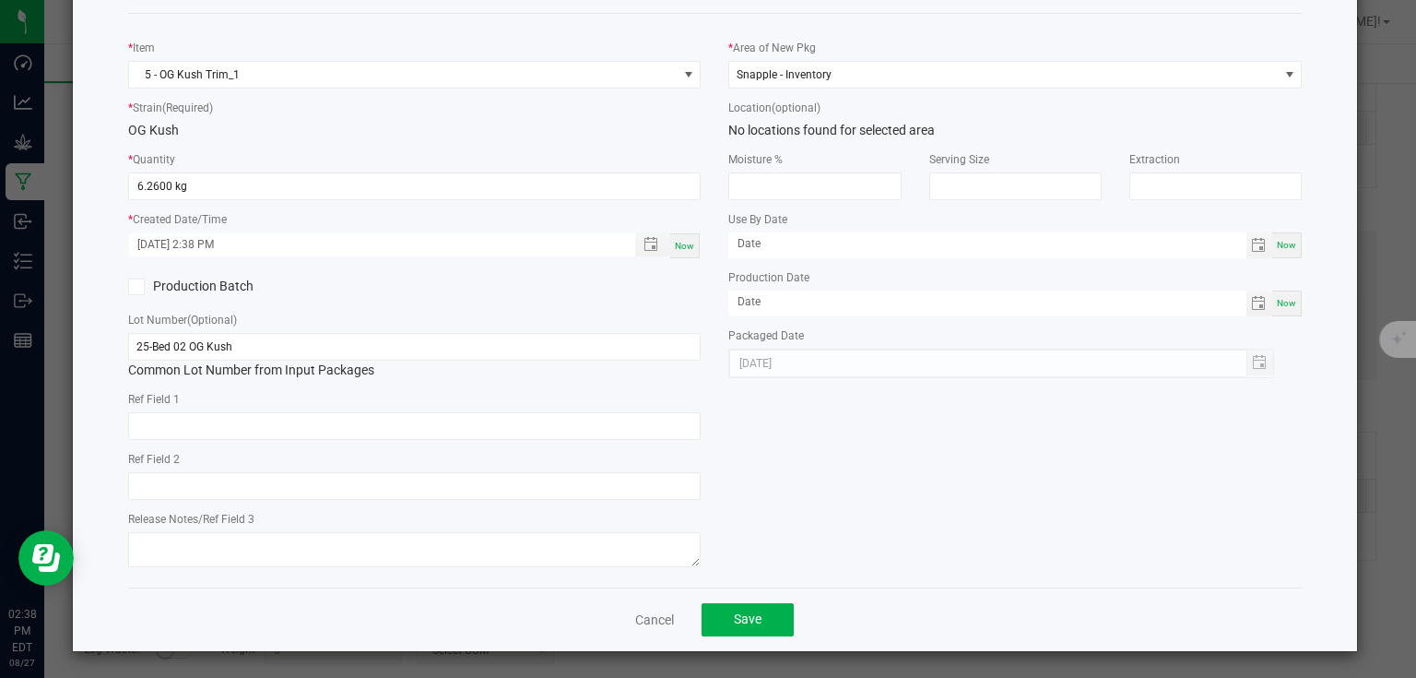
scroll to position [86, 0]
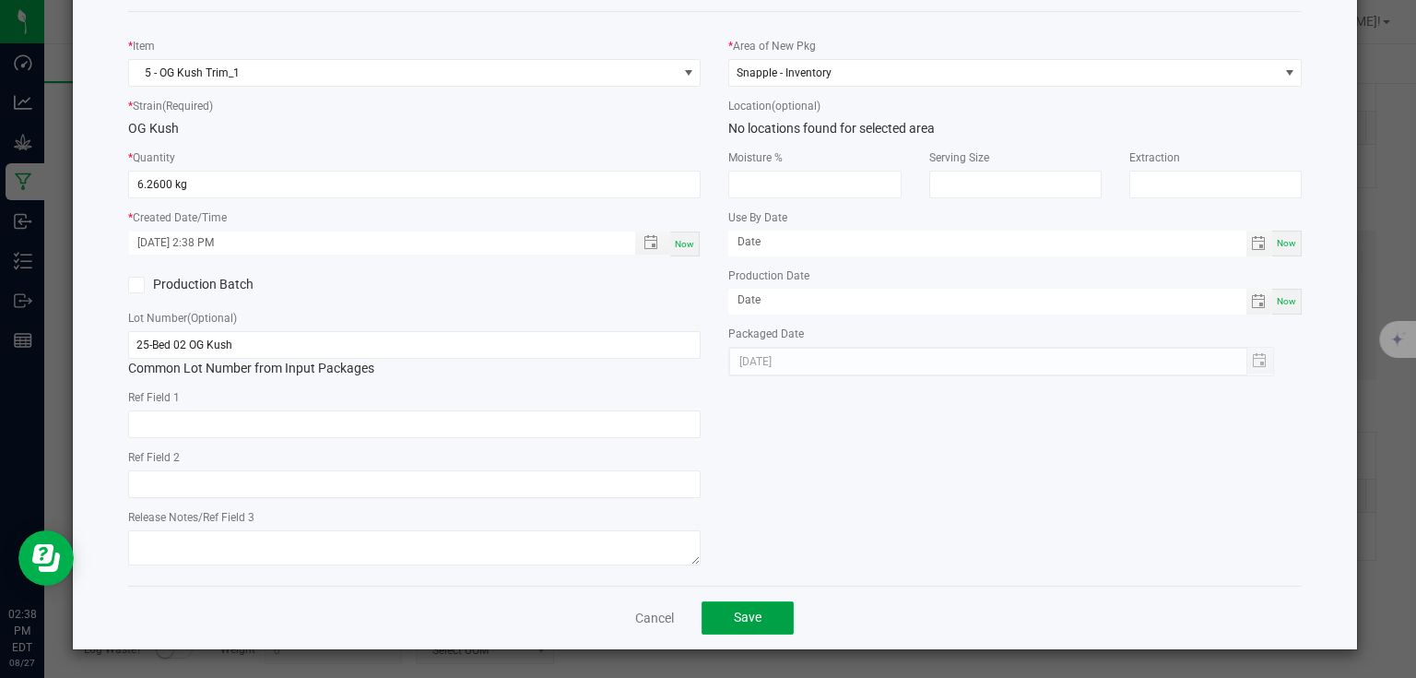
click at [761, 620] on button "Save" at bounding box center [747, 617] width 92 height 33
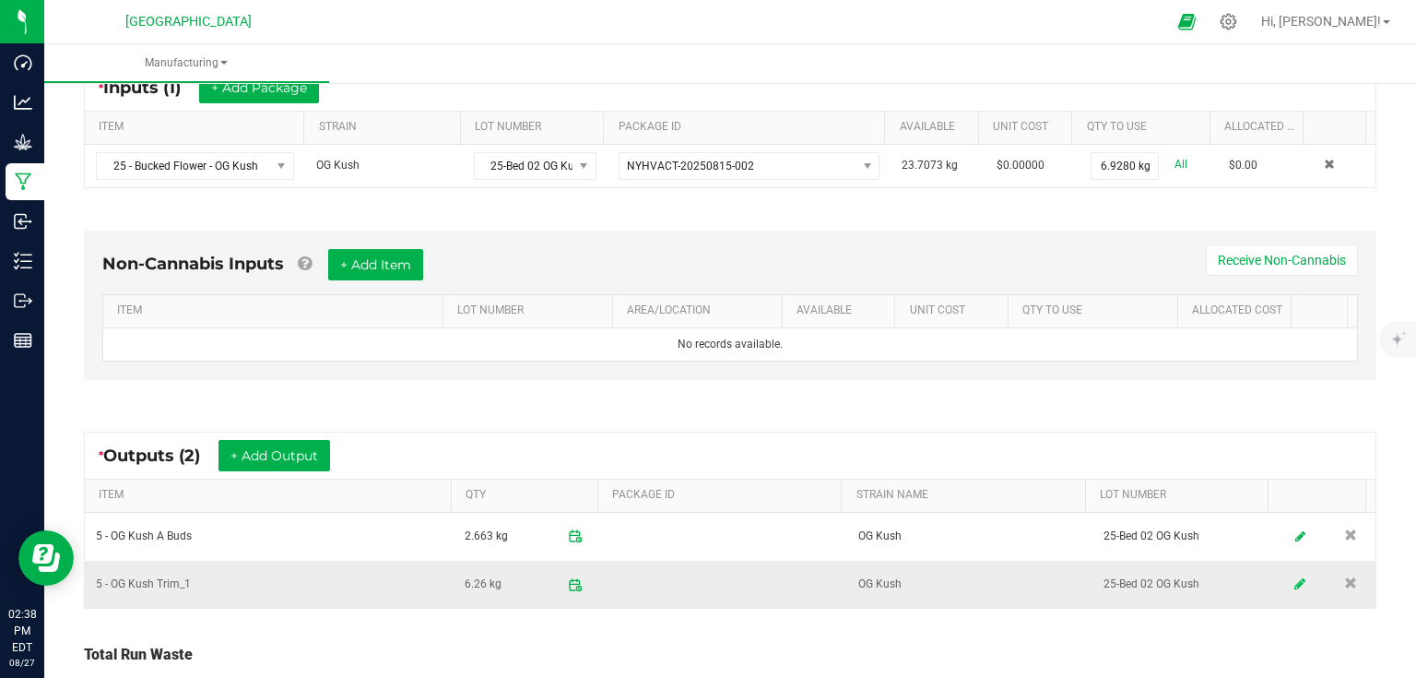
click at [1287, 580] on link at bounding box center [1301, 584] width 28 height 36
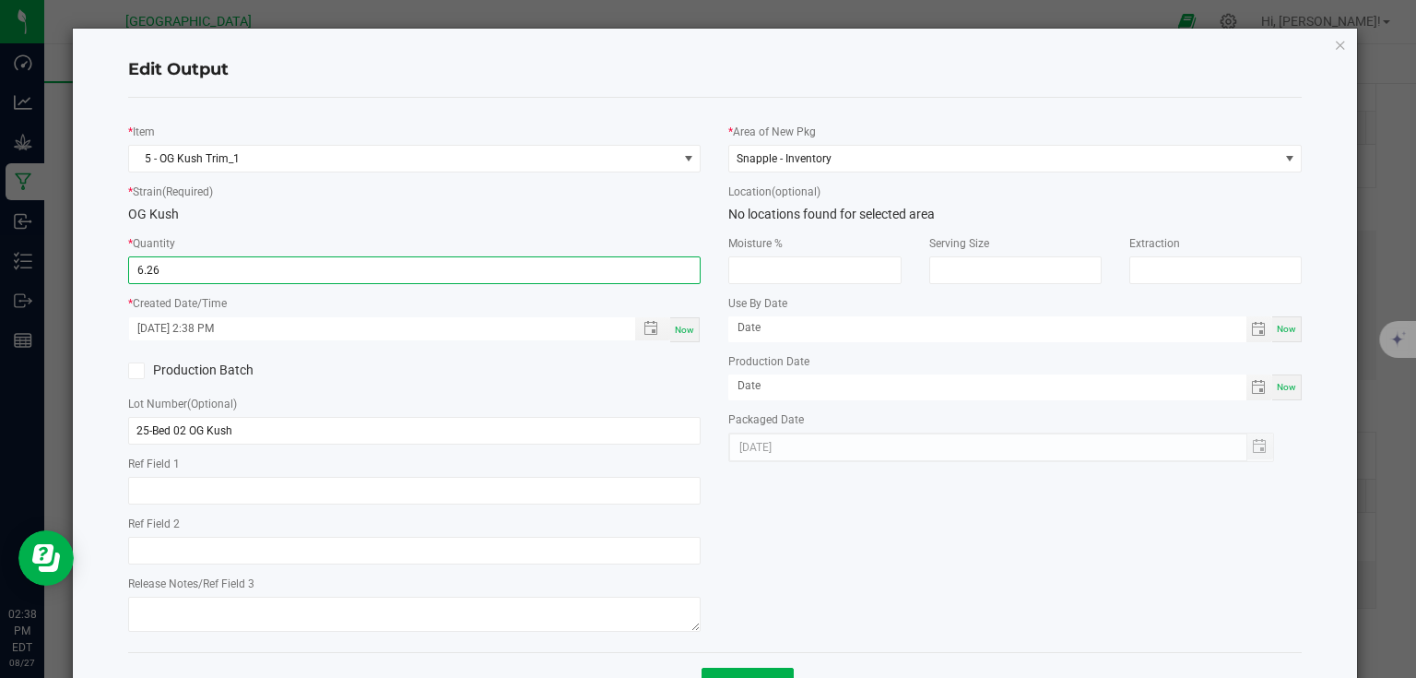
click at [440, 276] on input "6.26" at bounding box center [414, 270] width 571 height 26
type input "4.2600 kg"
click at [776, 560] on div "* Item 5 - OG Kush Trim_1 * Strain (Required) OG Kush * Quantity 4.2600 kg * Cr…" at bounding box center [715, 374] width 1202 height 524
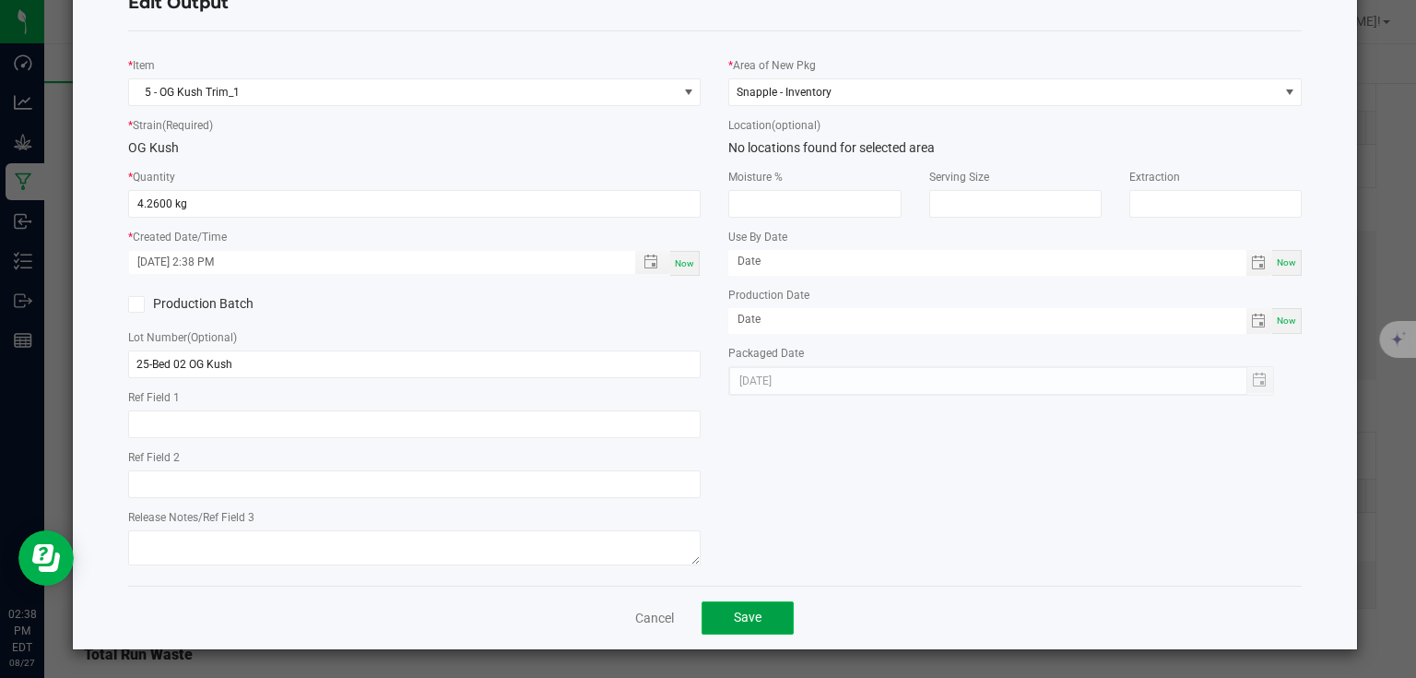
click at [778, 619] on button "Save" at bounding box center [747, 617] width 92 height 33
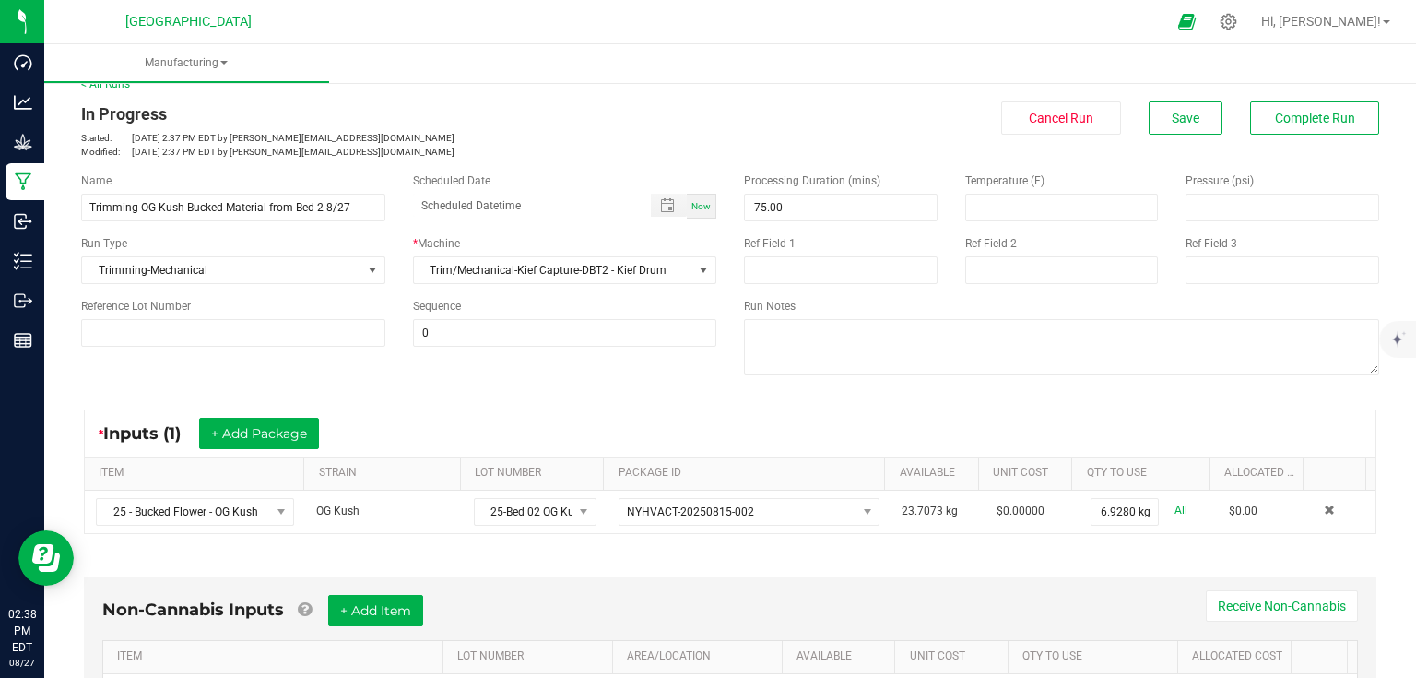
scroll to position [0, 0]
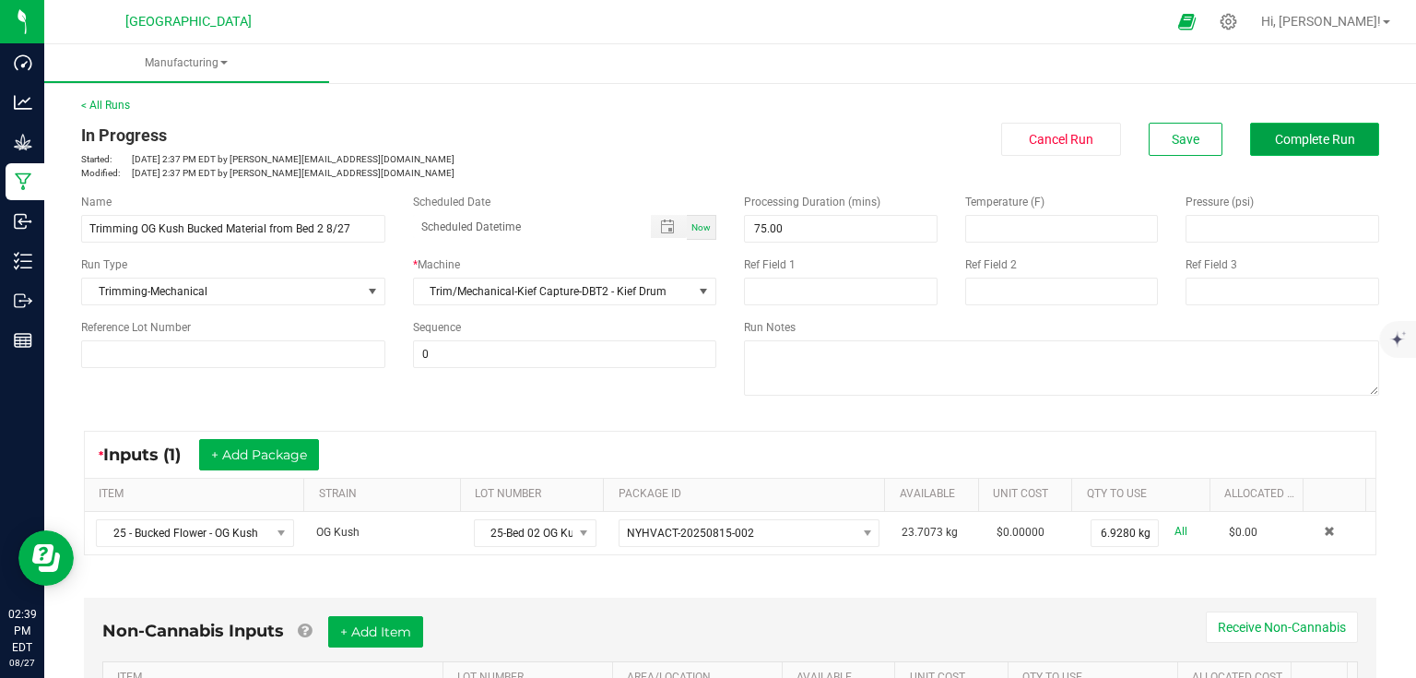
click at [1328, 140] on span "Complete Run" at bounding box center [1315, 139] width 80 height 15
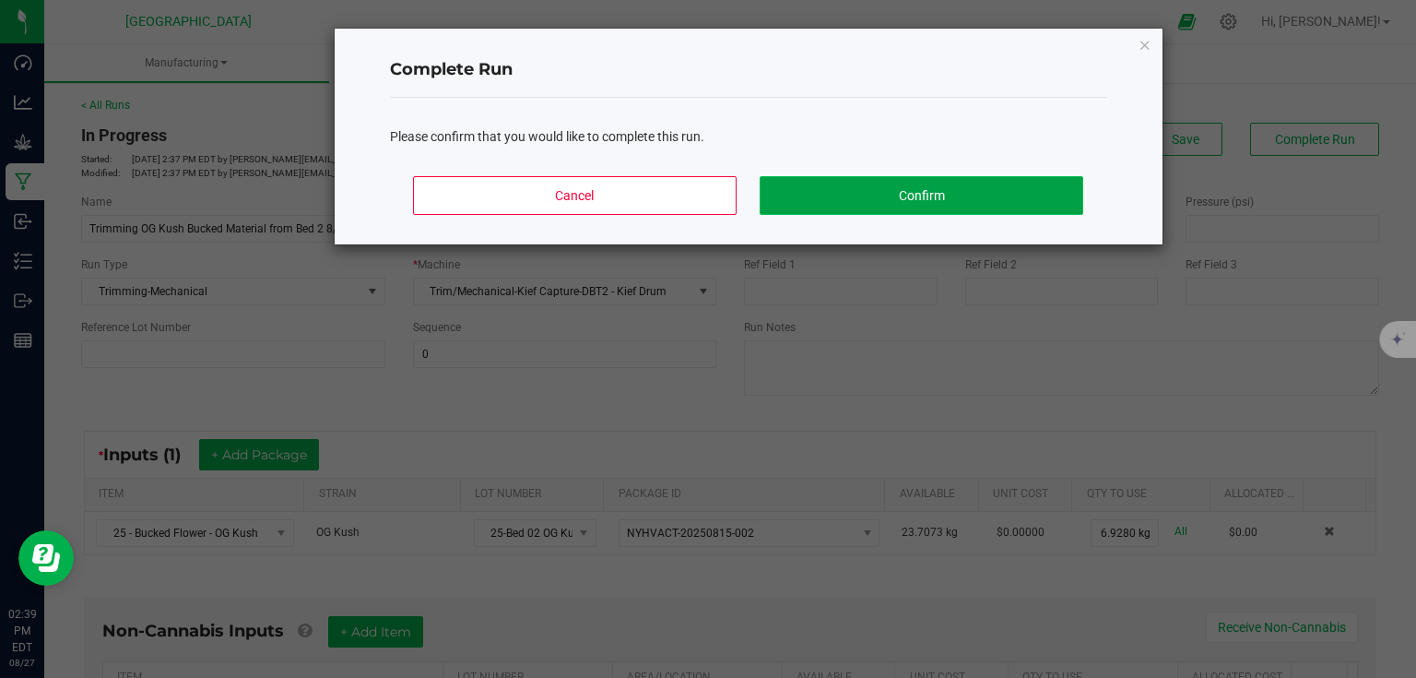
click at [1018, 208] on button "Confirm" at bounding box center [921, 195] width 323 height 39
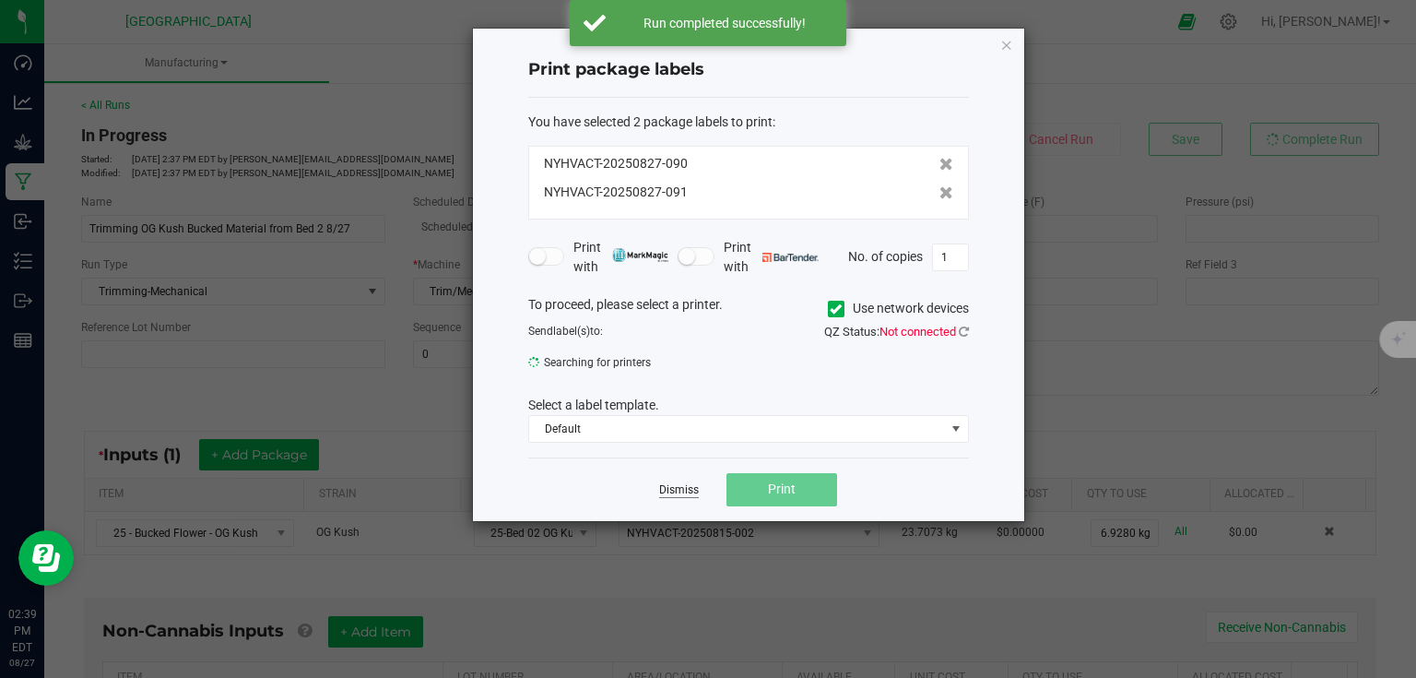
click at [679, 492] on link "Dismiss" at bounding box center [679, 490] width 40 height 16
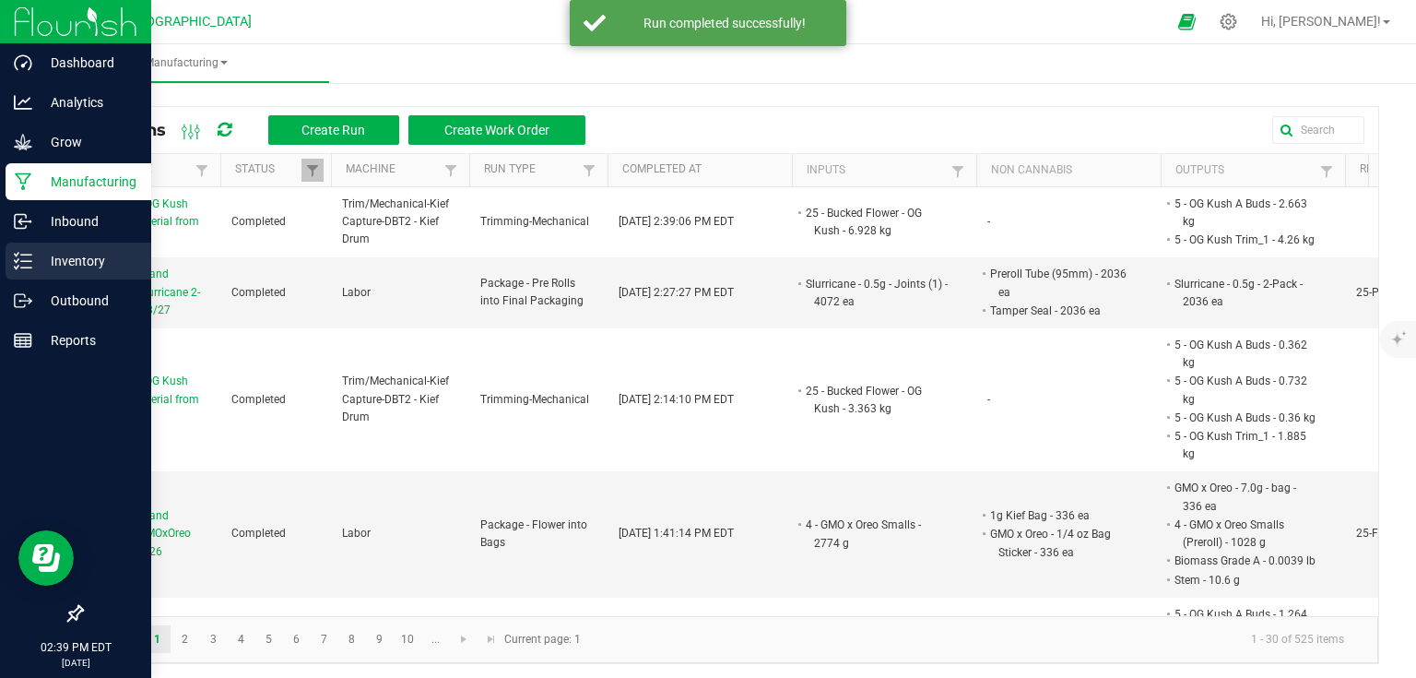
click at [79, 261] on p "Inventory" at bounding box center [87, 261] width 111 height 22
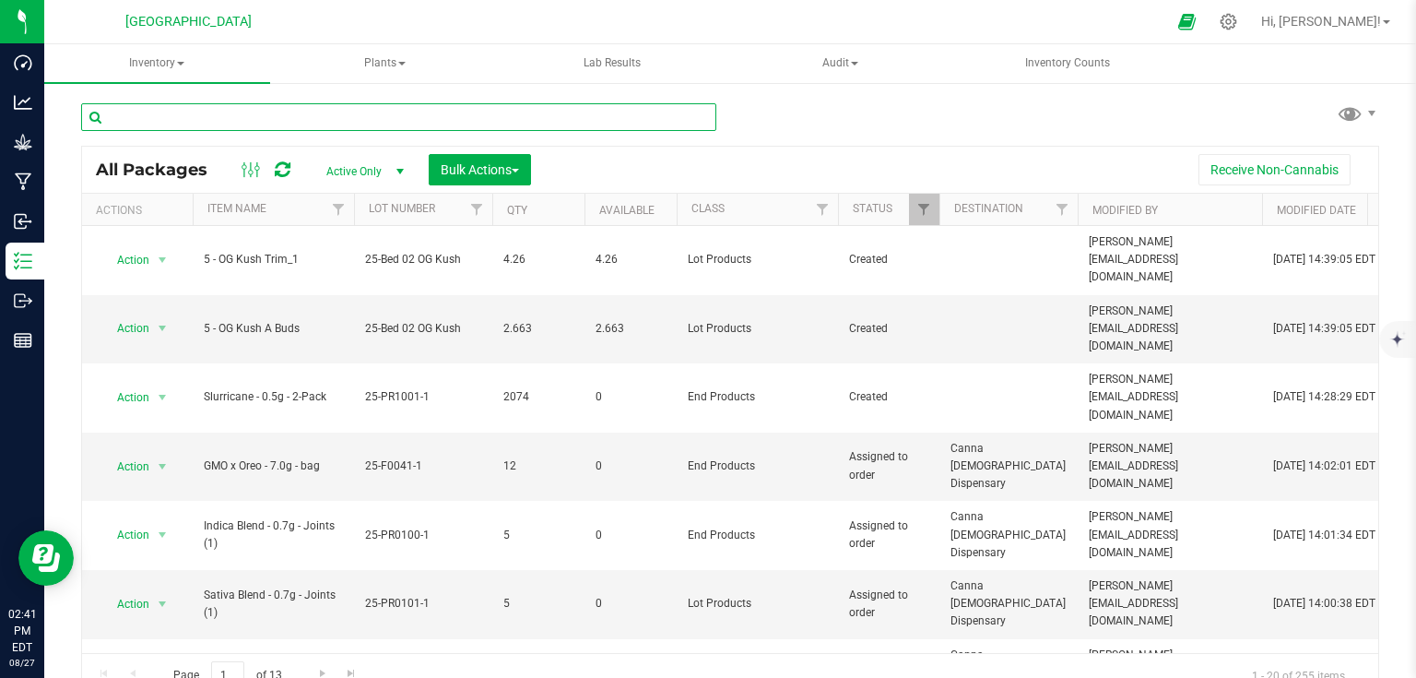
click at [289, 118] on input "text" at bounding box center [398, 117] width 635 height 28
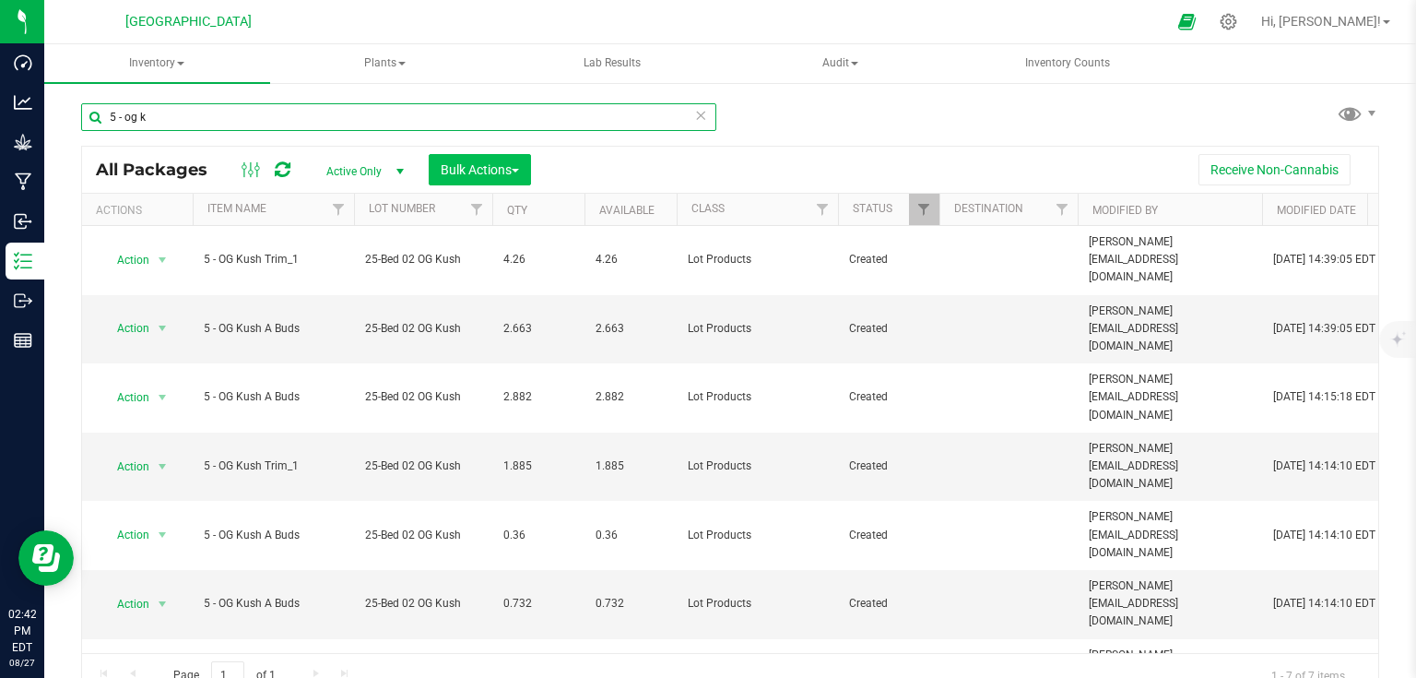
type input "5 - og k"
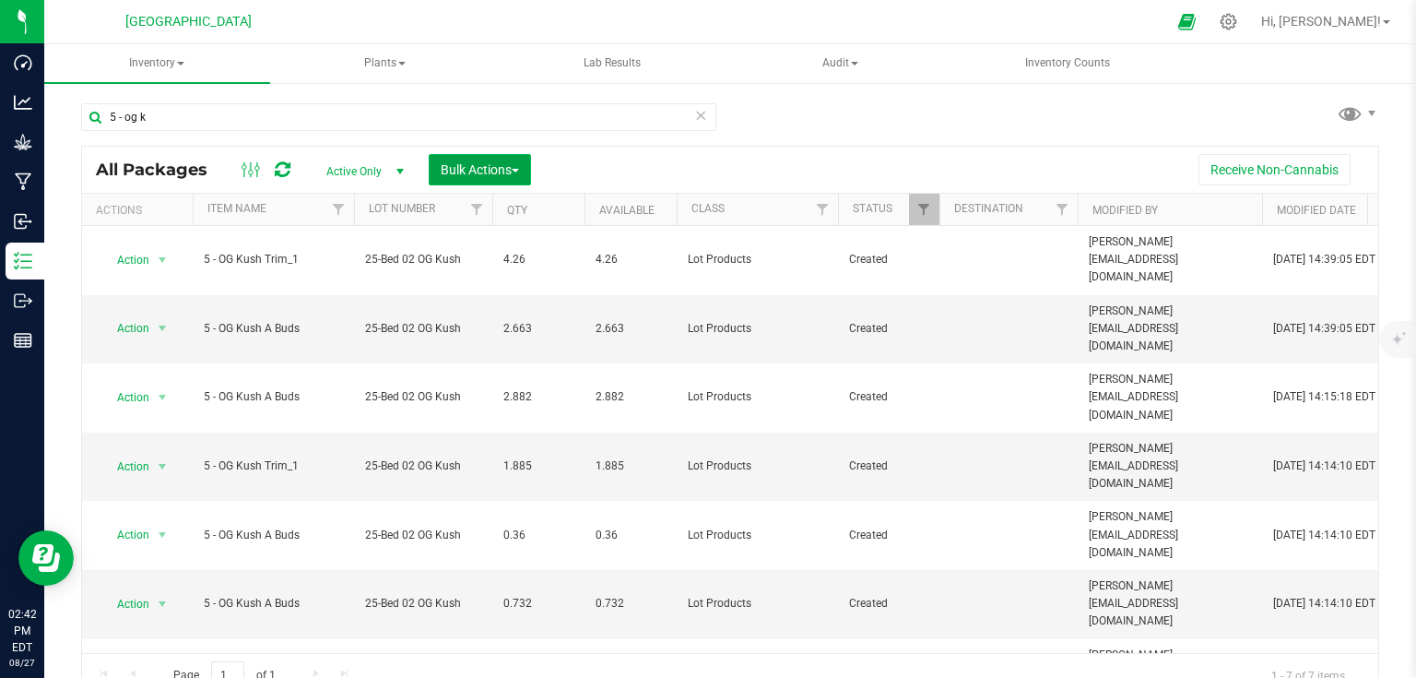
click at [450, 182] on button "Bulk Actions" at bounding box center [480, 169] width 102 height 31
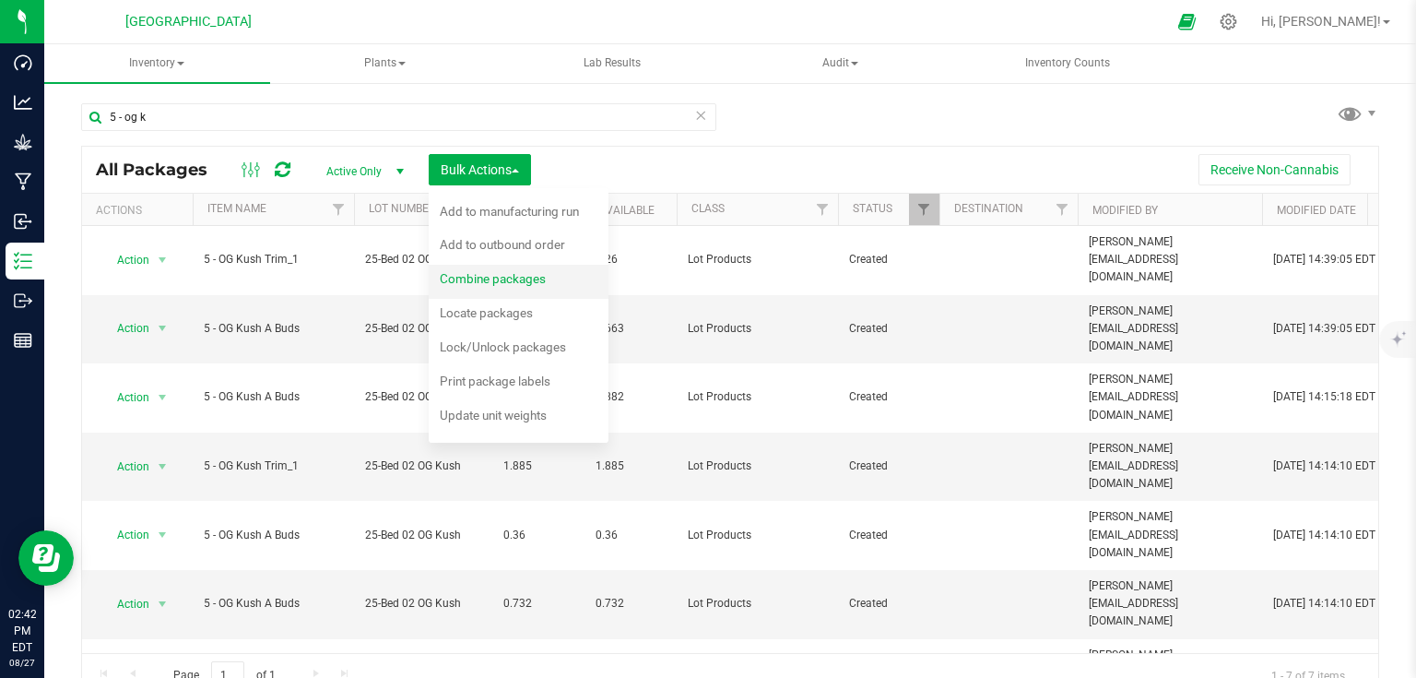
click at [477, 280] on span "Combine packages" at bounding box center [493, 278] width 106 height 15
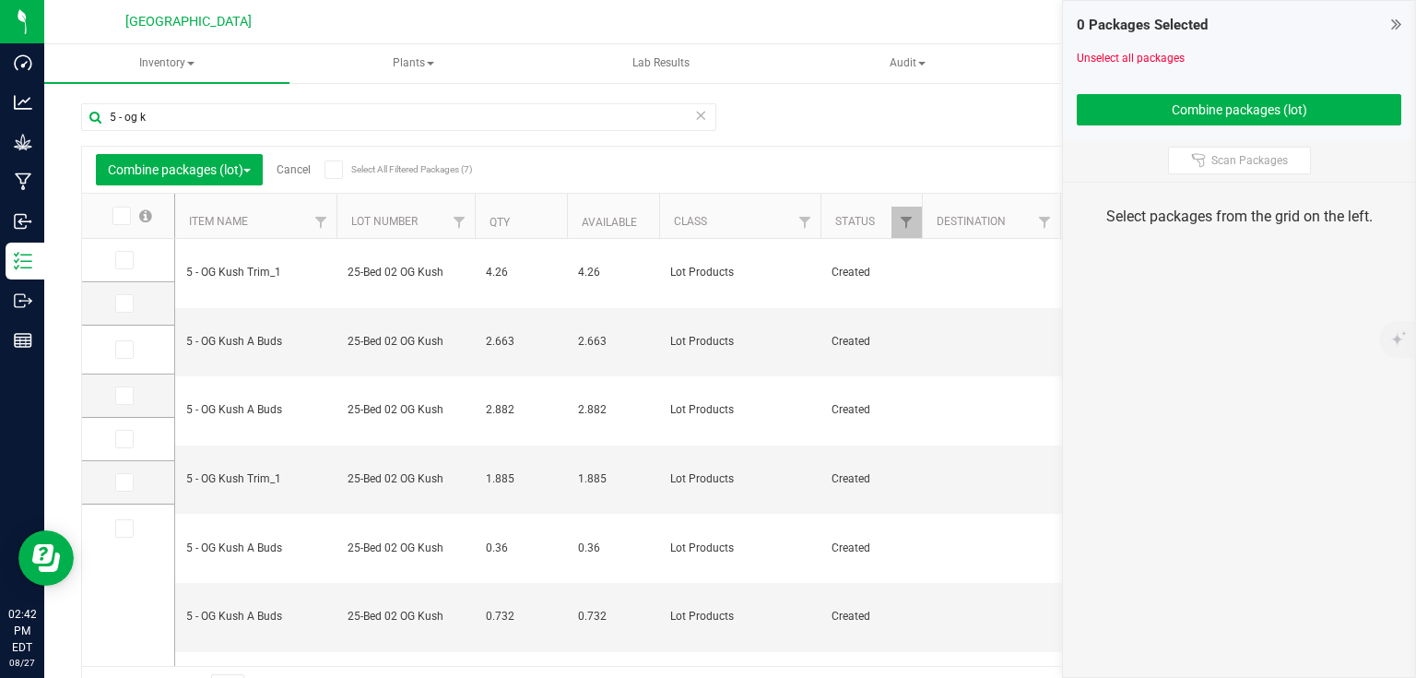
click at [303, 170] on link "Cancel" at bounding box center [294, 169] width 34 height 13
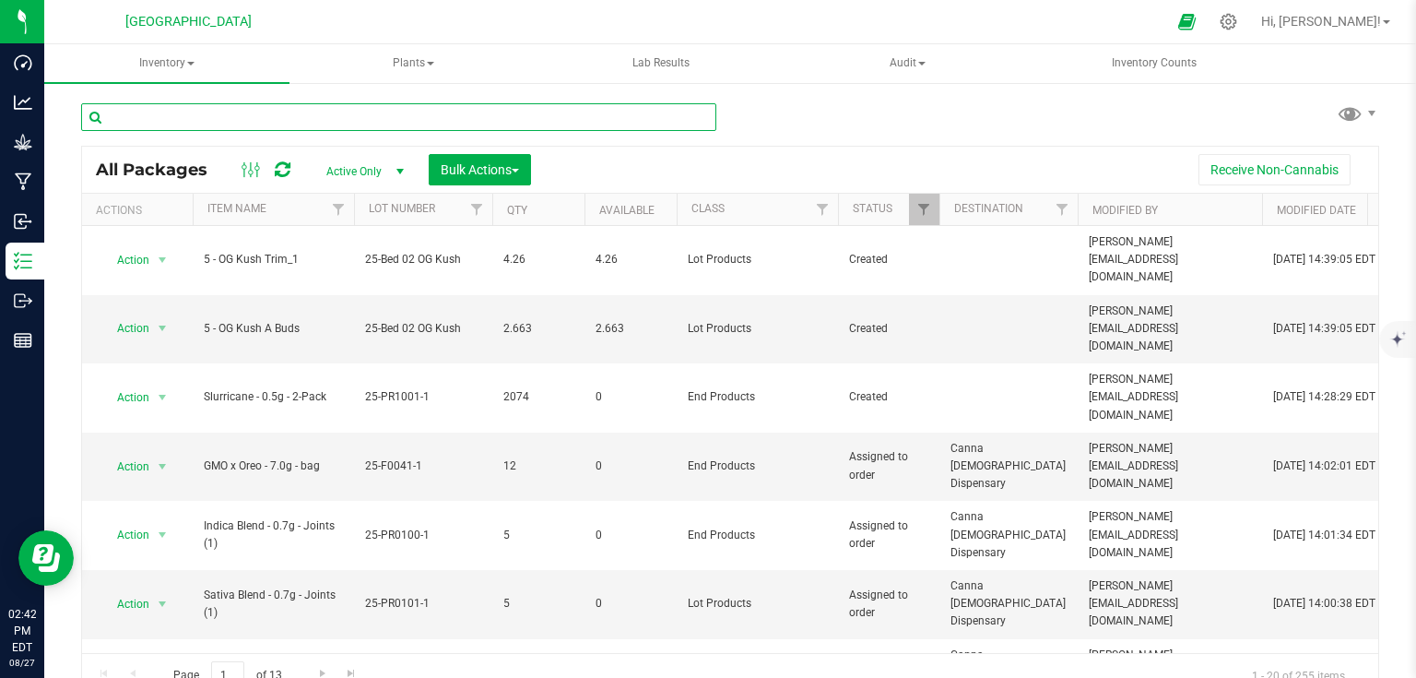
click at [340, 125] on input "text" at bounding box center [398, 117] width 635 height 28
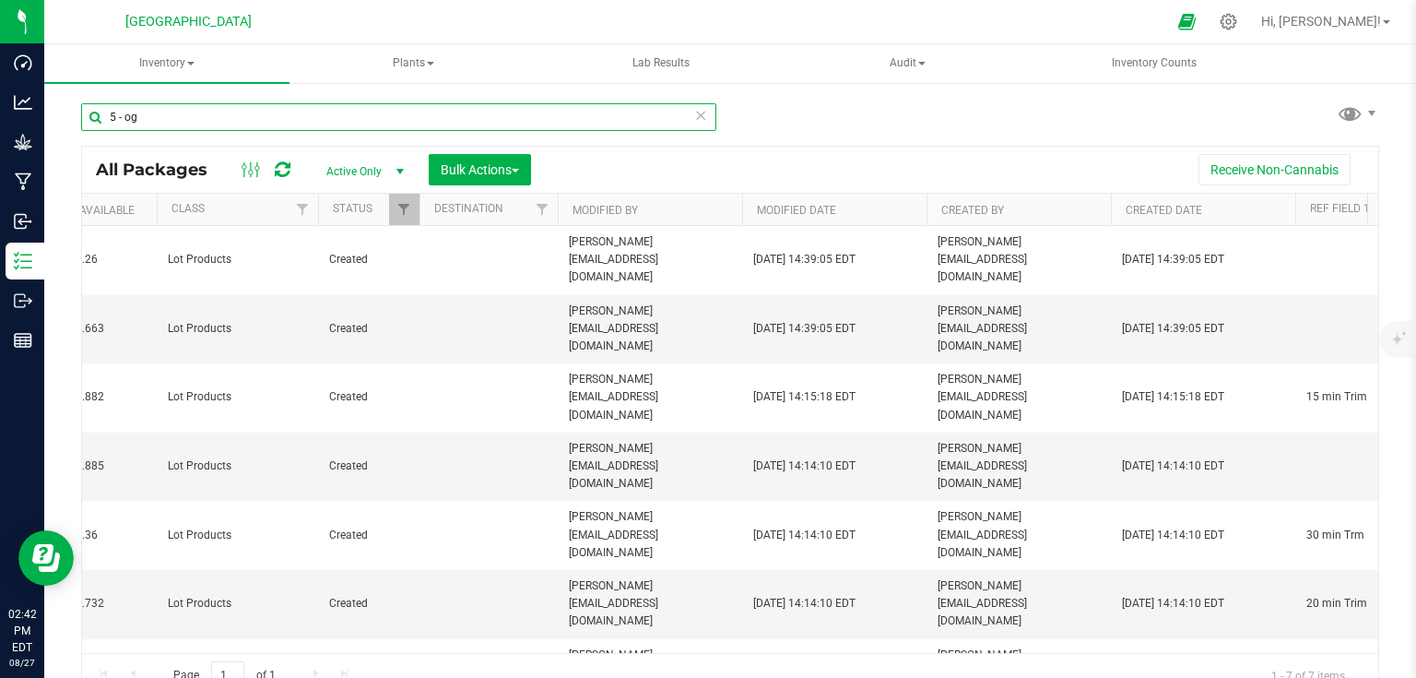
scroll to position [0, 685]
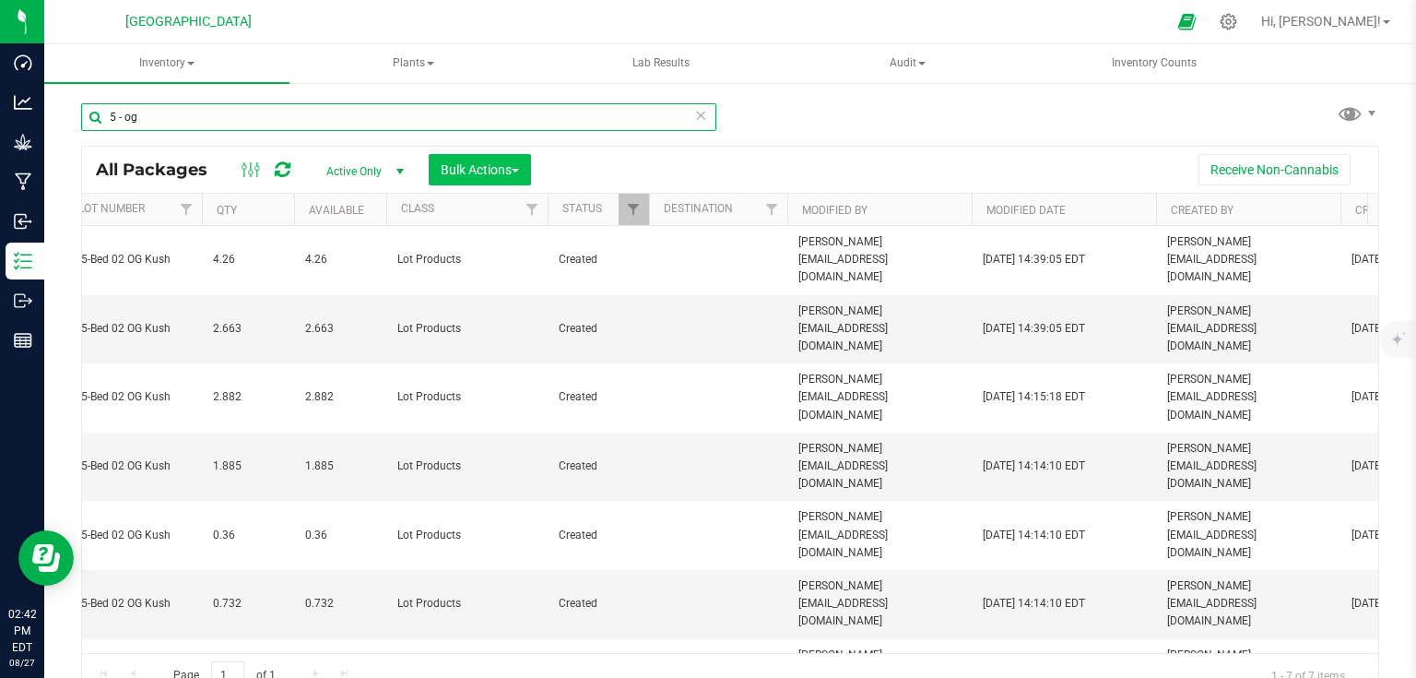
type input "5 - og"
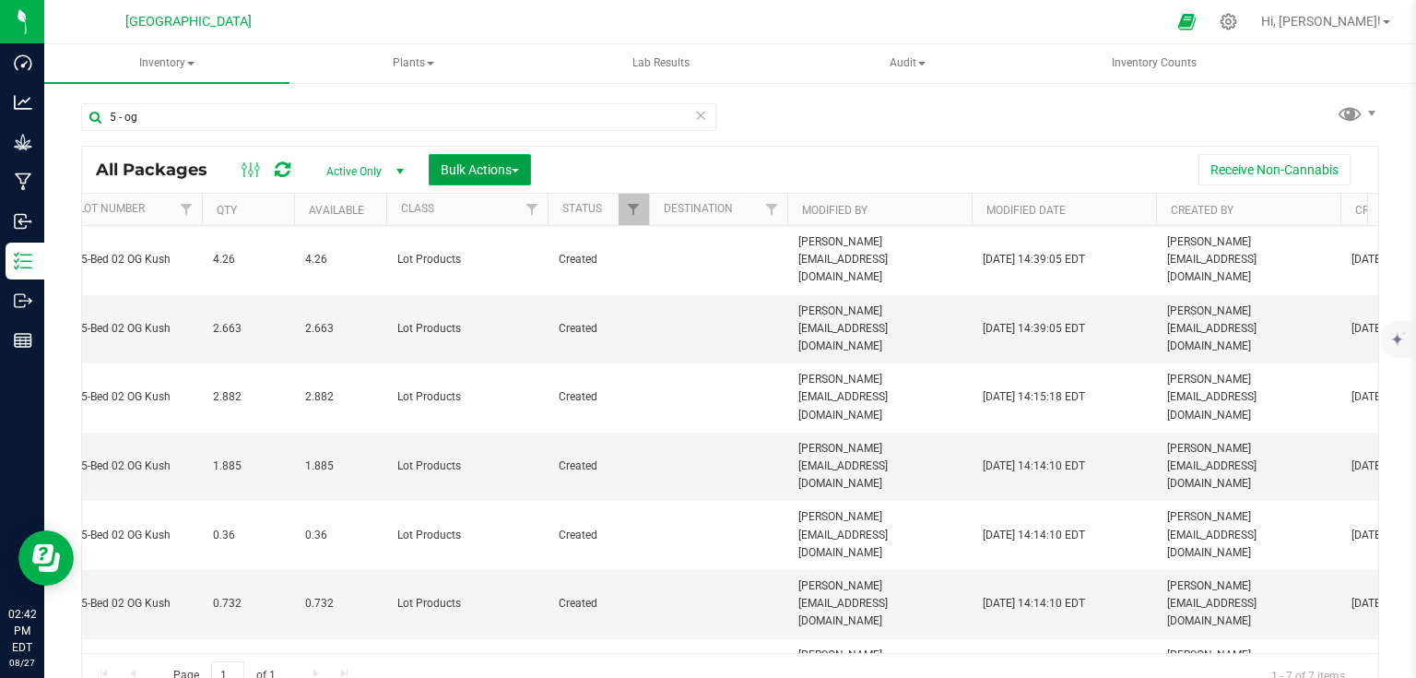
click at [507, 182] on button "Bulk Actions" at bounding box center [480, 169] width 102 height 31
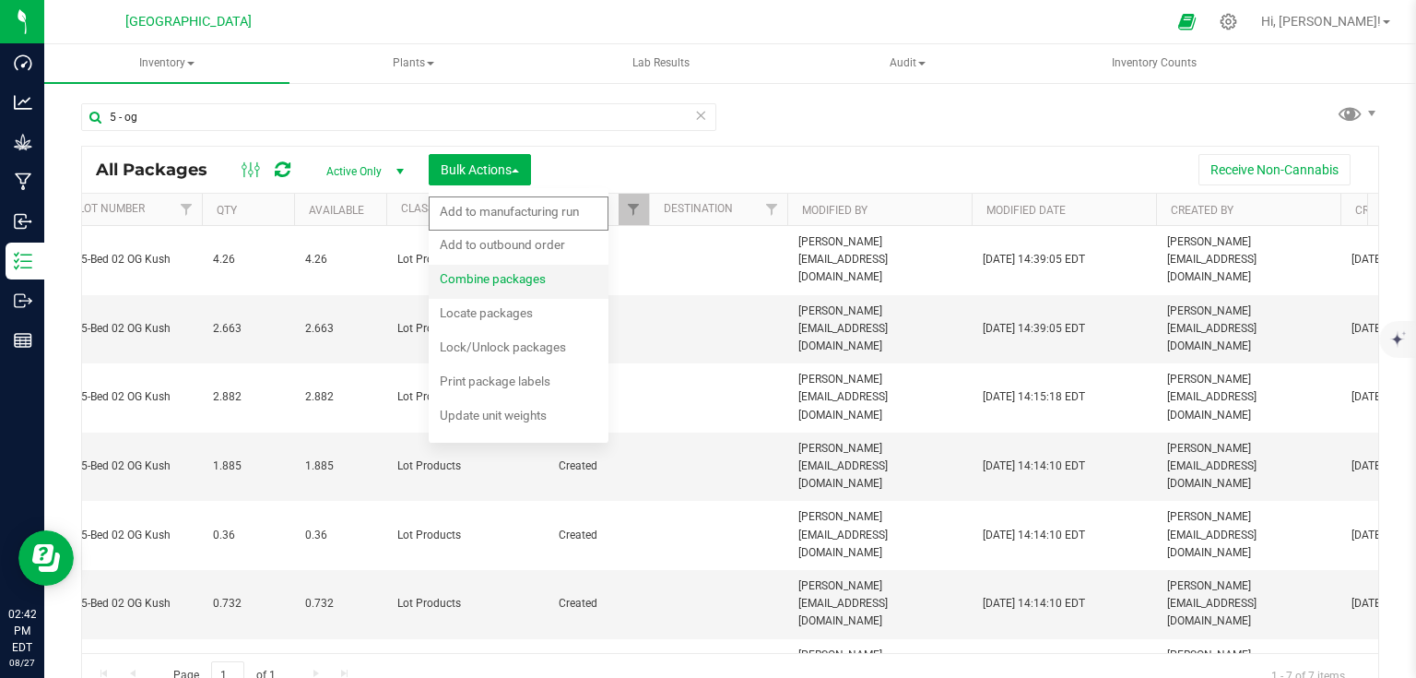
click at [524, 295] on li "Combine packages" at bounding box center [519, 282] width 180 height 34
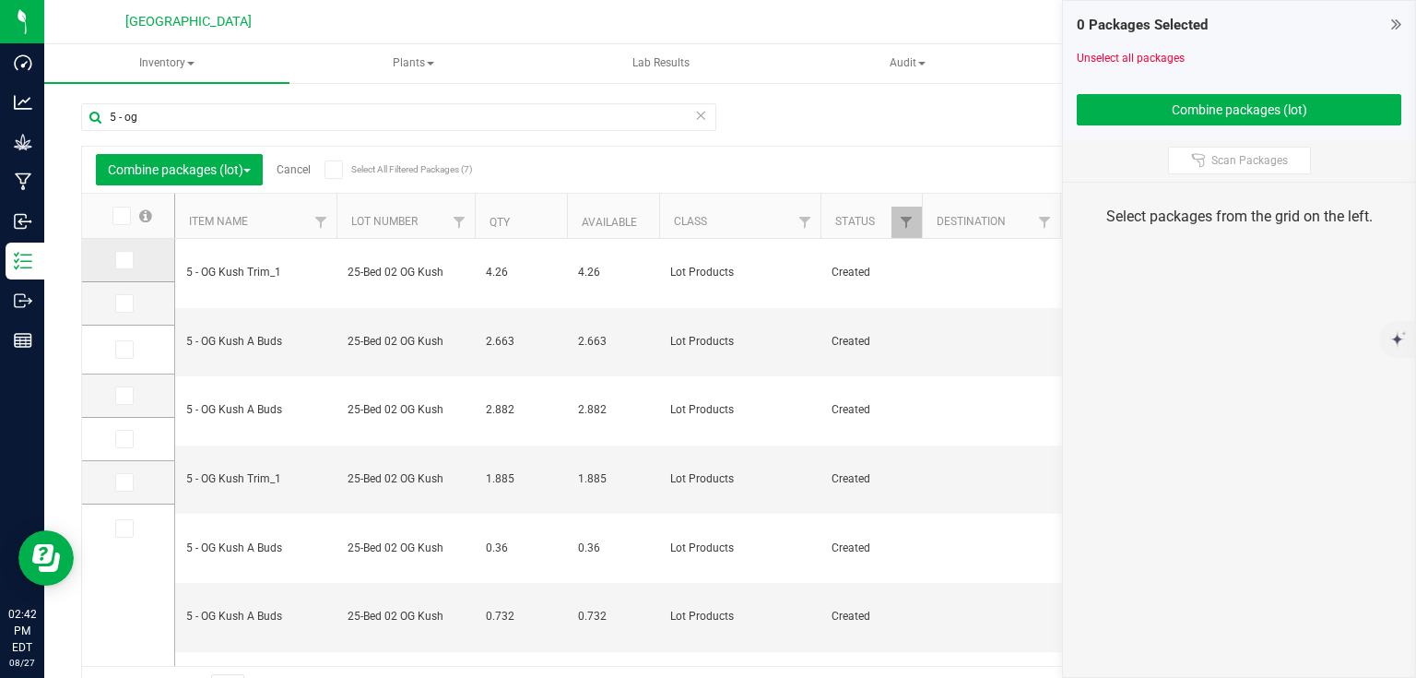
click at [118, 260] on icon at bounding box center [123, 260] width 12 height 0
click at [0, 0] on input "checkbox" at bounding box center [0, 0] width 0 height 0
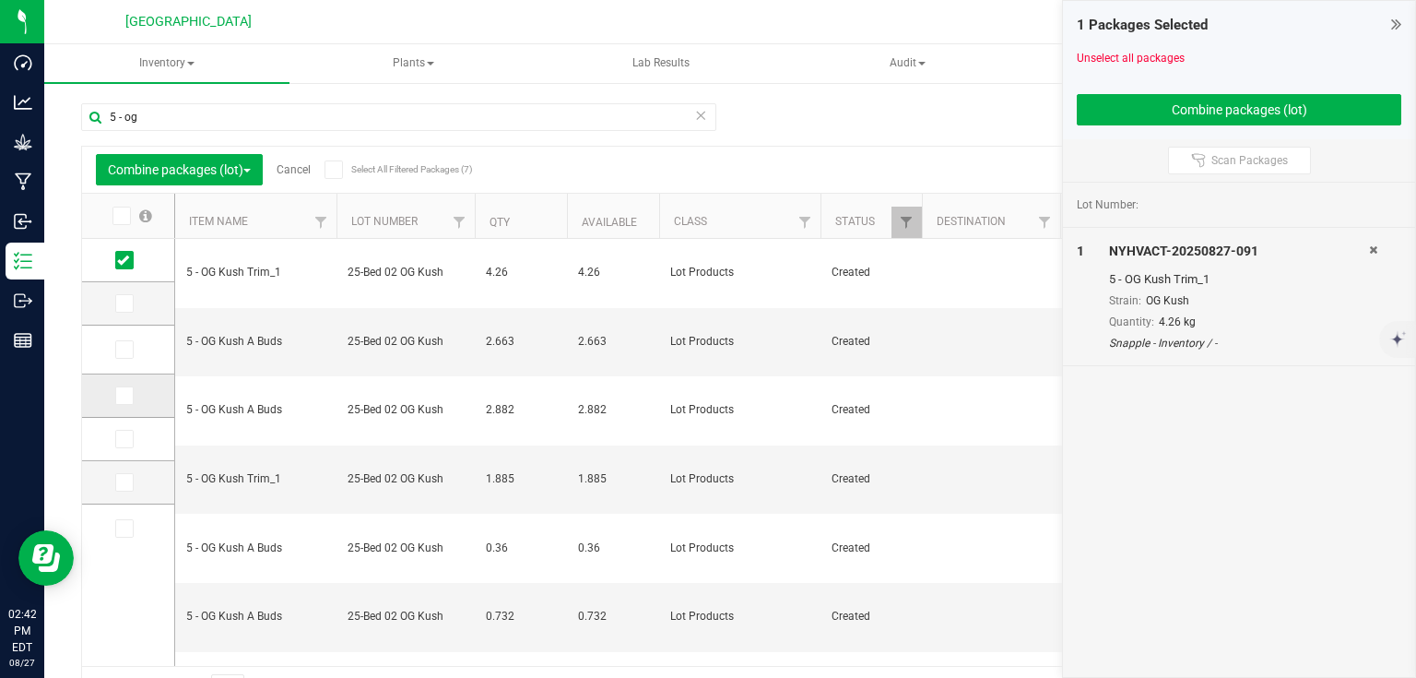
click at [115, 391] on span at bounding box center [124, 395] width 18 height 18
click at [0, 0] on input "checkbox" at bounding box center [0, 0] width 0 height 0
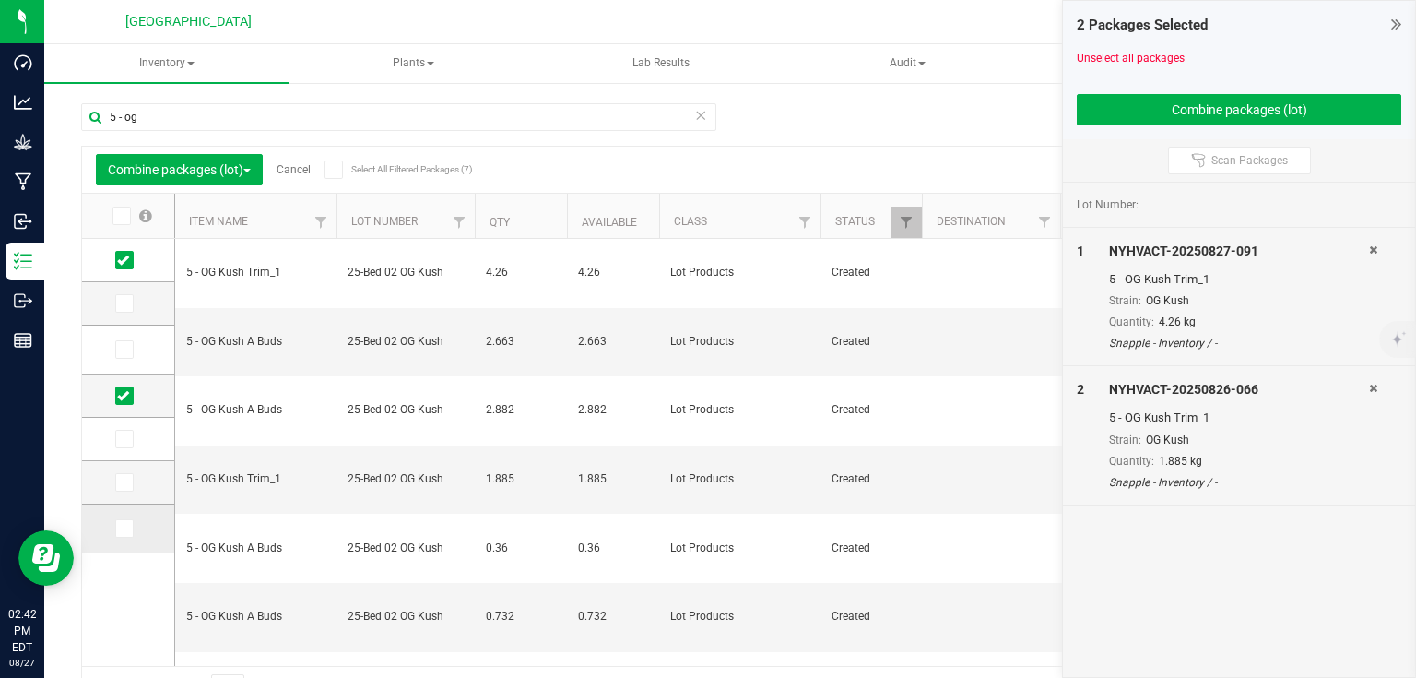
click at [132, 528] on span at bounding box center [124, 528] width 18 height 18
click at [0, 0] on input "checkbox" at bounding box center [0, 0] width 0 height 0
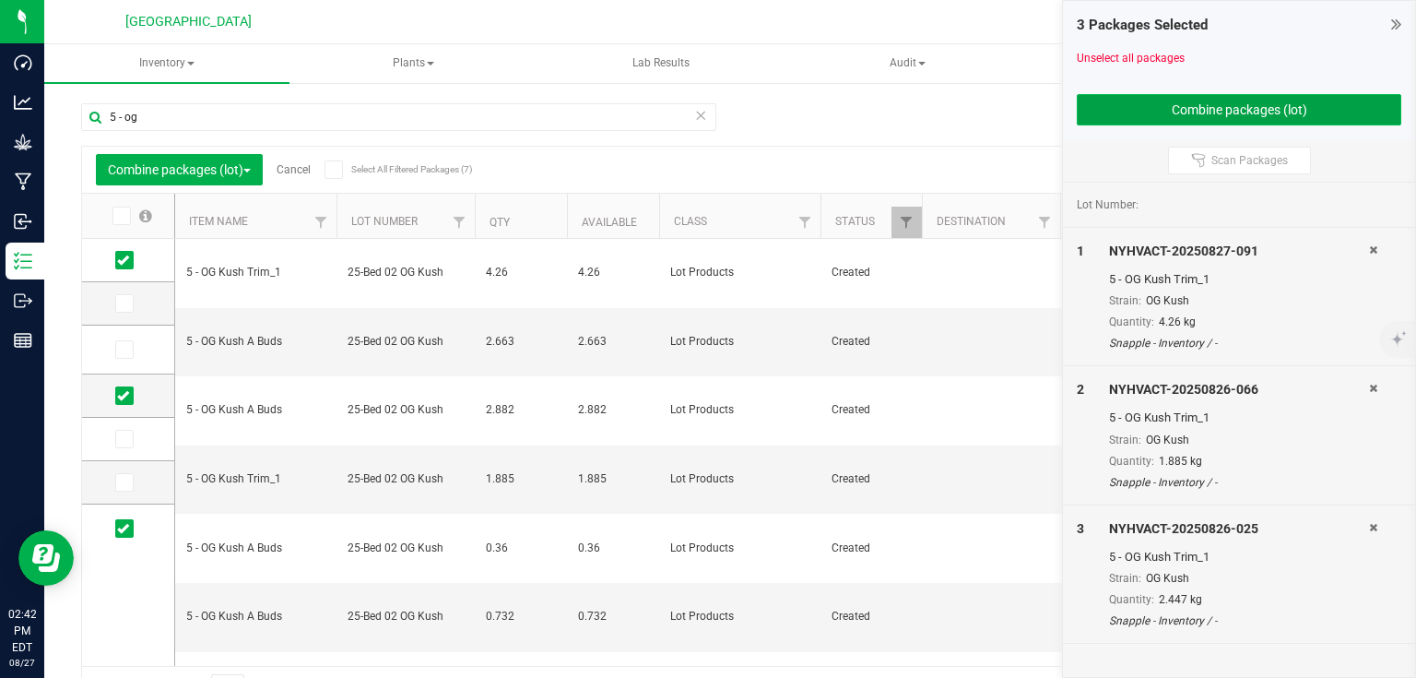
click at [1143, 116] on button "Combine packages (lot)" at bounding box center [1239, 109] width 324 height 31
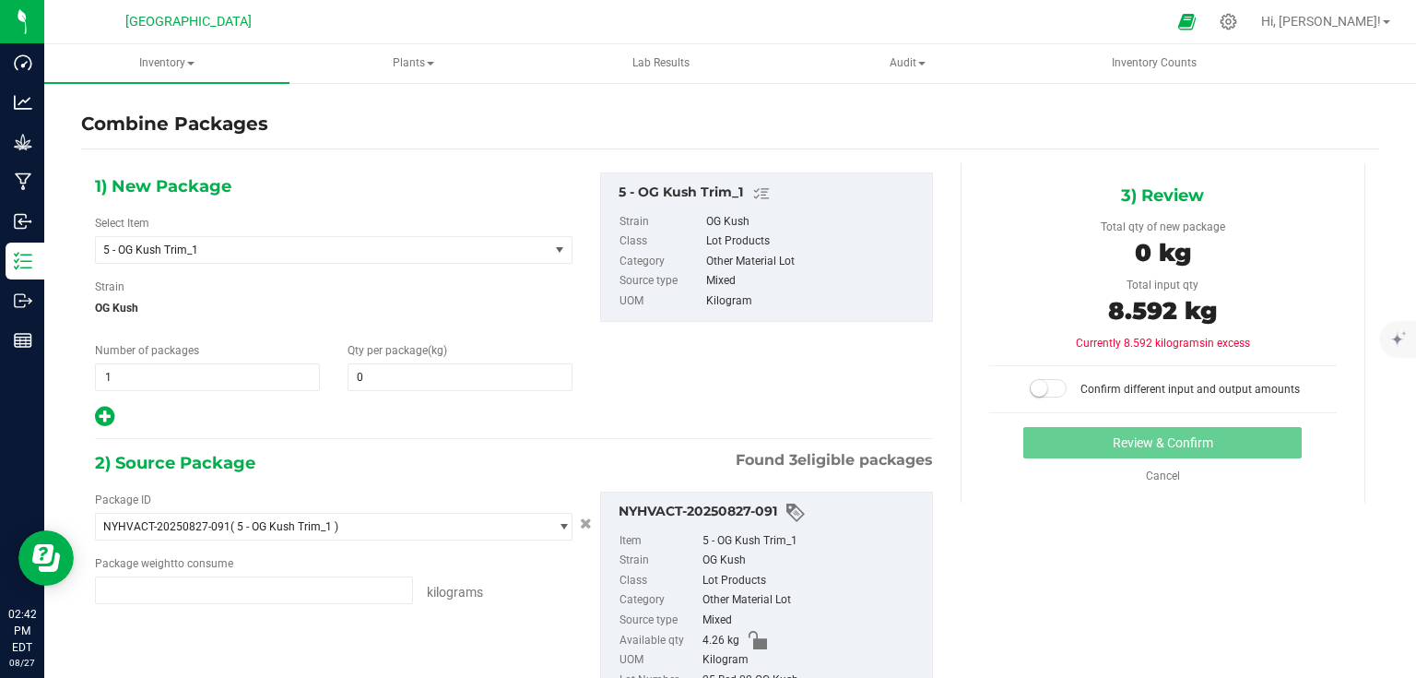
type input "4.2600 kg"
type input "1.8850 kg"
type input "2.4470 kg"
click at [453, 375] on span at bounding box center [460, 377] width 225 height 28
type input "8.592"
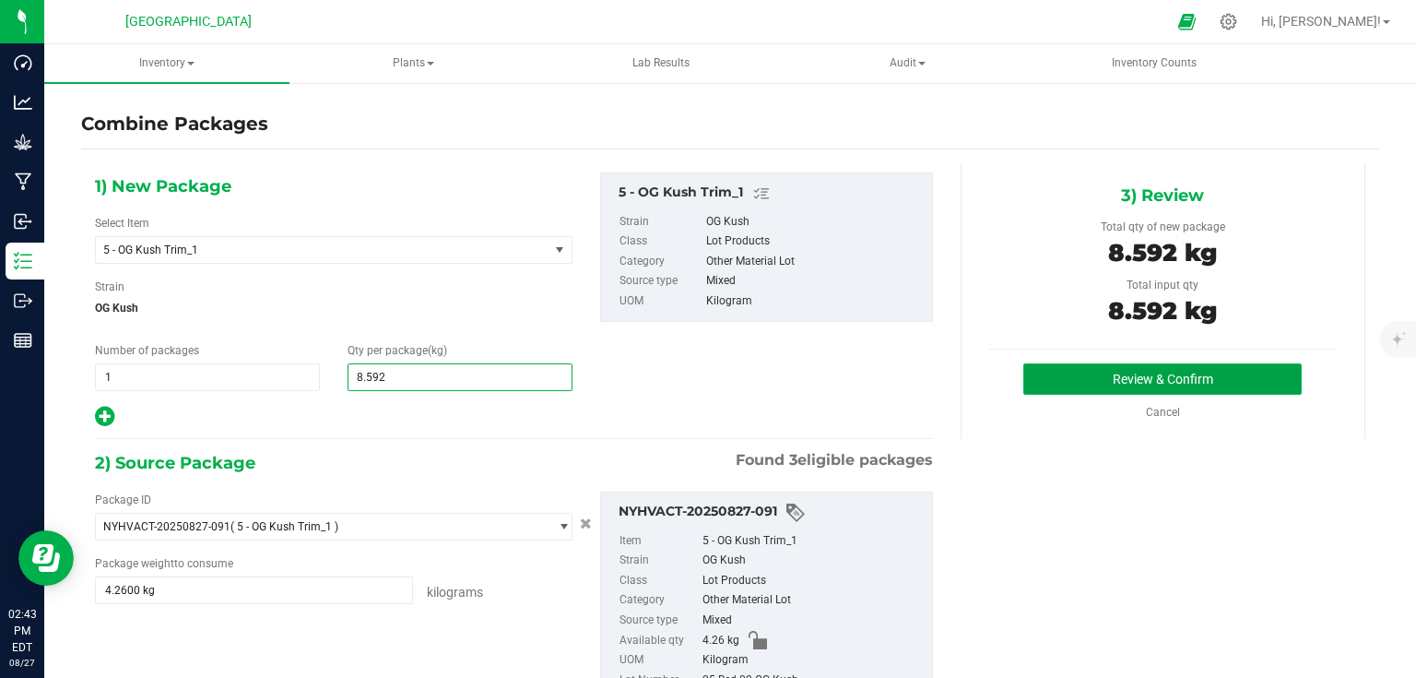
type input "9"
click at [1218, 369] on button "Review & Confirm" at bounding box center [1162, 378] width 278 height 31
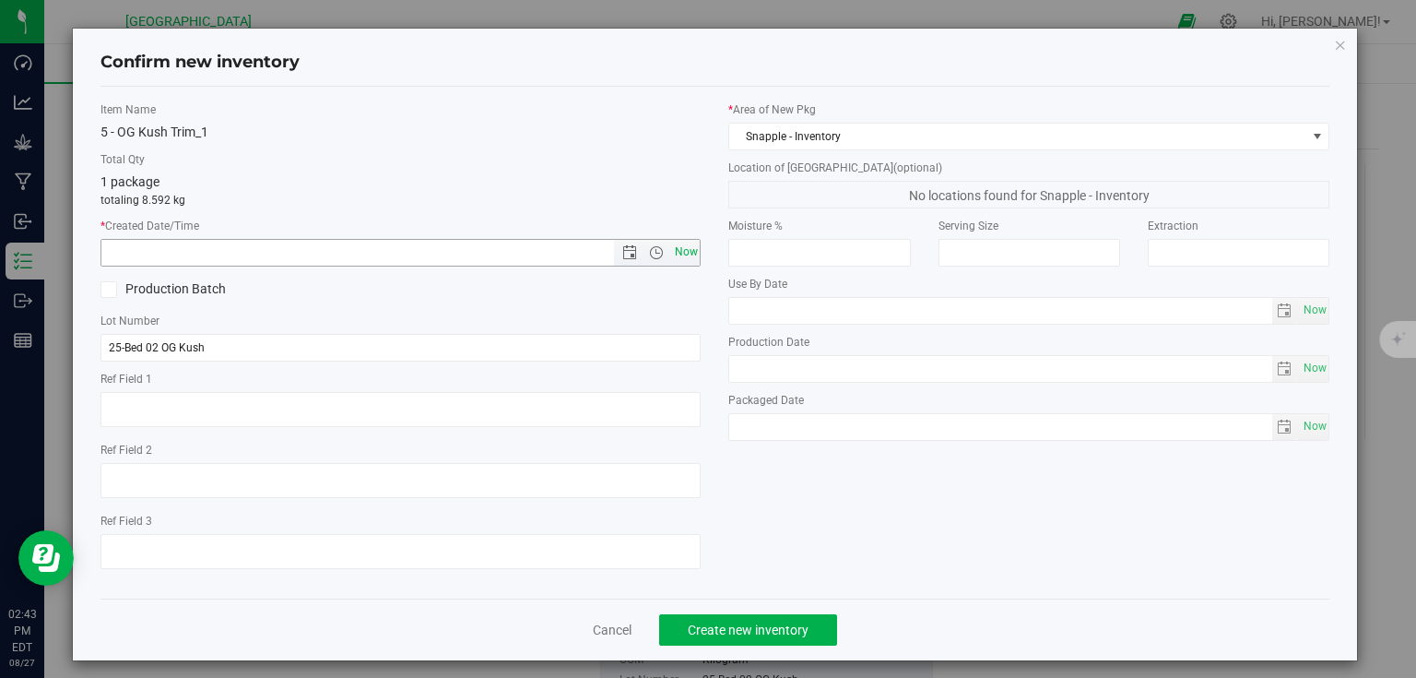
click at [686, 258] on span "Now" at bounding box center [685, 252] width 31 height 27
type input "[DATE] 2:43 PM"
drag, startPoint x: 760, startPoint y: 650, endPoint x: 771, endPoint y: 646, distance: 10.8
click at [763, 650] on div "Cancel Create new inventory" at bounding box center [715, 629] width 1230 height 62
click at [774, 640] on div "Cancel Create new inventory" at bounding box center [715, 629] width 1230 height 62
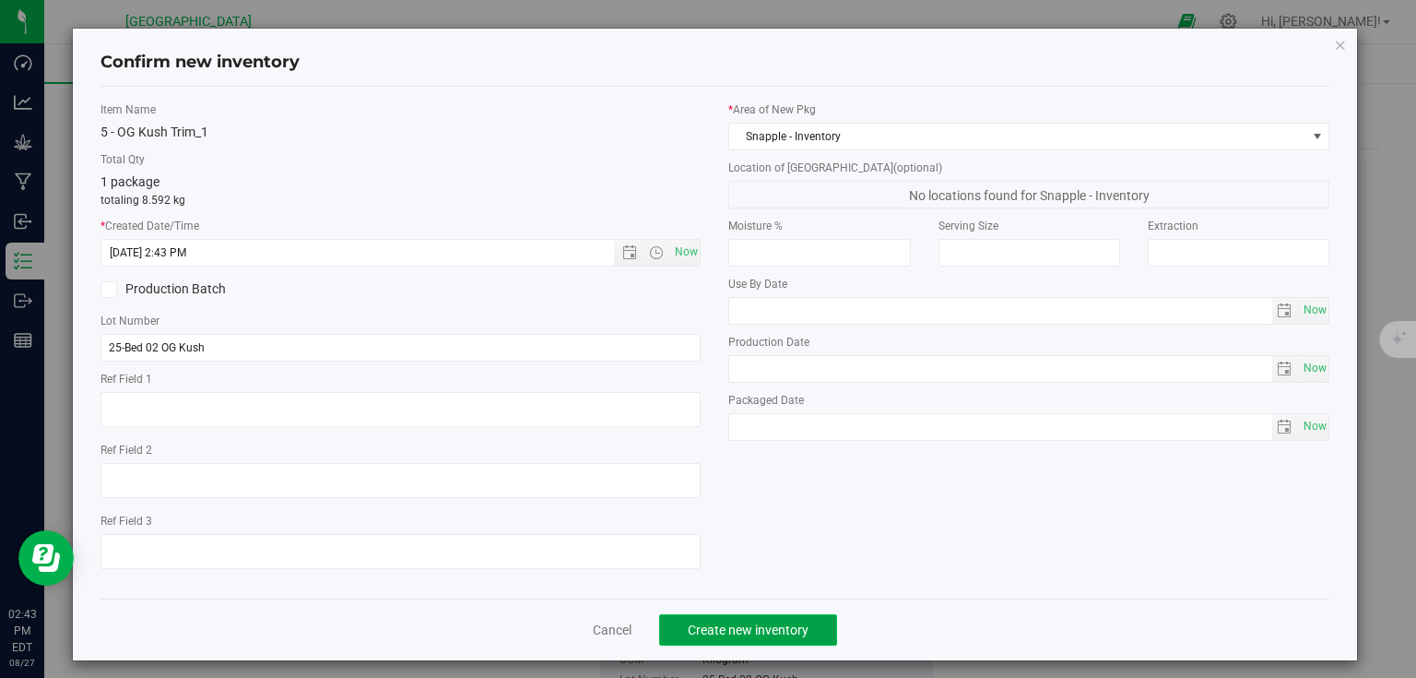
click at [806, 630] on button "Create new inventory" at bounding box center [748, 629] width 178 height 31
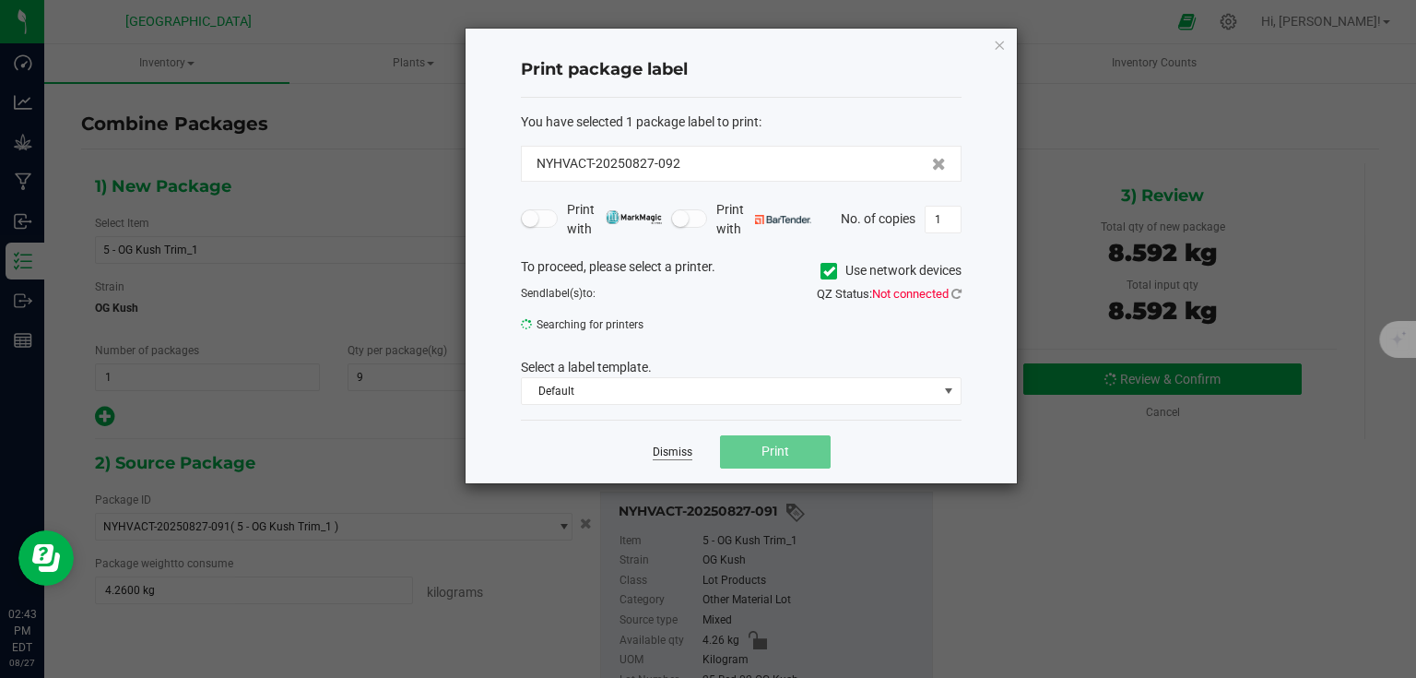
click at [683, 449] on link "Dismiss" at bounding box center [673, 452] width 40 height 16
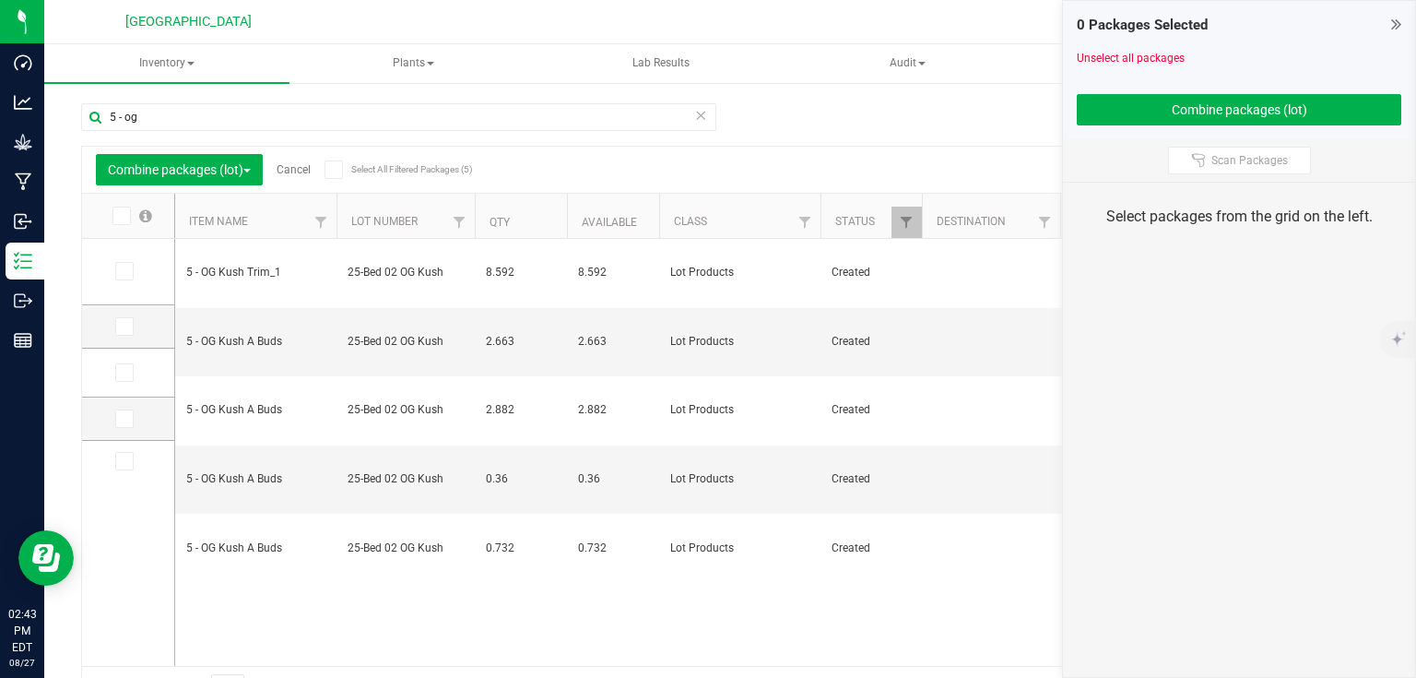
click at [1397, 26] on icon at bounding box center [1396, 24] width 10 height 18
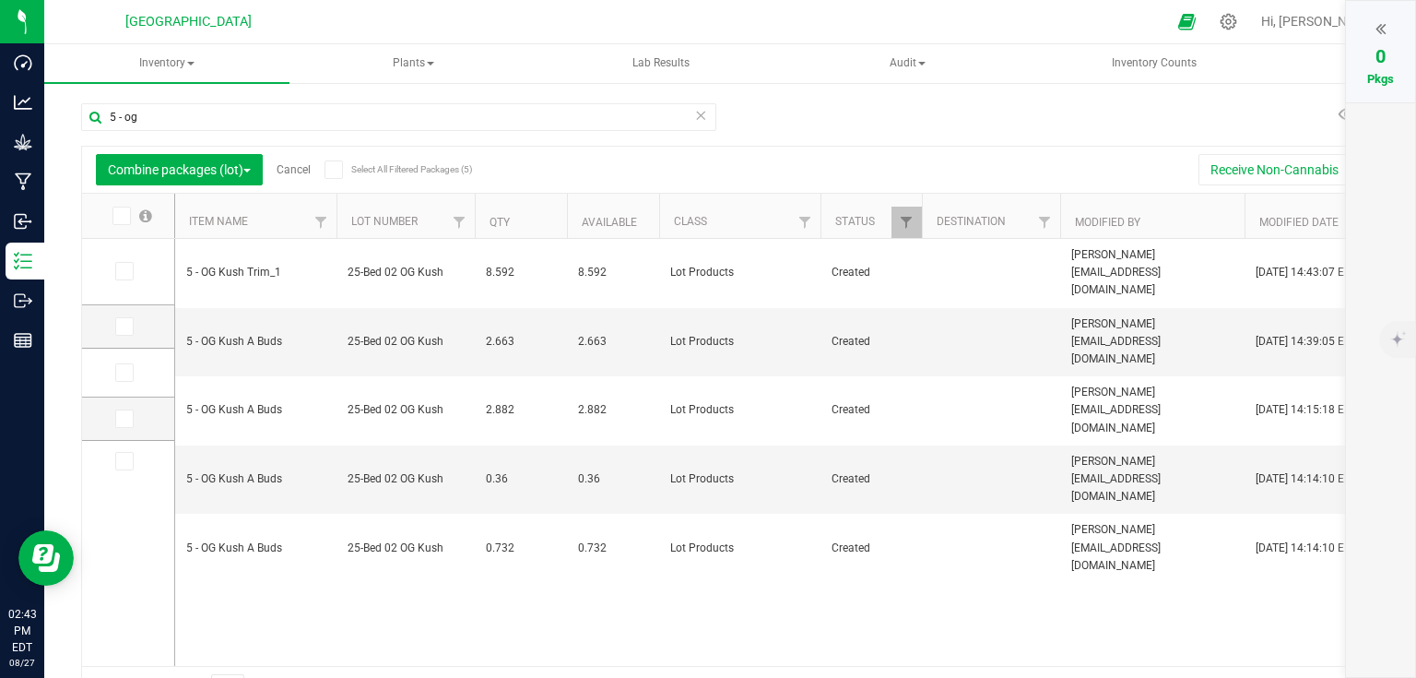
click at [289, 173] on link "Cancel" at bounding box center [294, 169] width 34 height 13
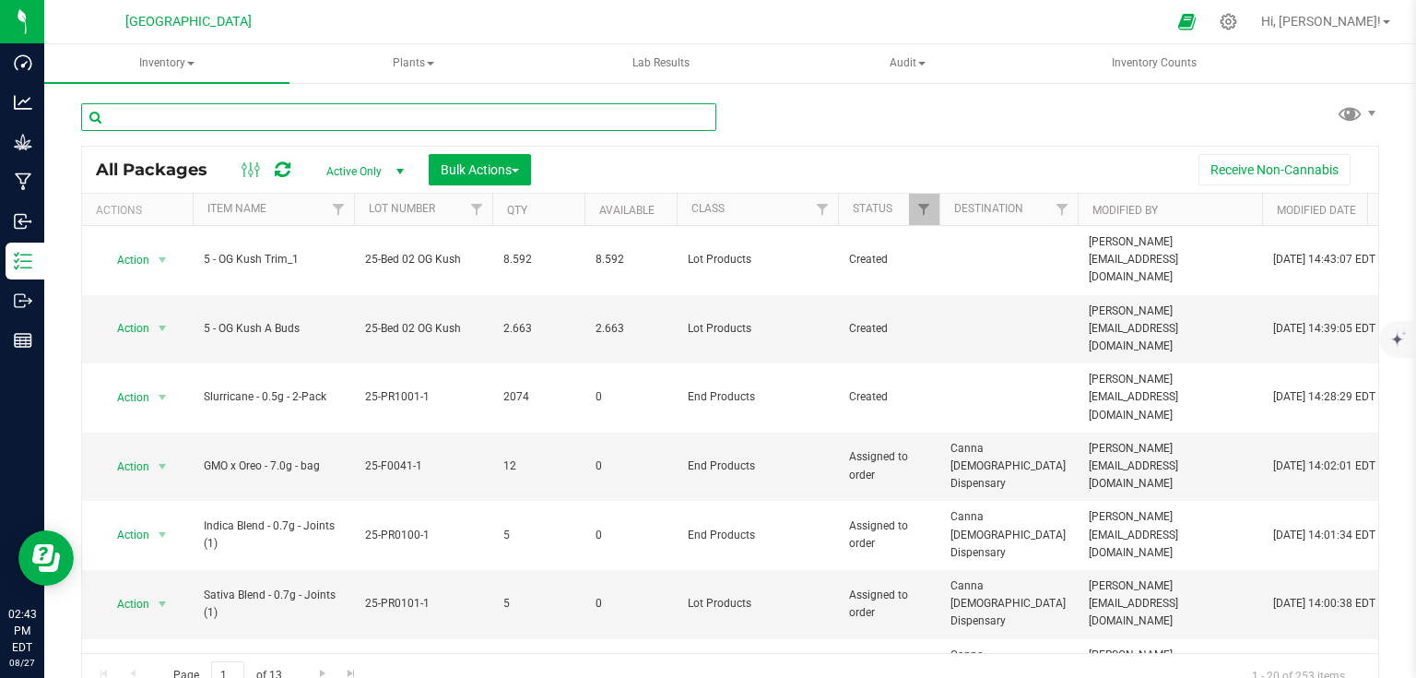
click at [311, 128] on input "text" at bounding box center [398, 117] width 635 height 28
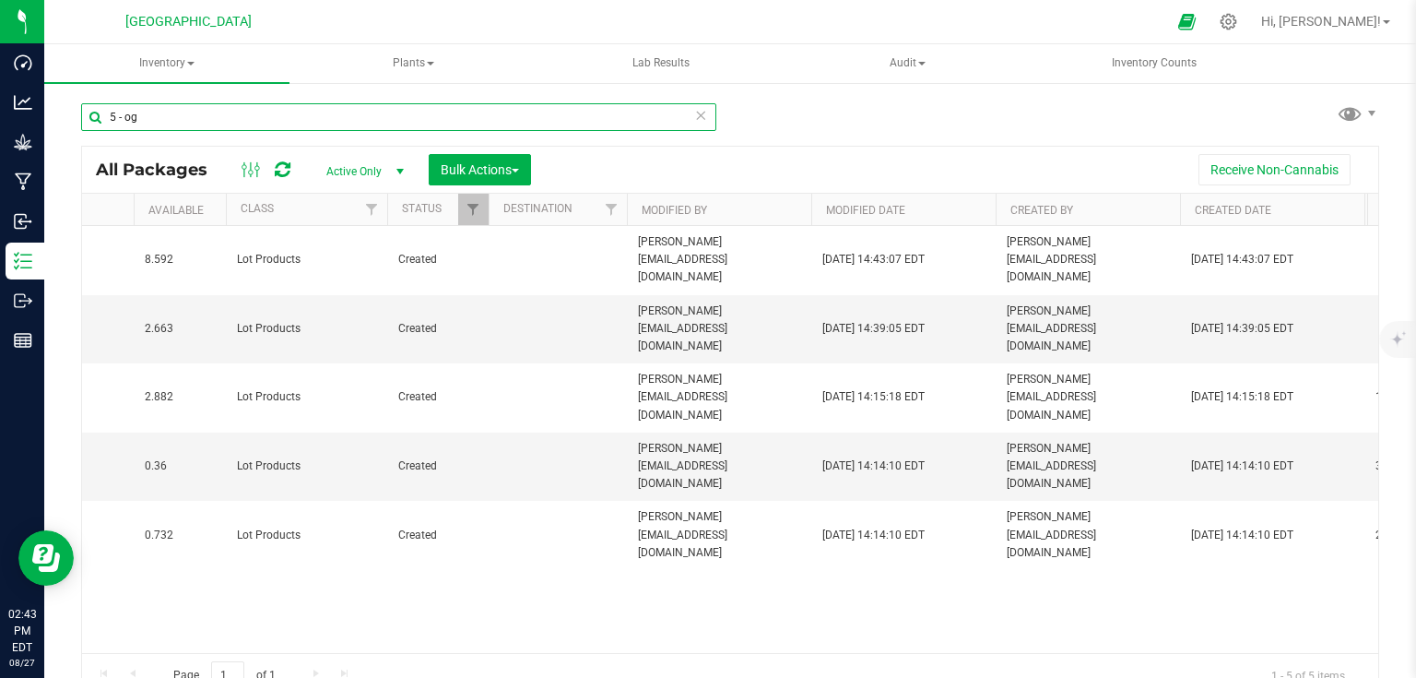
scroll to position [0, 546]
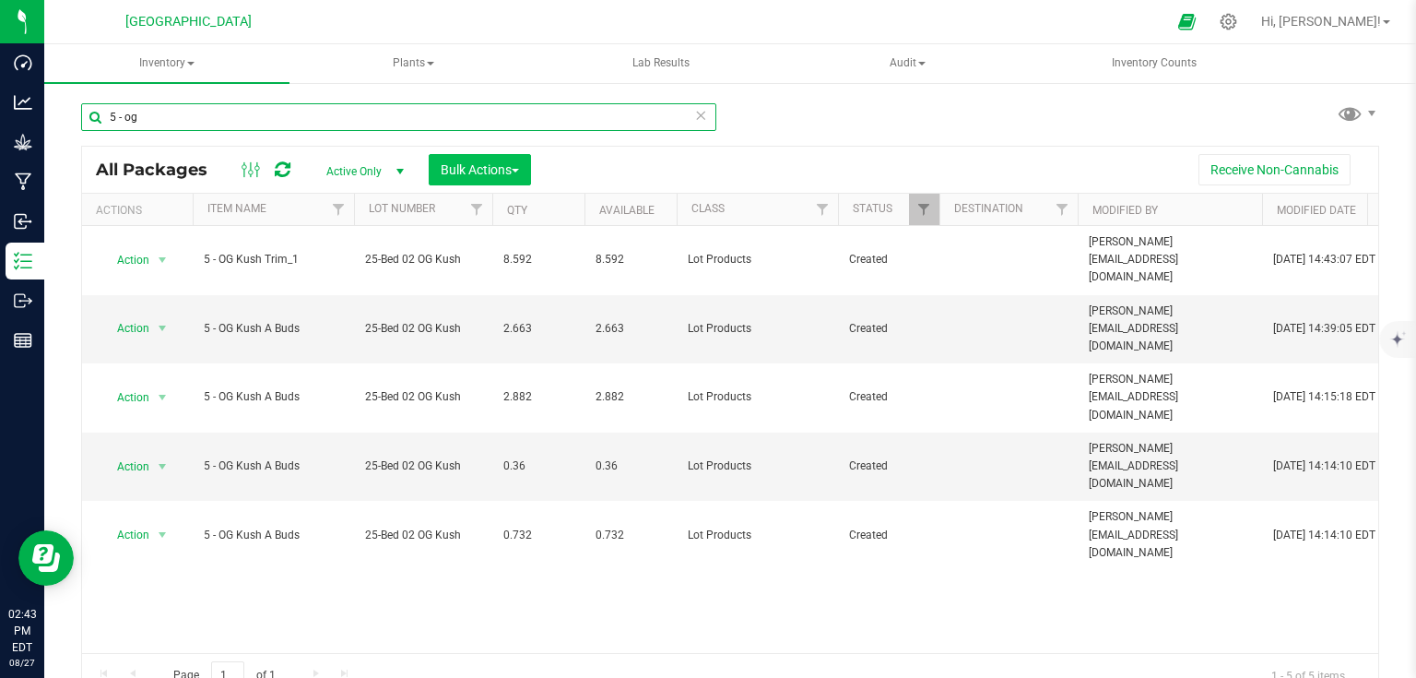
type input "5 - og"
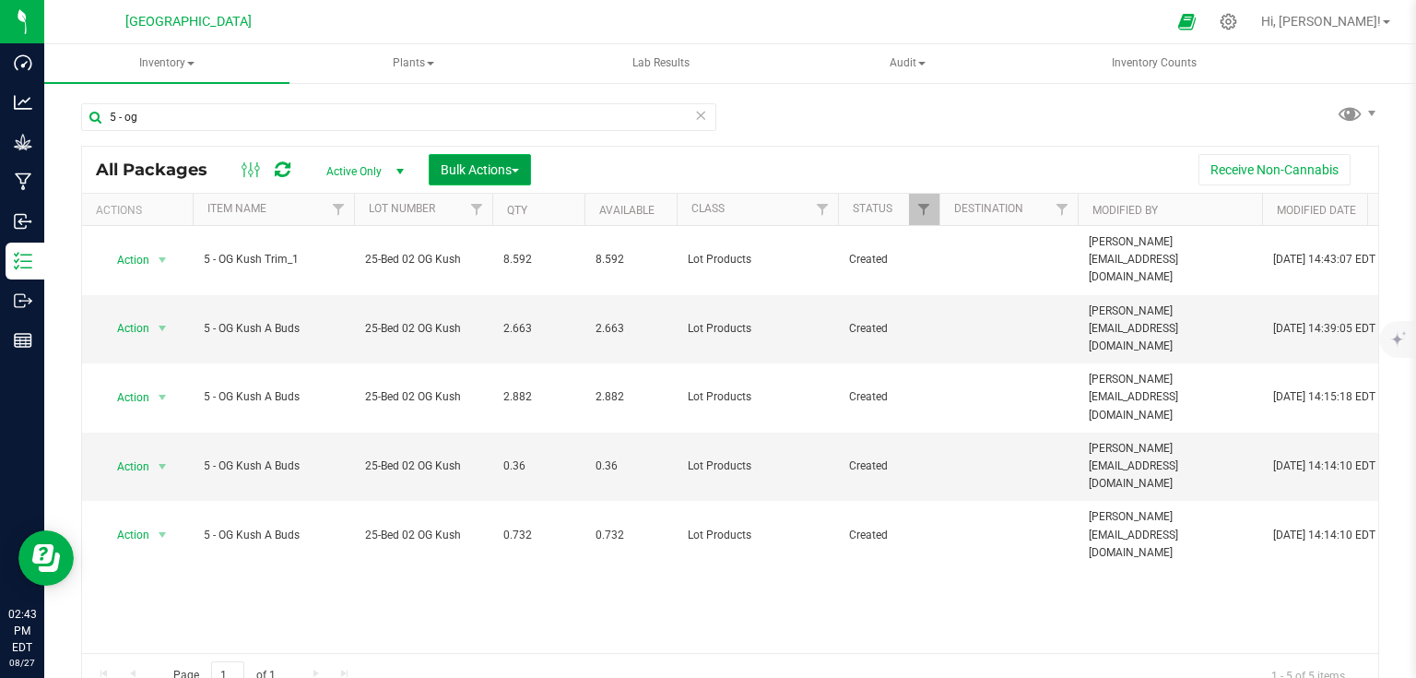
click at [511, 174] on span "Bulk Actions" at bounding box center [480, 169] width 78 height 15
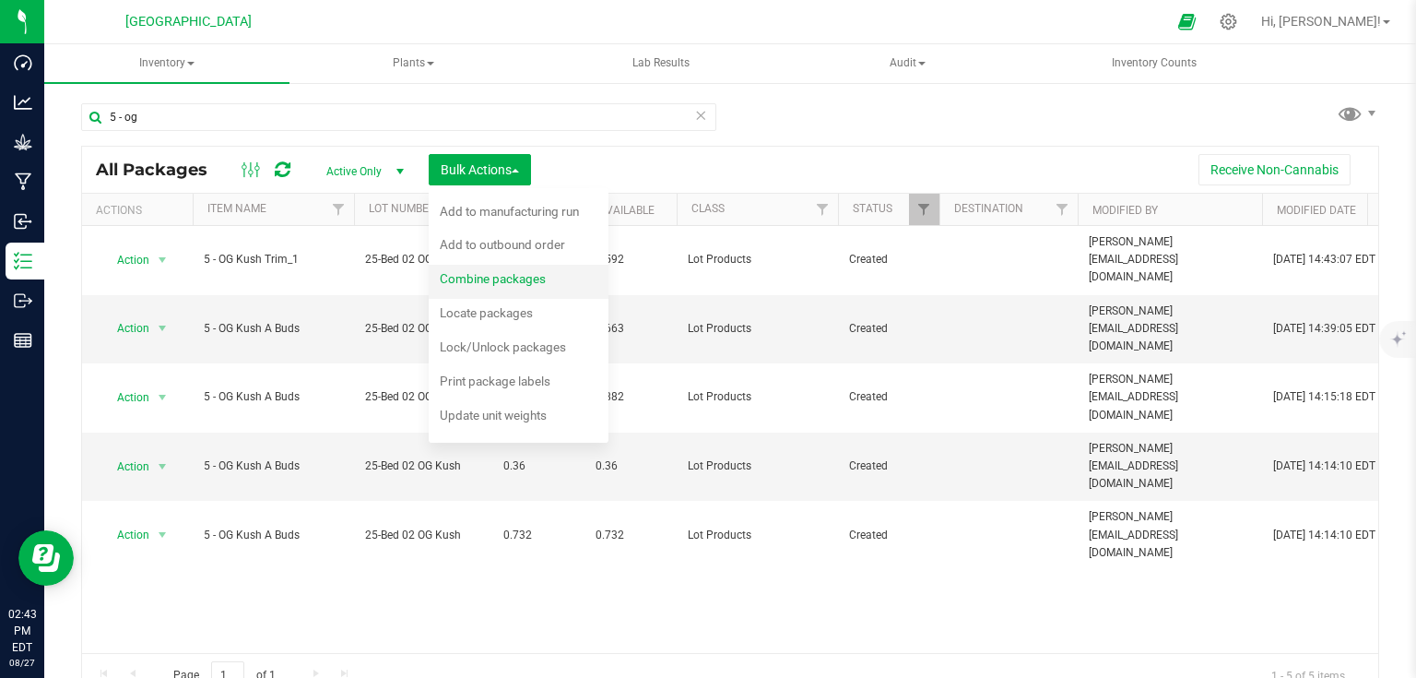
click at [481, 273] on span "Combine packages" at bounding box center [493, 278] width 106 height 15
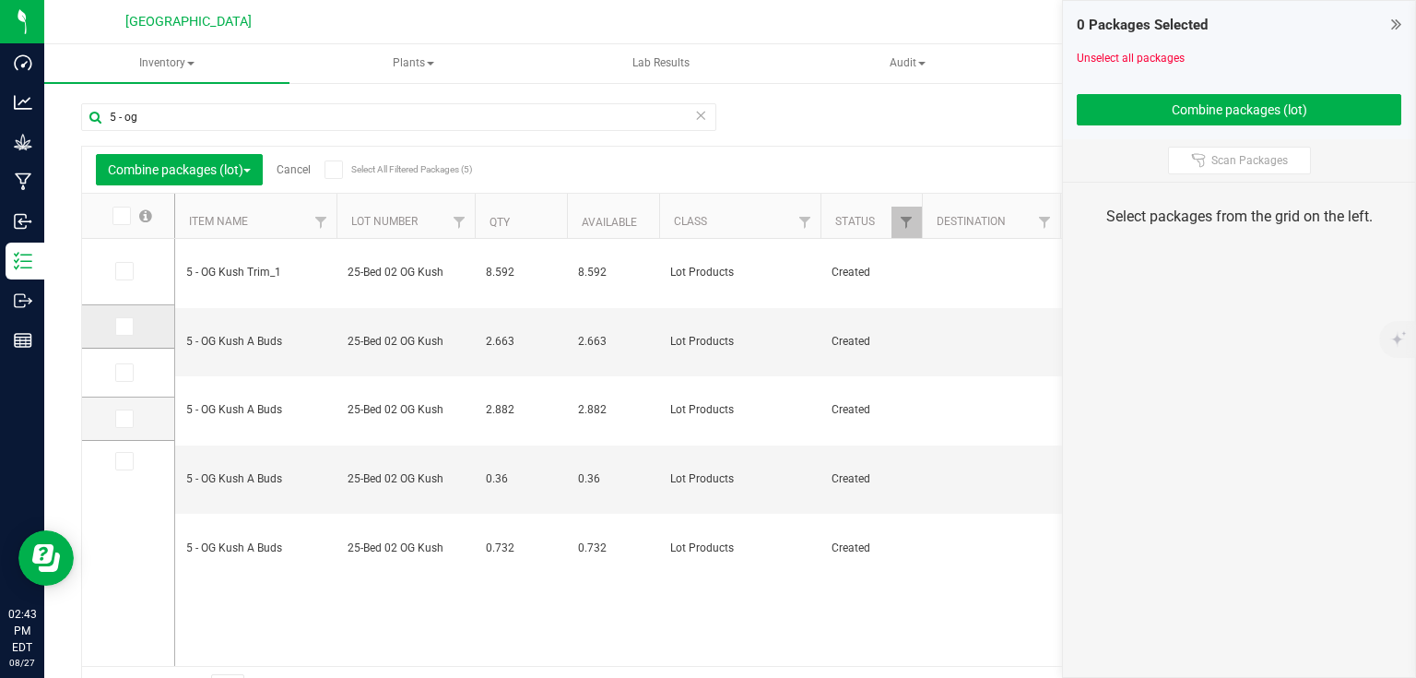
click at [130, 324] on span at bounding box center [124, 326] width 18 height 18
click at [0, 0] on input "checkbox" at bounding box center [0, 0] width 0 height 0
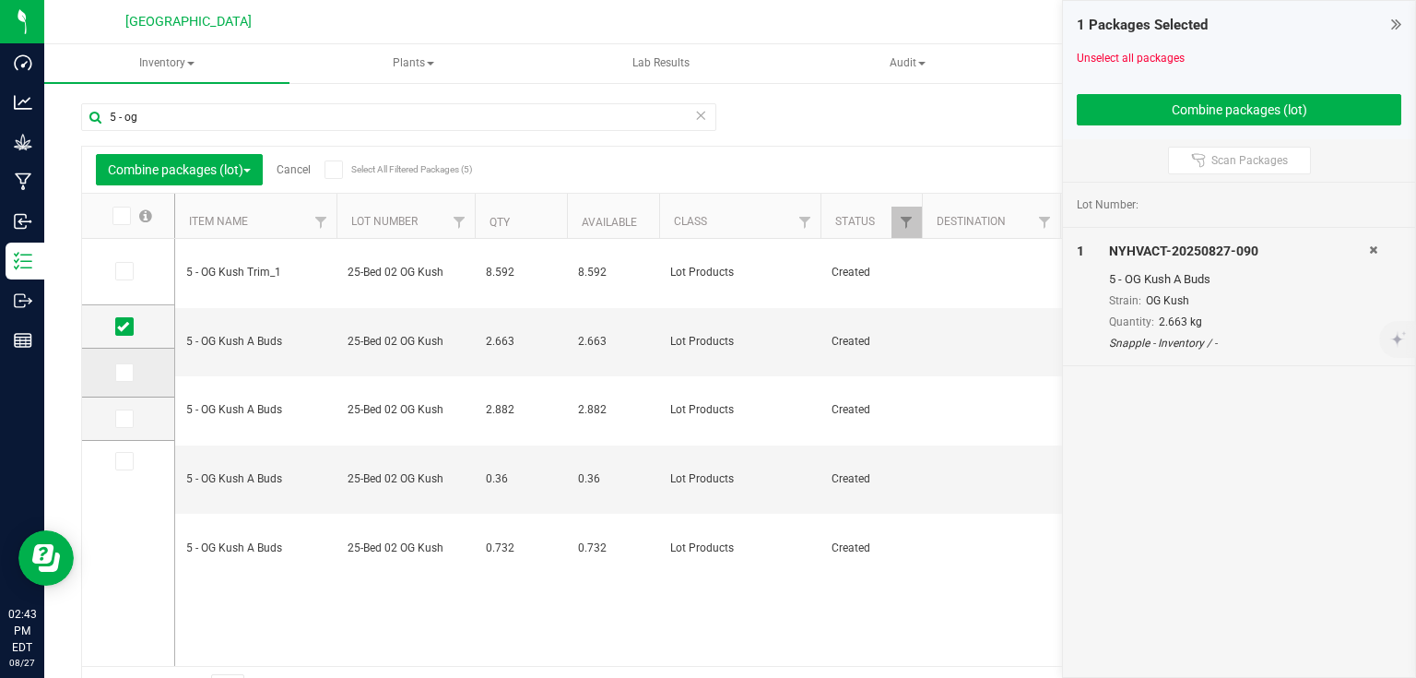
click at [124, 372] on icon at bounding box center [123, 372] width 12 height 0
click at [0, 0] on input "checkbox" at bounding box center [0, 0] width 0 height 0
click at [130, 373] on span at bounding box center [124, 372] width 18 height 18
click at [0, 0] on input "checkbox" at bounding box center [0, 0] width 0 height 0
click at [125, 418] on icon at bounding box center [123, 418] width 12 height 0
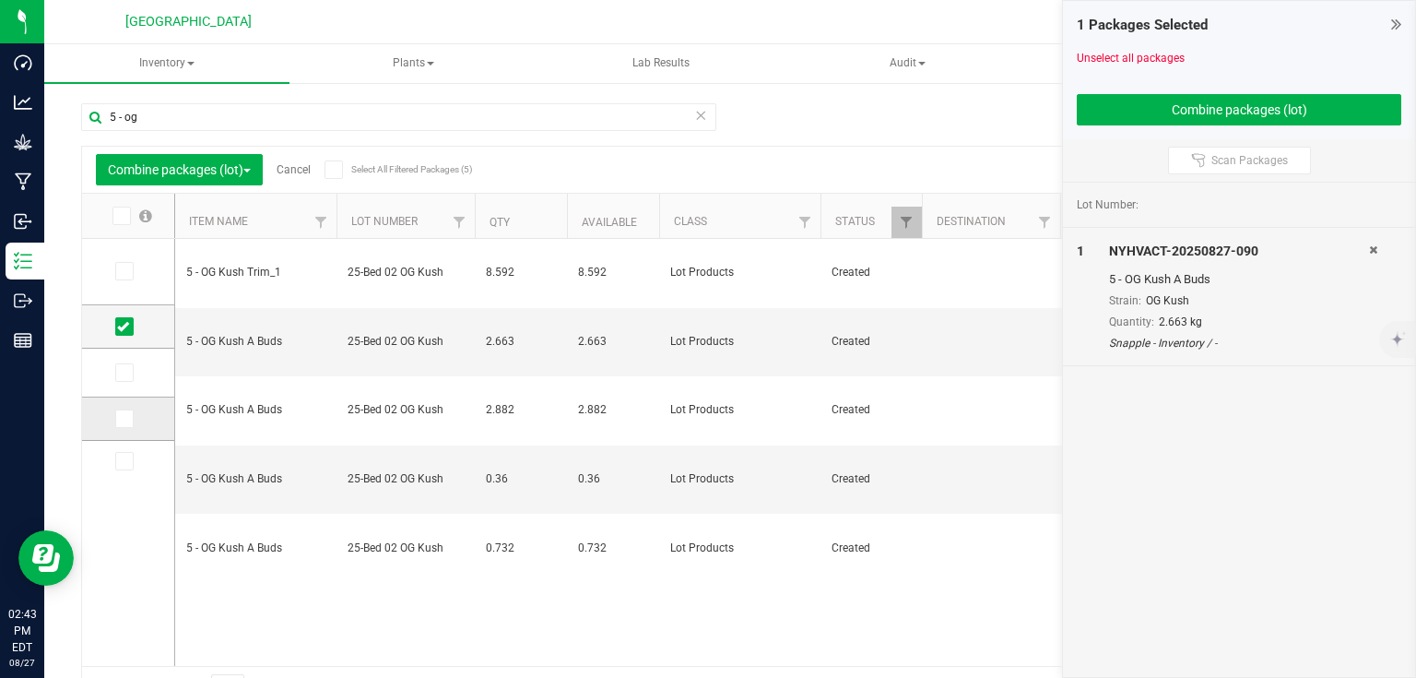
click at [0, 0] on input "checkbox" at bounding box center [0, 0] width 0 height 0
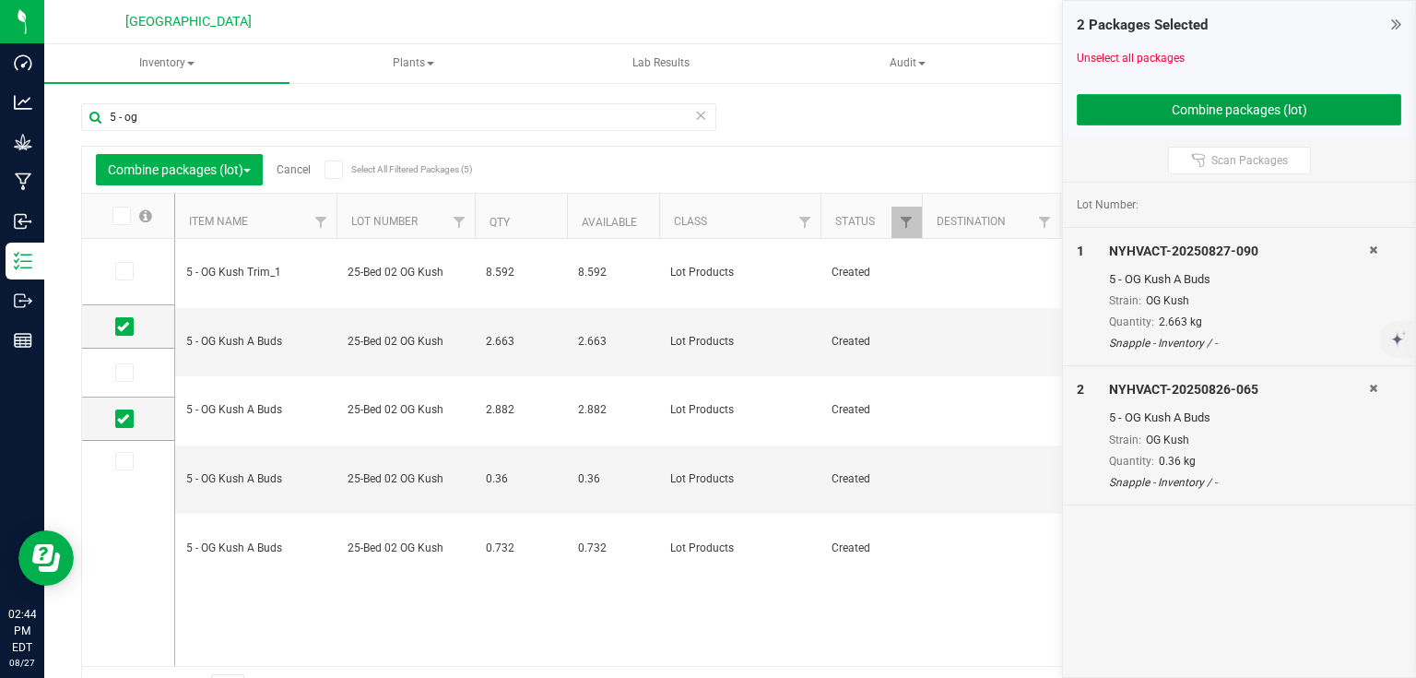
click at [1233, 118] on button "Combine packages (lot)" at bounding box center [1239, 109] width 324 height 31
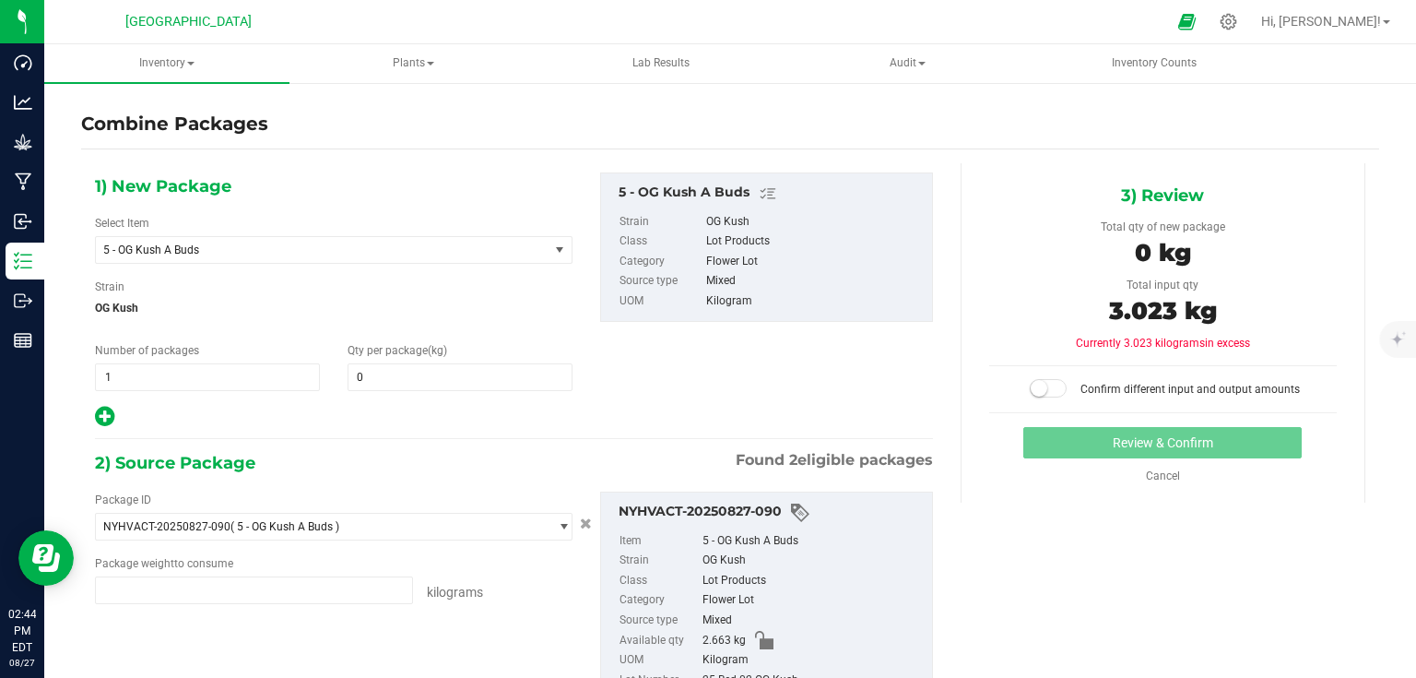
type input "2.6630 kg"
type input "0.3600 kg"
click at [516, 373] on span at bounding box center [460, 377] width 225 height 28
type input "3.023"
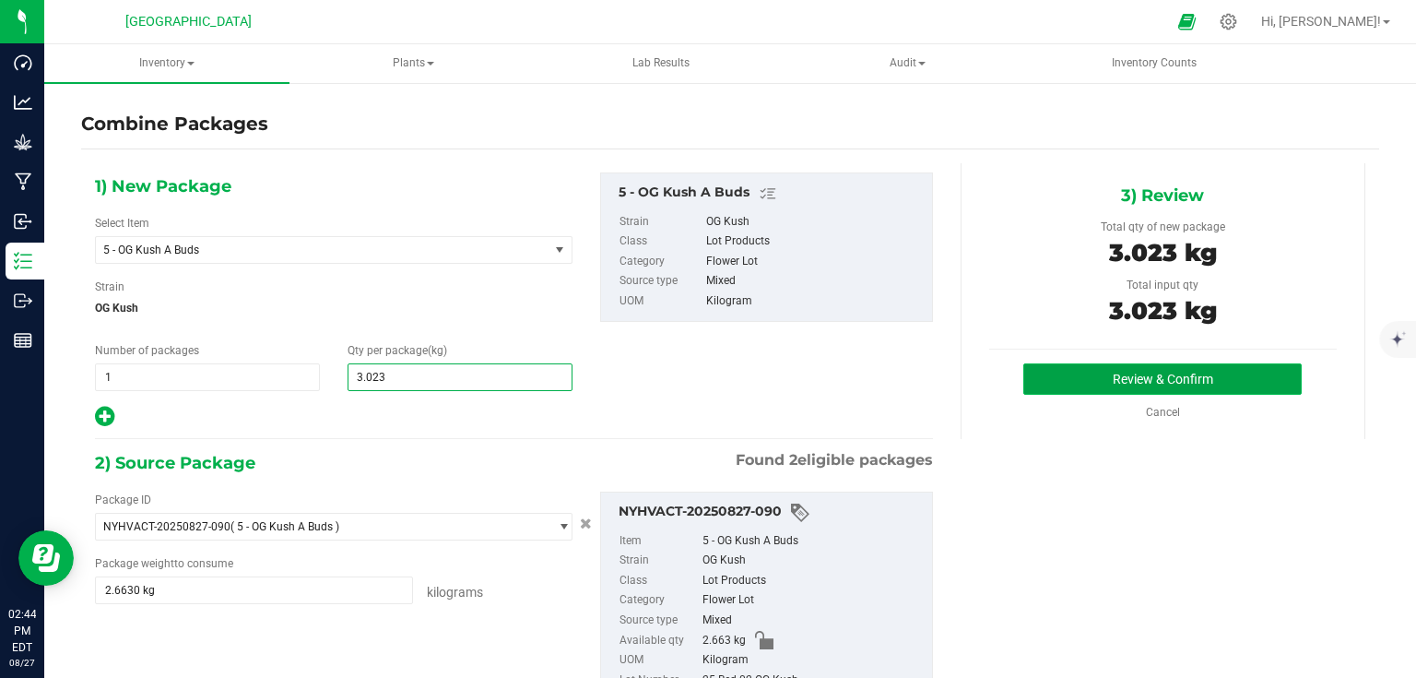
type input "3"
click at [1083, 364] on button "Review & Confirm" at bounding box center [1162, 378] width 278 height 31
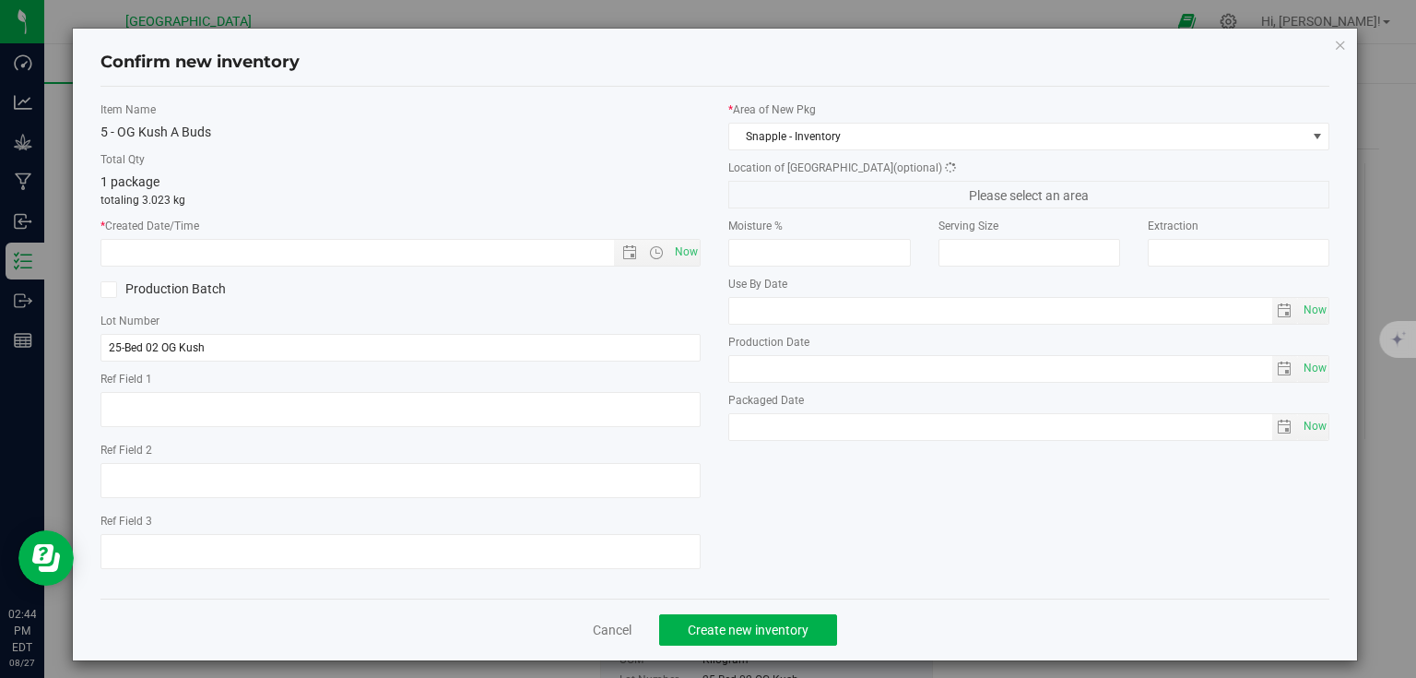
type textarea "30 min Trm"
click at [675, 248] on span "Now" at bounding box center [685, 252] width 31 height 27
type input "[DATE] 2:44 PM"
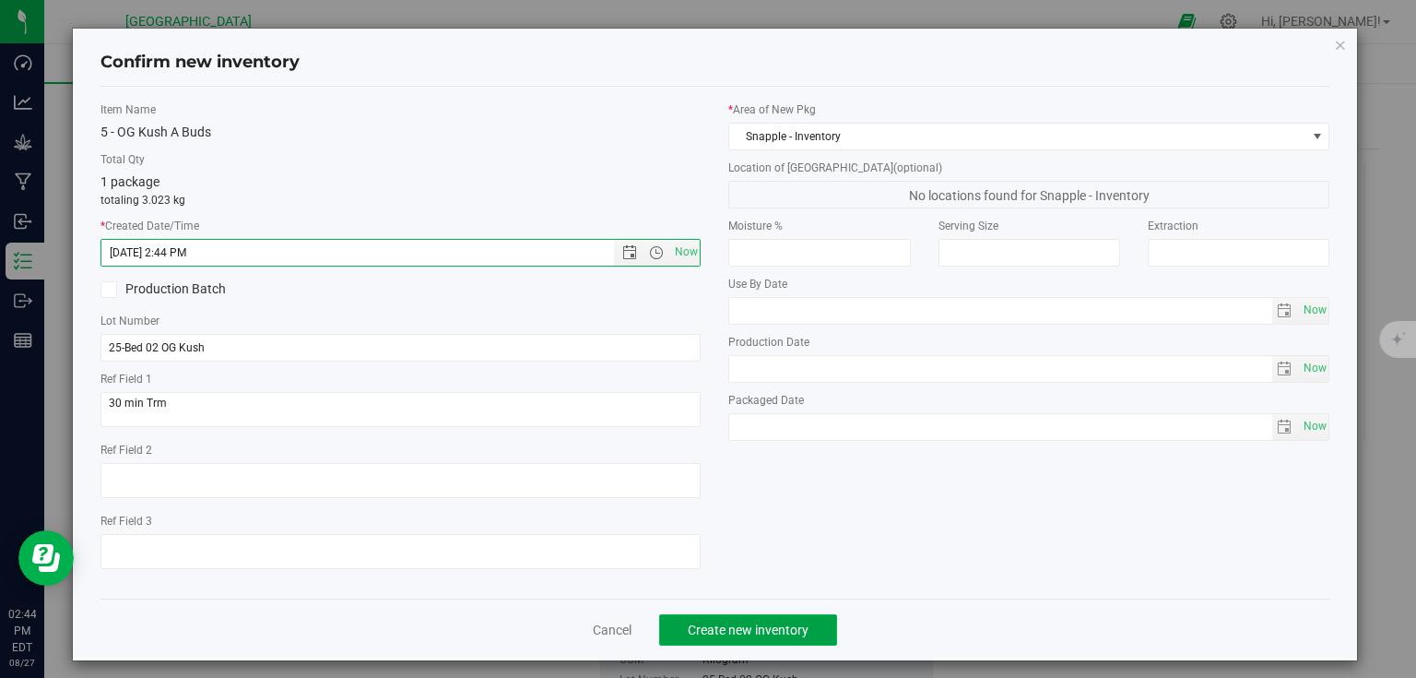
click at [759, 625] on span "Create new inventory" at bounding box center [748, 629] width 121 height 15
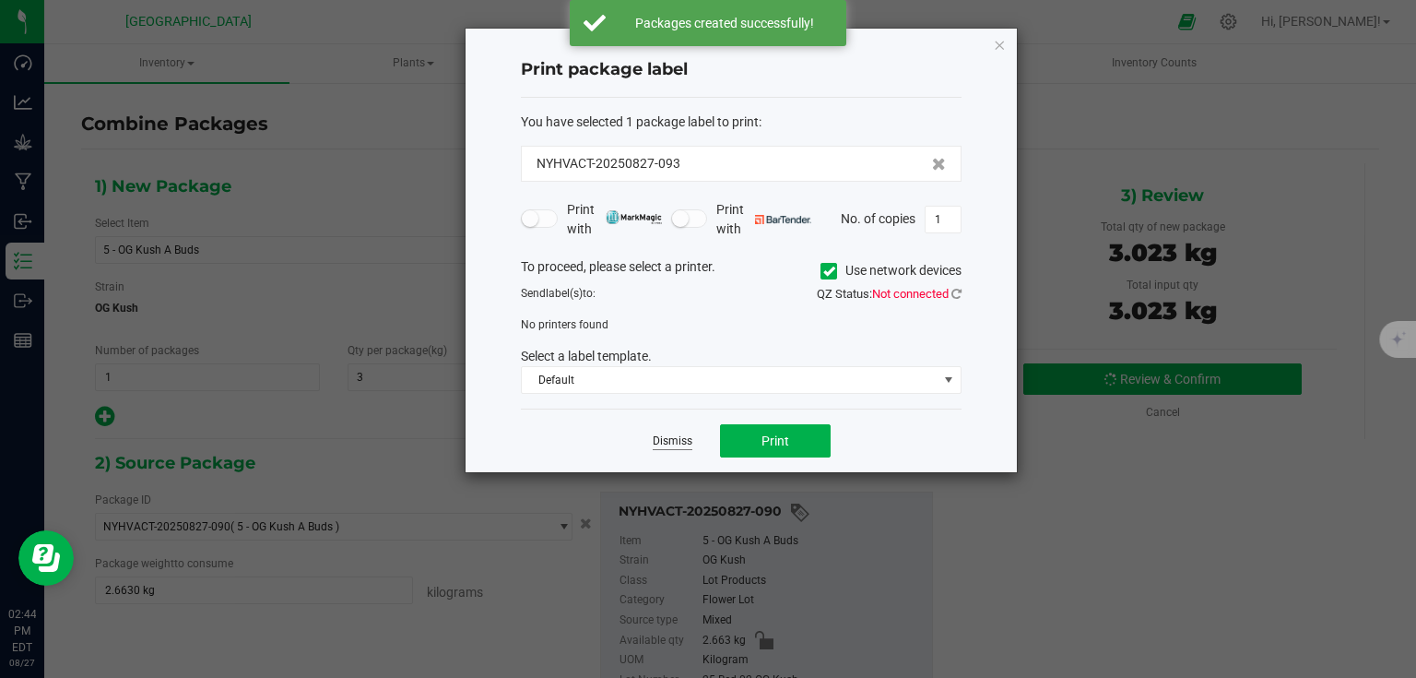
click at [671, 442] on link "Dismiss" at bounding box center [673, 441] width 40 height 16
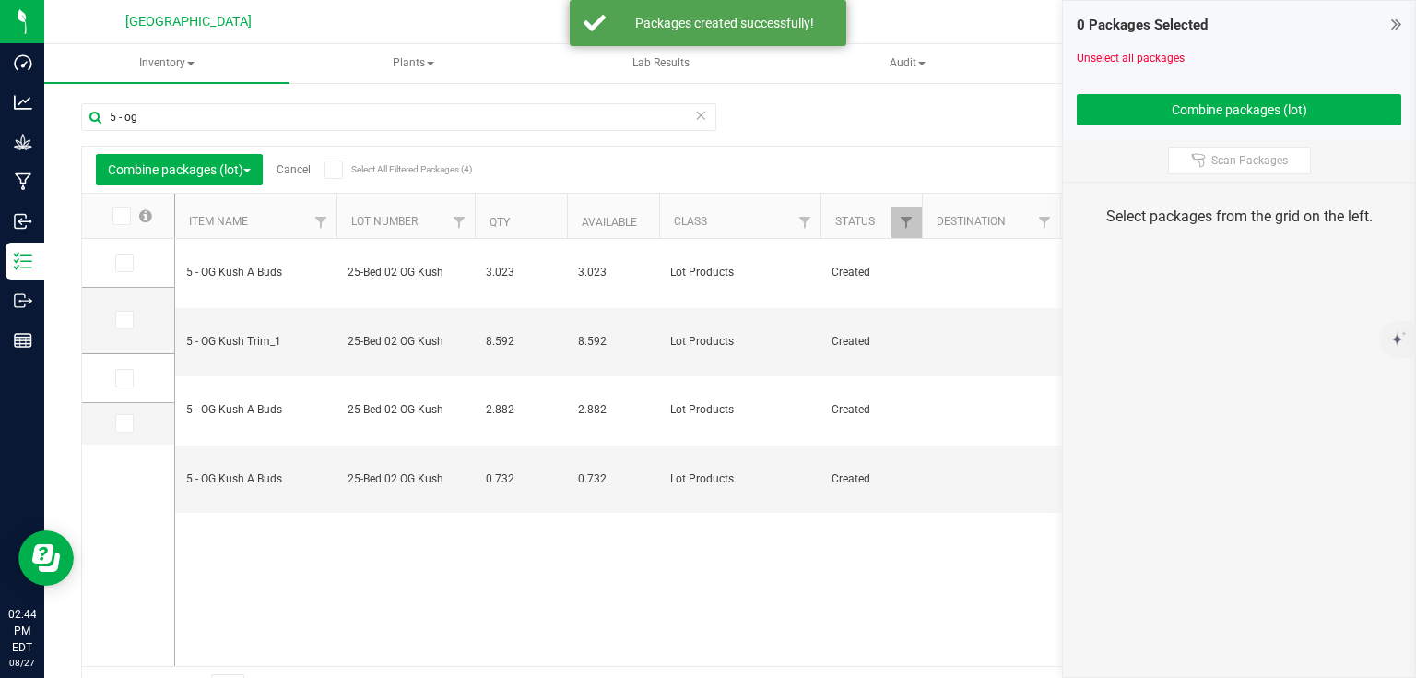
click at [1396, 16] on icon at bounding box center [1396, 24] width 10 height 18
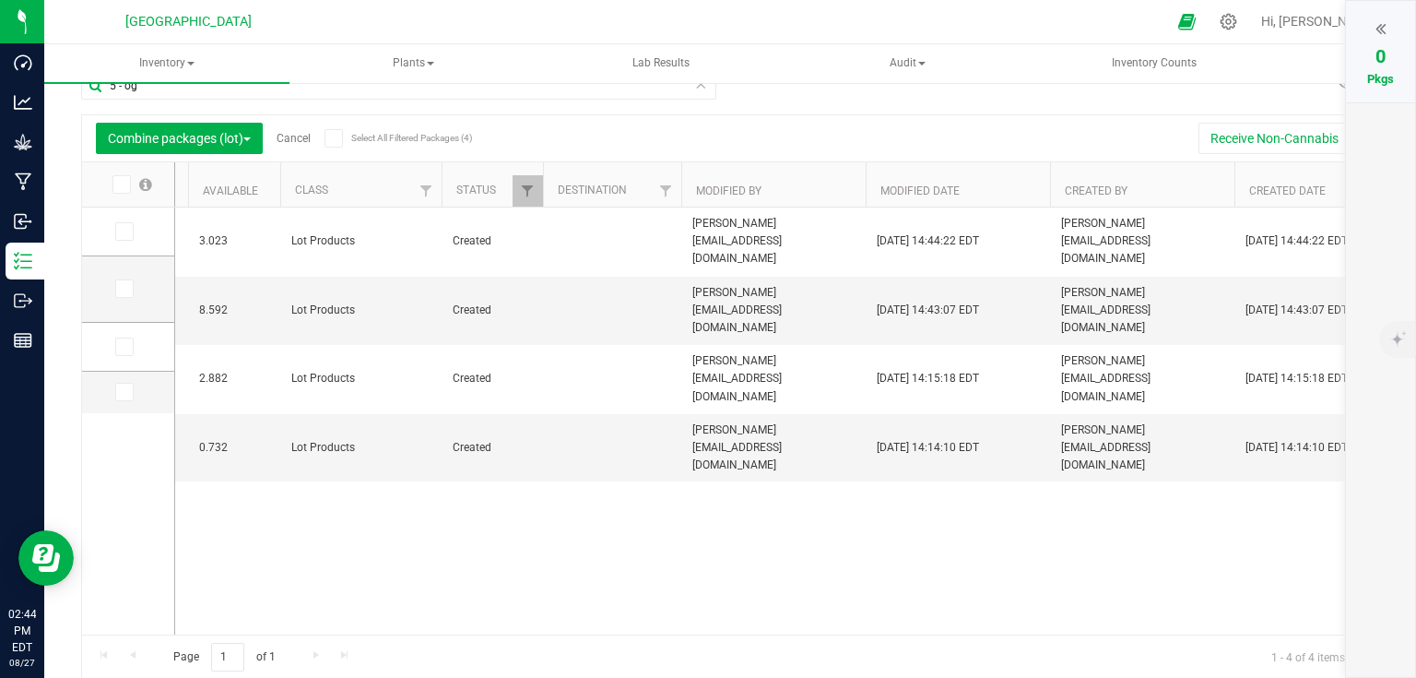
click at [436, 619] on div "5 - OG Kush A Buds 25-Bed 02 OG Kush 3.023 3.023 Lot Products Created [PERSON_N…" at bounding box center [770, 420] width 1191 height 427
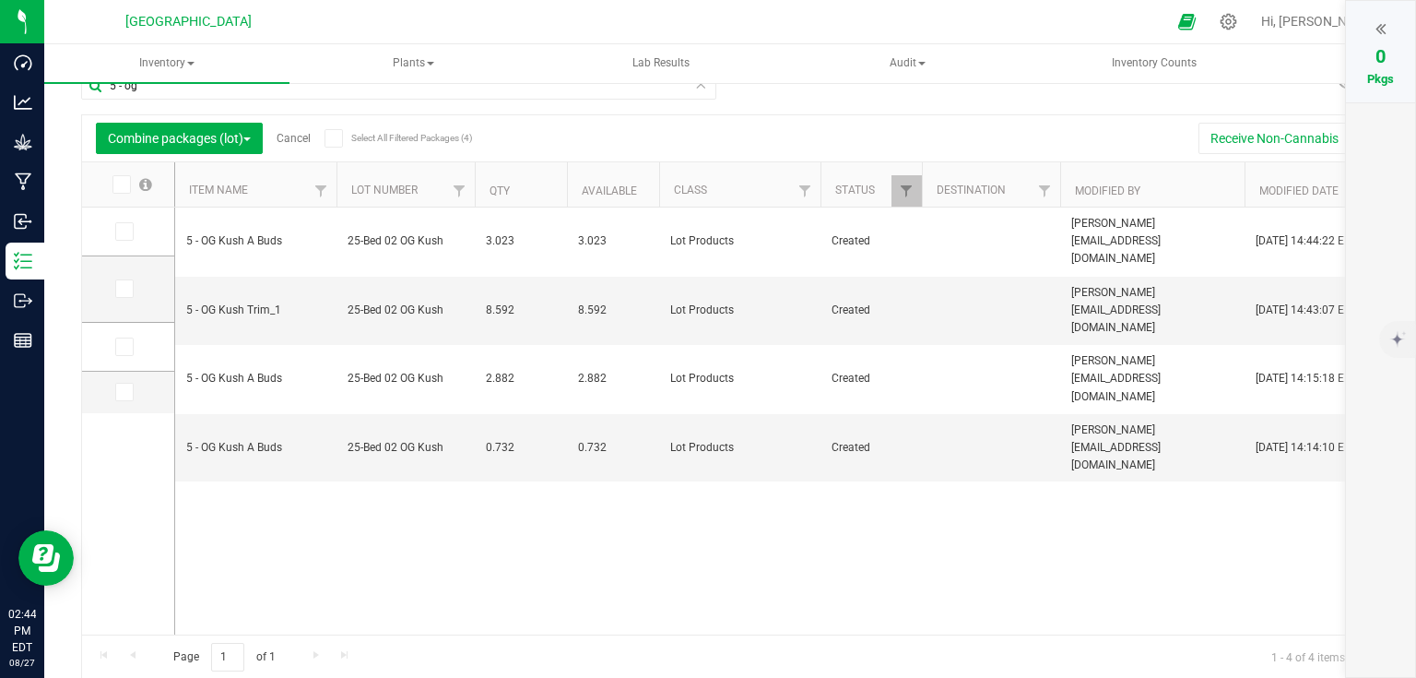
click at [291, 139] on link "Cancel" at bounding box center [294, 138] width 34 height 13
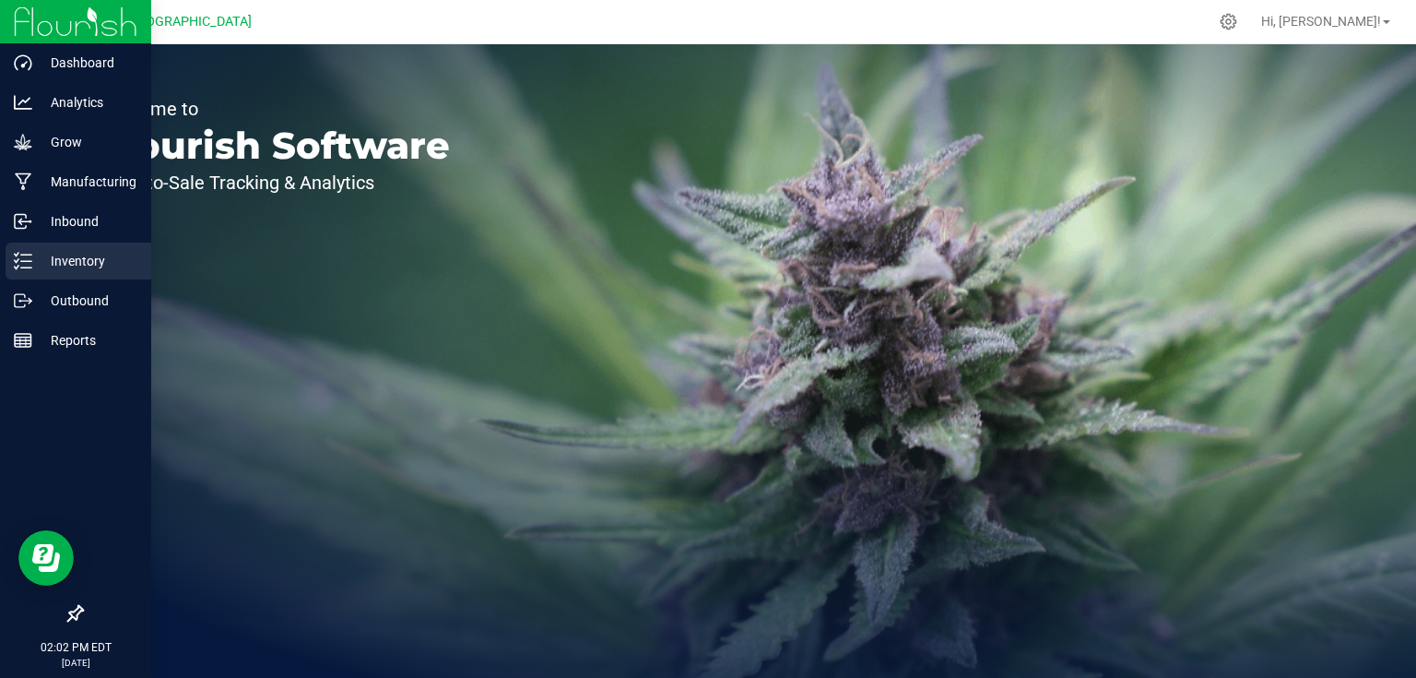
click at [60, 248] on div "Inventory" at bounding box center [79, 260] width 146 height 37
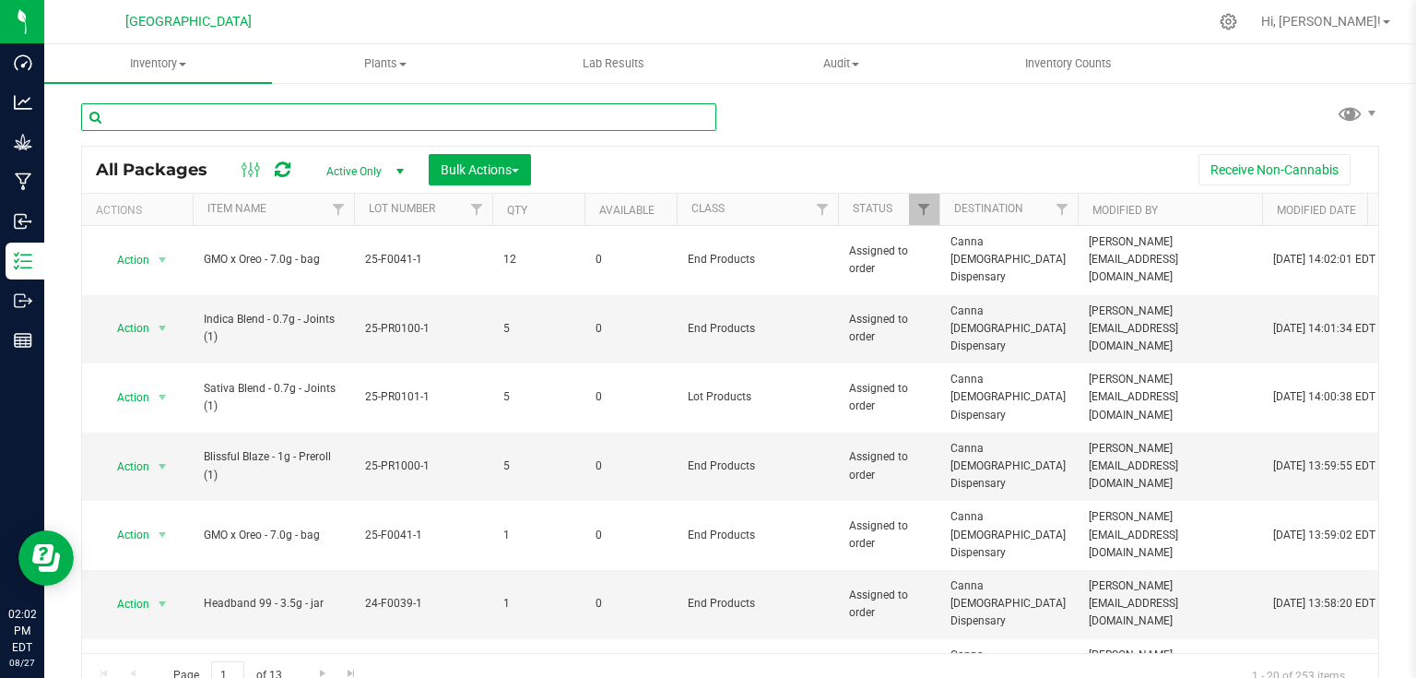
click at [280, 123] on input "text" at bounding box center [398, 117] width 635 height 28
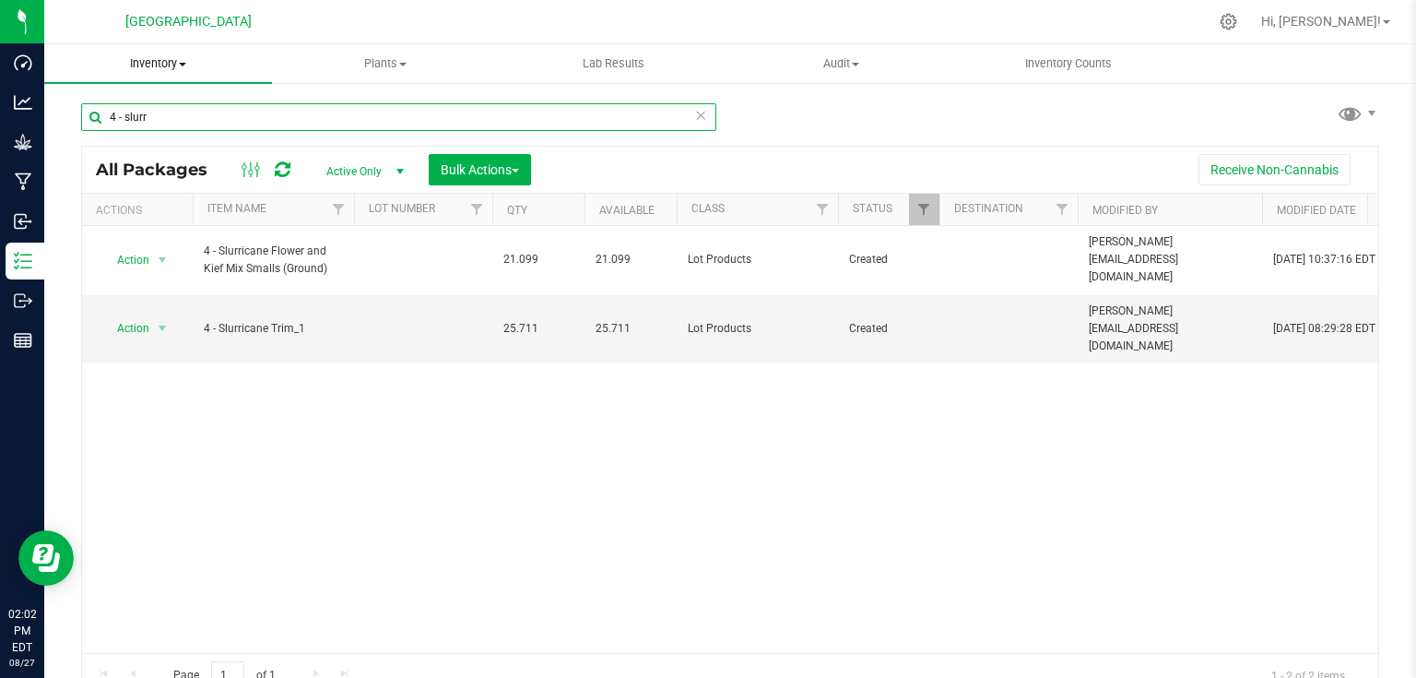
type input "4 - slurr"
click at [175, 63] on span "Inventory" at bounding box center [158, 63] width 228 height 17
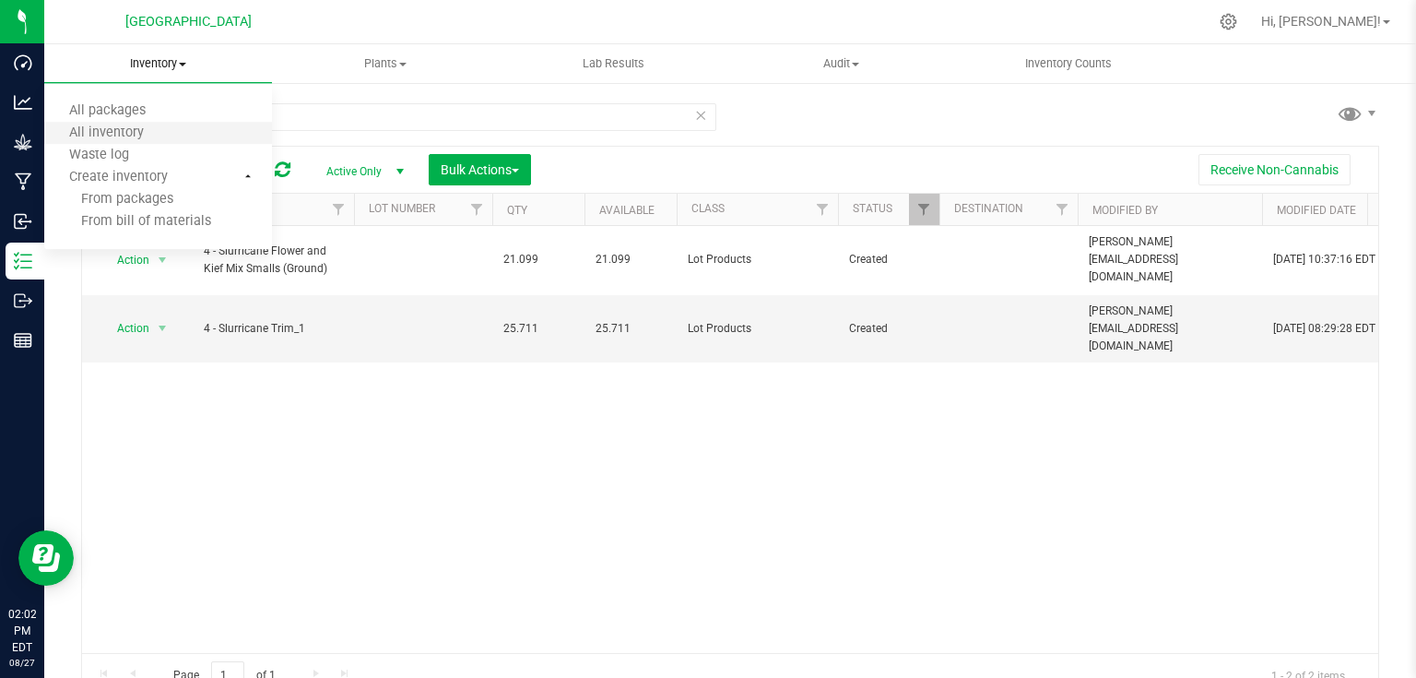
click at [135, 124] on li "All inventory" at bounding box center [158, 134] width 228 height 22
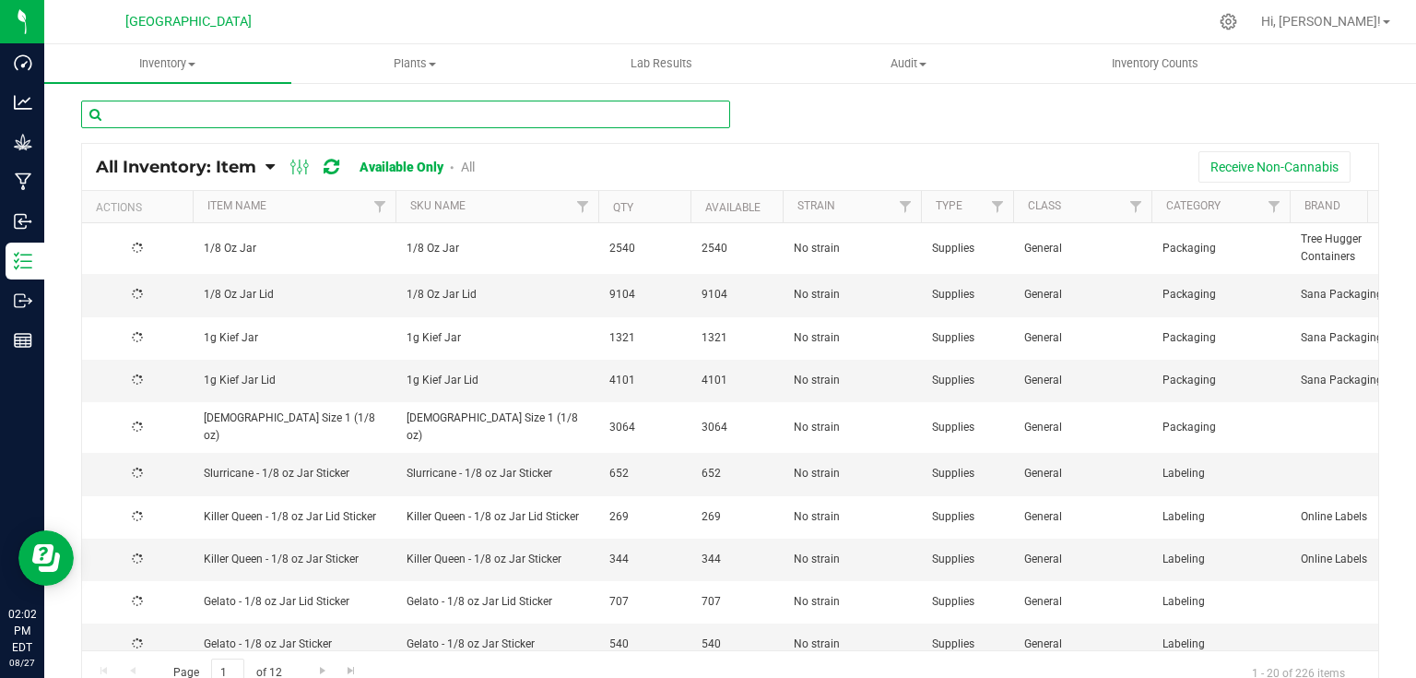
click at [174, 119] on input "text" at bounding box center [405, 114] width 649 height 28
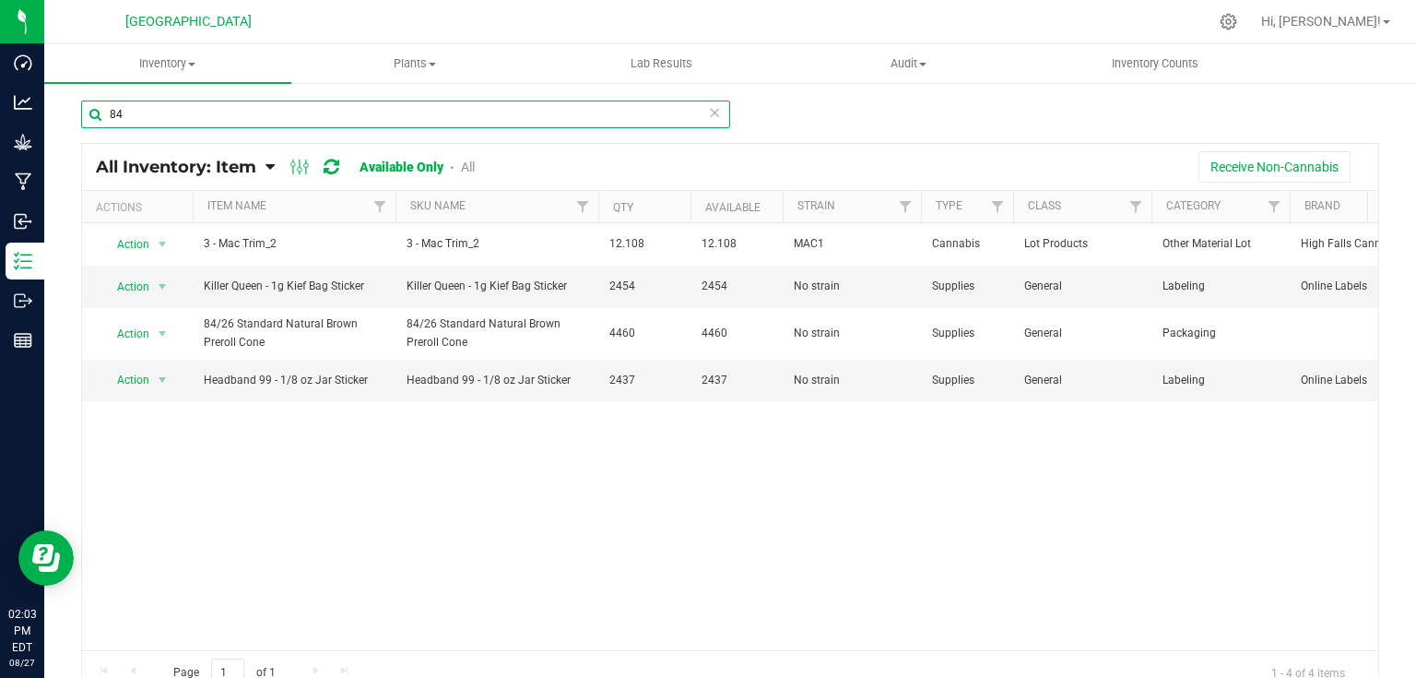
type input "84"
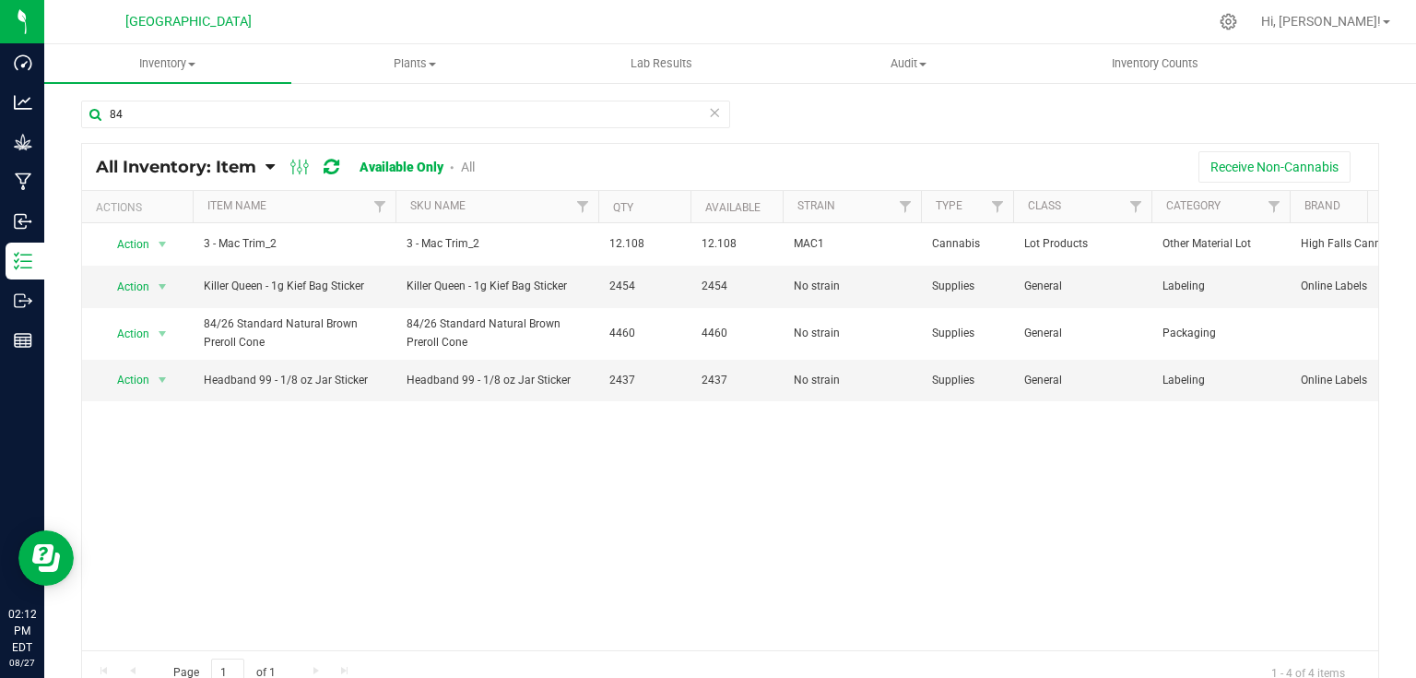
click at [714, 116] on icon at bounding box center [714, 111] width 13 height 22
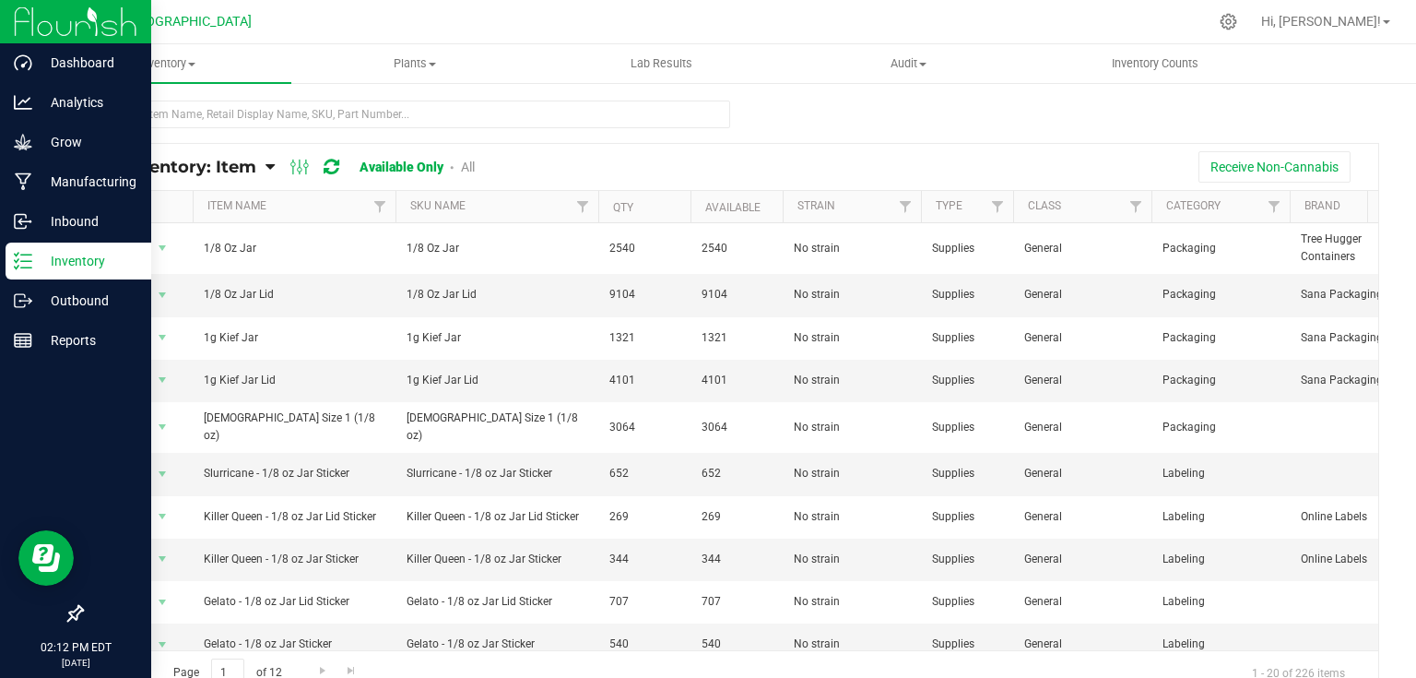
click at [70, 22] on img at bounding box center [76, 21] width 124 height 43
